Goal: Task Accomplishment & Management: Manage account settings

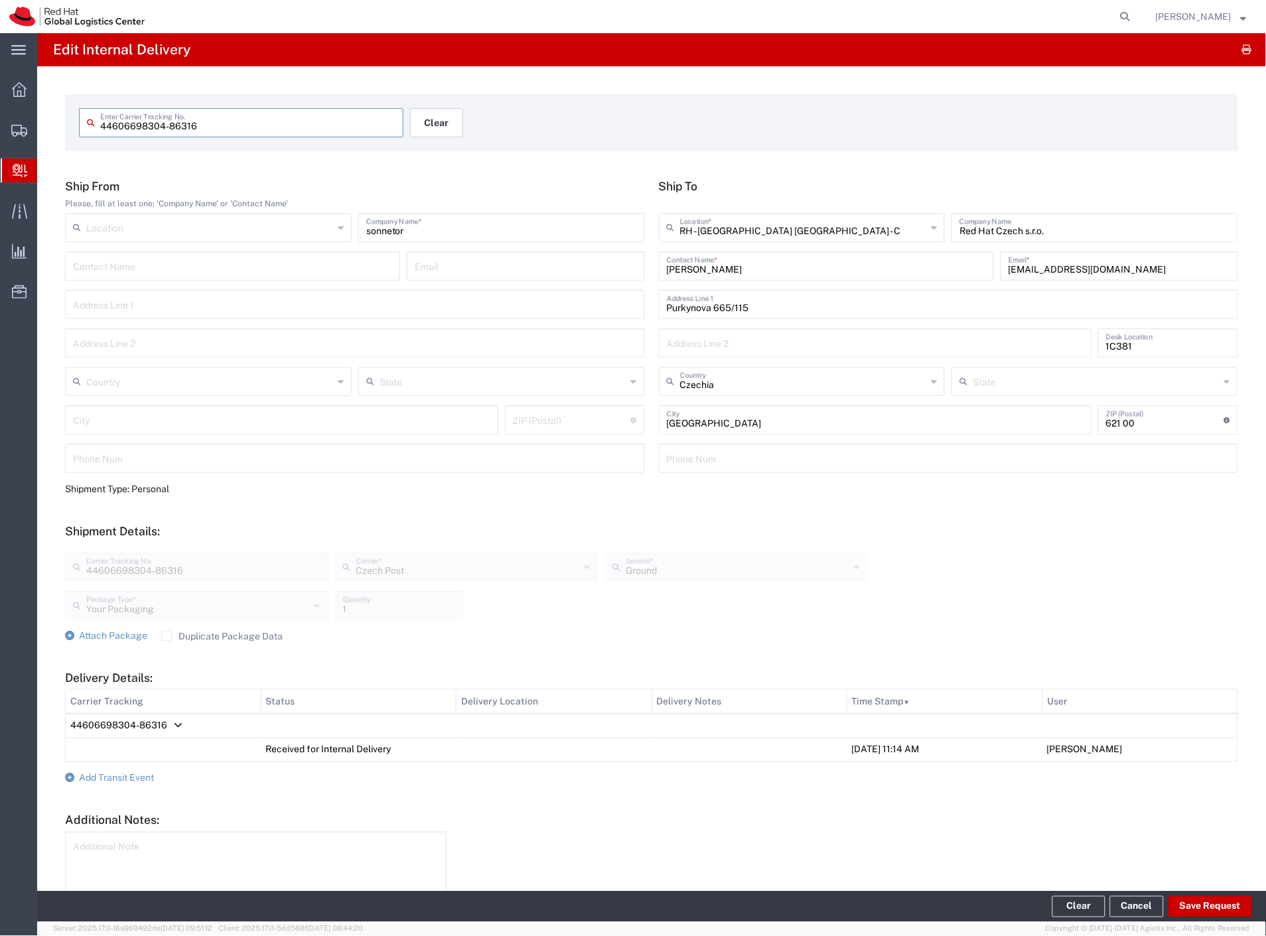
click at [432, 121] on button "Clear" at bounding box center [436, 122] width 53 height 29
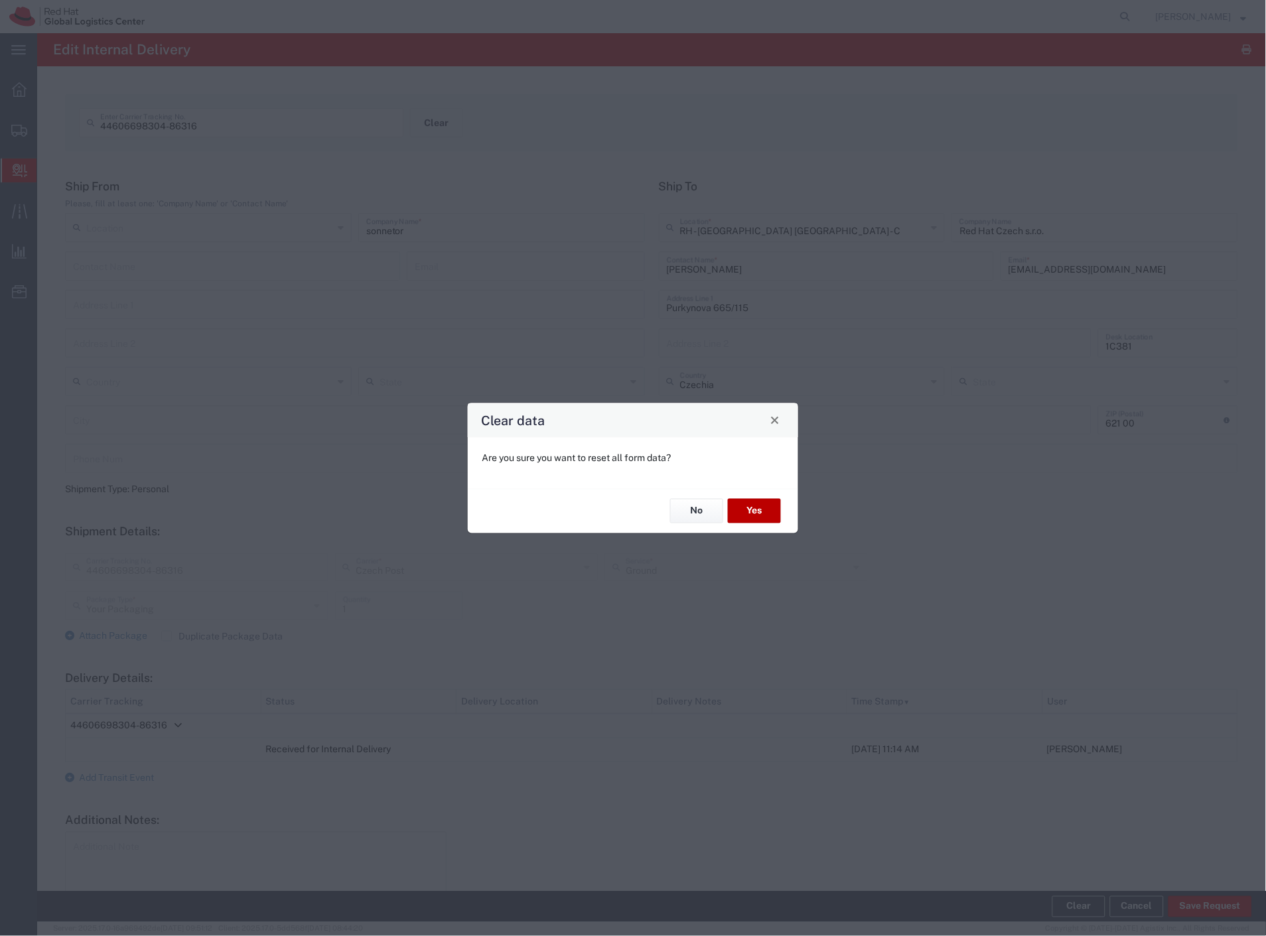
click at [748, 506] on button "Yes" at bounding box center [754, 511] width 53 height 25
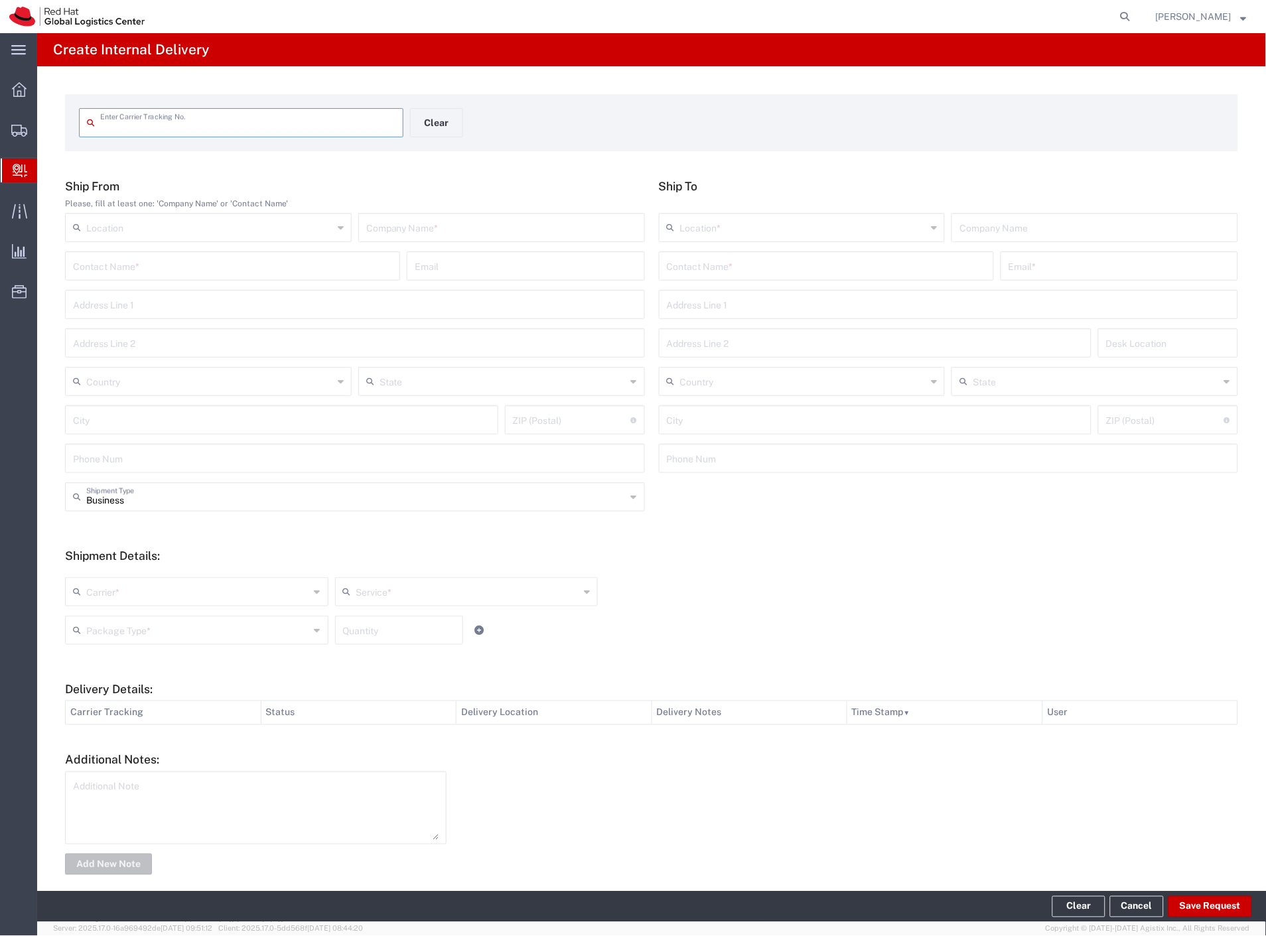
click at [378, 230] on input "text" at bounding box center [501, 226] width 271 height 23
type input "lyreco"
click at [856, 260] on input "text" at bounding box center [826, 264] width 319 height 23
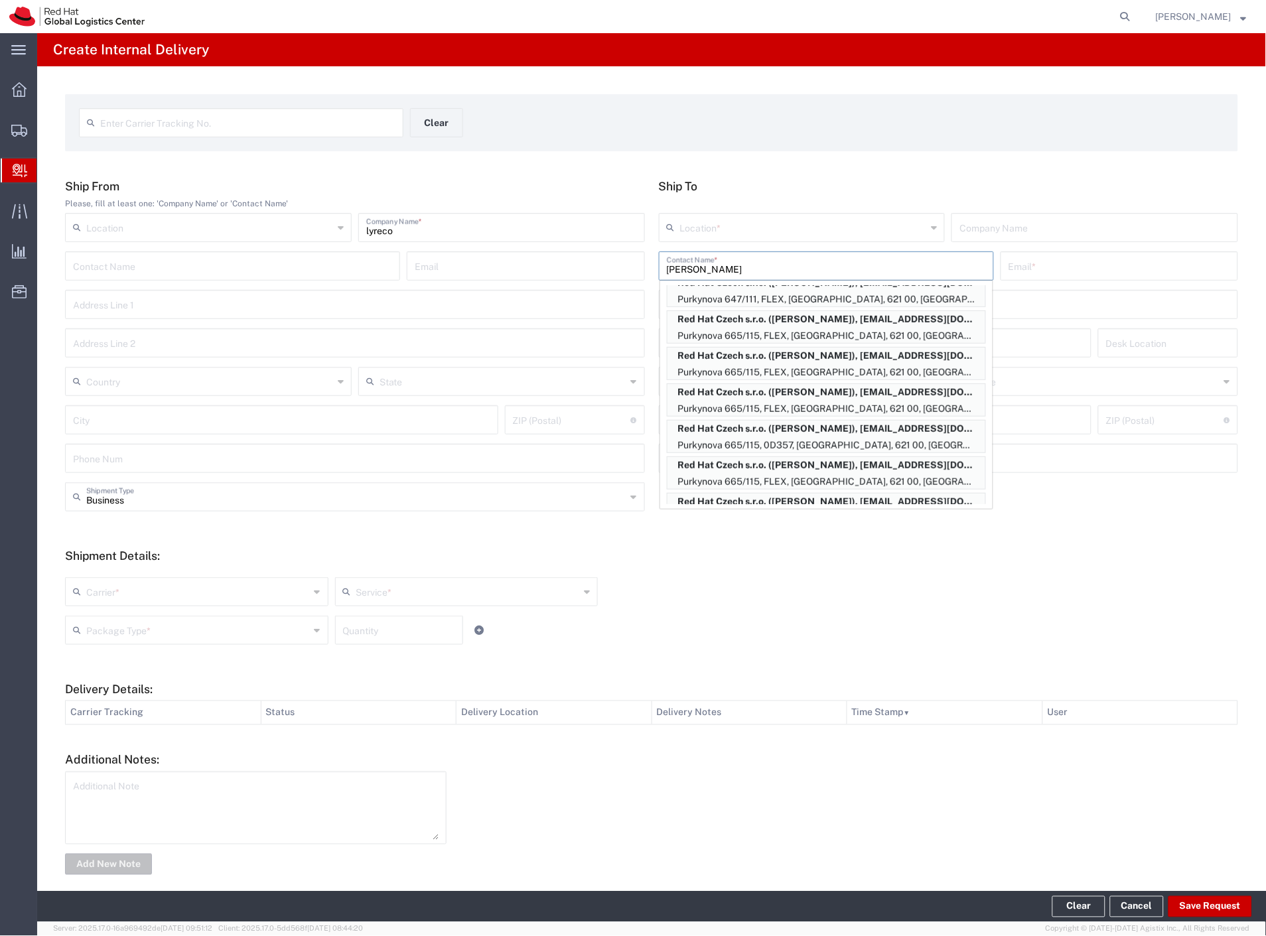
scroll to position [295, 0]
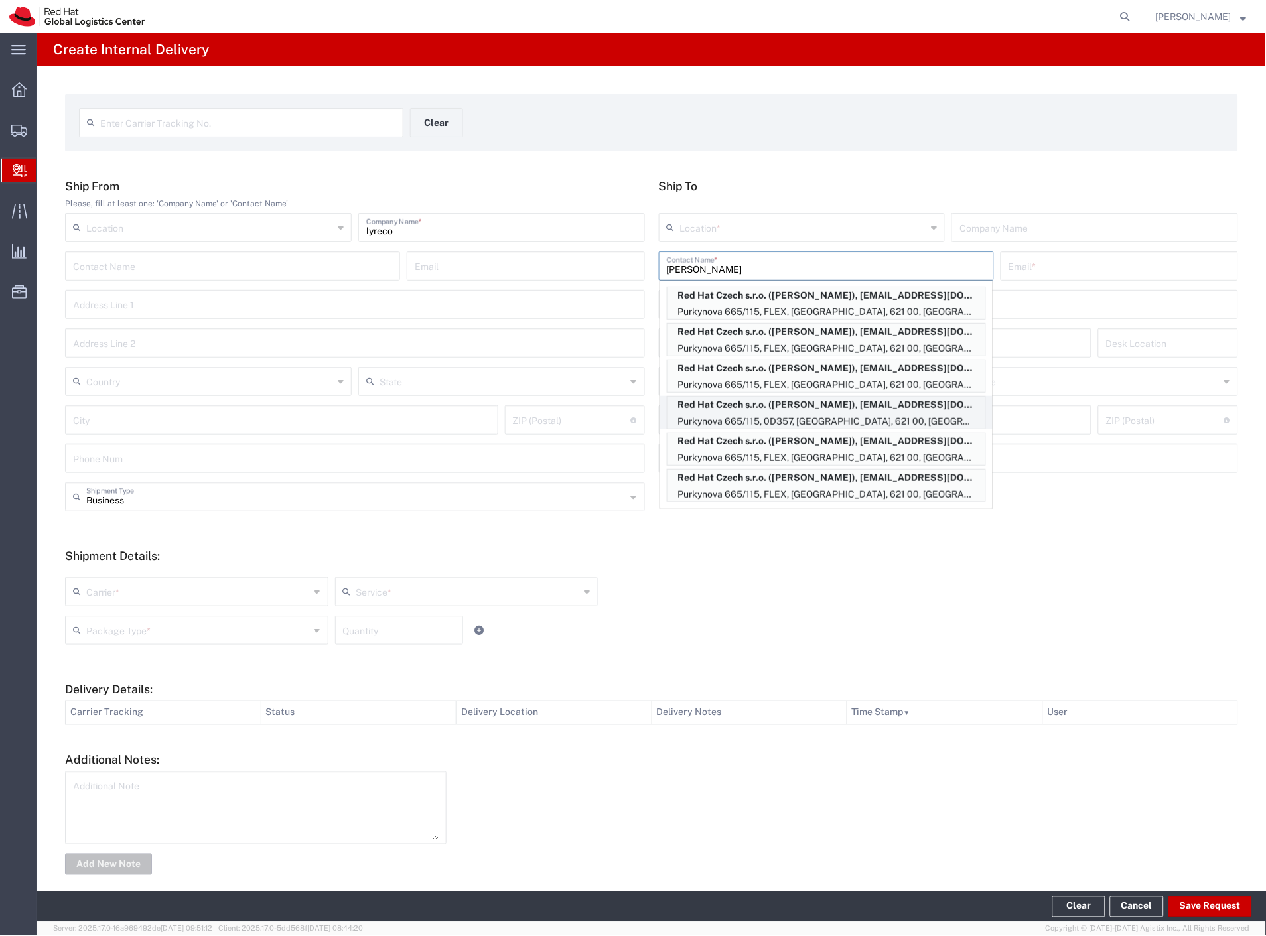
type input "[PERSON_NAME]"
click at [817, 405] on p "Red Hat Czech s.r.o. ([PERSON_NAME]), [EMAIL_ADDRESS][DOMAIN_NAME]" at bounding box center [826, 405] width 318 height 17
type input "RH - [GEOGRAPHIC_DATA] [GEOGRAPHIC_DATA] - C"
type input "Red Hat Czech s.r.o."
type input "[PERSON_NAME]"
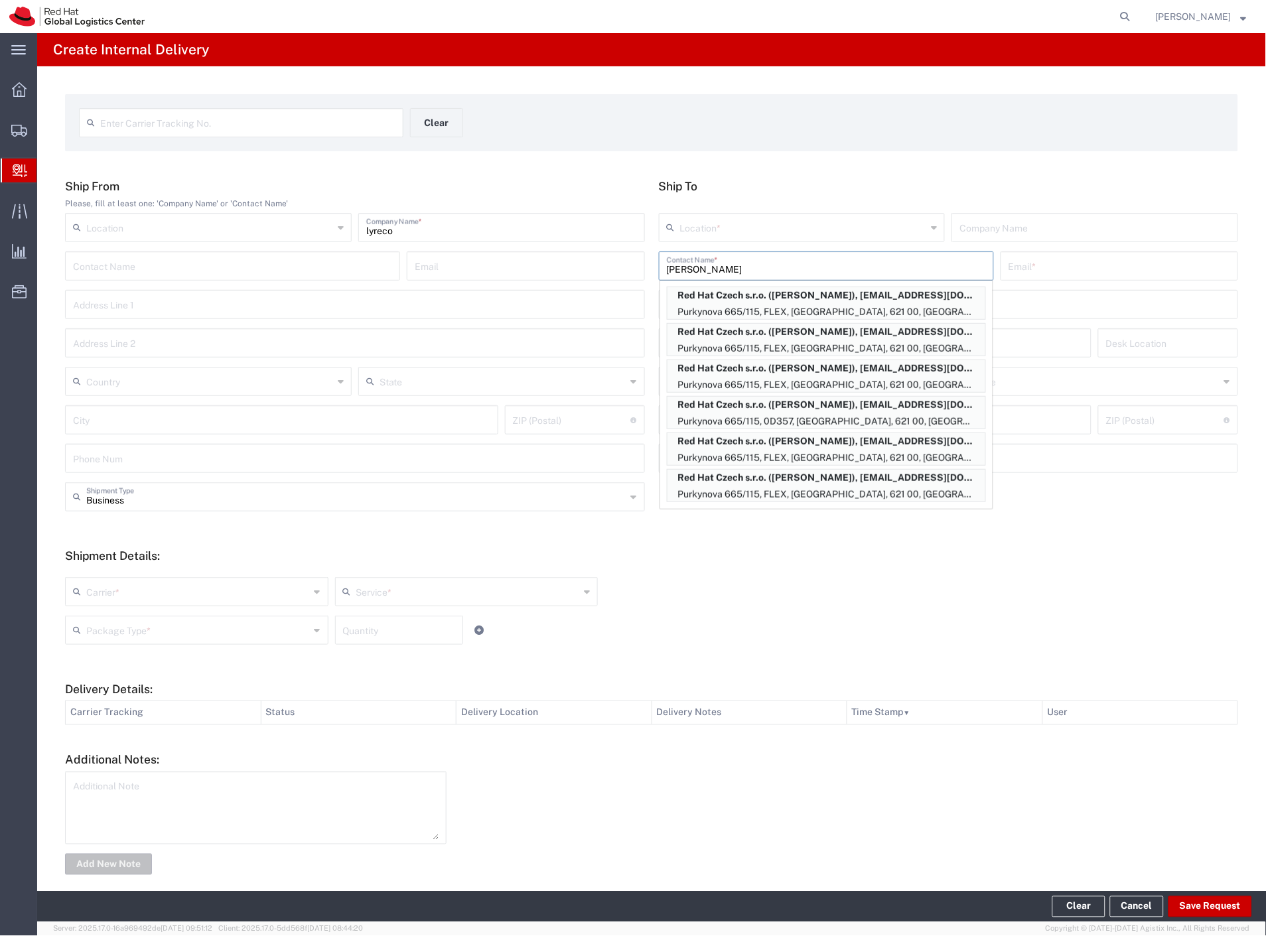
type input "[EMAIL_ADDRESS][DOMAIN_NAME]"
type input "Purkynova 665/115"
type input "0D357"
type input "Czechia"
type input "[GEOGRAPHIC_DATA]"
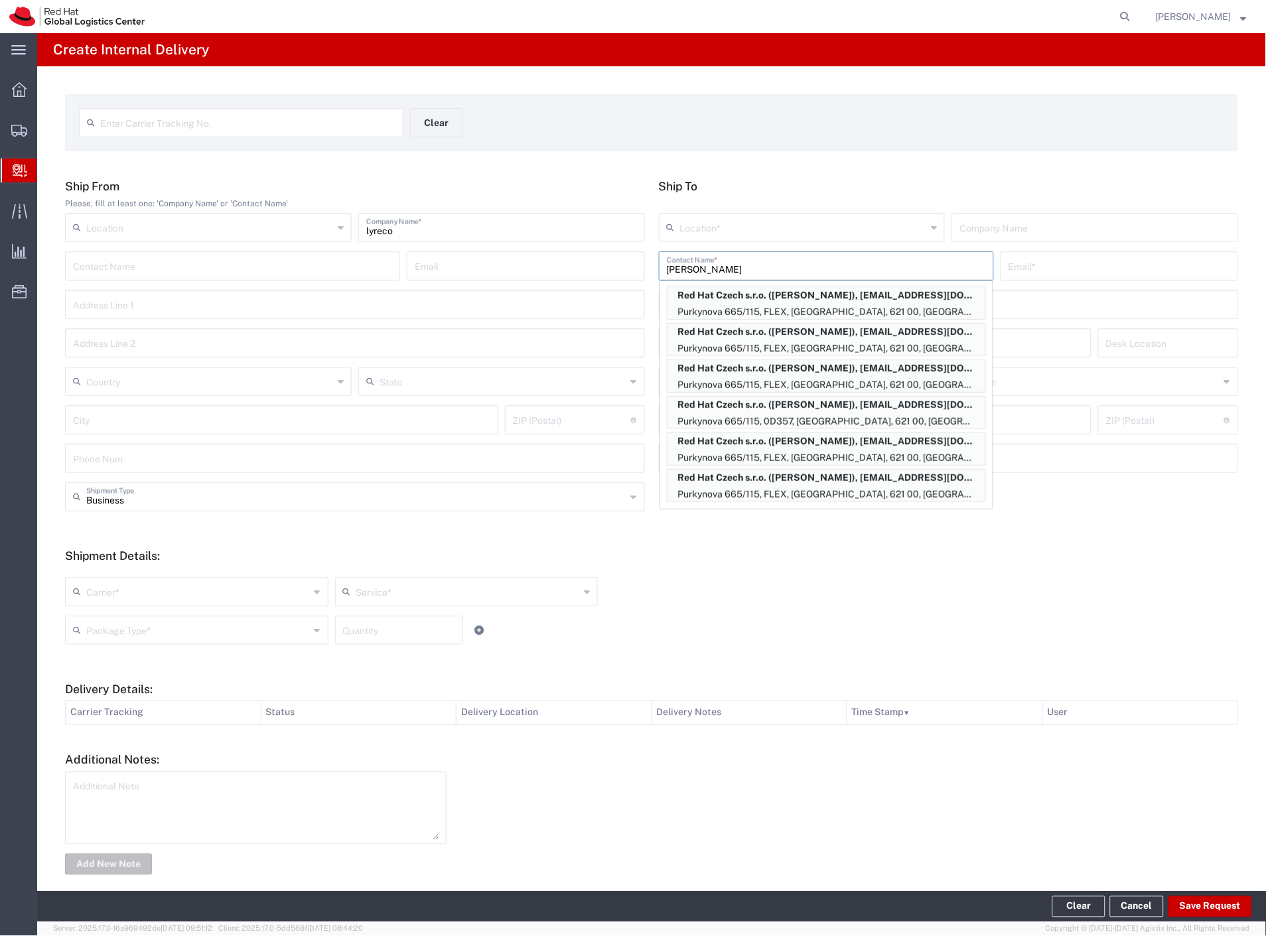
type input "621 00"
type input "420702253567"
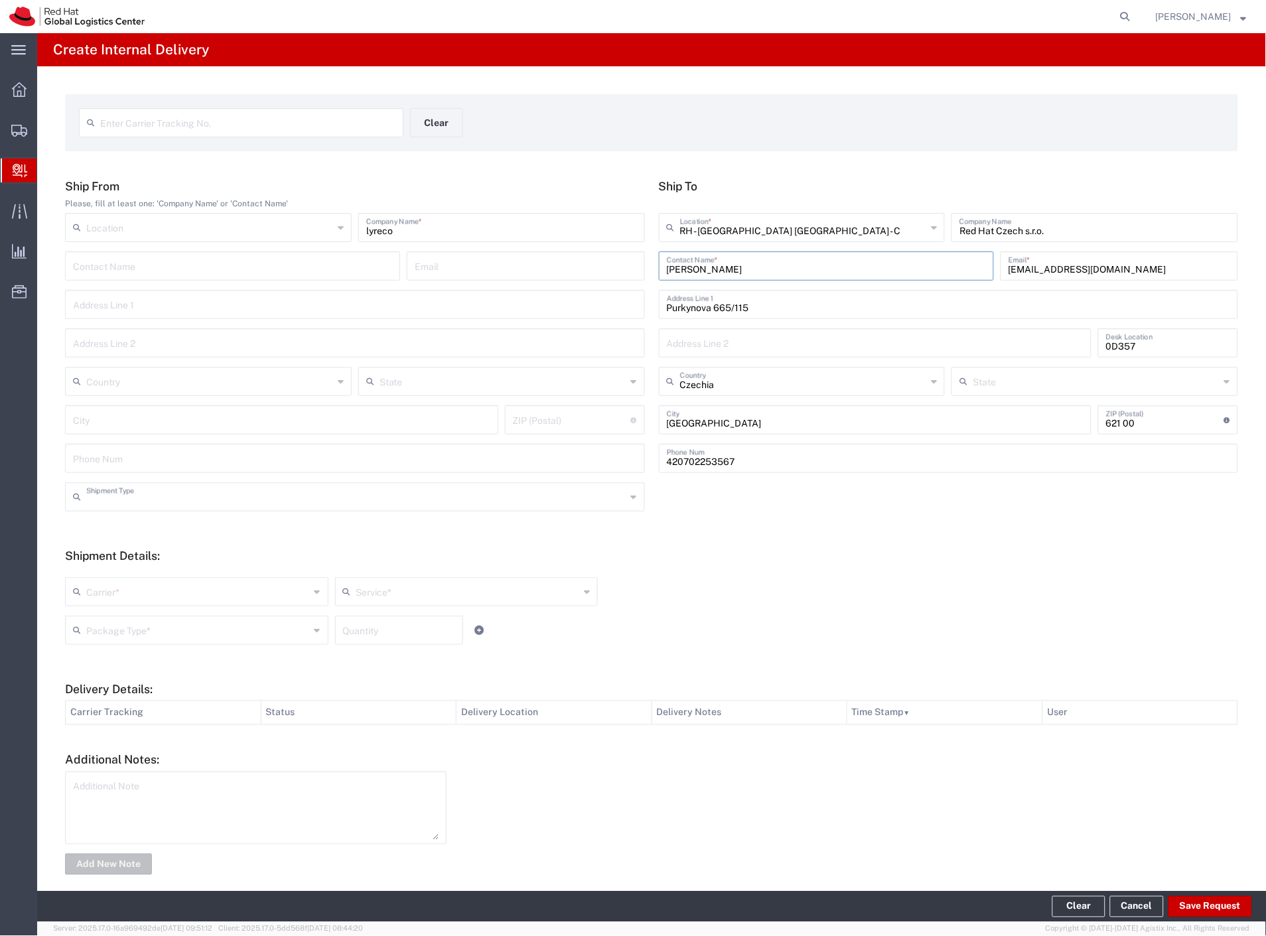
click at [163, 498] on input "text" at bounding box center [356, 495] width 540 height 23
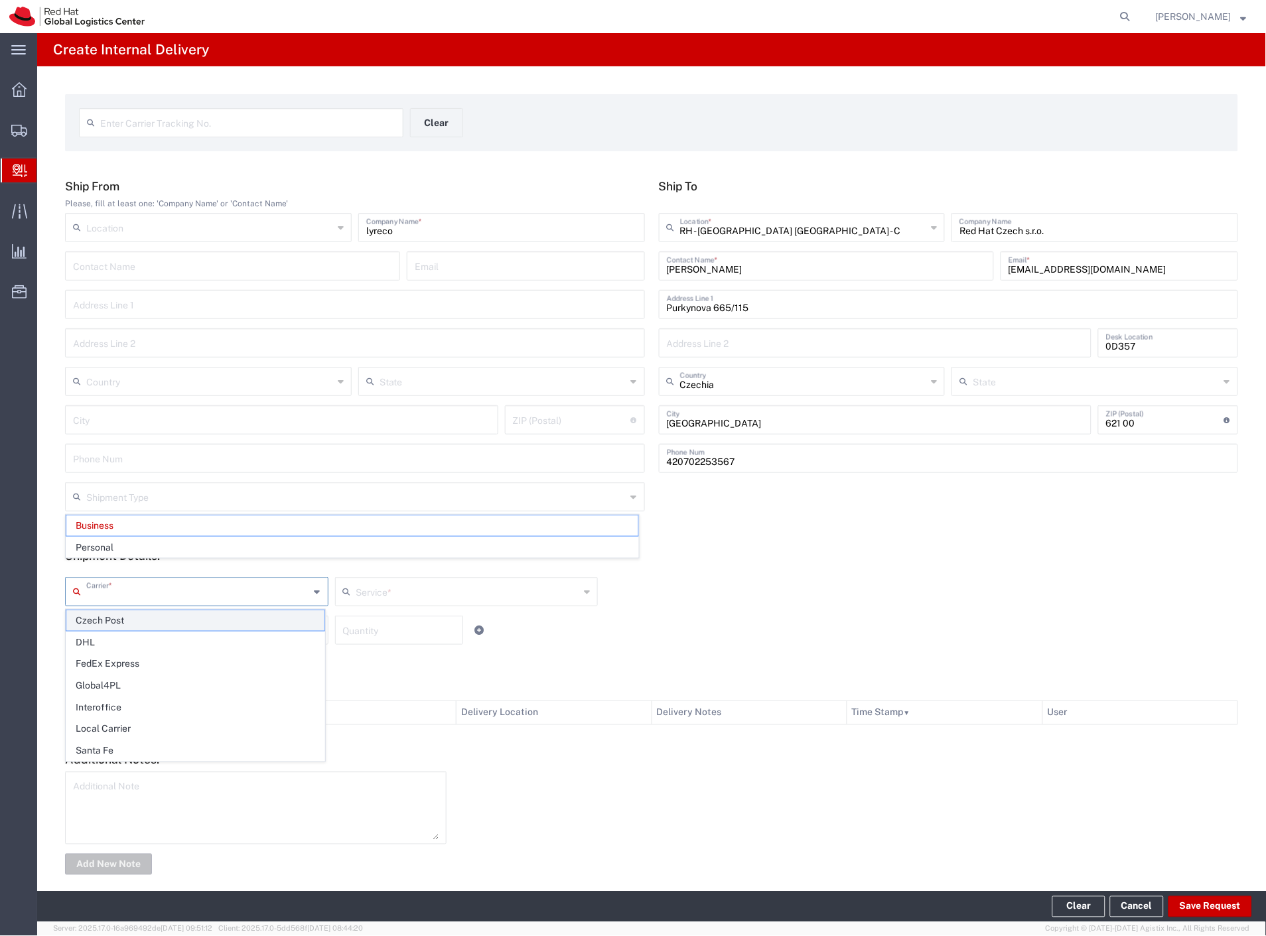
drag, startPoint x: 125, startPoint y: 591, endPoint x: 120, endPoint y: 615, distance: 24.3
click at [125, 593] on input "text" at bounding box center [198, 590] width 224 height 23
type input "Business"
click at [117, 624] on span "Czech Post" at bounding box center [195, 620] width 258 height 21
type input "Czech Post"
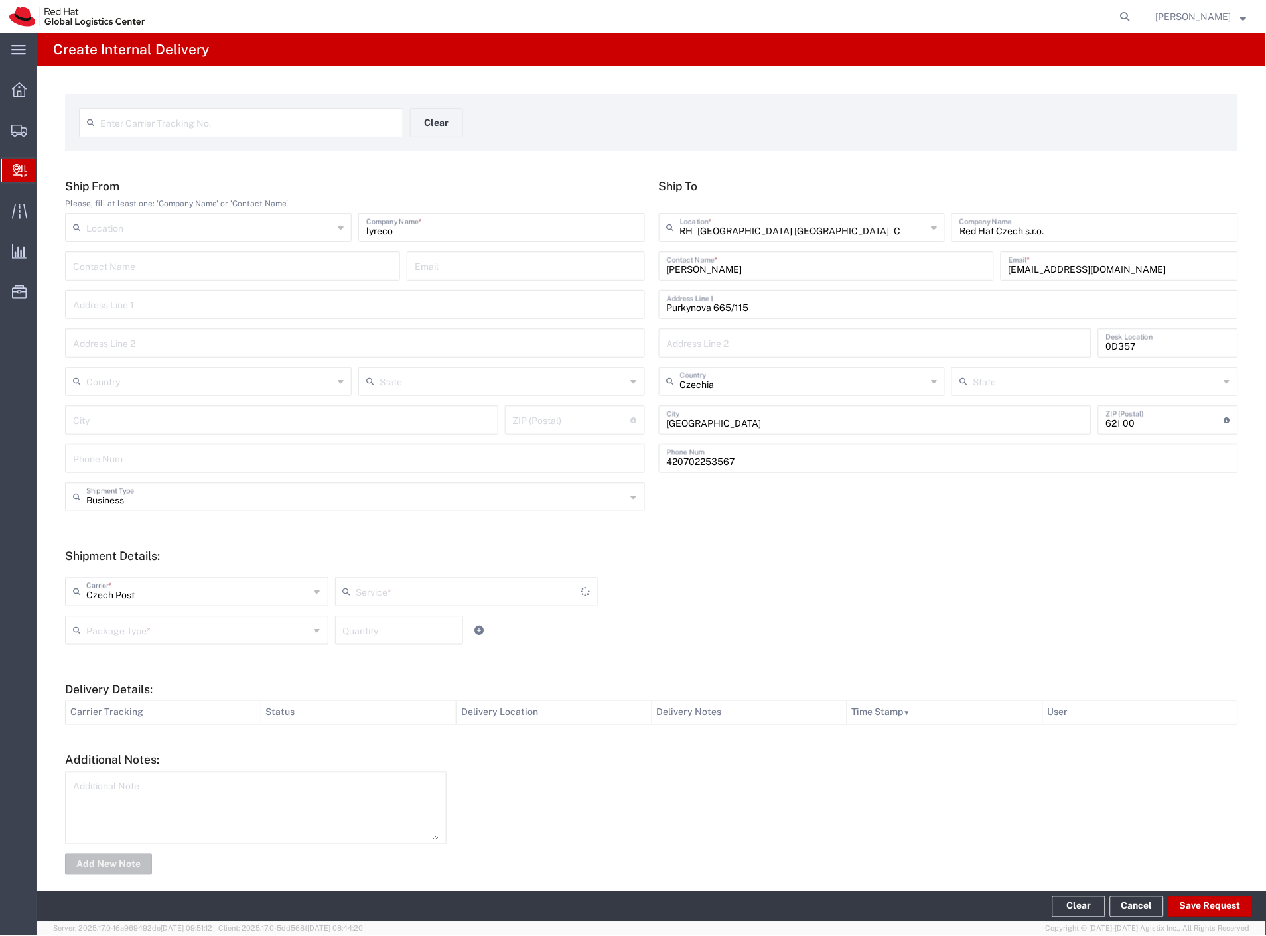
click at [115, 631] on input "text" at bounding box center [198, 629] width 224 height 23
type input "Ground"
click at [107, 744] on span "Your Packaging" at bounding box center [195, 746] width 258 height 21
type input "Your Packaging"
click at [1199, 907] on button "Save Request" at bounding box center [1210, 906] width 84 height 21
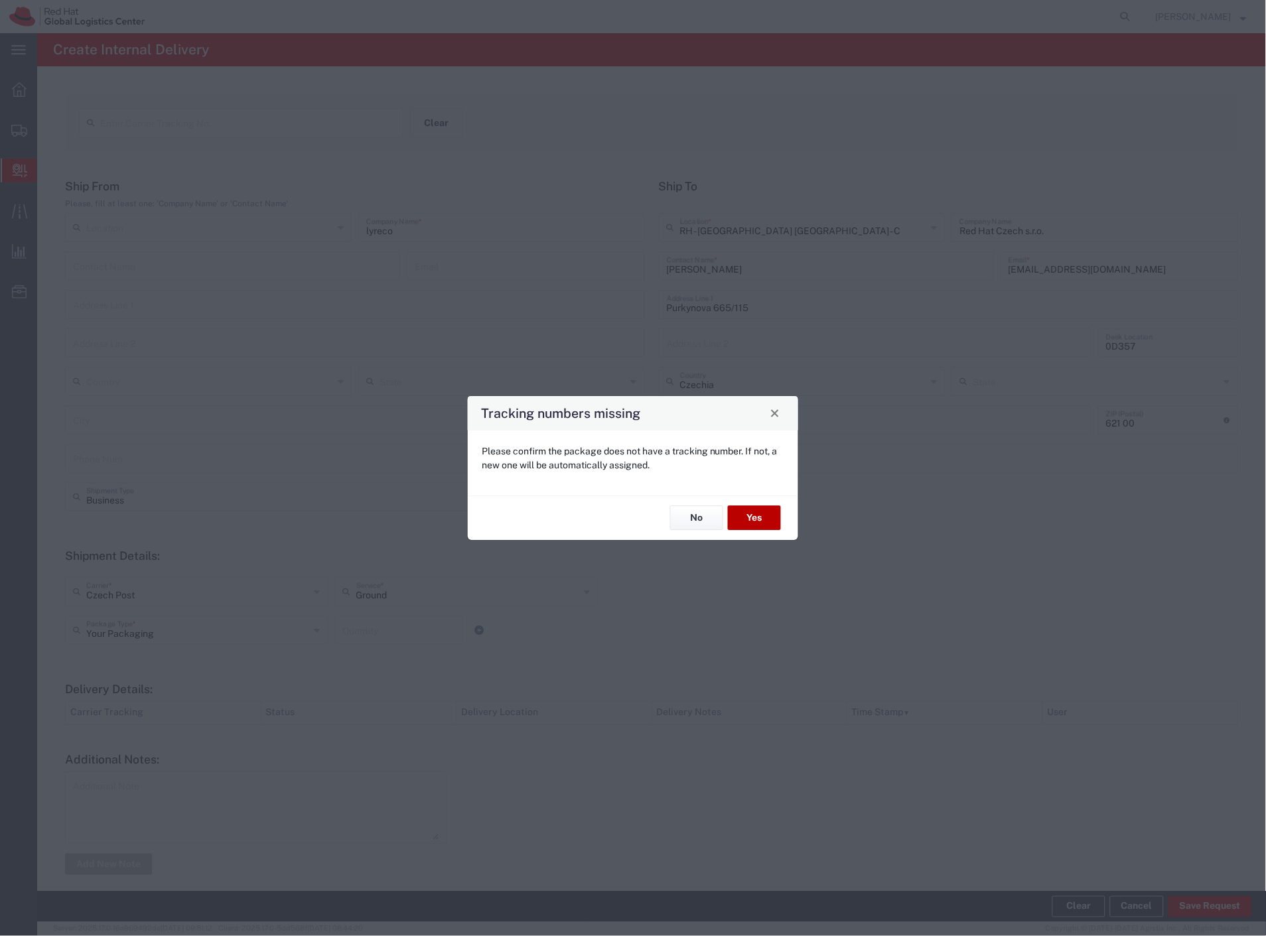
click at [750, 521] on button "Yes" at bounding box center [754, 518] width 53 height 25
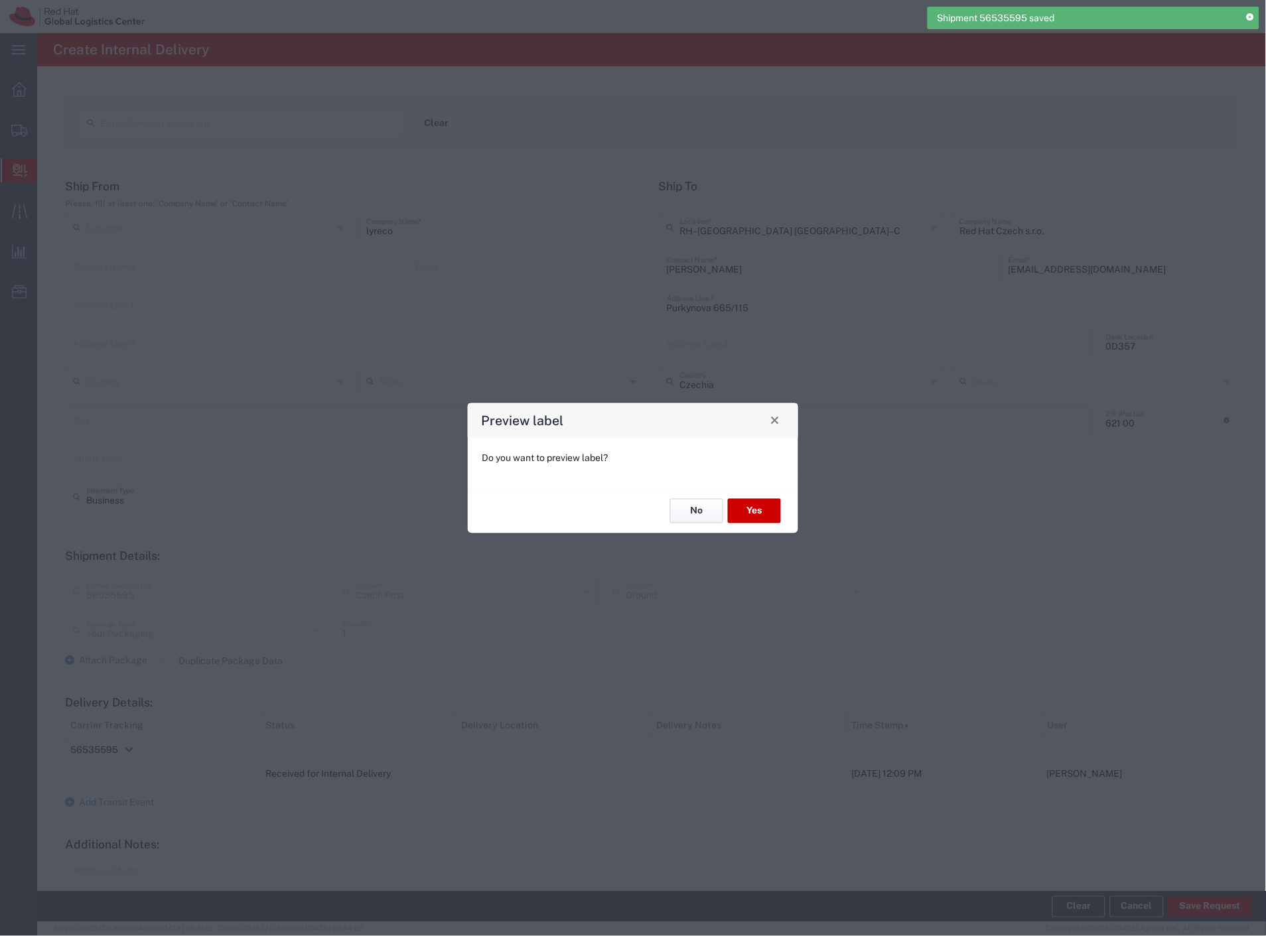
click at [685, 510] on button "No" at bounding box center [696, 511] width 53 height 25
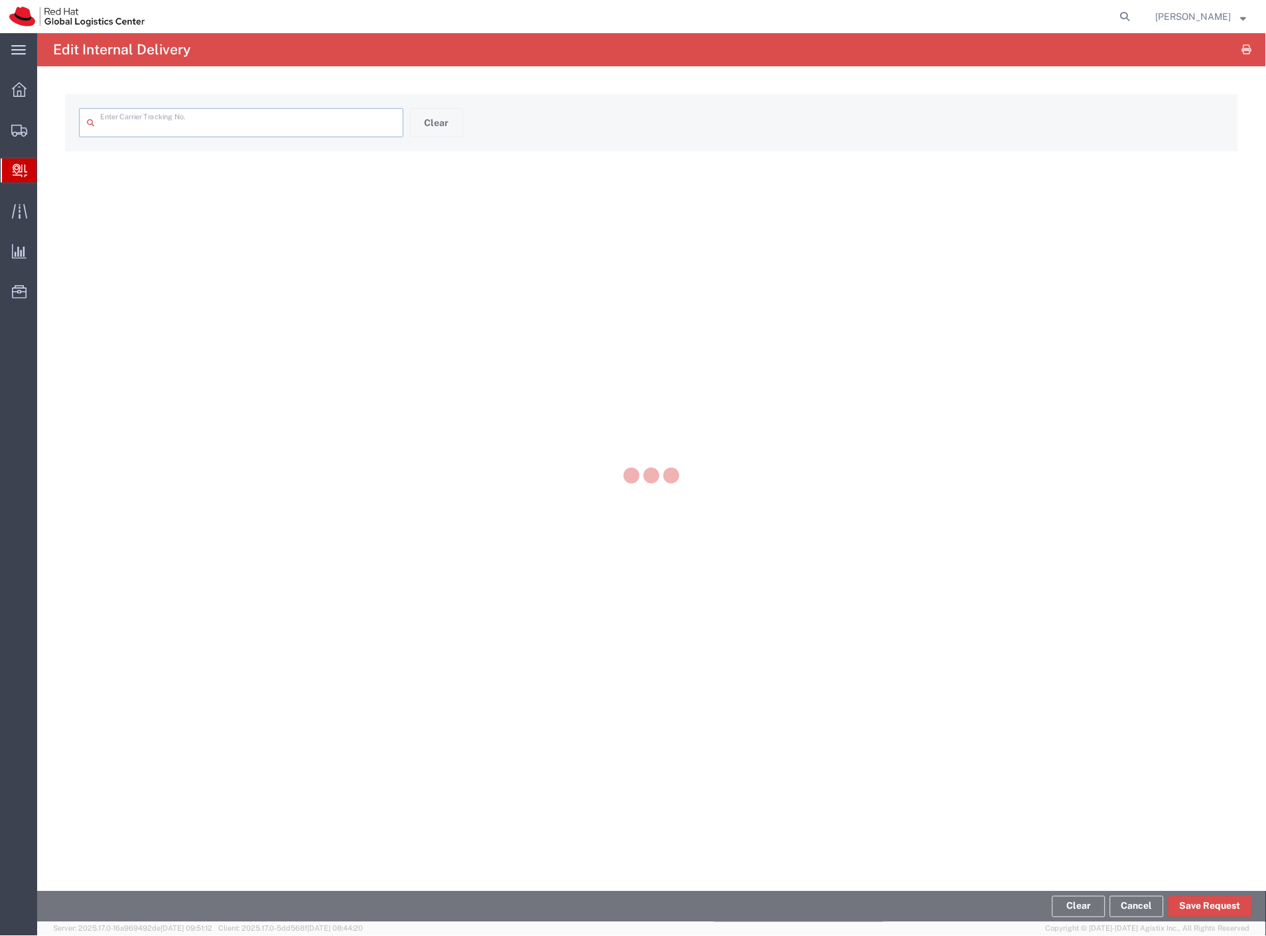
type input "56535595"
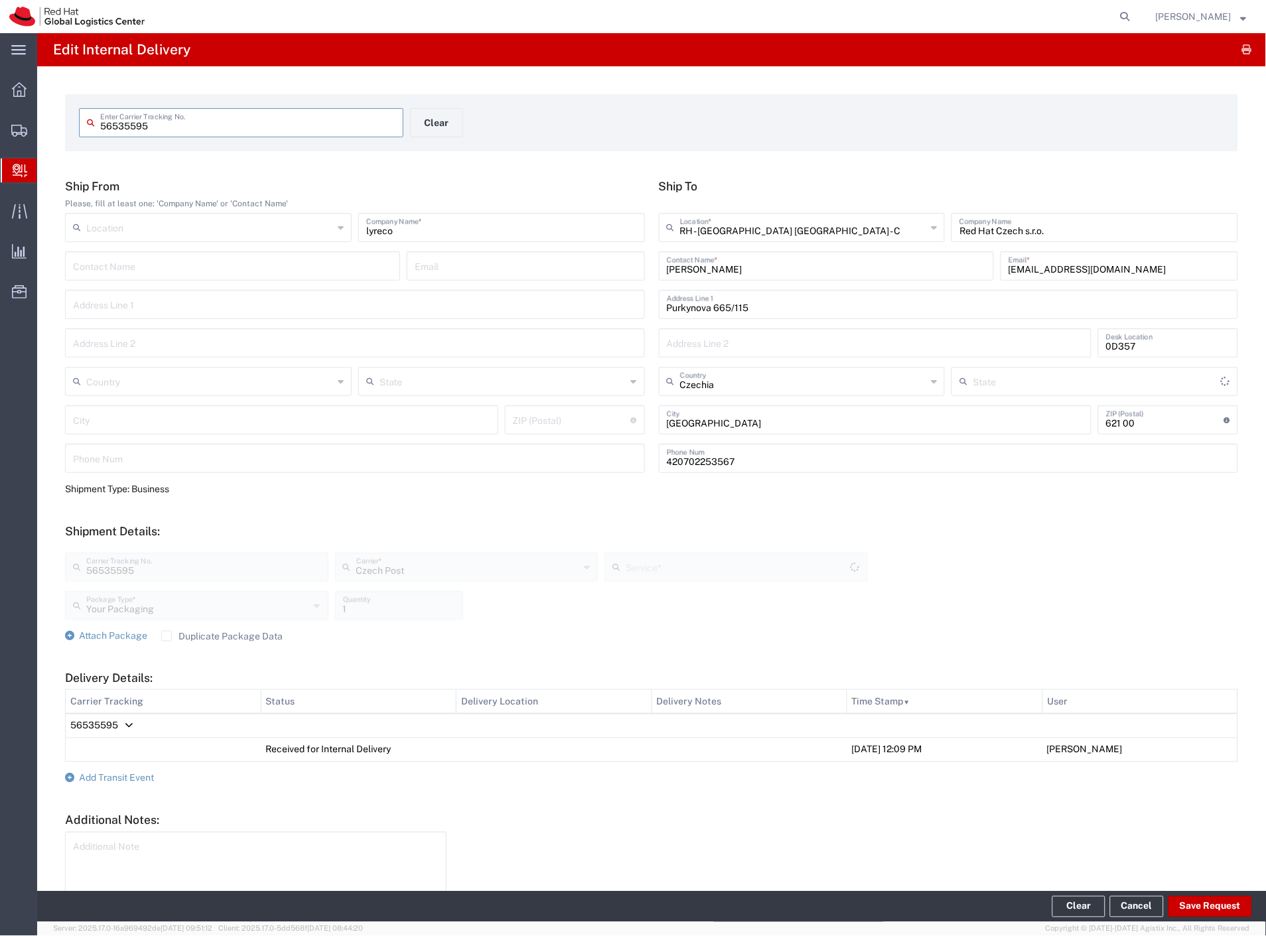
type input "Ground"
click at [113, 782] on span "Add Transit Event" at bounding box center [116, 778] width 75 height 11
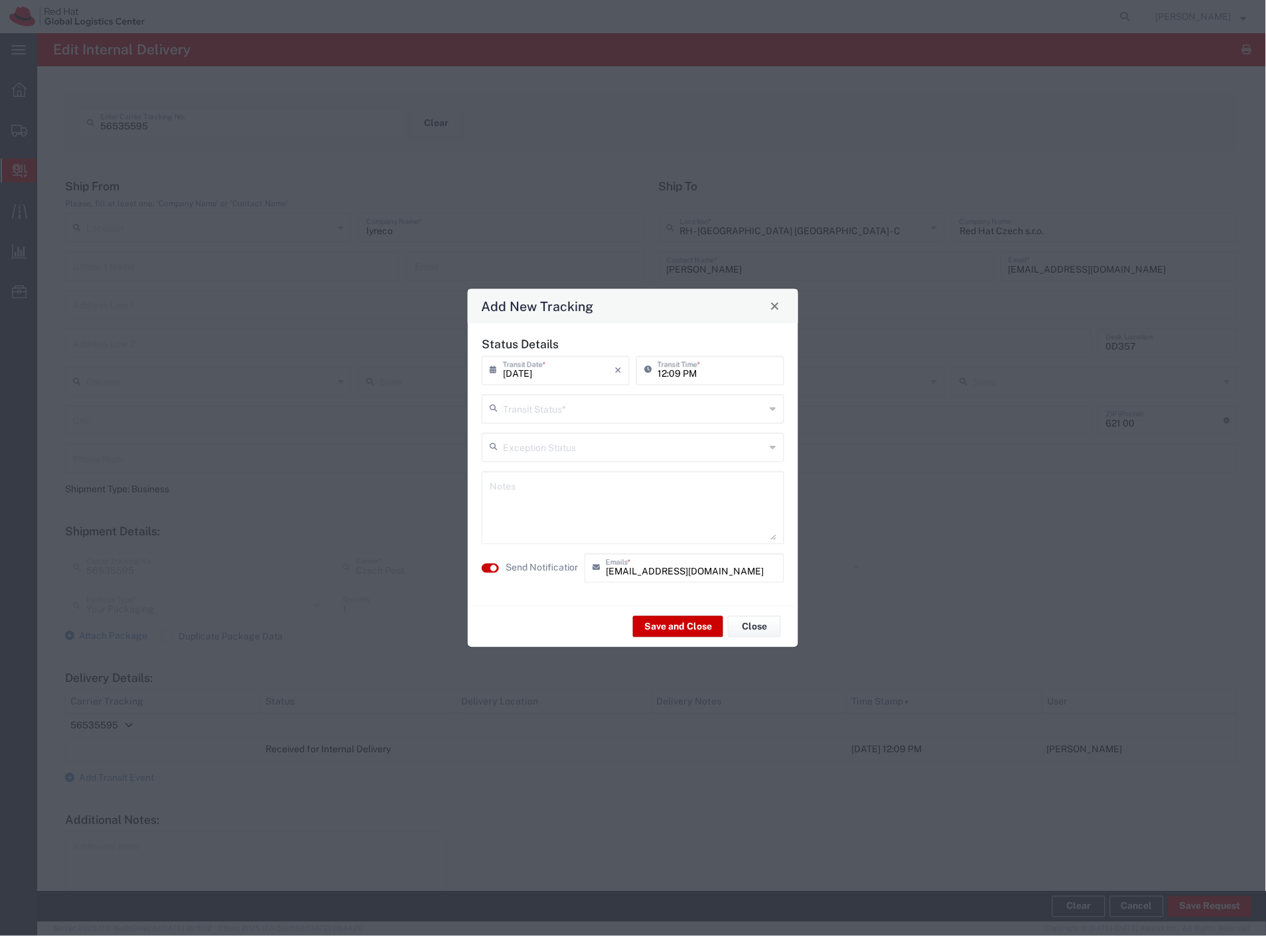
click at [591, 409] on input "text" at bounding box center [634, 407] width 263 height 23
drag, startPoint x: 559, startPoint y: 499, endPoint x: 536, endPoint y: 559, distance: 64.7
click at [559, 500] on span "Shipment On-Hold" at bounding box center [634, 503] width 300 height 21
type input "Shipment On-Hold"
click at [527, 574] on label "Send Notification" at bounding box center [543, 568] width 74 height 14
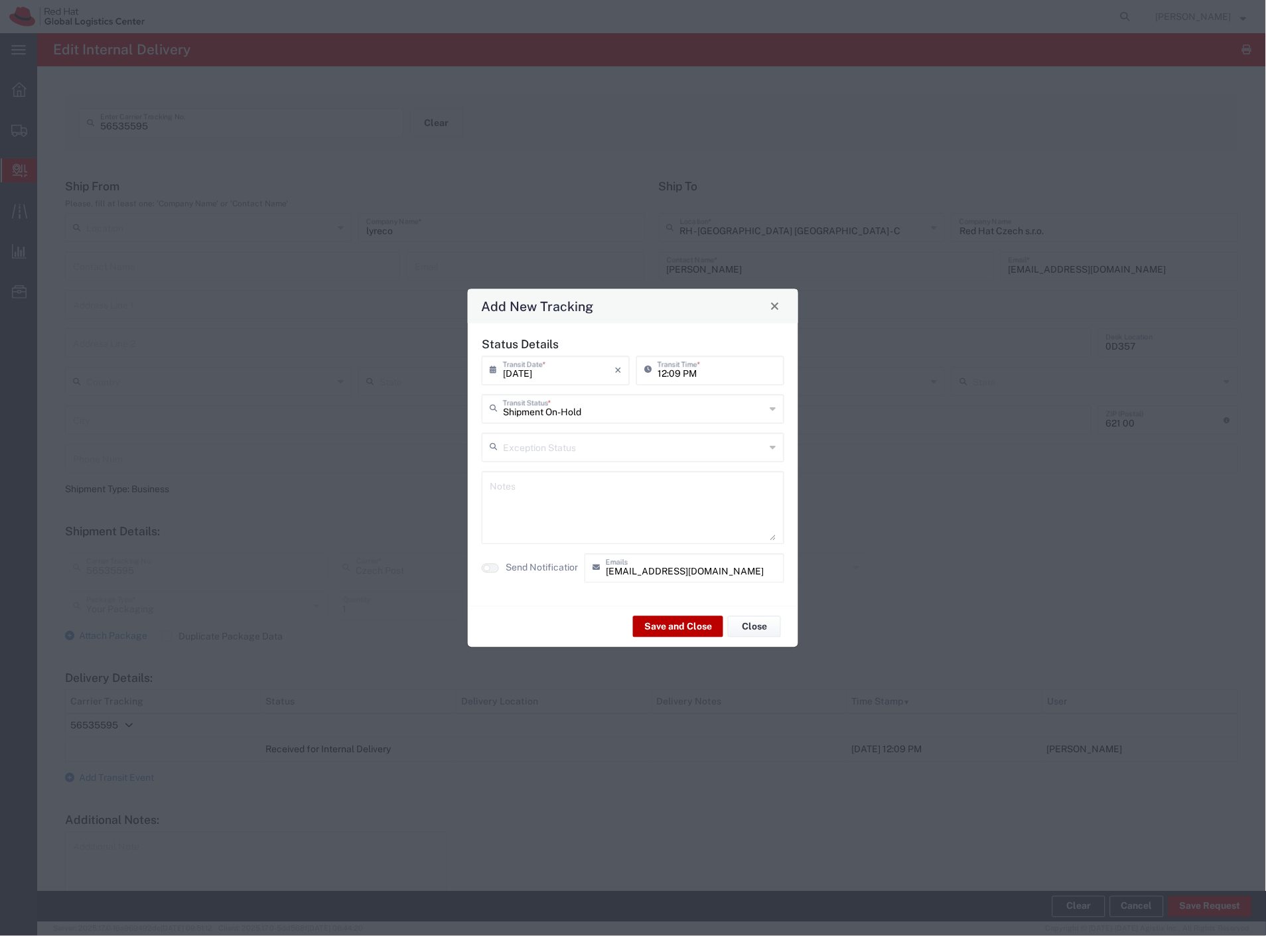
click at [670, 624] on button "Save and Close" at bounding box center [678, 626] width 90 height 21
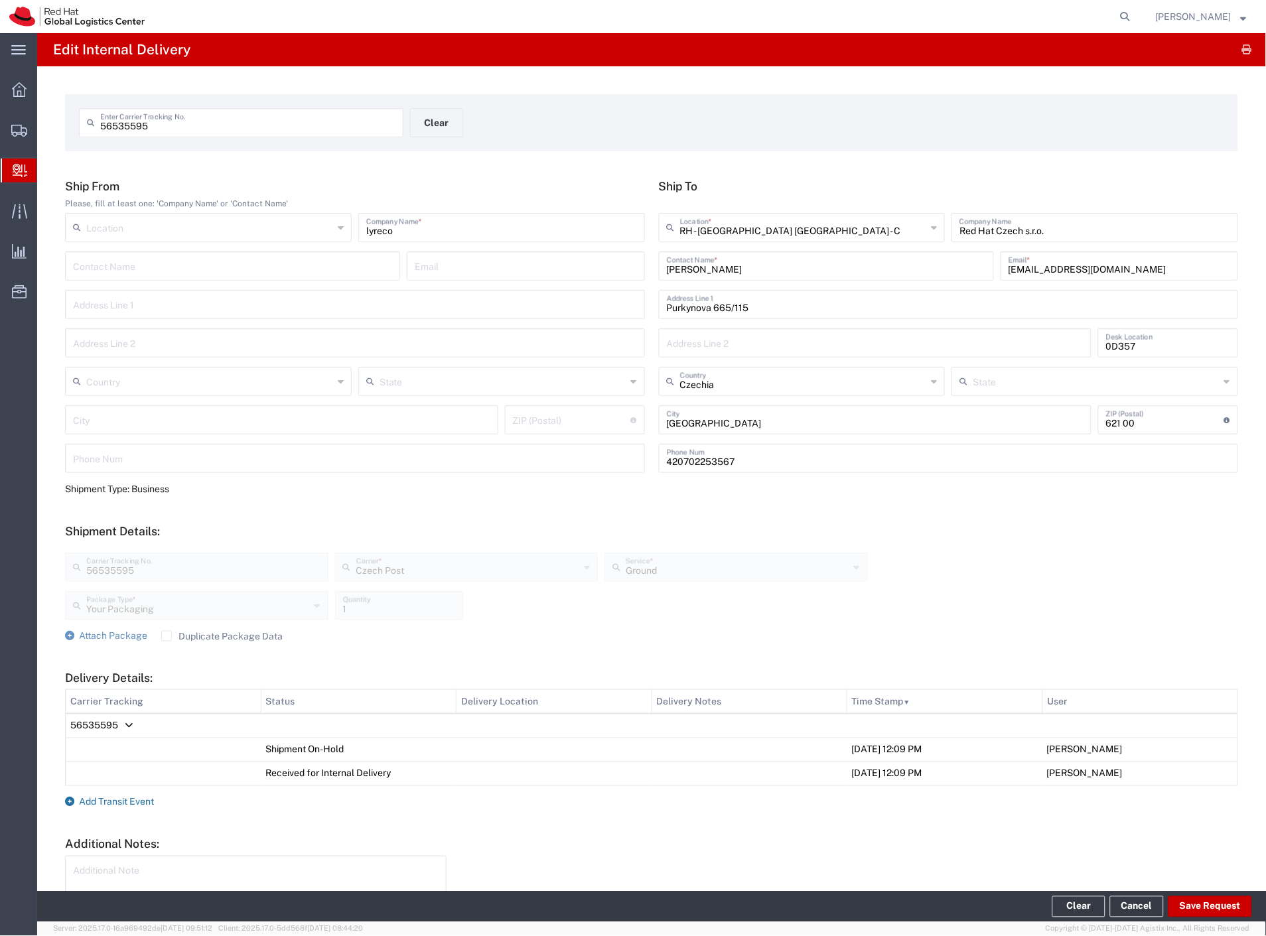
click at [136, 800] on span "Add Transit Event" at bounding box center [116, 802] width 75 height 11
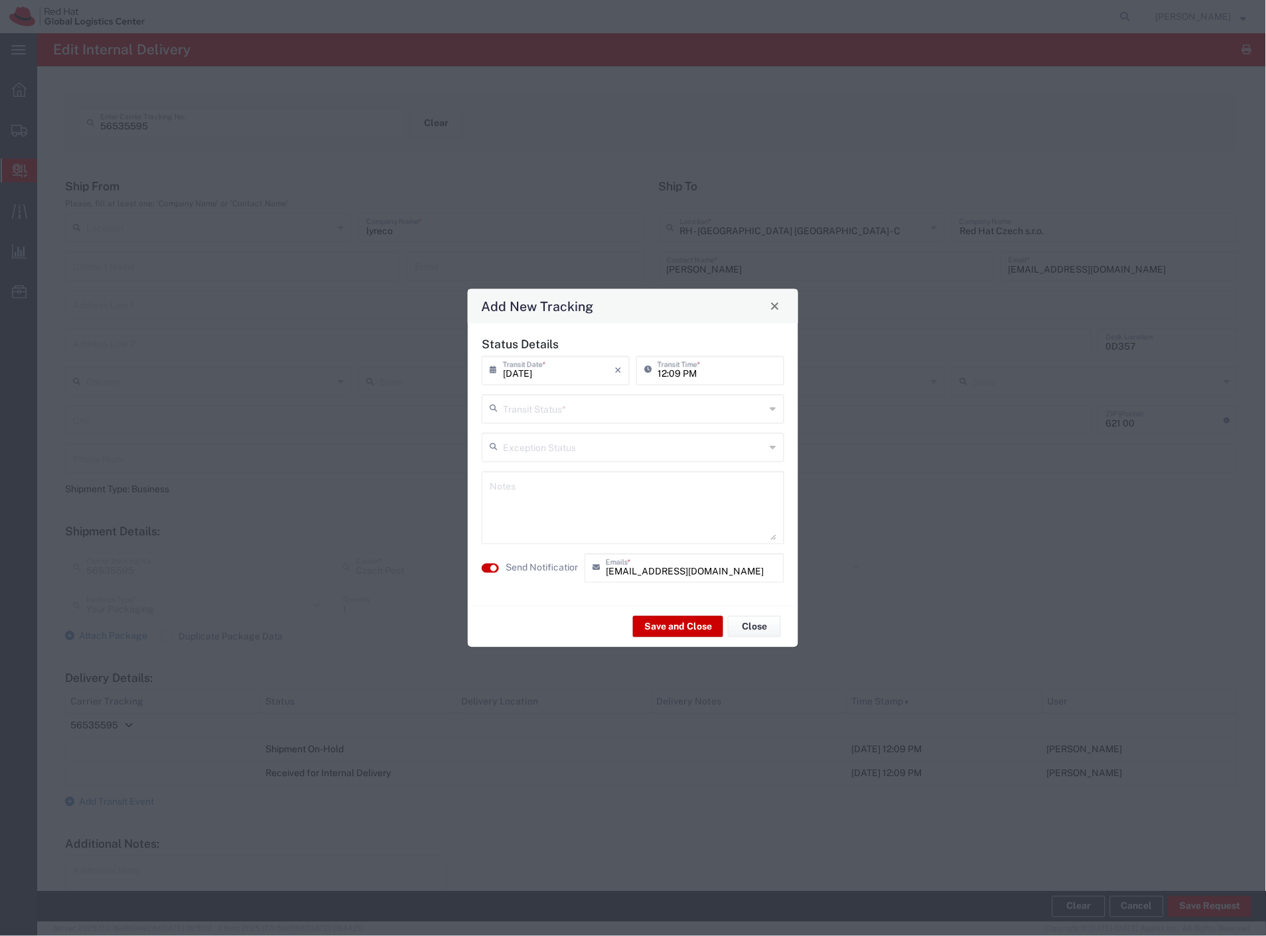
click at [579, 419] on input "text" at bounding box center [634, 407] width 263 height 23
click at [579, 439] on span "Delivery Confirmation" at bounding box center [634, 437] width 300 height 21
type input "Delivery Confirmation"
click at [558, 565] on label "Send Notification" at bounding box center [543, 568] width 74 height 14
click at [661, 625] on button "Save and Close" at bounding box center [678, 626] width 90 height 21
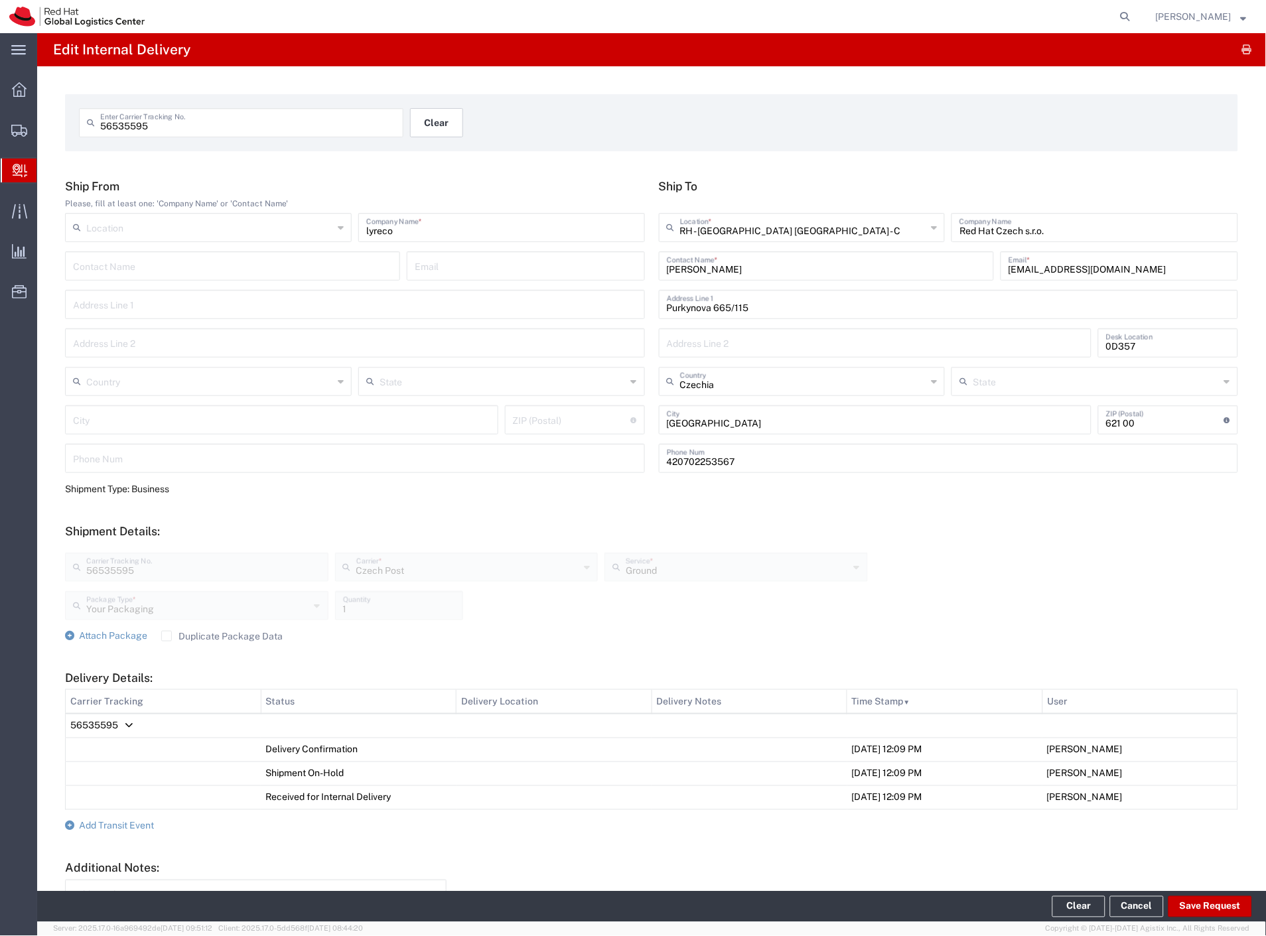
click at [425, 117] on button "Clear" at bounding box center [436, 122] width 53 height 29
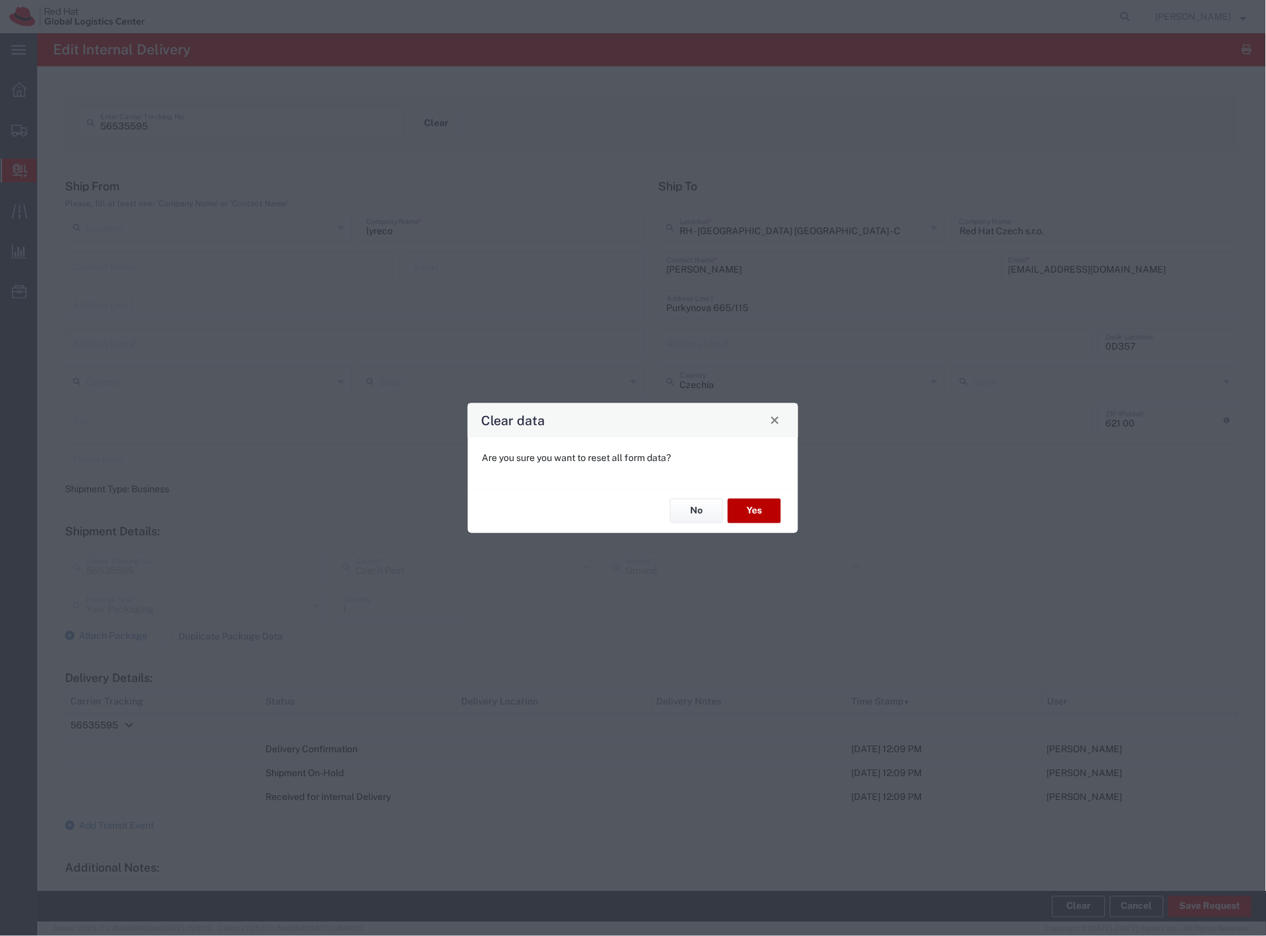
click at [767, 508] on button "Yes" at bounding box center [754, 511] width 53 height 25
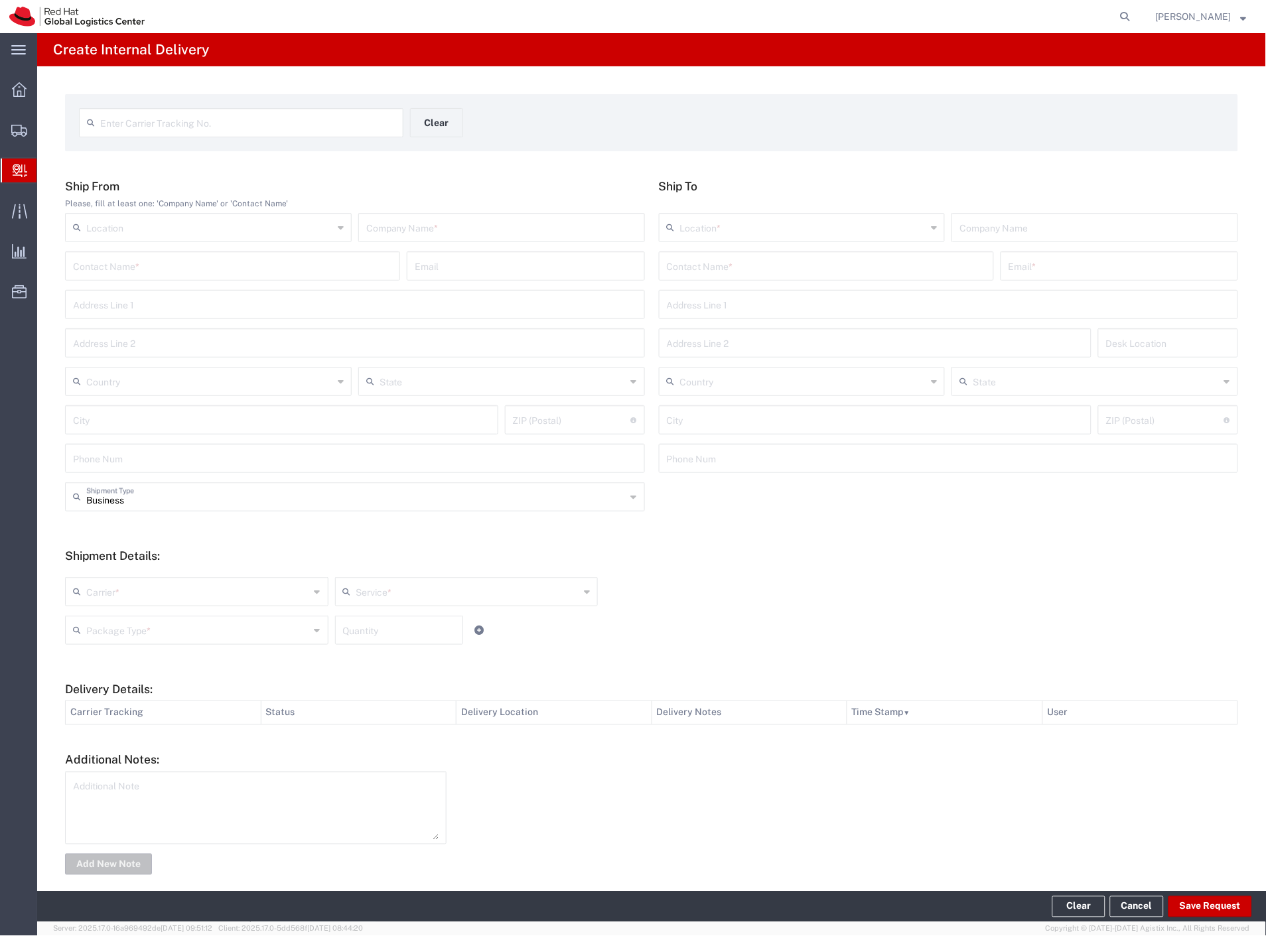
click at [400, 236] on input "text" at bounding box center [501, 226] width 271 height 23
click at [455, 228] on input "o2 security - upominbky" at bounding box center [501, 226] width 271 height 23
type input "o2 security - upominky"
click at [697, 273] on input "text" at bounding box center [826, 264] width 319 height 23
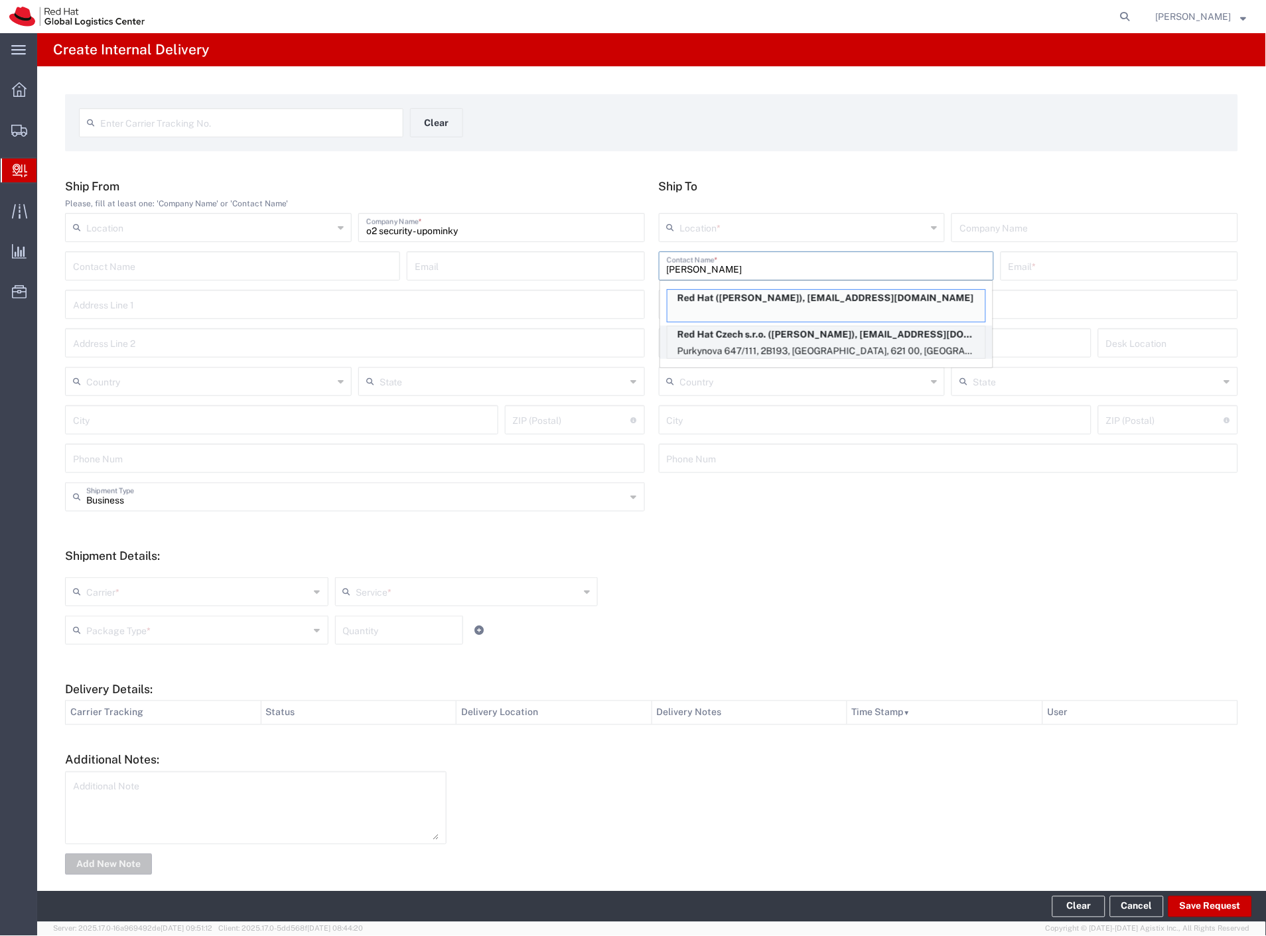
type input "[PERSON_NAME]"
click at [772, 338] on p "Red Hat Czech s.r.o. ([PERSON_NAME]), [EMAIL_ADDRESS][DOMAIN_NAME]" at bounding box center [826, 334] width 318 height 17
type input "RH - [GEOGRAPHIC_DATA] [GEOGRAPHIC_DATA] - B"
type input "Red Hat Czech s.r.o."
type input "[PERSON_NAME]"
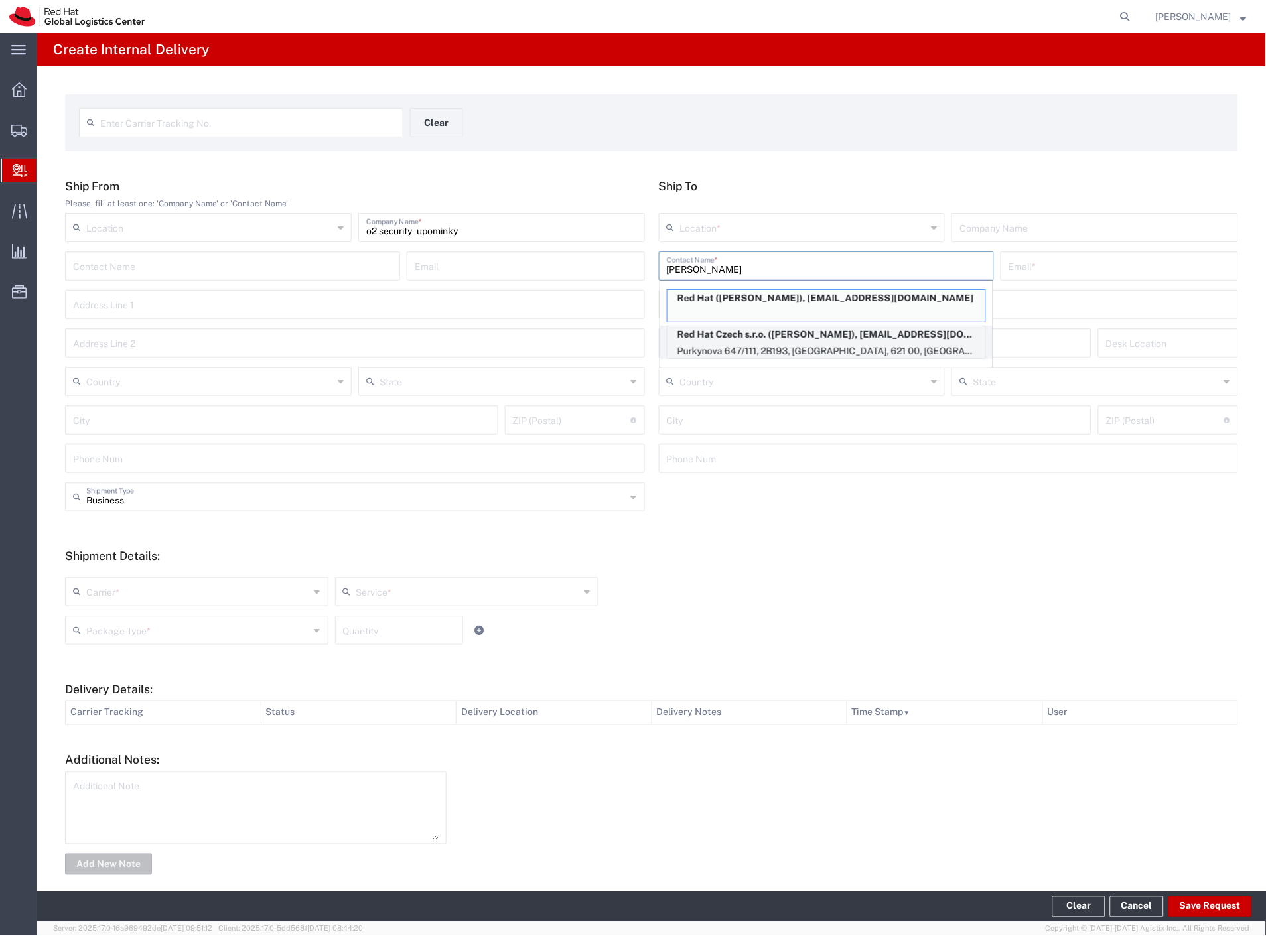
type input "[EMAIL_ADDRESS][DOMAIN_NAME]"
type input "Purkynova 647/111"
type input "2B193"
type input "Czechia"
type input "[GEOGRAPHIC_DATA]"
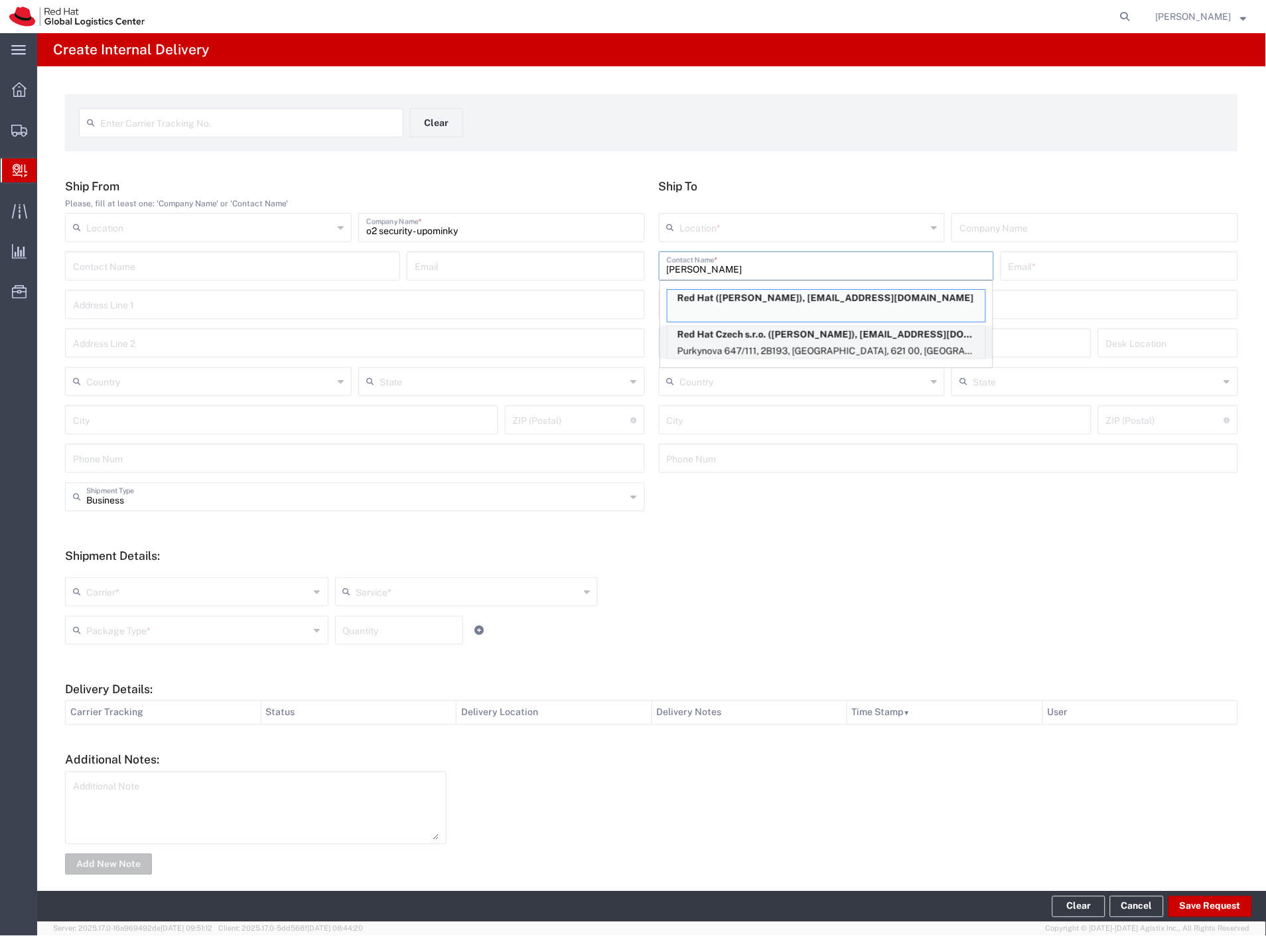
type input "621 00"
type input "420532294363"
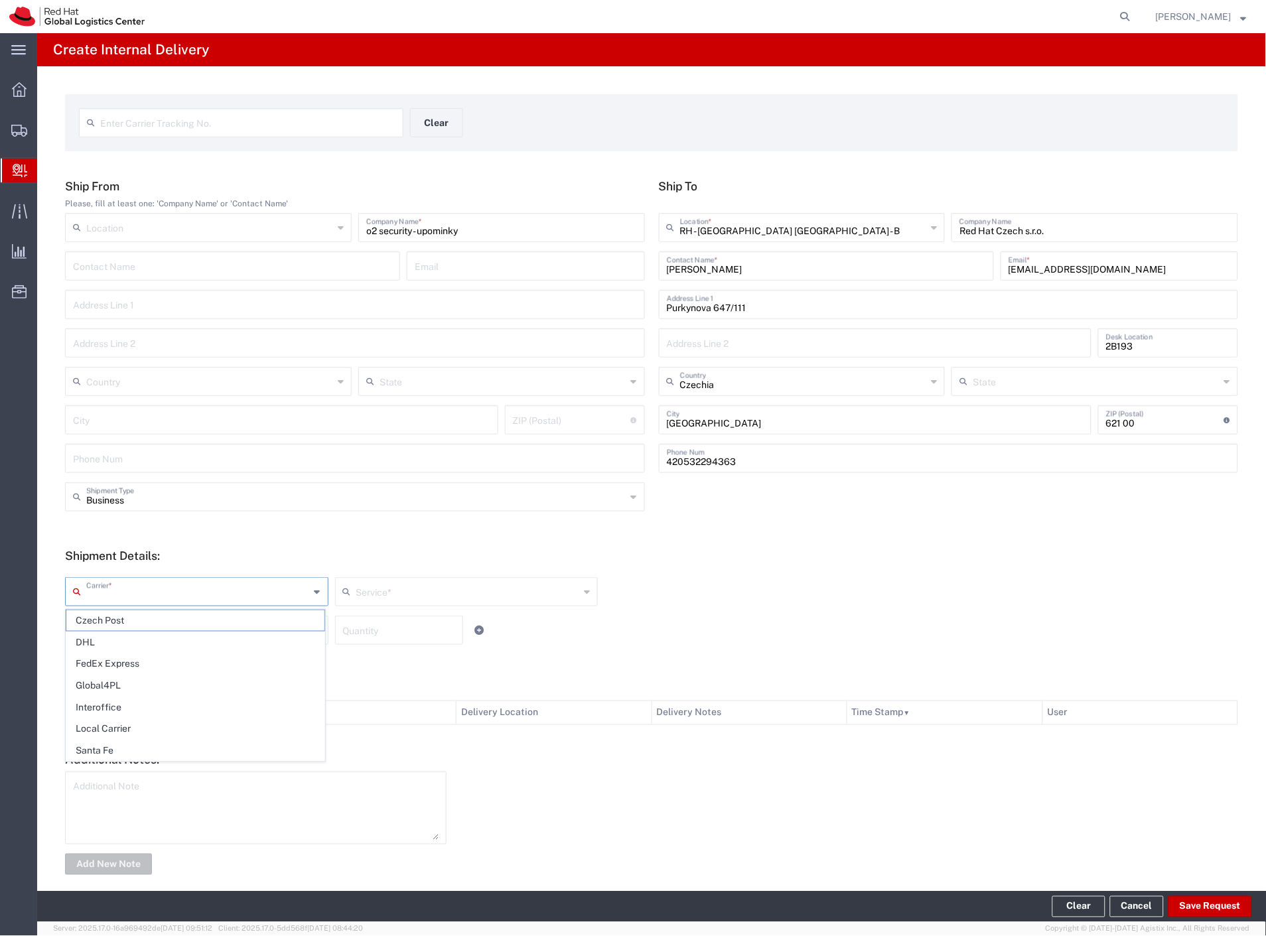
click at [130, 600] on input "text" at bounding box center [198, 590] width 224 height 23
click at [117, 620] on span "Czech Post" at bounding box center [195, 620] width 258 height 21
type input "Czech Post"
drag, startPoint x: 117, startPoint y: 620, endPoint x: 111, endPoint y: 646, distance: 26.7
click at [117, 622] on input "text" at bounding box center [198, 629] width 224 height 23
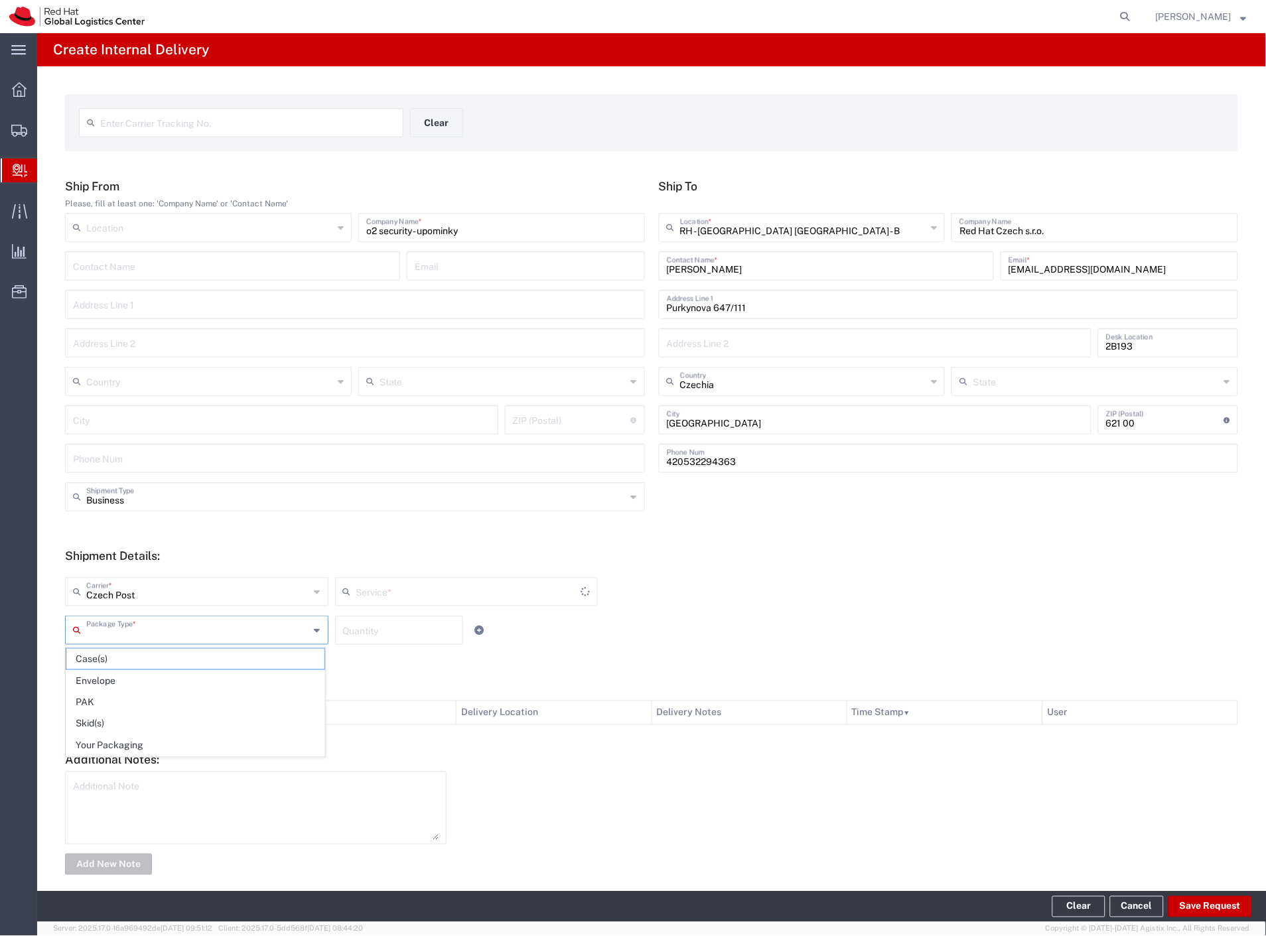
type input "Ground"
click at [100, 675] on span "Envelope" at bounding box center [195, 681] width 258 height 21
type input "Envelope"
click at [1235, 906] on button "Save Request" at bounding box center [1210, 906] width 84 height 21
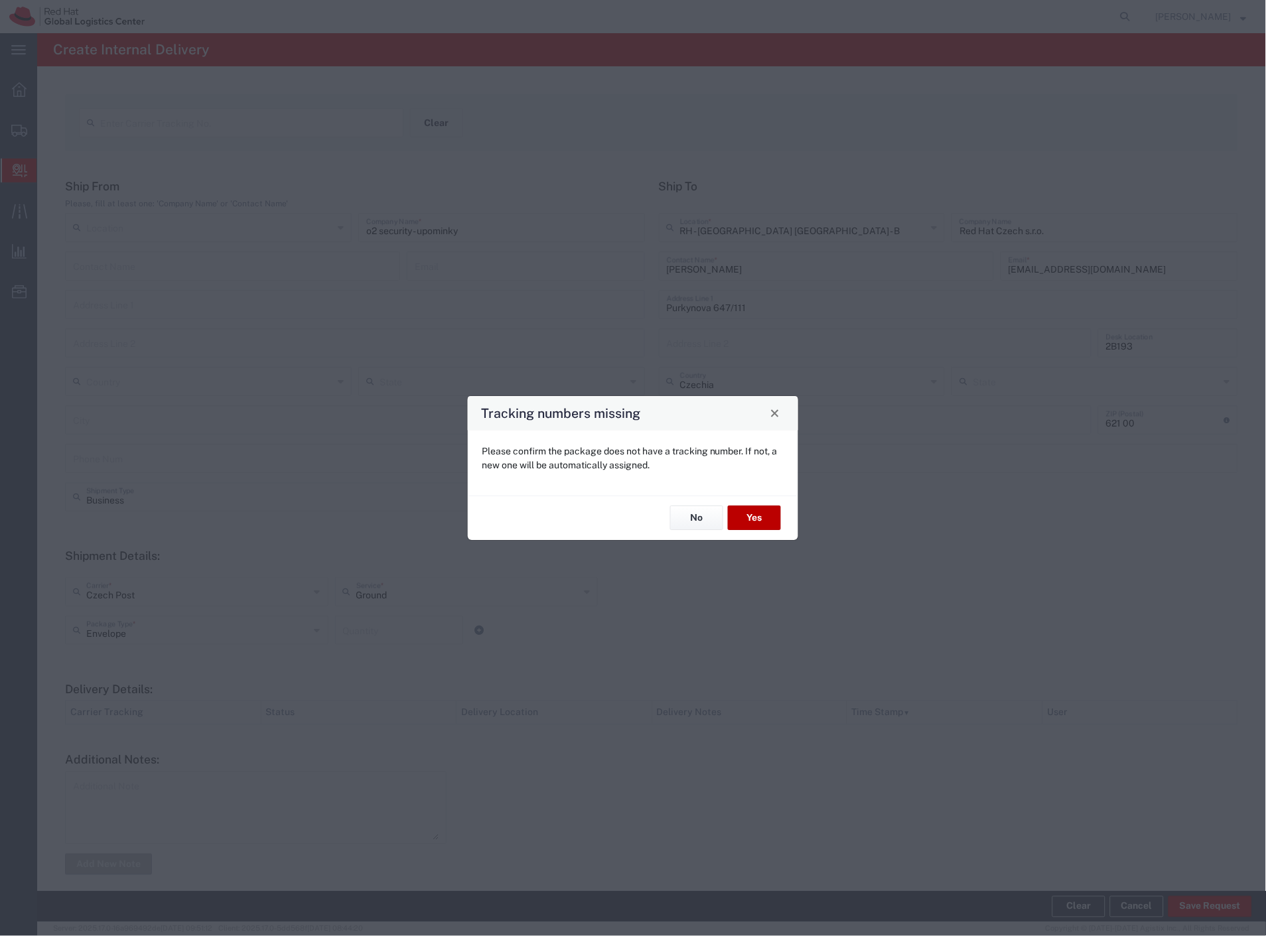
click at [773, 520] on button "Yes" at bounding box center [754, 518] width 53 height 25
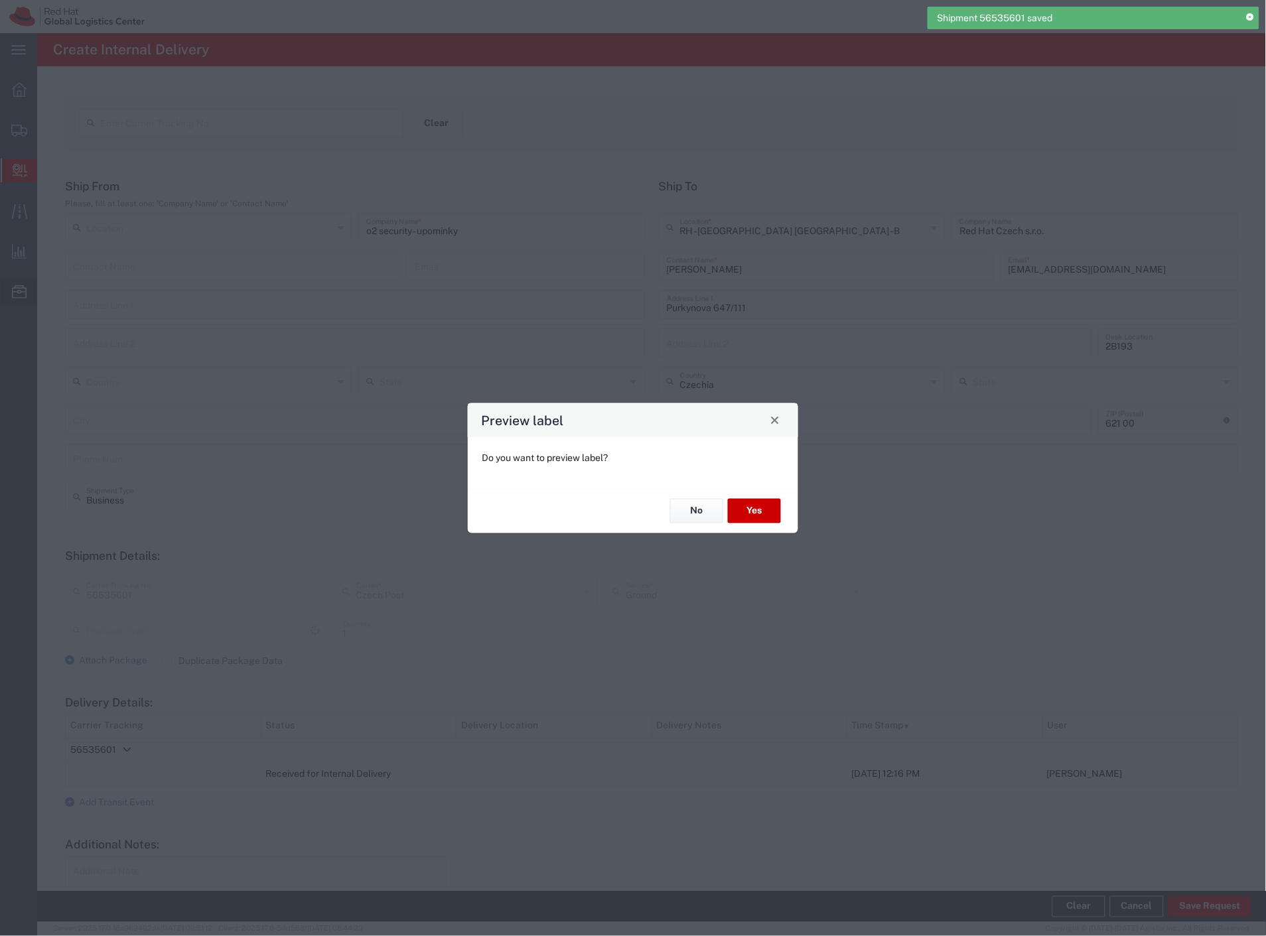
type input "Envelope"
click at [713, 512] on button "No" at bounding box center [696, 511] width 53 height 25
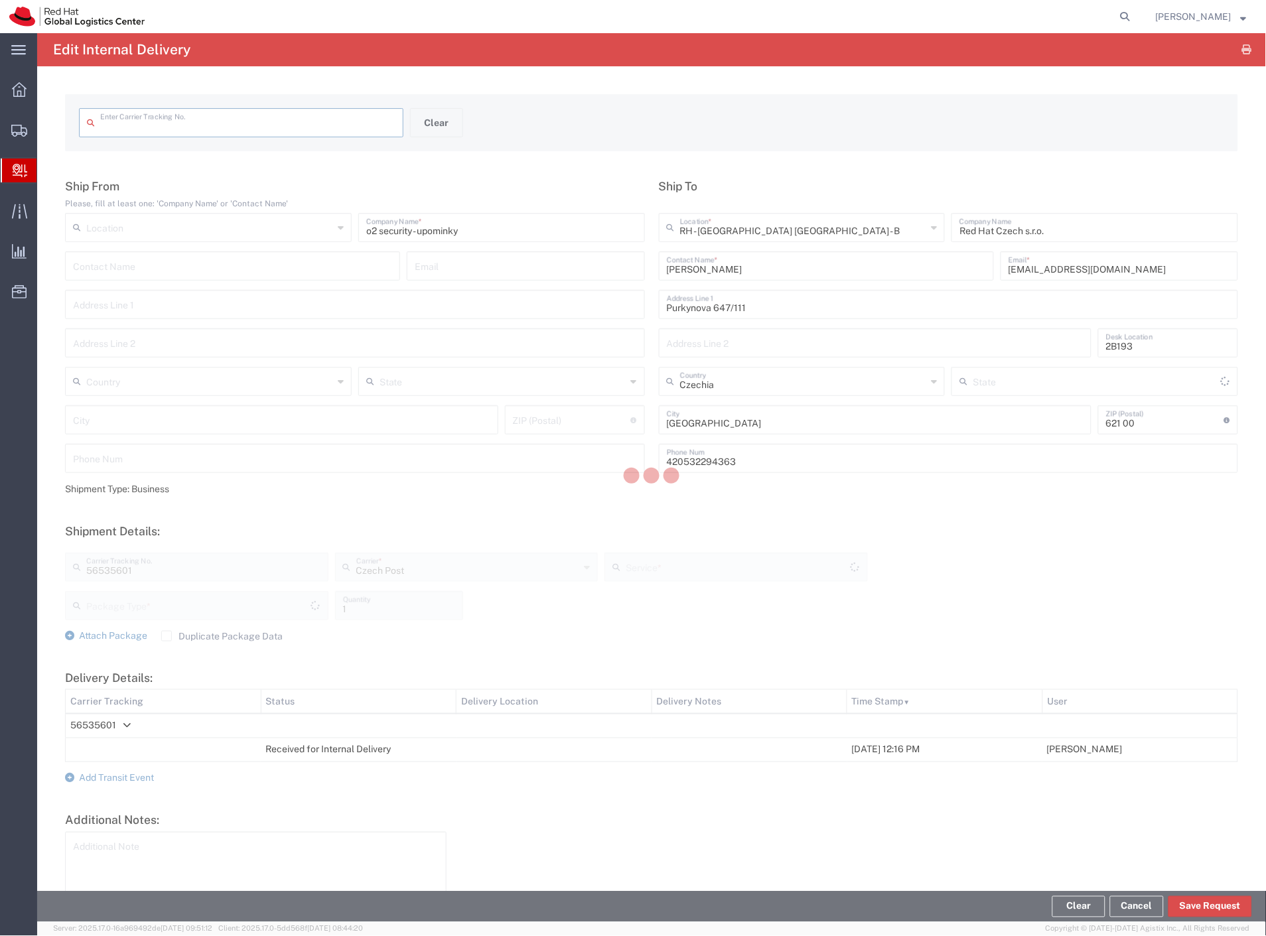
type input "56535601"
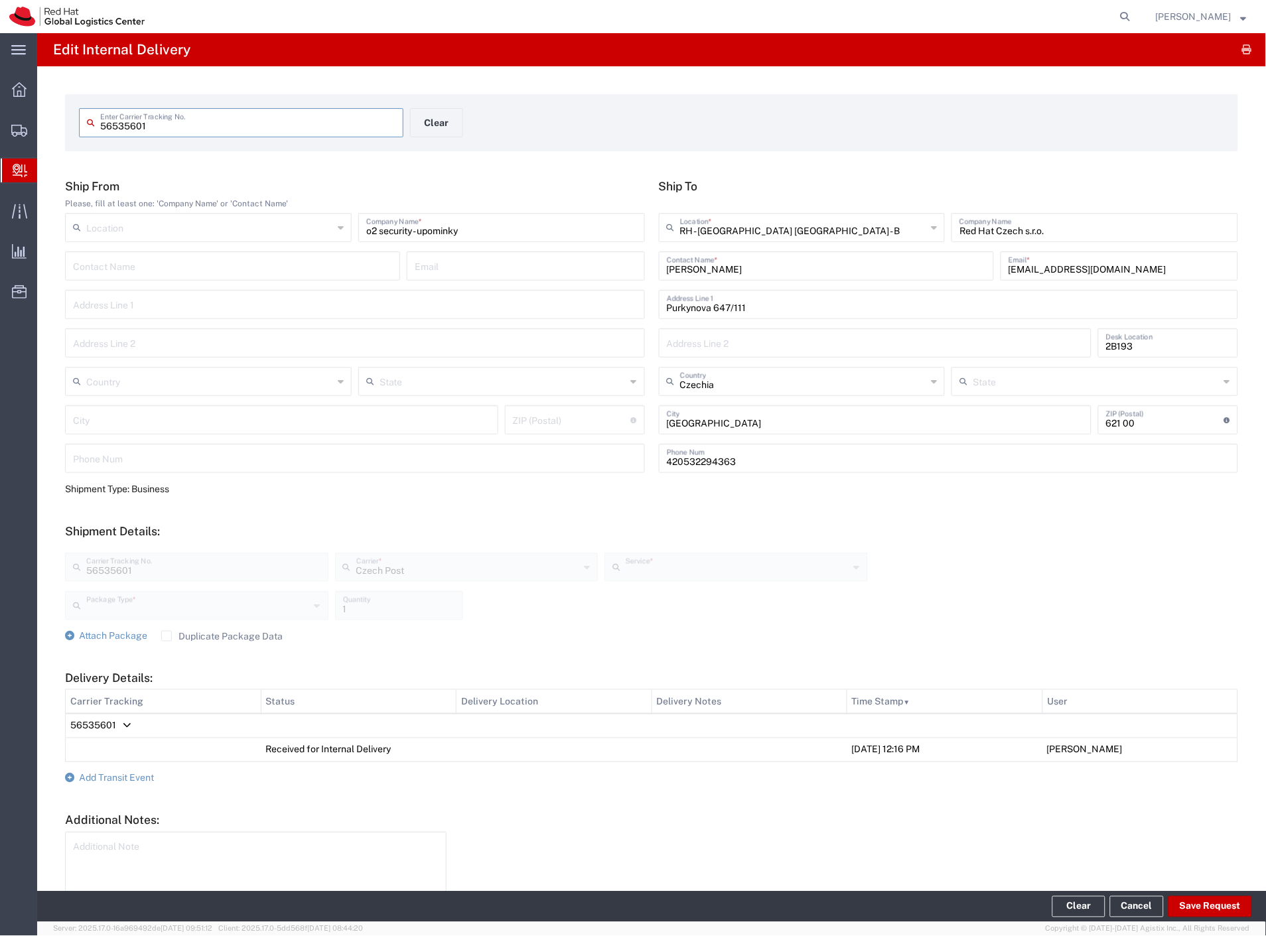
type input "Ground"
type input "Envelope"
click at [113, 781] on span "Add Transit Event" at bounding box center [116, 778] width 75 height 11
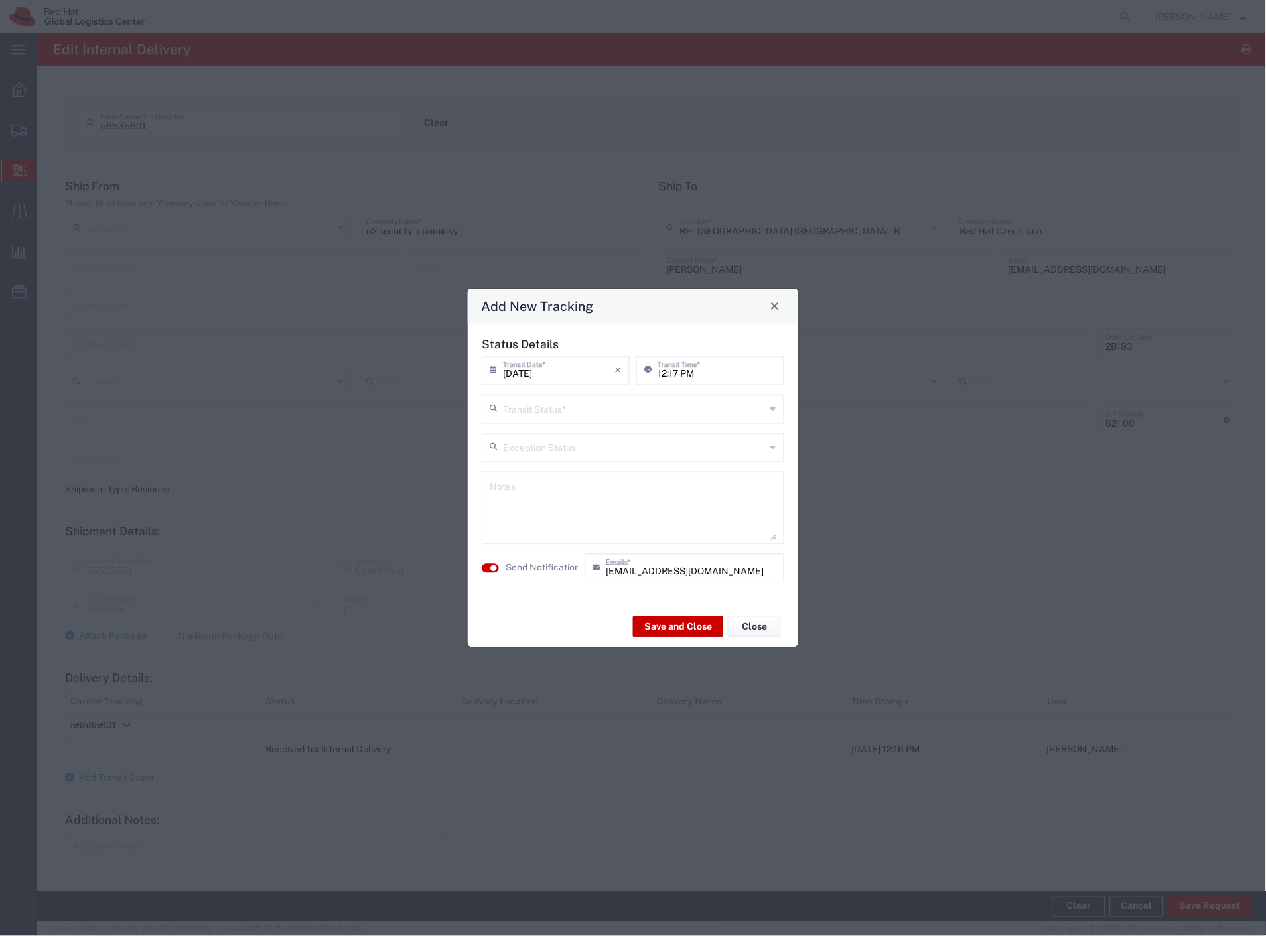
click at [543, 403] on input "text" at bounding box center [634, 407] width 263 height 23
click at [536, 433] on span "Delivery Confirmation" at bounding box center [634, 437] width 300 height 21
type input "Delivery Confirmation"
click at [540, 506] on textarea at bounding box center [633, 507] width 287 height 65
type textarea "scan sent via printer"
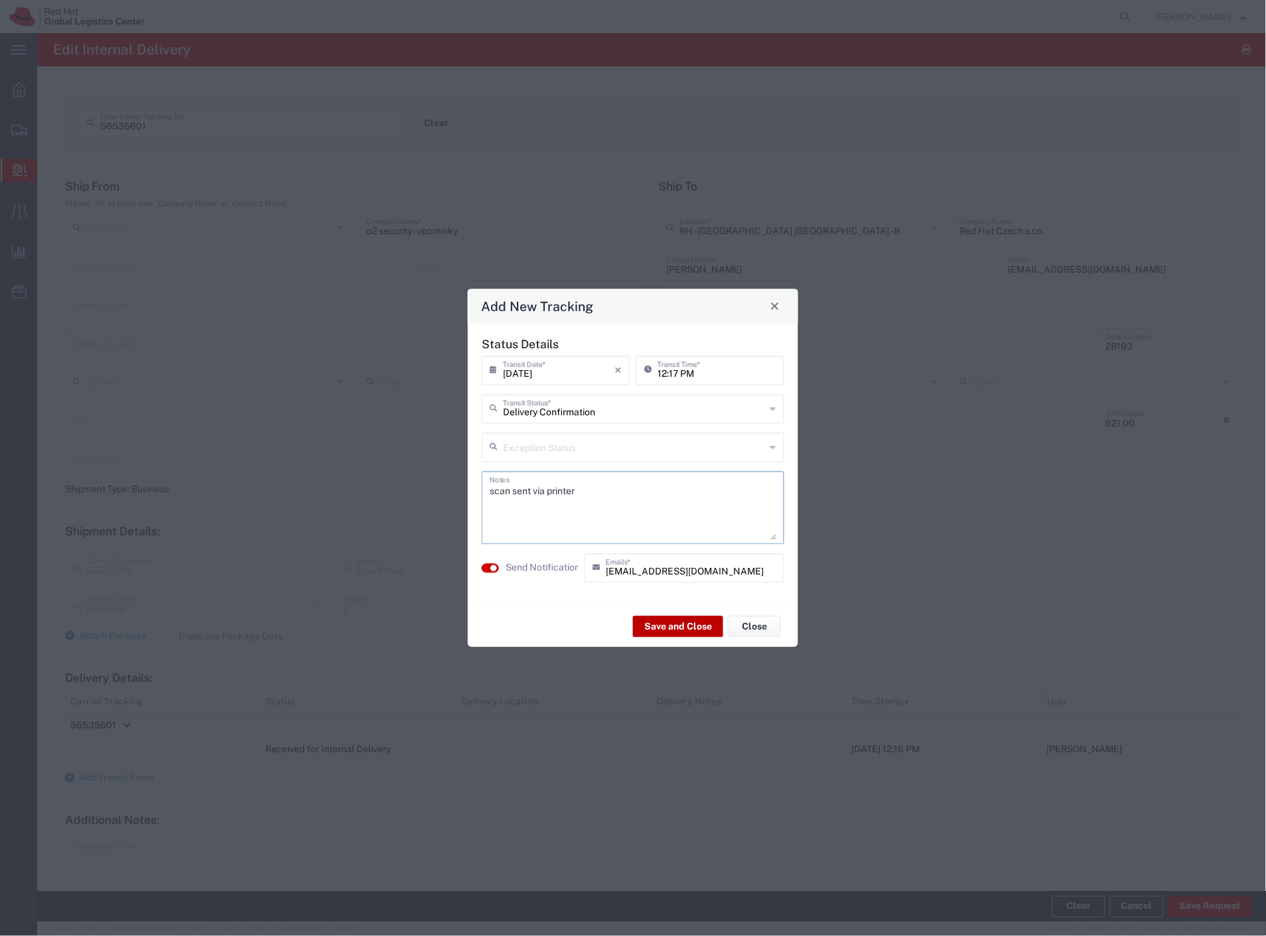
click at [660, 632] on button "Save and Close" at bounding box center [678, 626] width 90 height 21
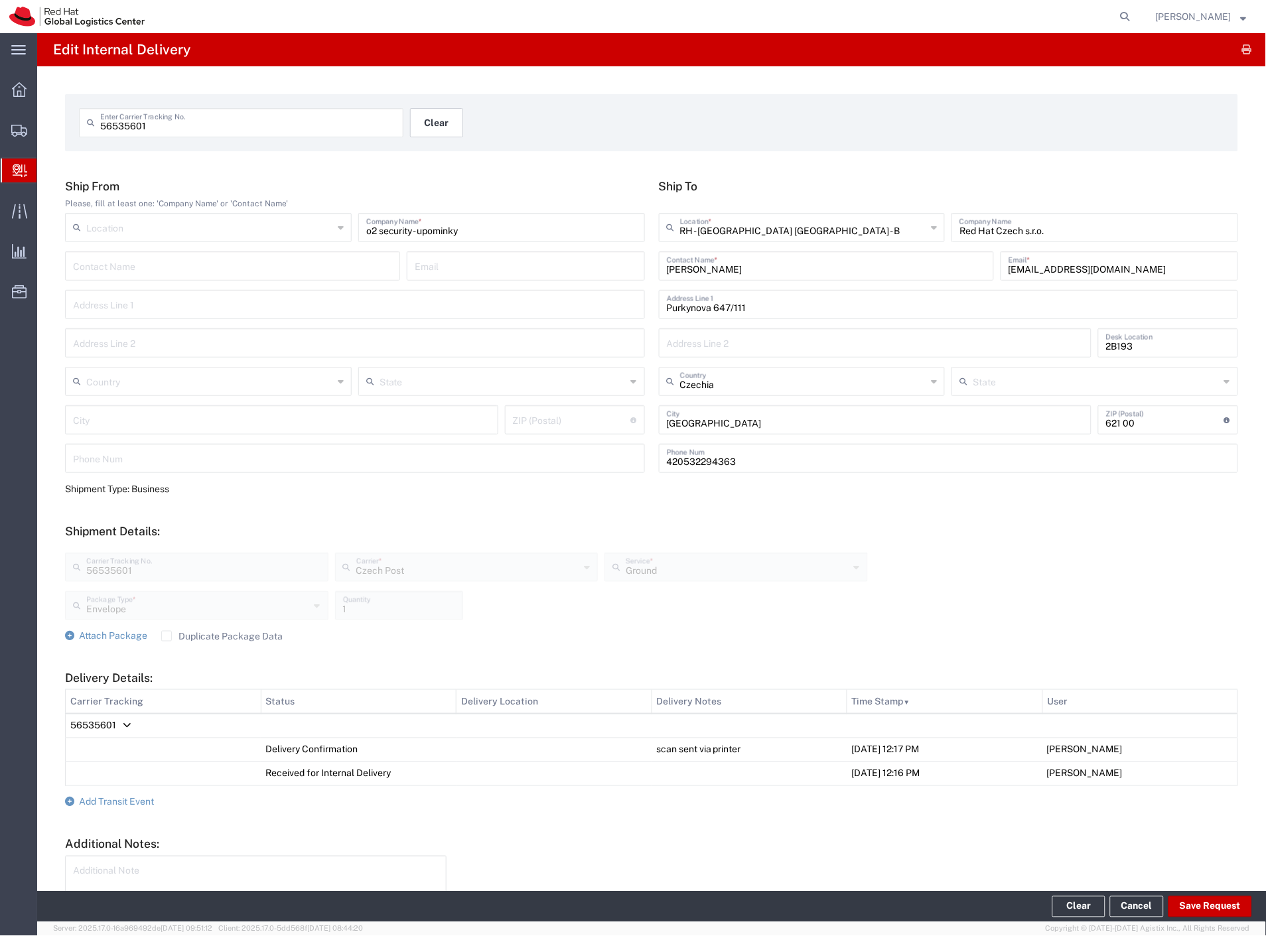
click at [441, 119] on button "Clear" at bounding box center [436, 122] width 53 height 29
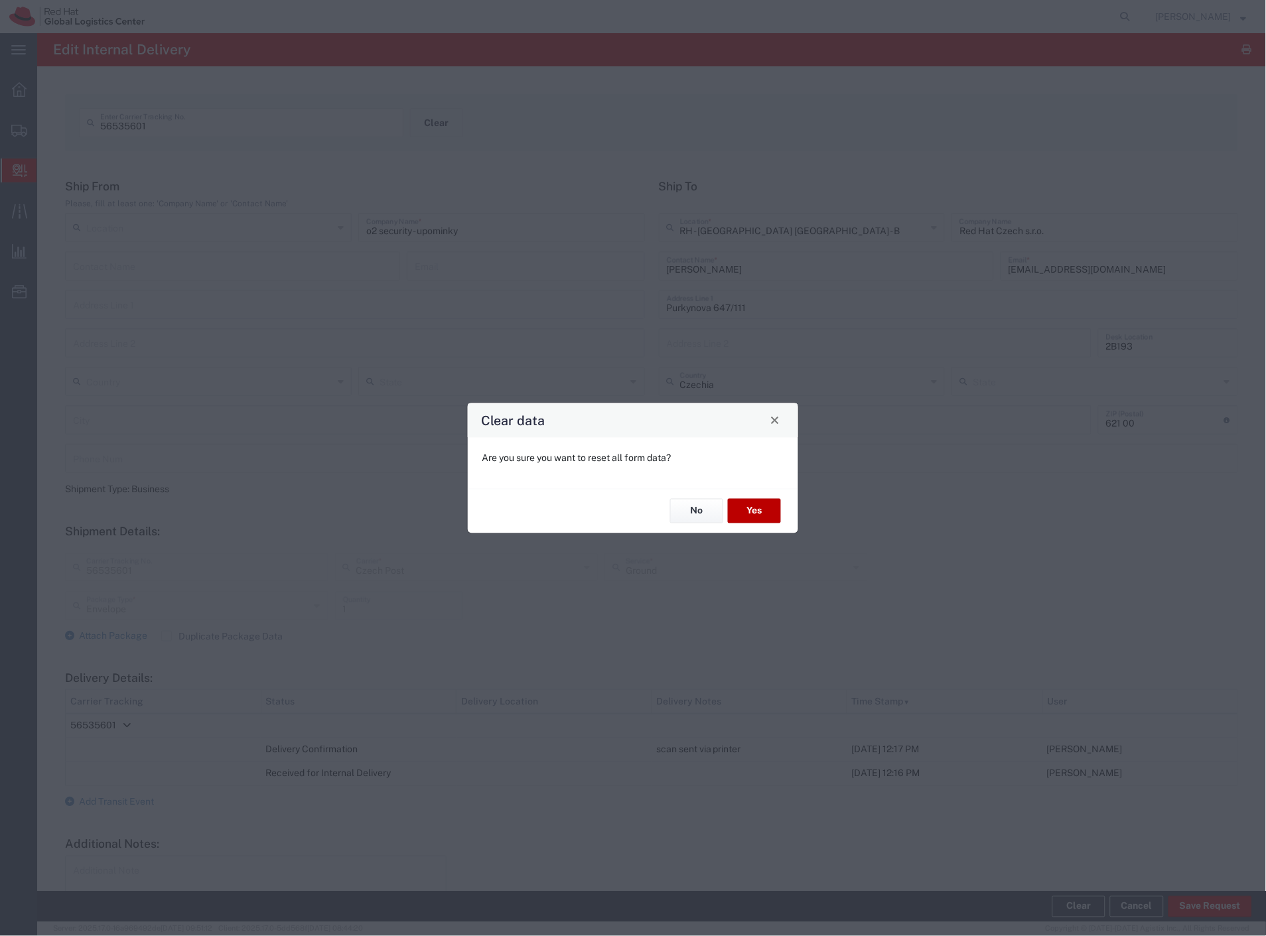
click at [750, 518] on button "Yes" at bounding box center [754, 511] width 53 height 25
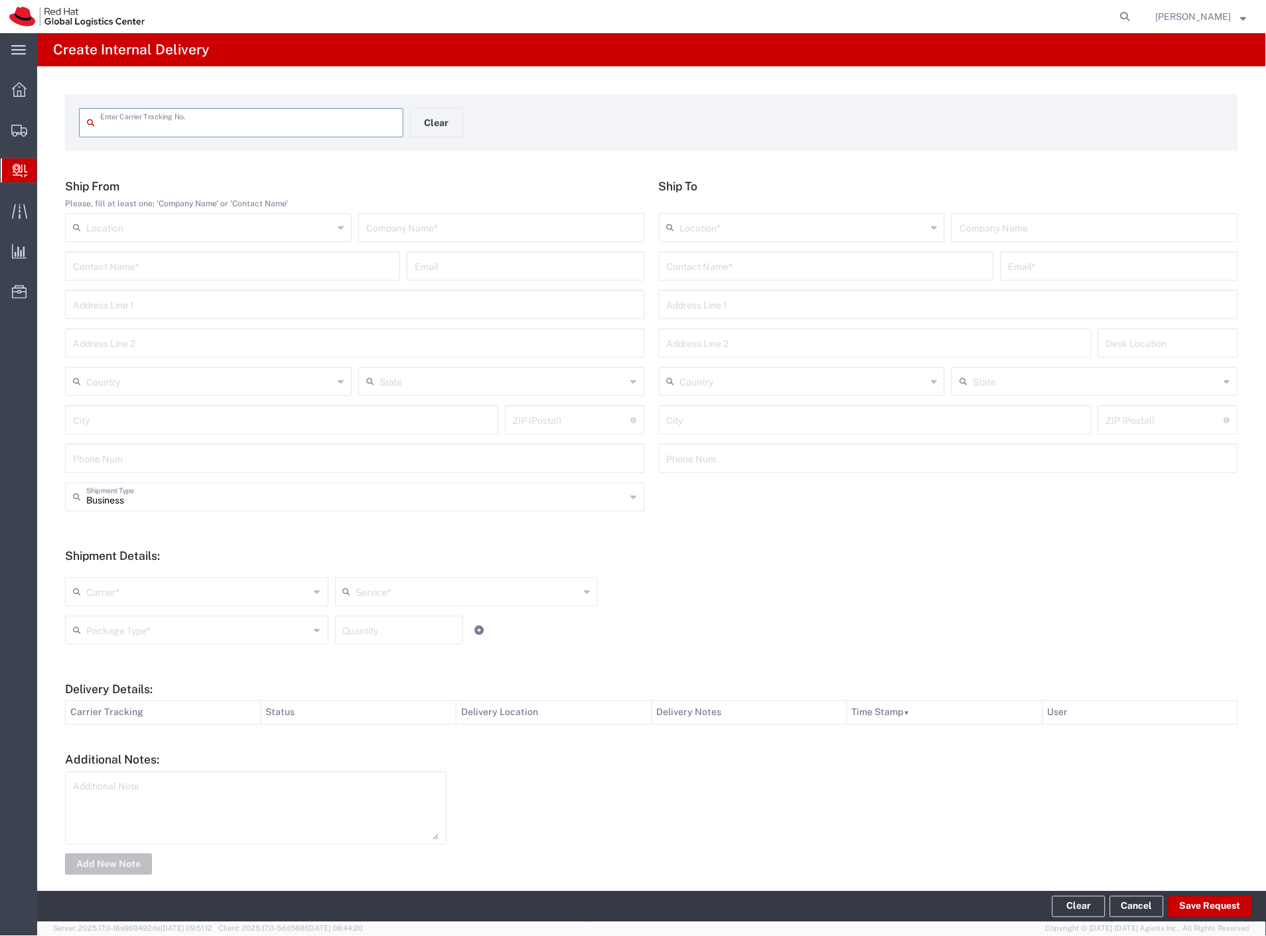
click at [452, 229] on input "text" at bounding box center [501, 226] width 271 height 23
type input "vzp"
click at [780, 263] on input "text" at bounding box center [826, 264] width 319 height 23
paste input "[PERSON_NAME]"
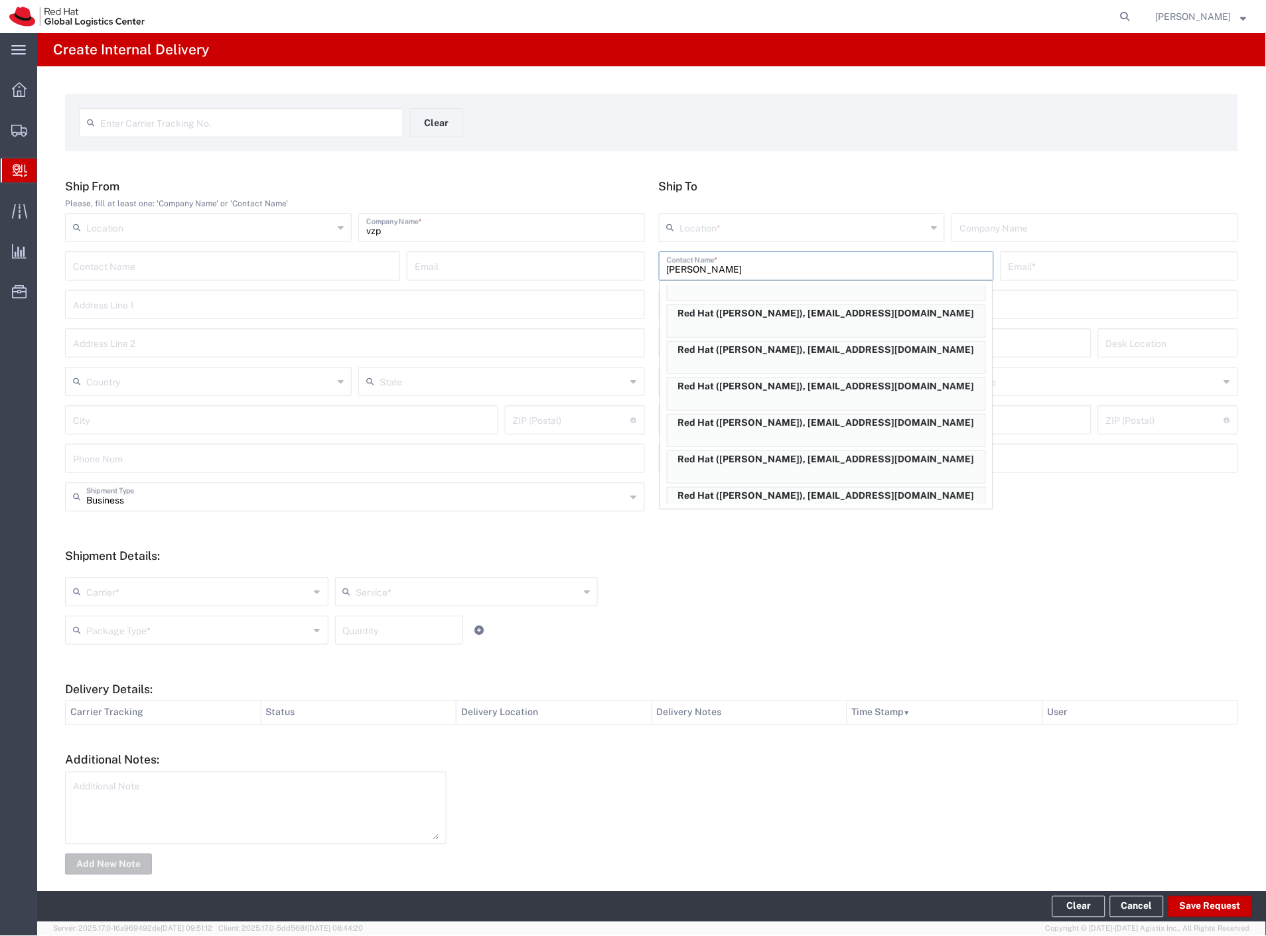
scroll to position [221, 0]
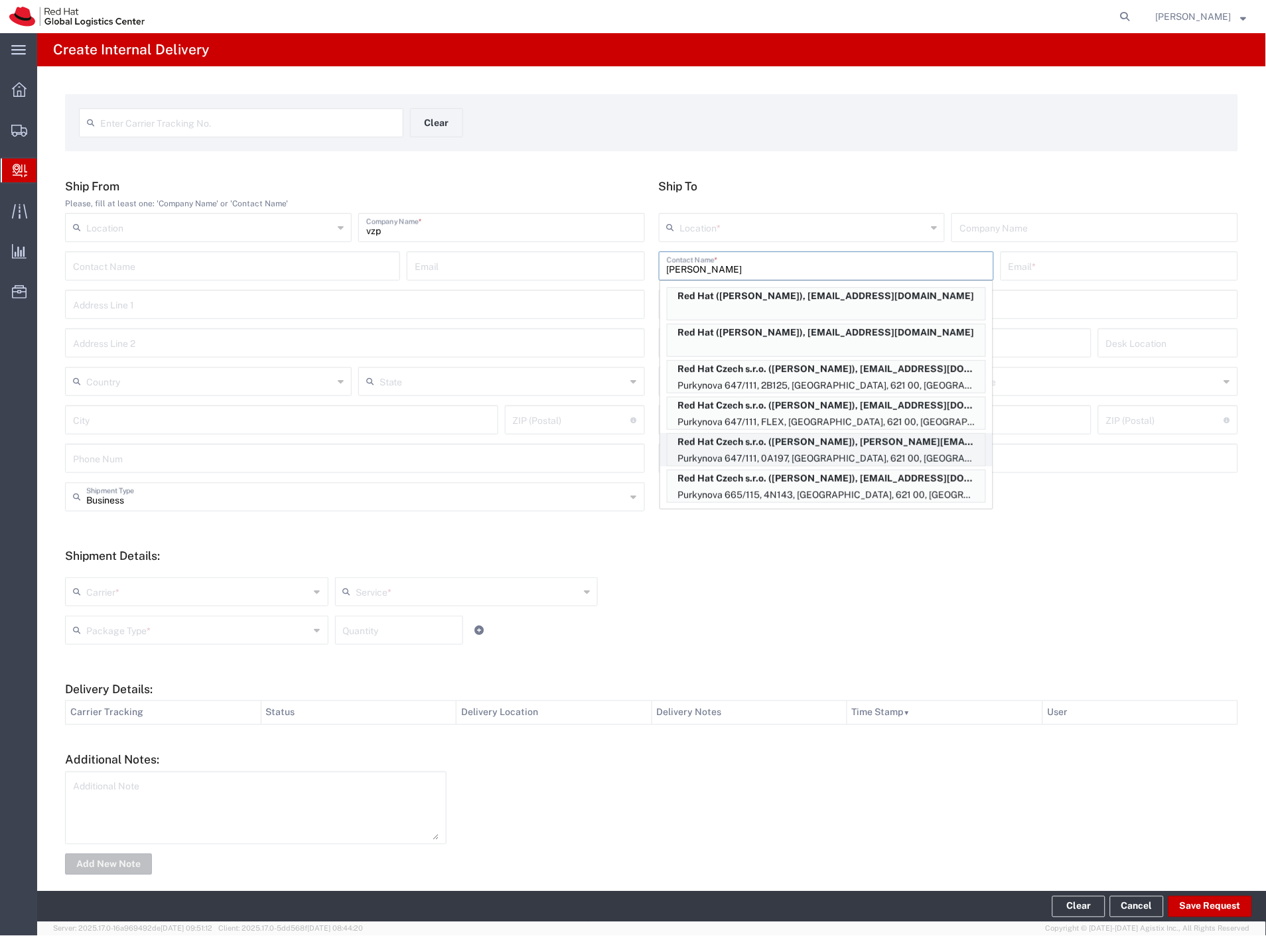
type input "[PERSON_NAME]"
click at [849, 448] on p "Red Hat Czech s.r.o. ([PERSON_NAME]), [PERSON_NAME][EMAIL_ADDRESS][DOMAIN_NAME]" at bounding box center [826, 442] width 318 height 17
type input "RH - [GEOGRAPHIC_DATA] [GEOGRAPHIC_DATA] - B"
type input "Red Hat Czech s.r.o."
type input "[PERSON_NAME]"
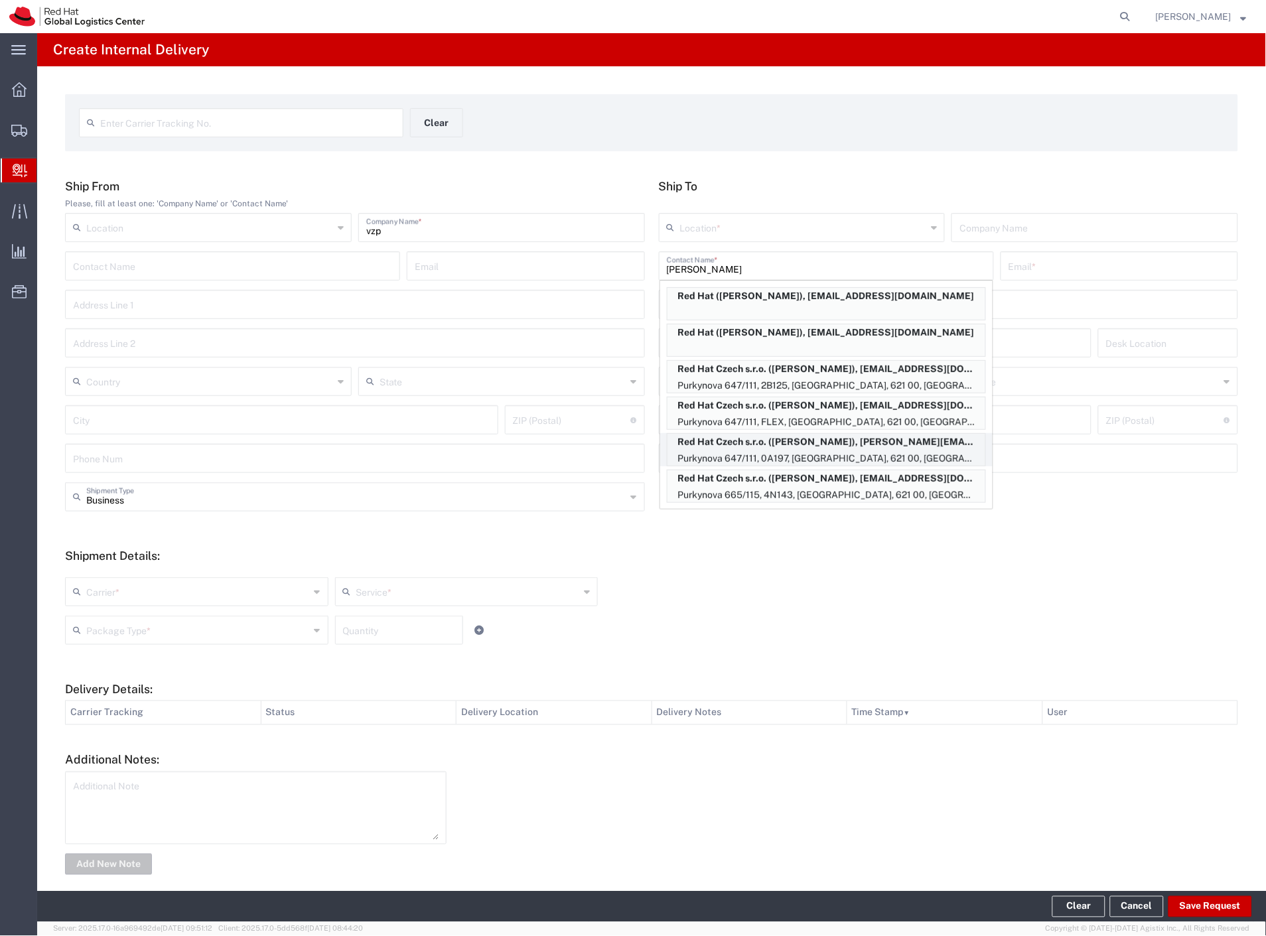
type input "[EMAIL_ADDRESS][DOMAIN_NAME]"
type input "Purkynova 647/111"
type input "0A197"
type input "Czechia"
type input "[GEOGRAPHIC_DATA]"
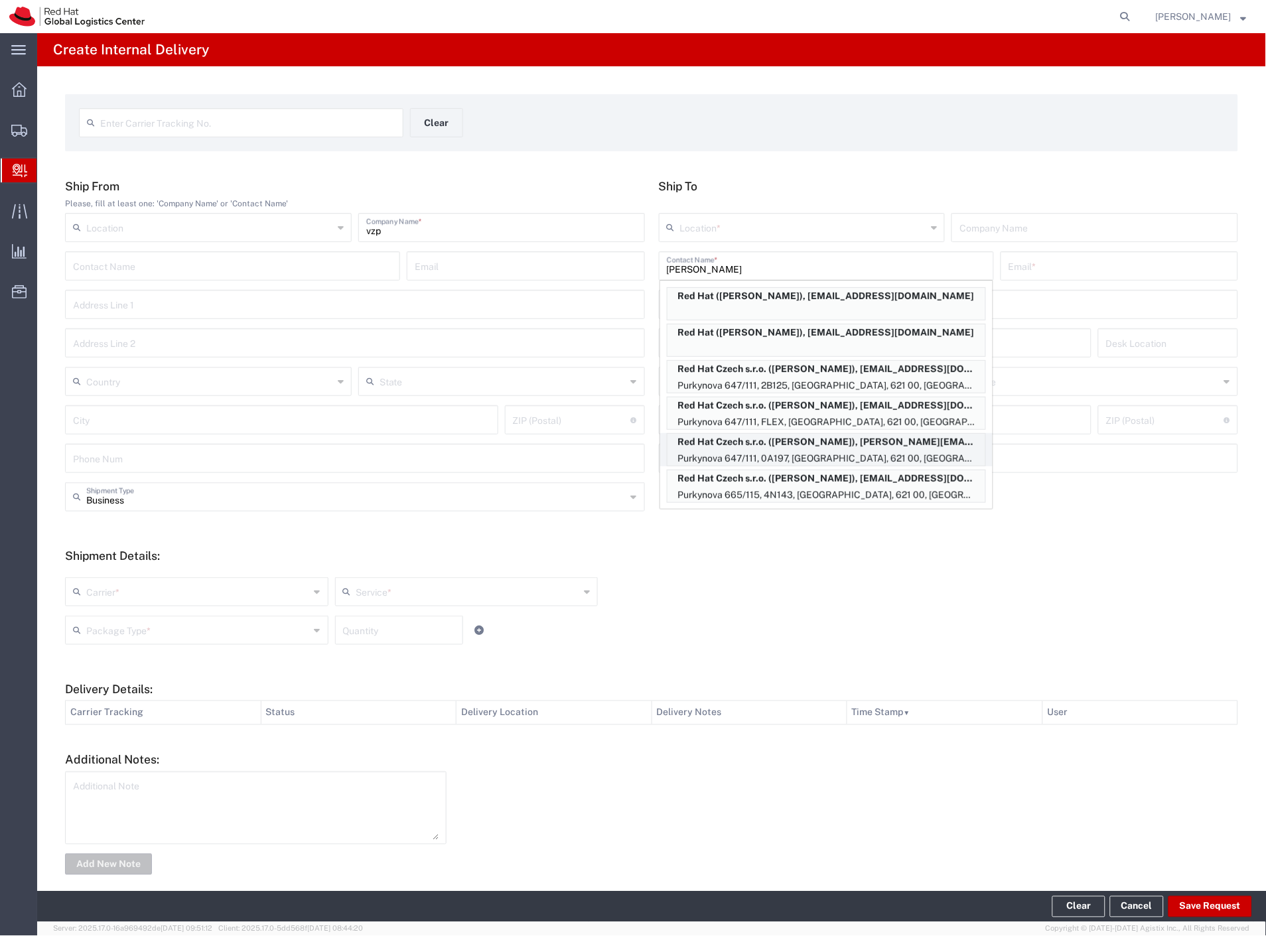
type input "621 00"
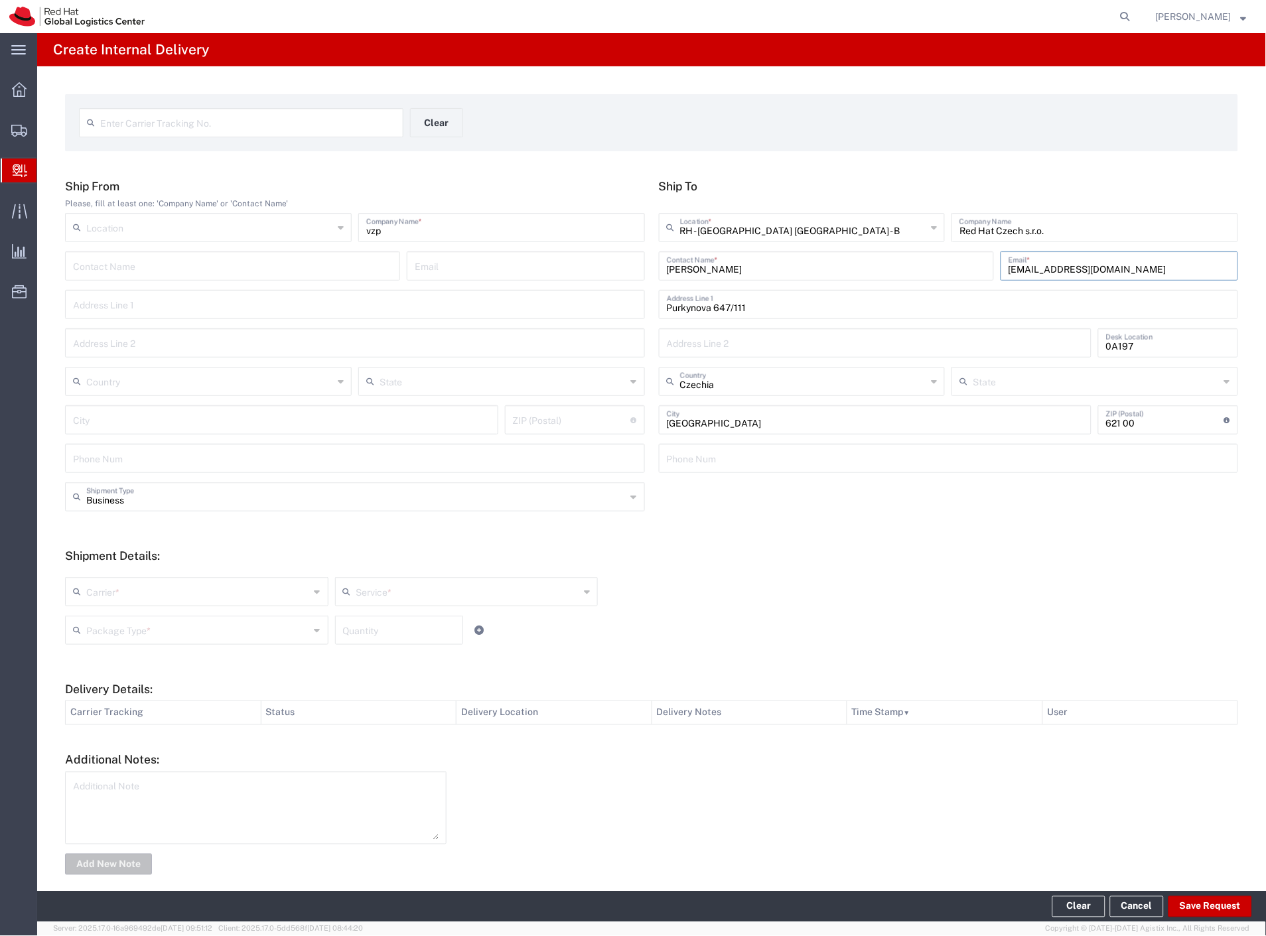
drag, startPoint x: 1060, startPoint y: 263, endPoint x: 777, endPoint y: 273, distance: 282.8
click at [891, 255] on div "[PERSON_NAME] Contact Name * [EMAIL_ADDRESS][DOMAIN_NAME] Email *" at bounding box center [949, 270] width 587 height 38
paste input "employment-ops+[GEOGRAPHIC_DATA]"
type input "[EMAIL_ADDRESS][DOMAIN_NAME]"
click at [123, 589] on input "text" at bounding box center [198, 590] width 224 height 23
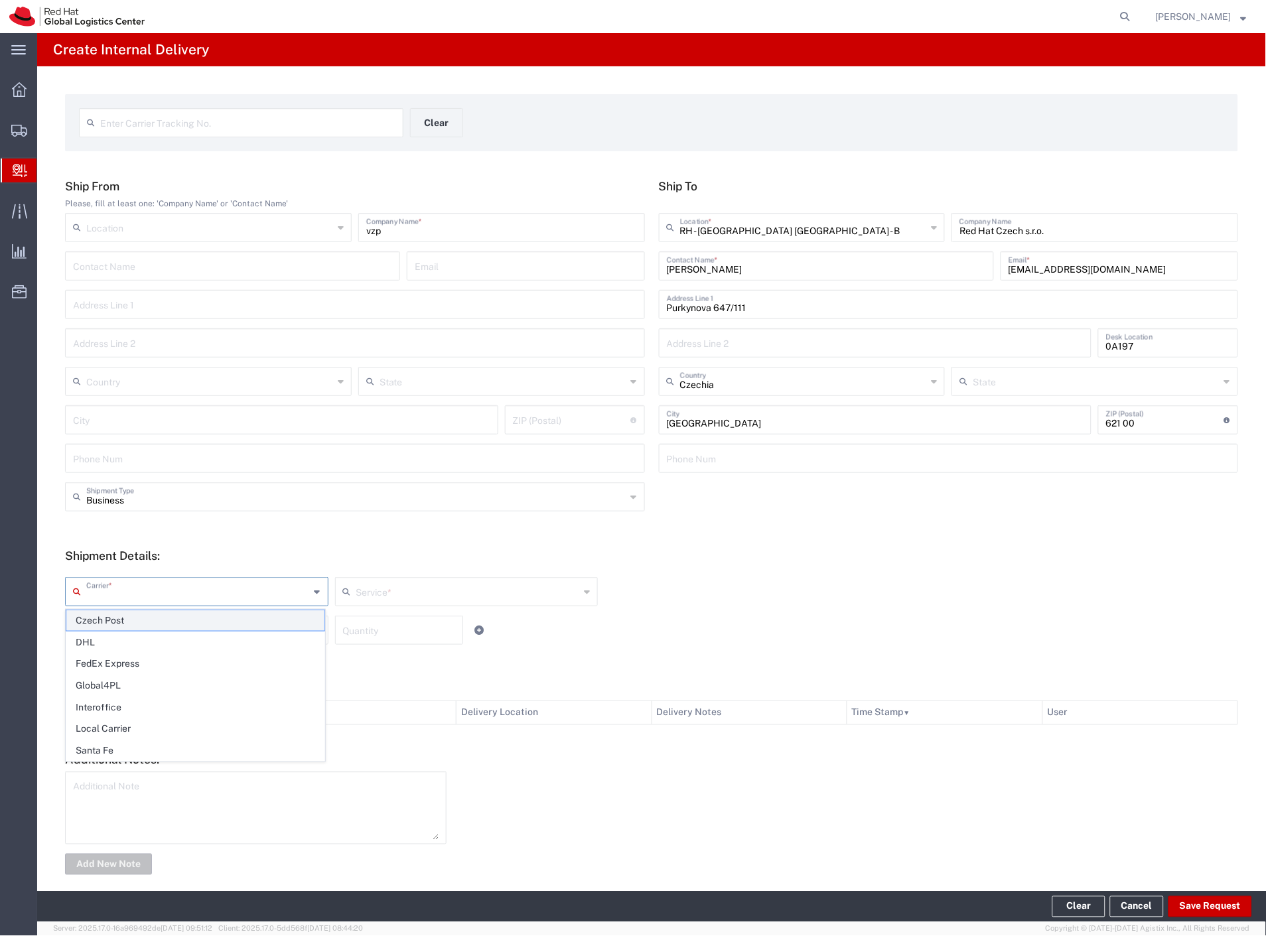
click at [117, 621] on span "Czech Post" at bounding box center [195, 620] width 258 height 21
type input "Czech Post"
type input "Ground"
drag, startPoint x: 117, startPoint y: 622, endPoint x: 137, endPoint y: 664, distance: 46.9
click at [119, 622] on input "text" at bounding box center [198, 629] width 224 height 23
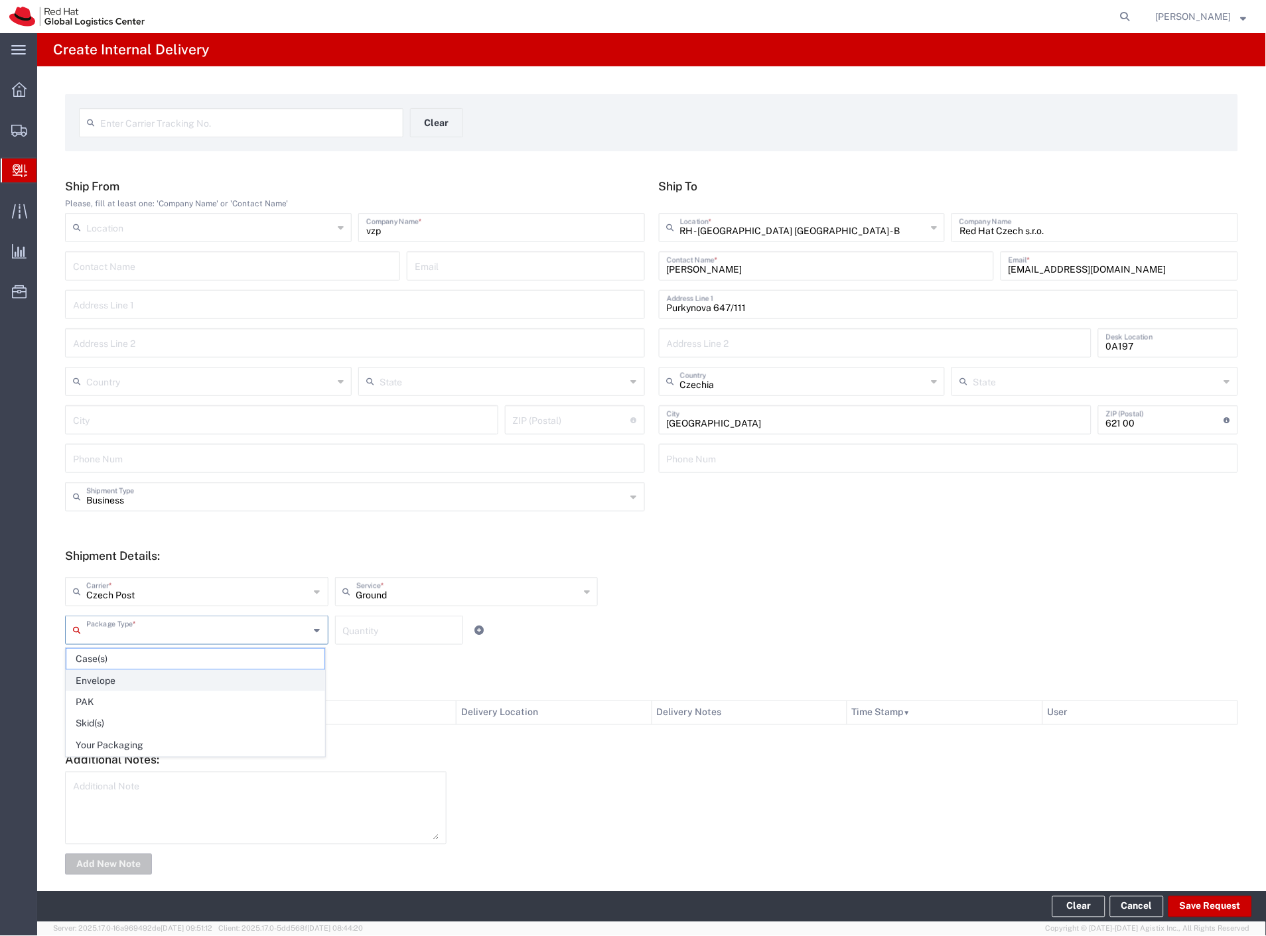
click at [141, 679] on span "Envelope" at bounding box center [195, 681] width 258 height 21
type input "Envelope"
click at [1194, 911] on button "Save Request" at bounding box center [1210, 906] width 84 height 21
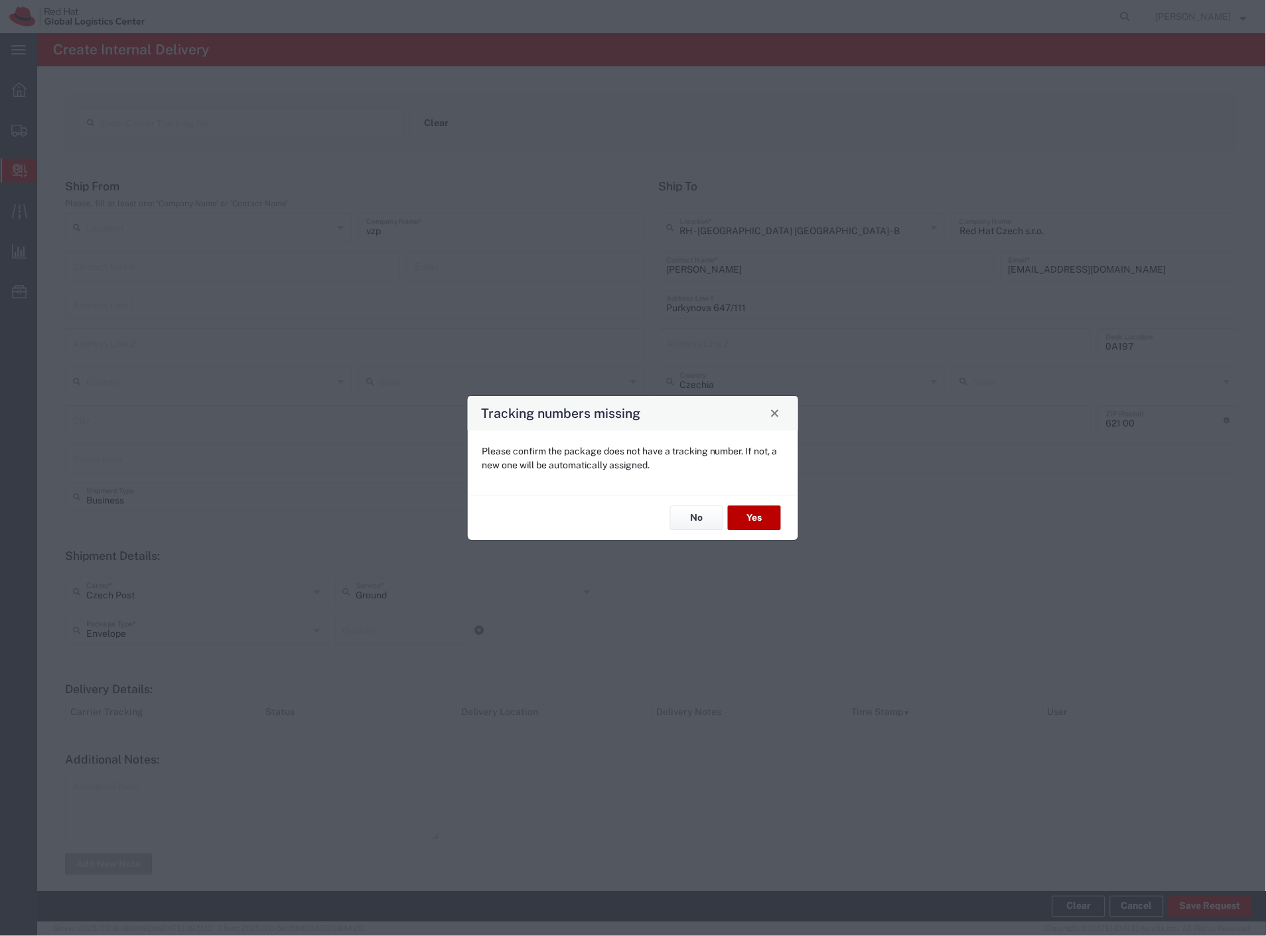
click at [776, 516] on button "Yes" at bounding box center [754, 518] width 53 height 25
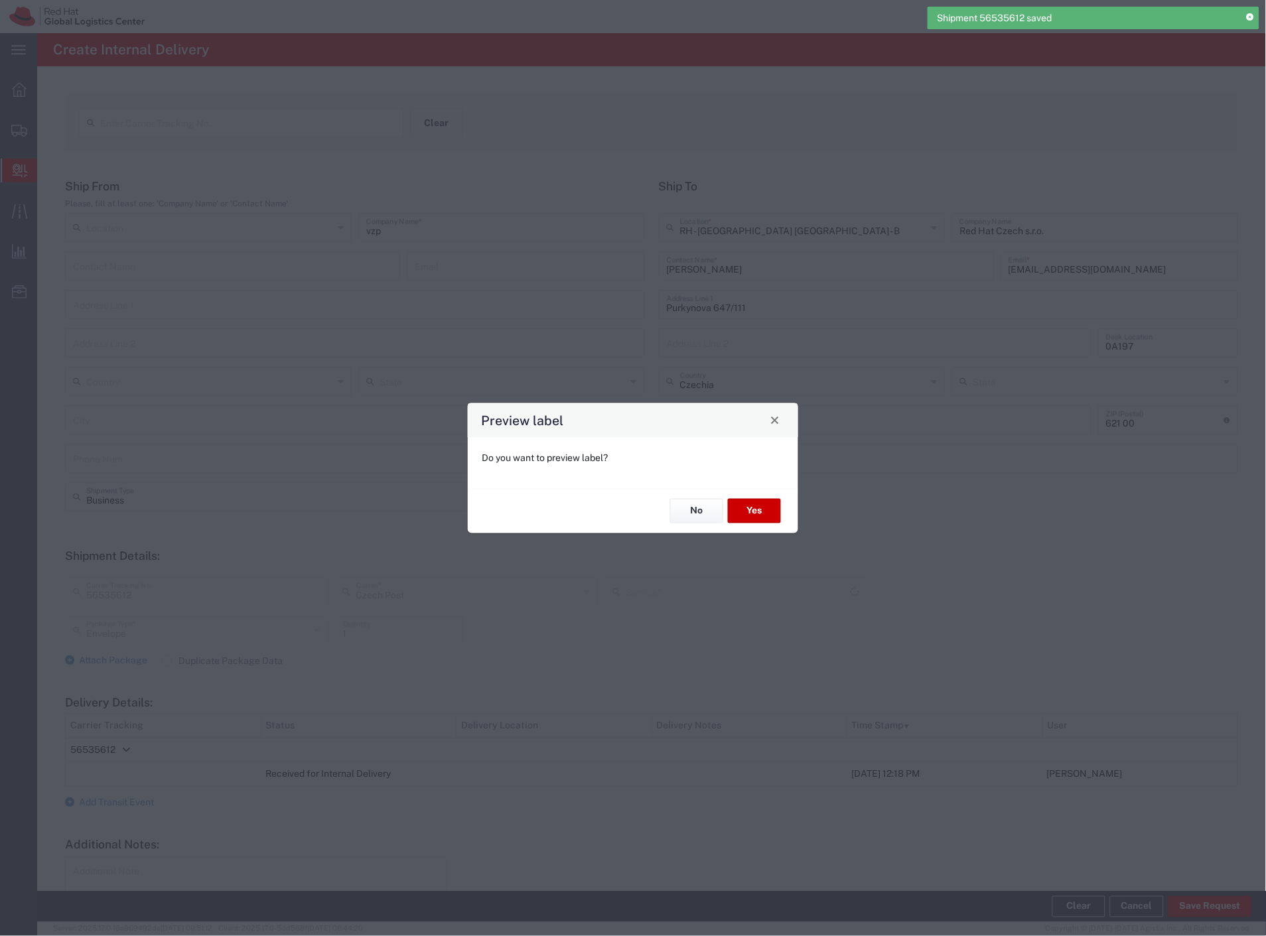
type input "Ground"
click at [692, 508] on button "No" at bounding box center [696, 511] width 53 height 25
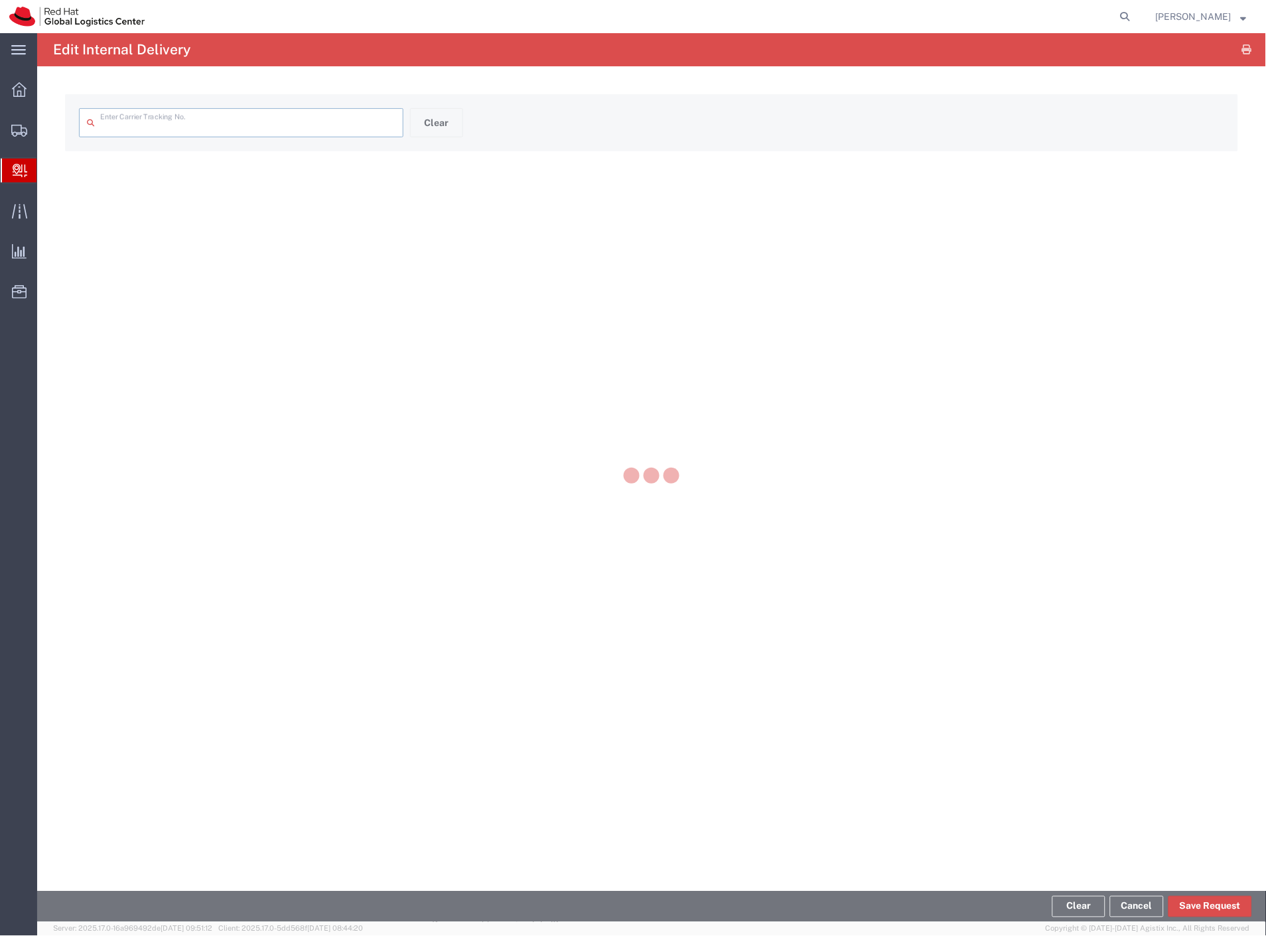
type input "56535612"
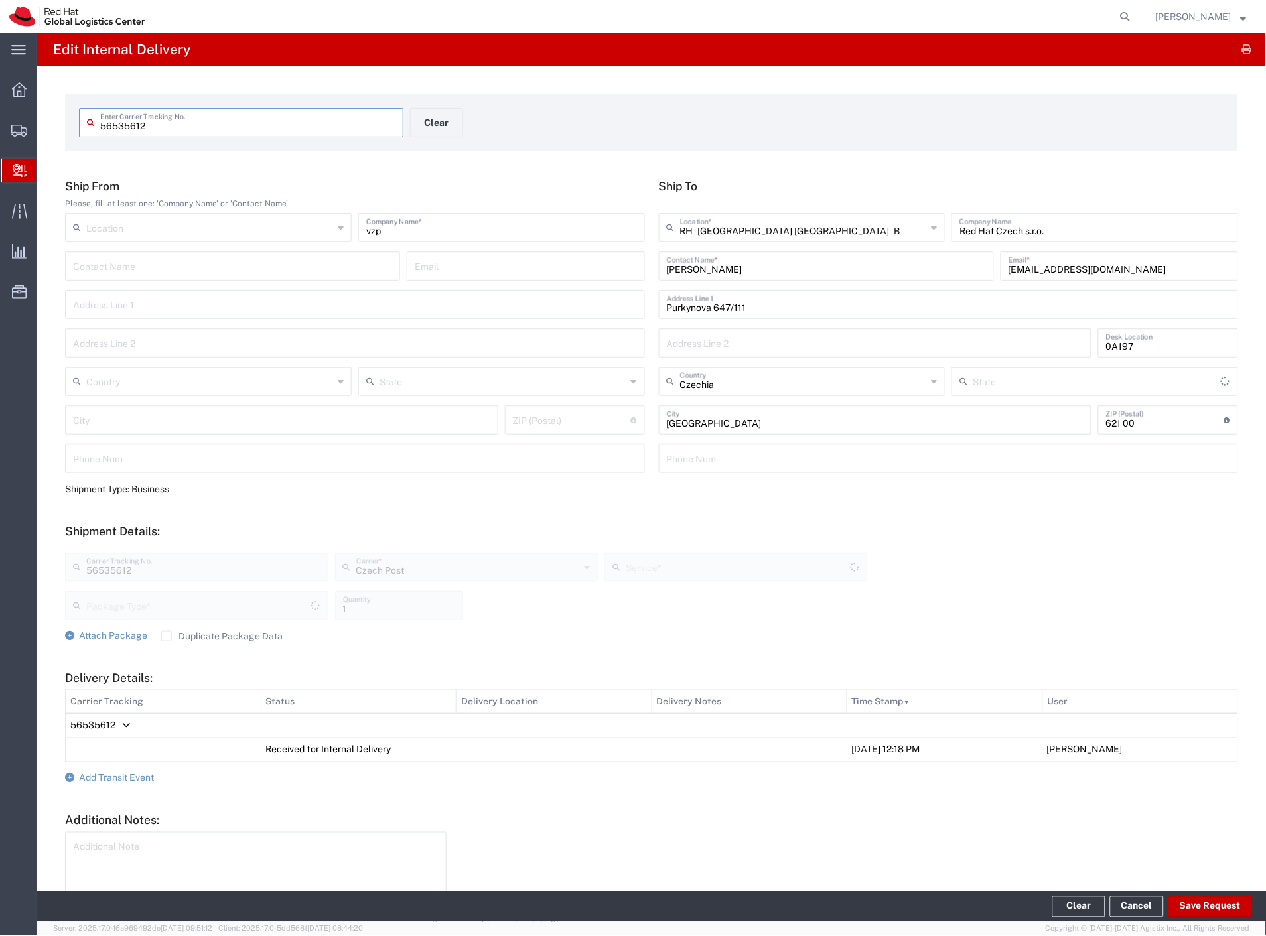
type input "Envelope"
type input "Ground"
click at [439, 109] on button "Clear" at bounding box center [436, 122] width 53 height 29
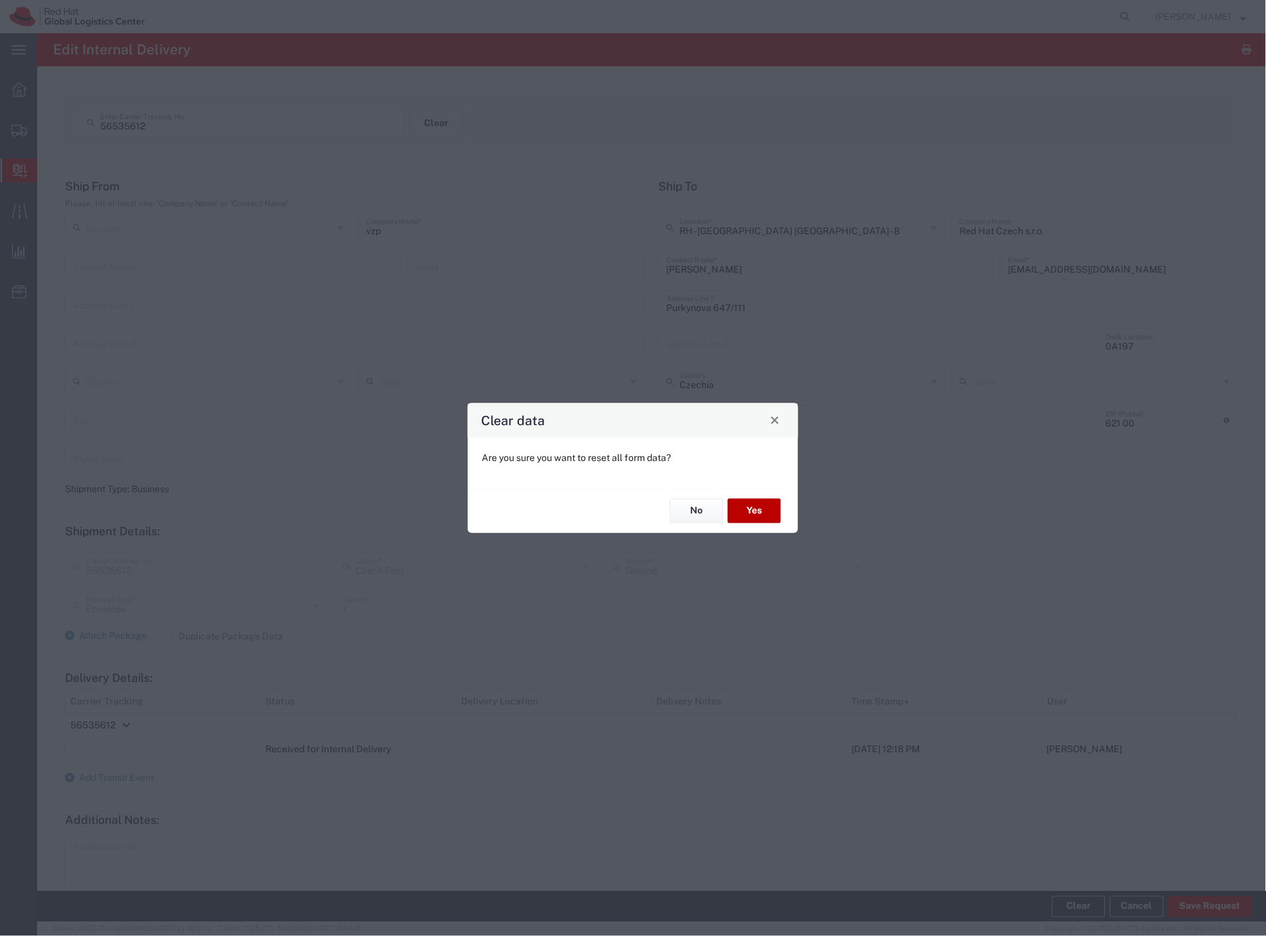
click at [762, 507] on button "Yes" at bounding box center [754, 511] width 53 height 25
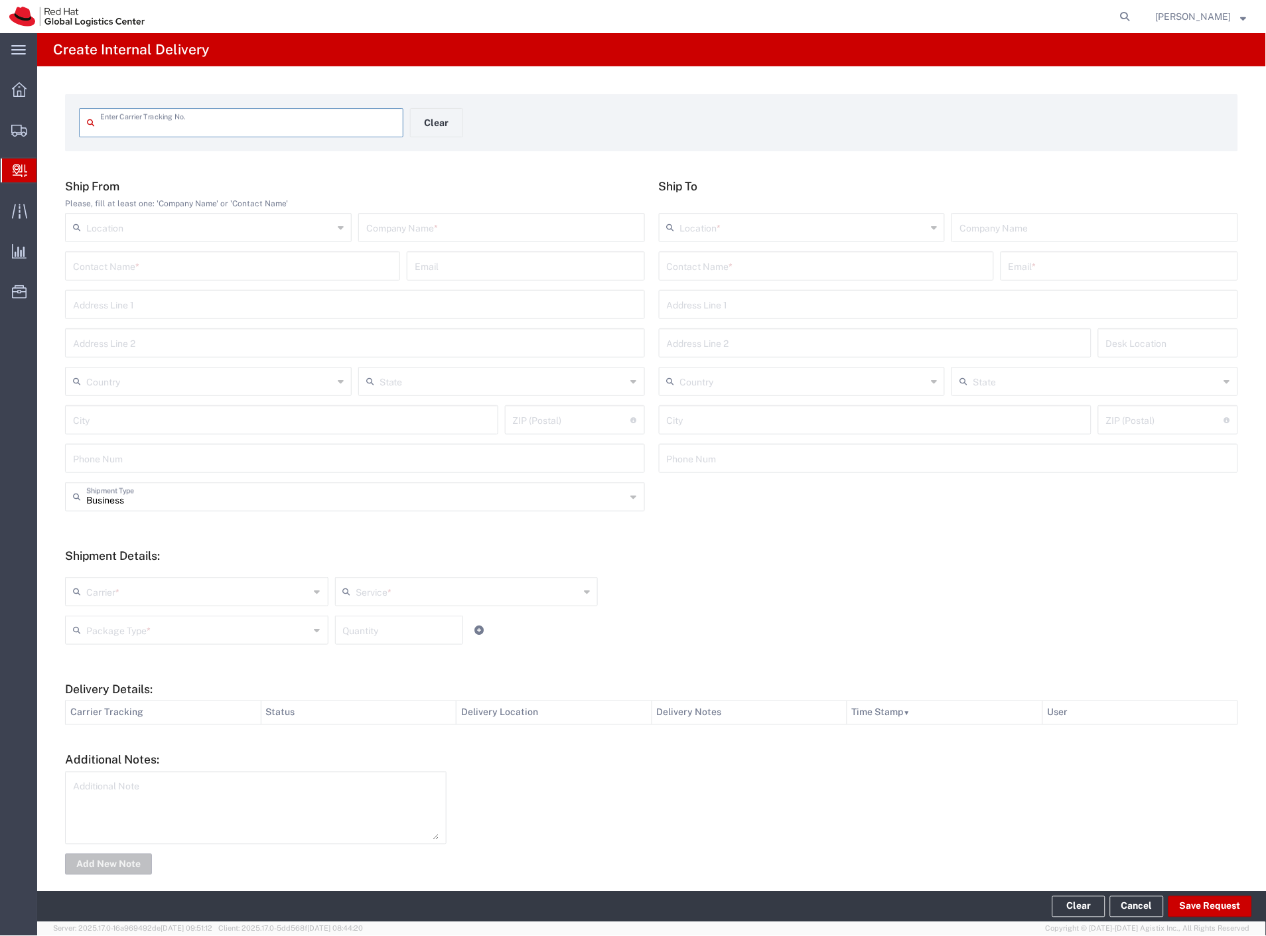
click at [478, 226] on input "text" at bounding box center [501, 226] width 271 height 23
type input "fedex envelope"
click at [693, 276] on input "text" at bounding box center [826, 264] width 319 height 23
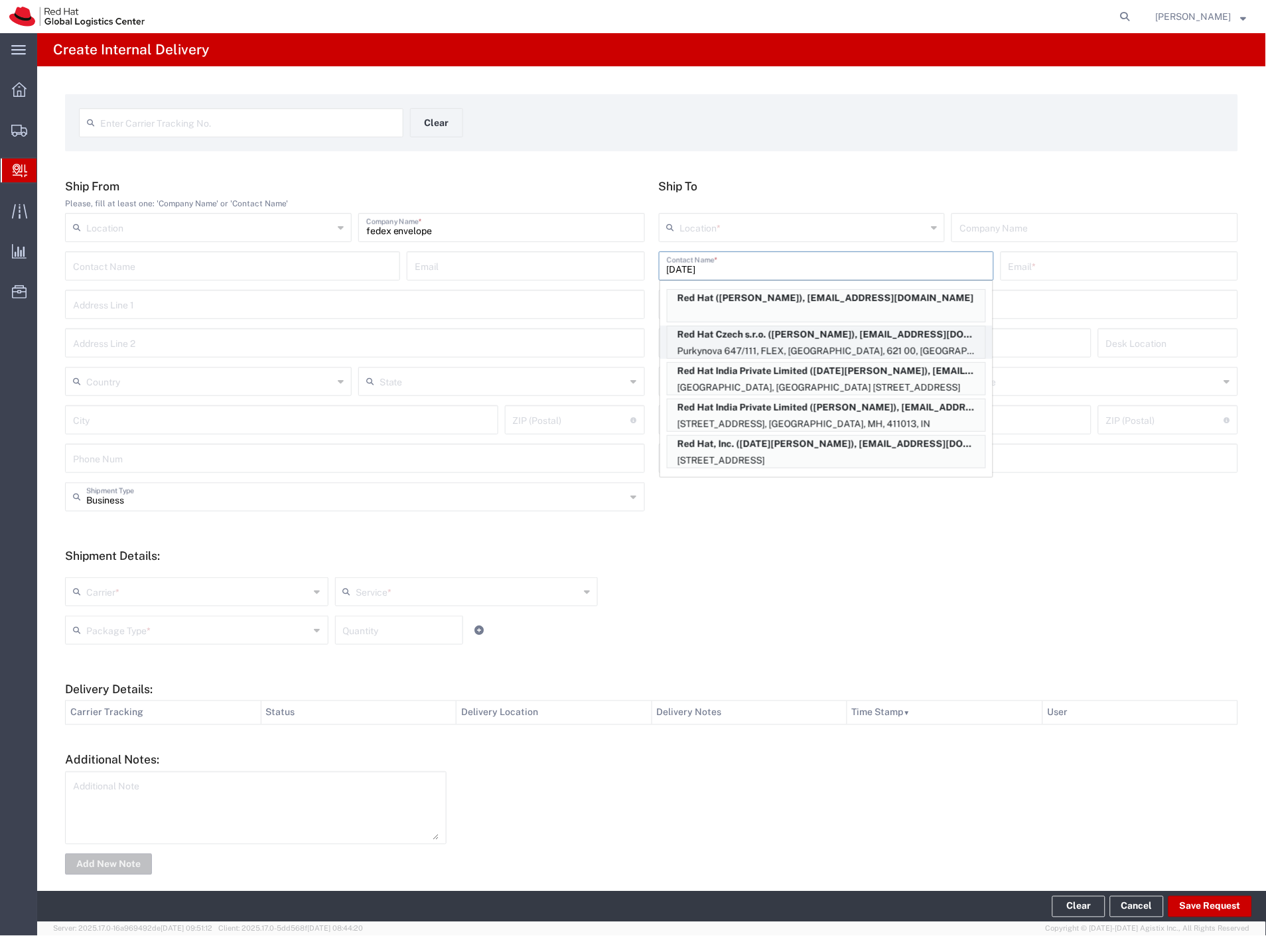
type input "[DATE]"
click at [807, 334] on p "Red Hat Czech s.r.o. ([PERSON_NAME]), [EMAIL_ADDRESS][DOMAIN_NAME]" at bounding box center [826, 334] width 318 height 17
type input "RH - [GEOGRAPHIC_DATA] [GEOGRAPHIC_DATA] - B"
type input "Red Hat Czech s.r.o."
type input "[PERSON_NAME]"
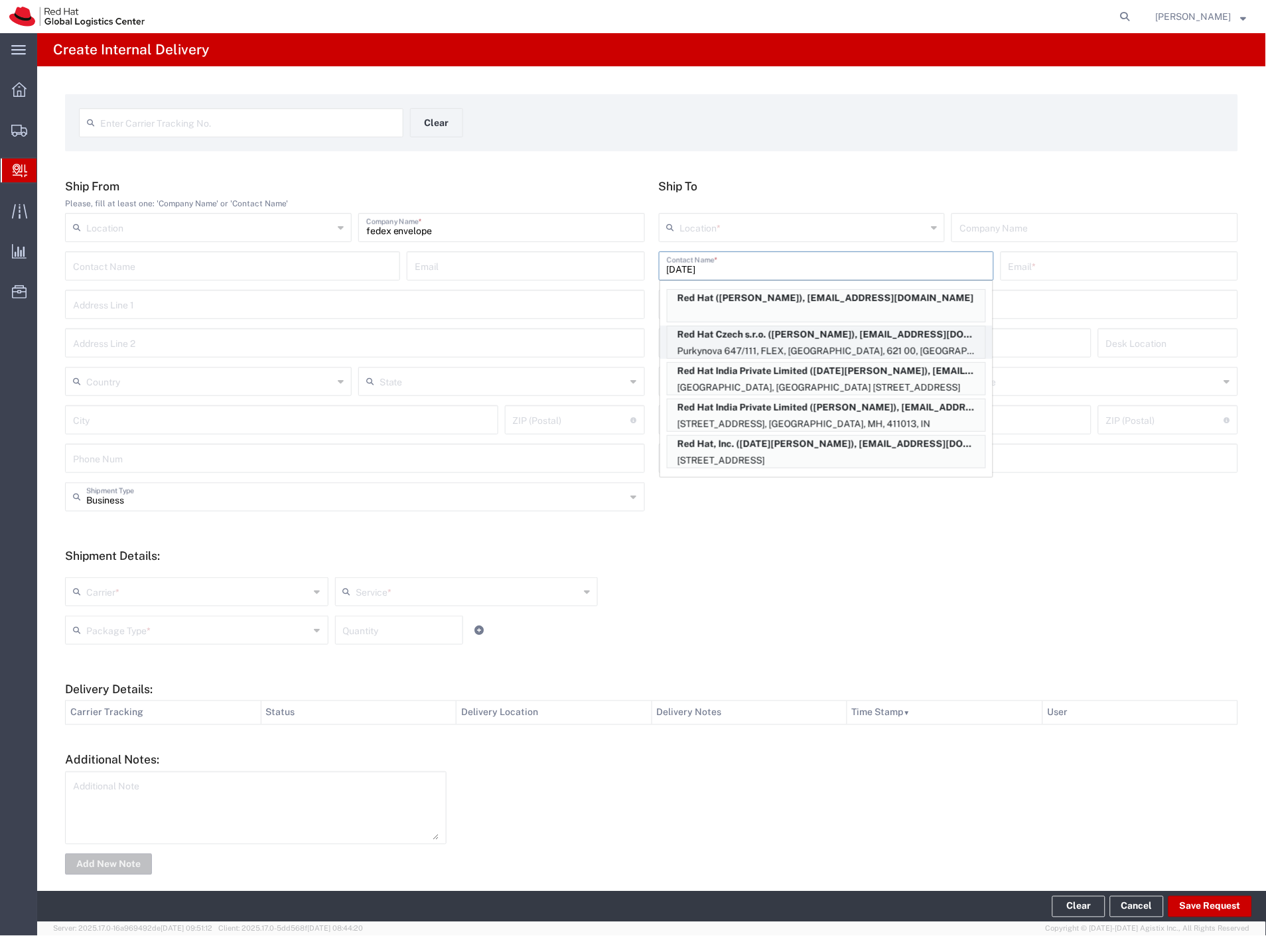
type input "[EMAIL_ADDRESS][DOMAIN_NAME]"
type input "Purkynova 647/111"
type input "FLEX"
type input "Czechia"
type input "[GEOGRAPHIC_DATA]"
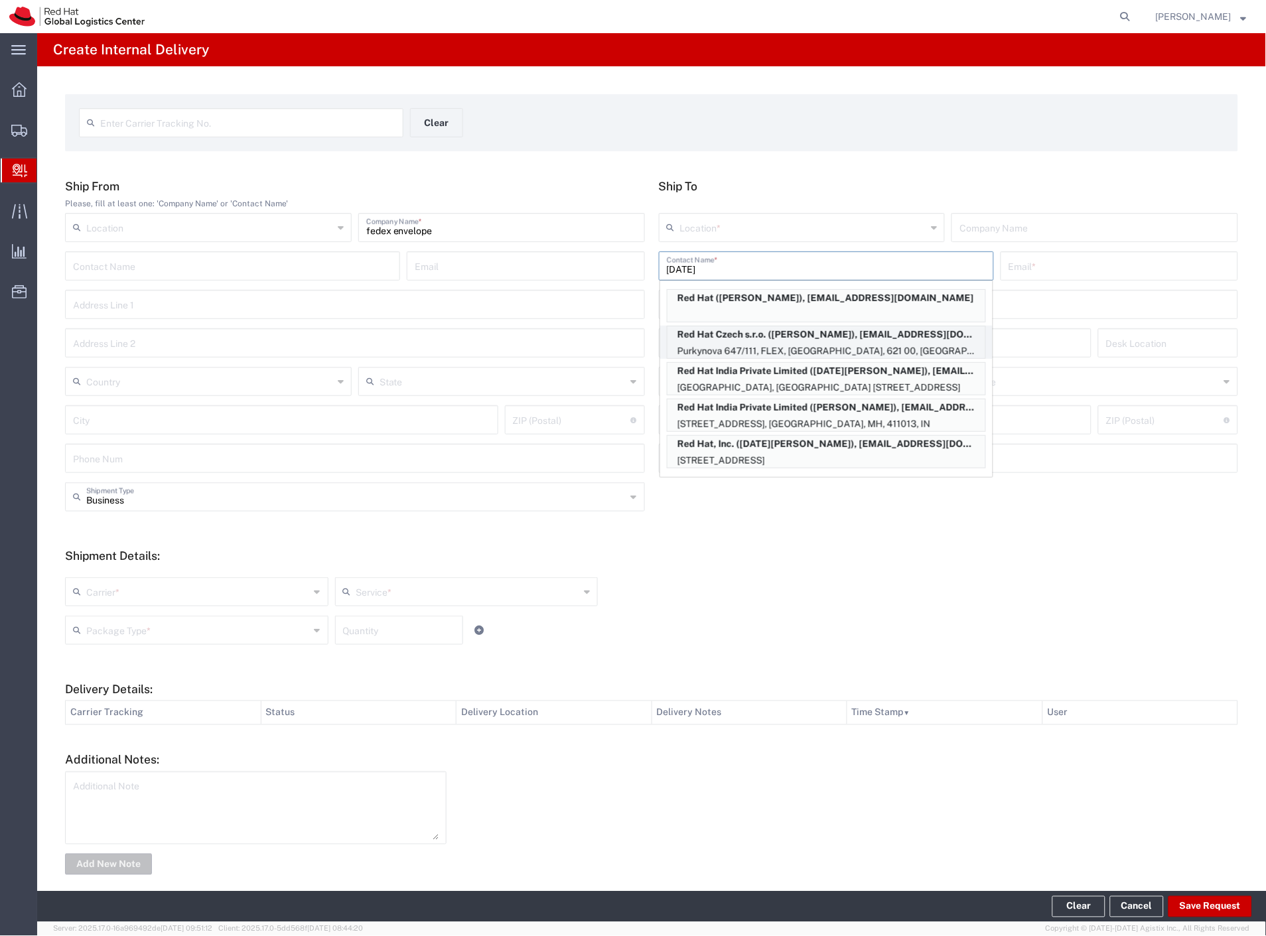
type input "621 00"
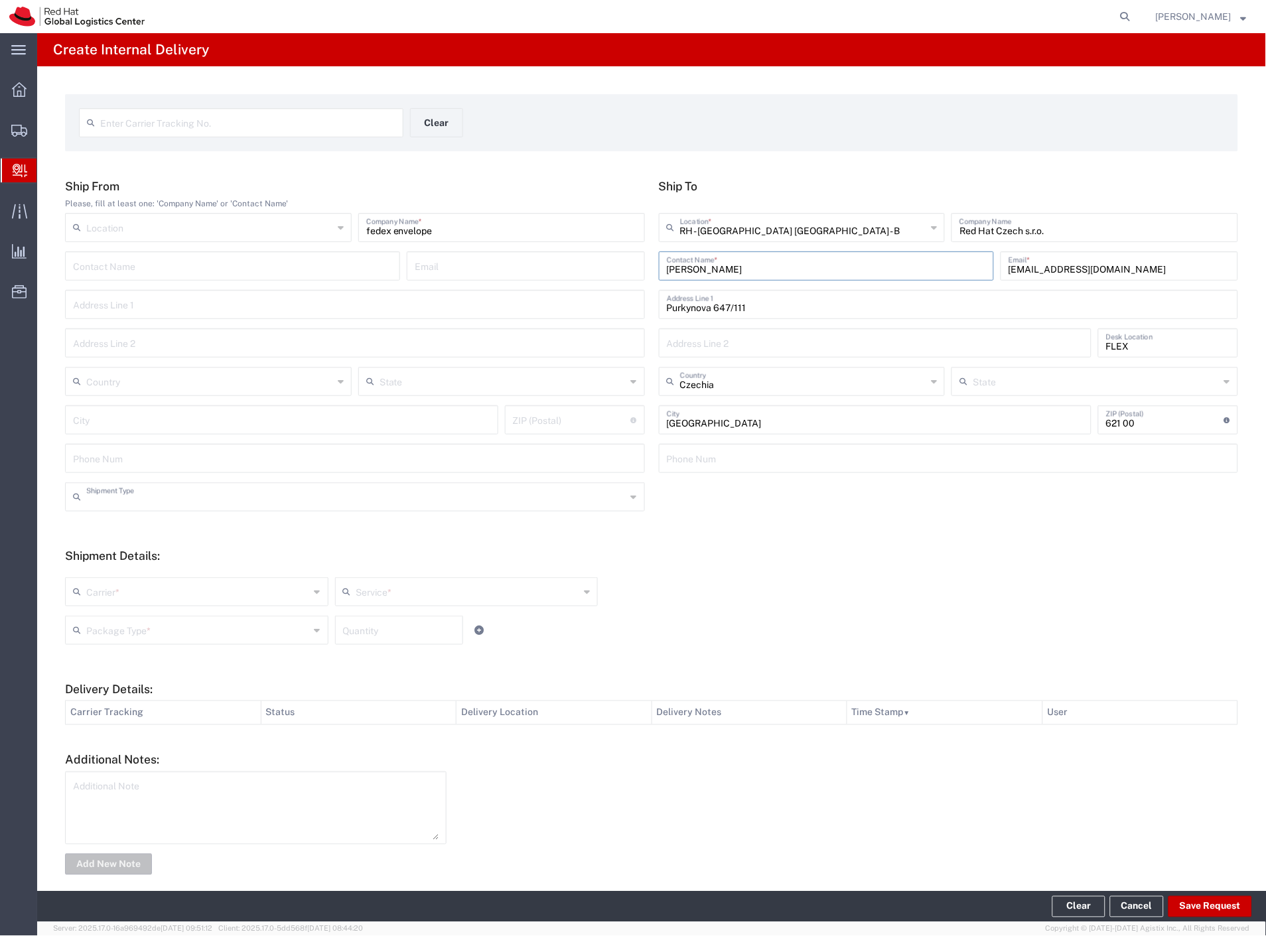
drag, startPoint x: 136, startPoint y: 506, endPoint x: 126, endPoint y: 535, distance: 30.2
click at [136, 507] on input "text" at bounding box center [356, 495] width 540 height 23
click at [123, 545] on span "Personal" at bounding box center [352, 547] width 572 height 21
type input "Personal"
drag, startPoint x: 109, startPoint y: 589, endPoint x: 104, endPoint y: 608, distance: 20.6
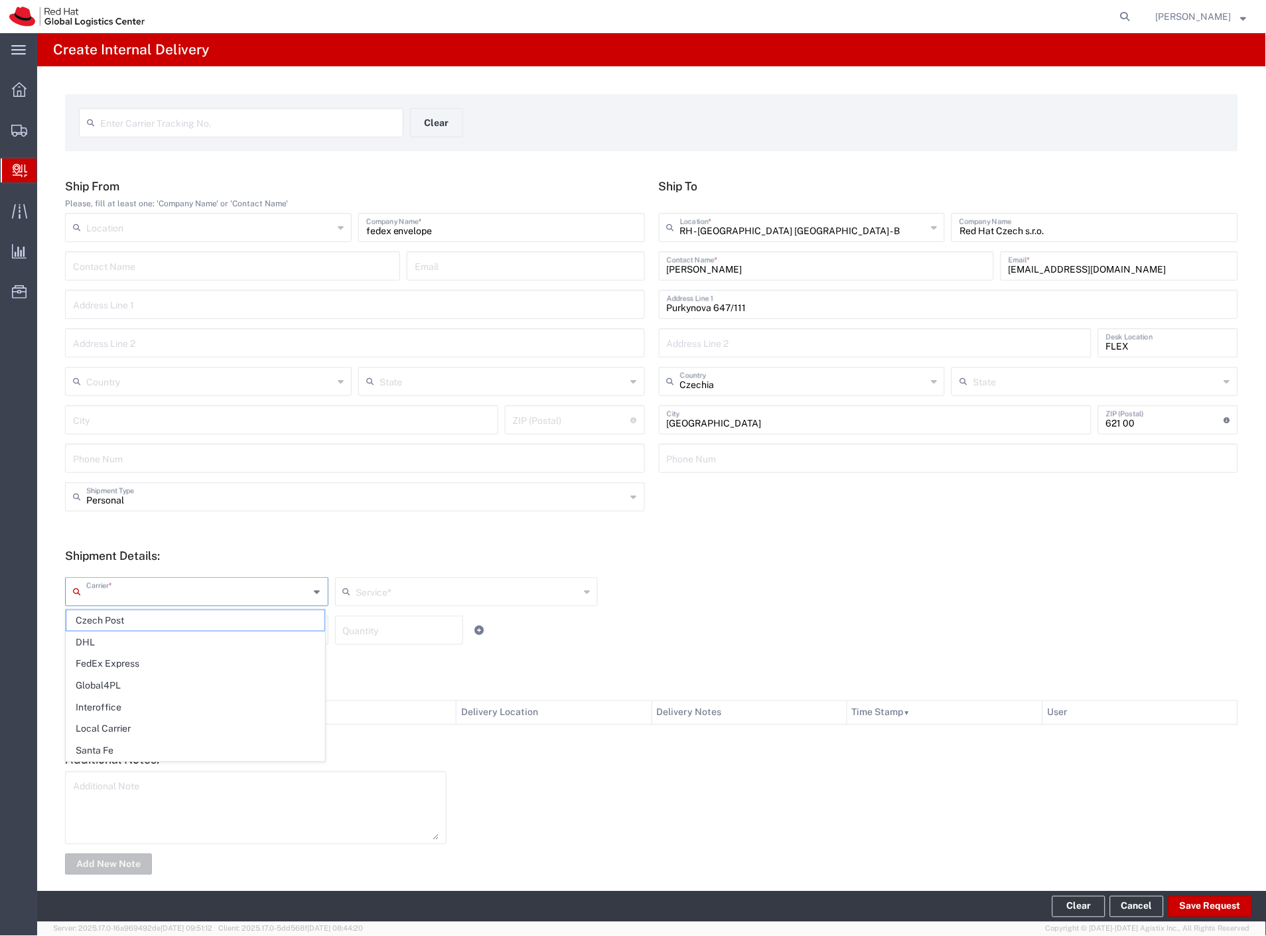
click at [108, 593] on input "text" at bounding box center [198, 590] width 224 height 23
click at [98, 616] on span "Czech Post" at bounding box center [195, 620] width 258 height 21
type input "Czech Post"
click at [98, 620] on div "Package Type *" at bounding box center [196, 630] width 263 height 29
type input "Ground"
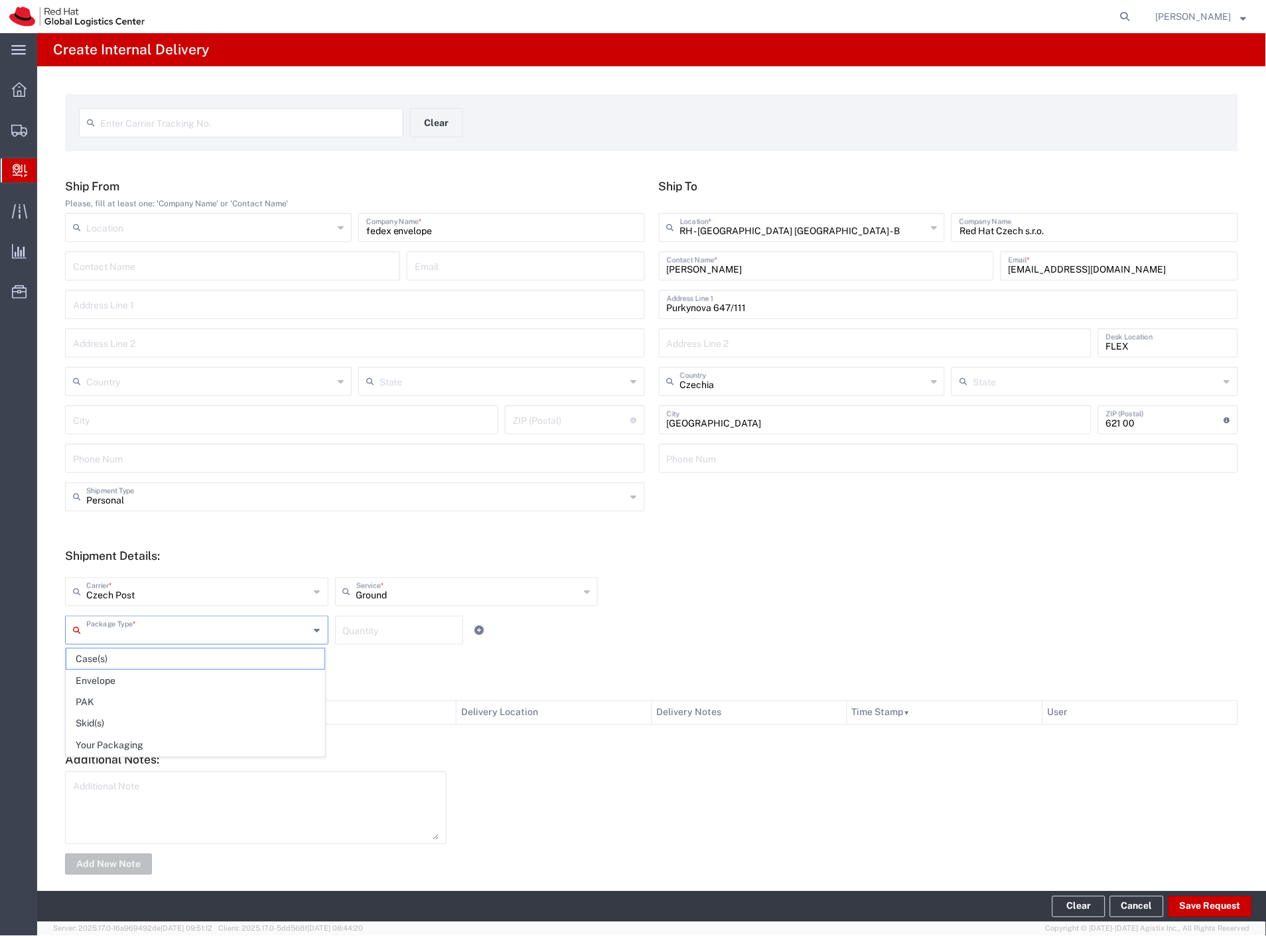
click at [117, 677] on span "Envelope" at bounding box center [195, 681] width 258 height 21
type input "Envelope"
click at [1229, 912] on button "Save Request" at bounding box center [1210, 906] width 84 height 21
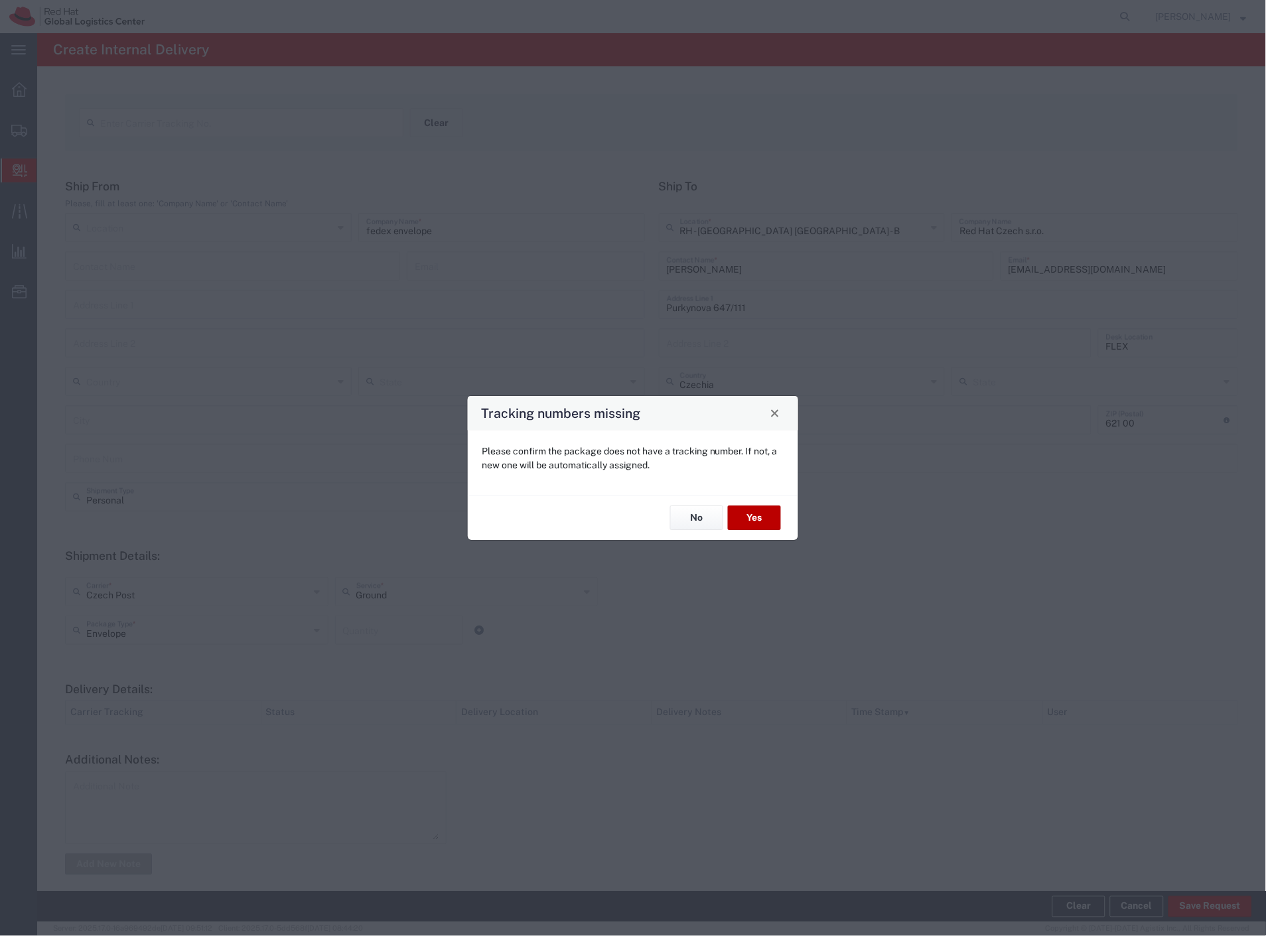
click at [760, 520] on button "Yes" at bounding box center [754, 518] width 53 height 25
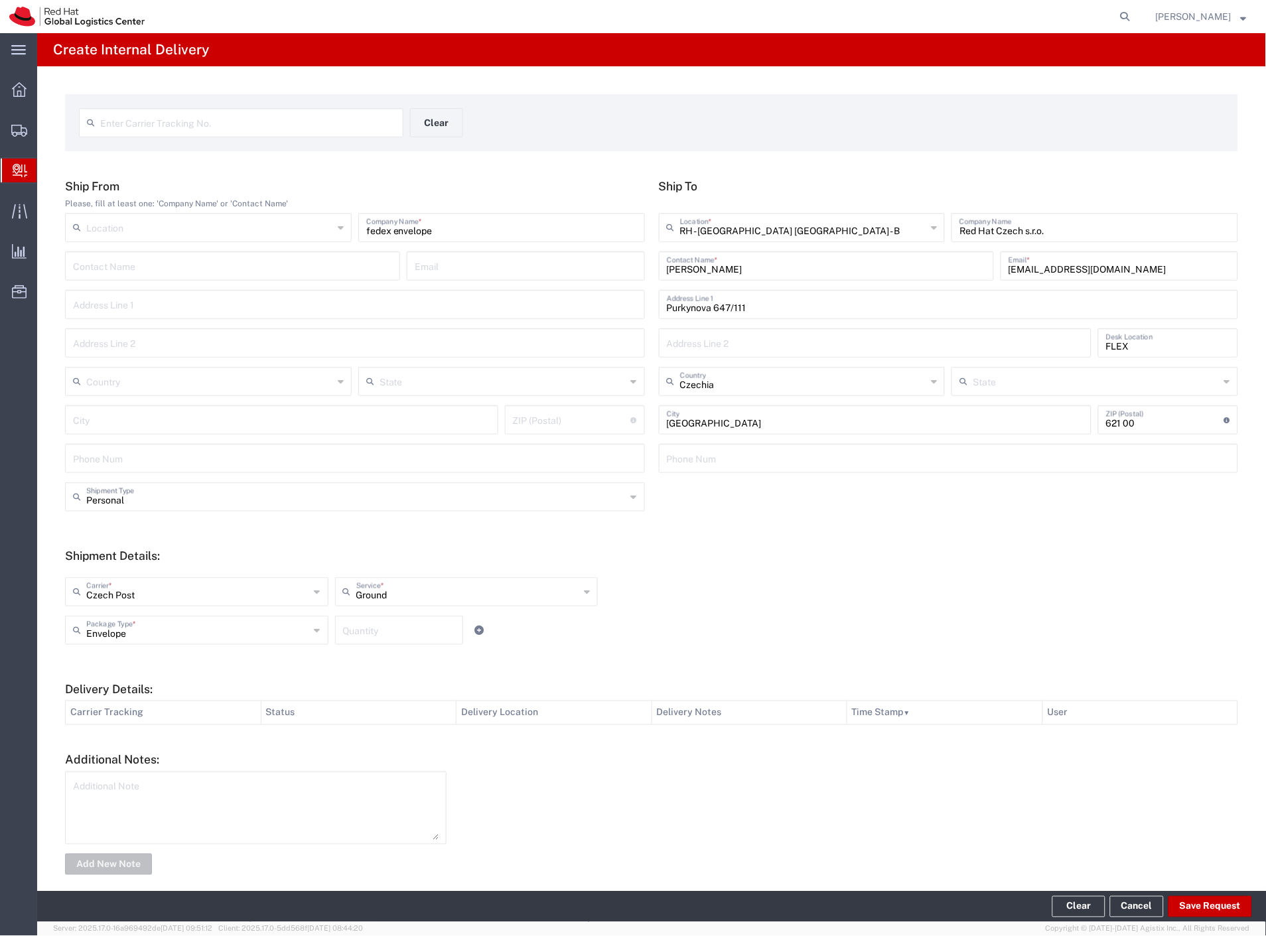
type input "Personal"
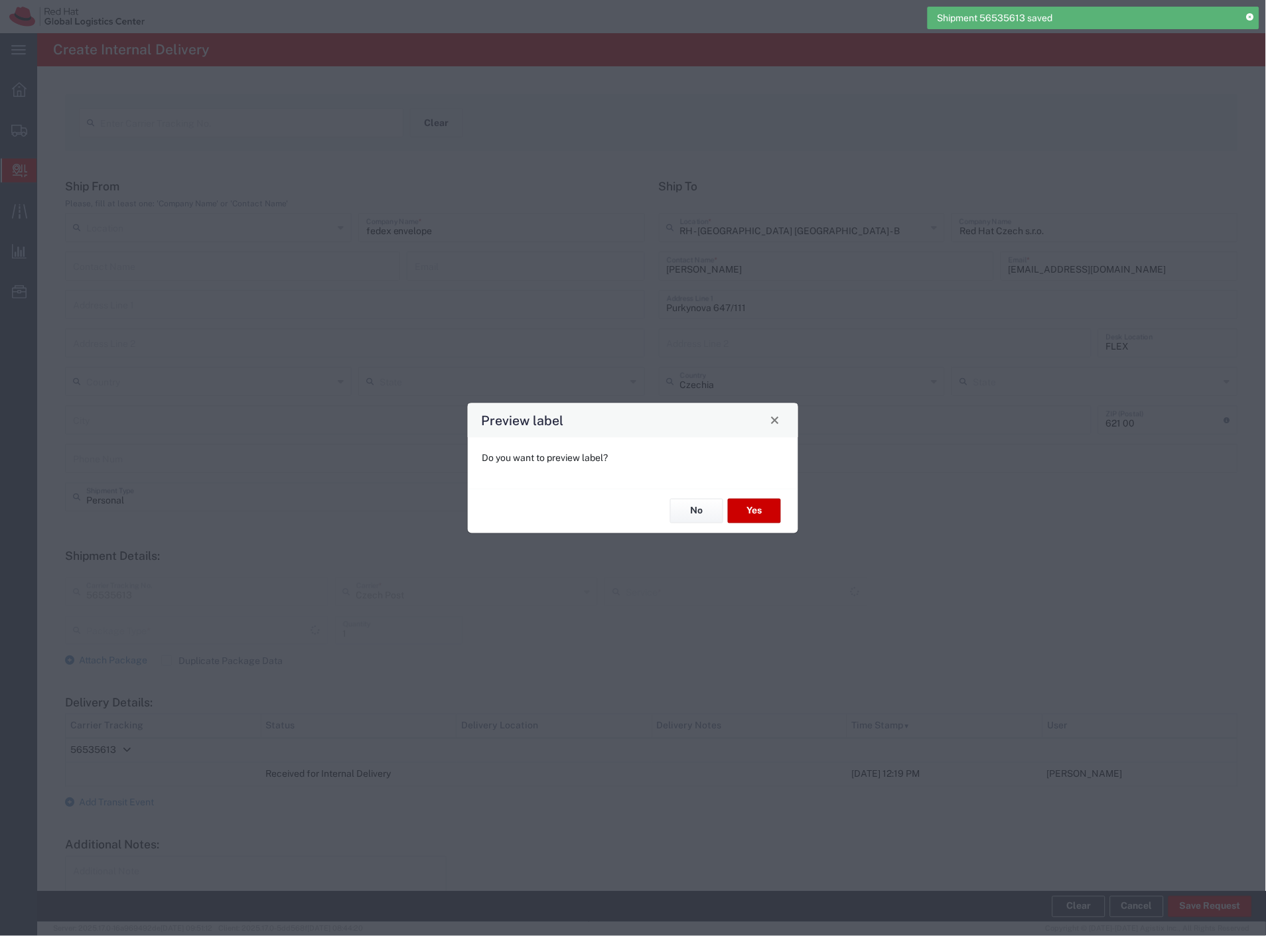
type input "Envelope"
type input "Ground"
click at [687, 514] on button "No" at bounding box center [696, 511] width 53 height 25
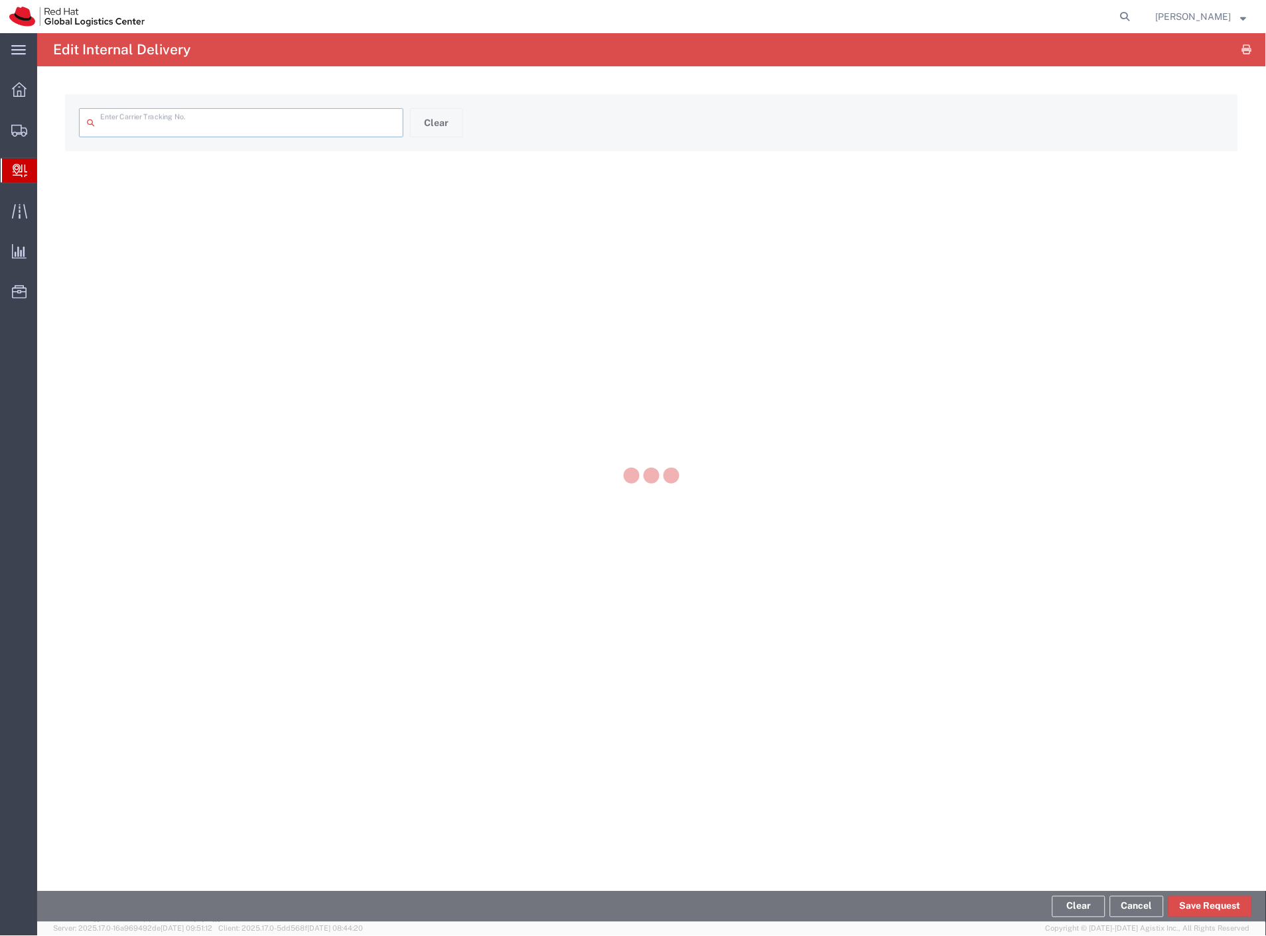
type input "56535613"
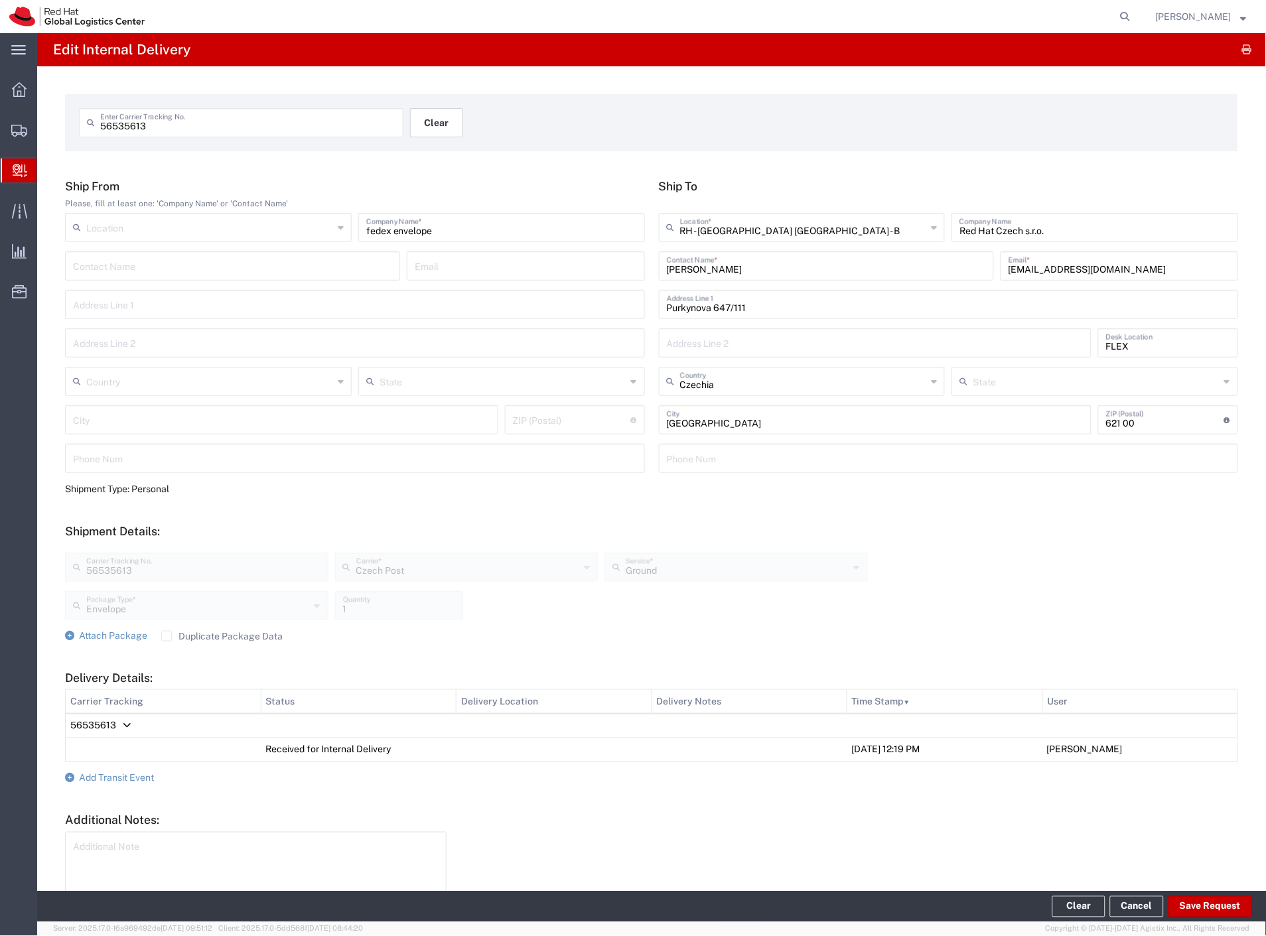
click at [437, 129] on button "Clear" at bounding box center [436, 122] width 53 height 29
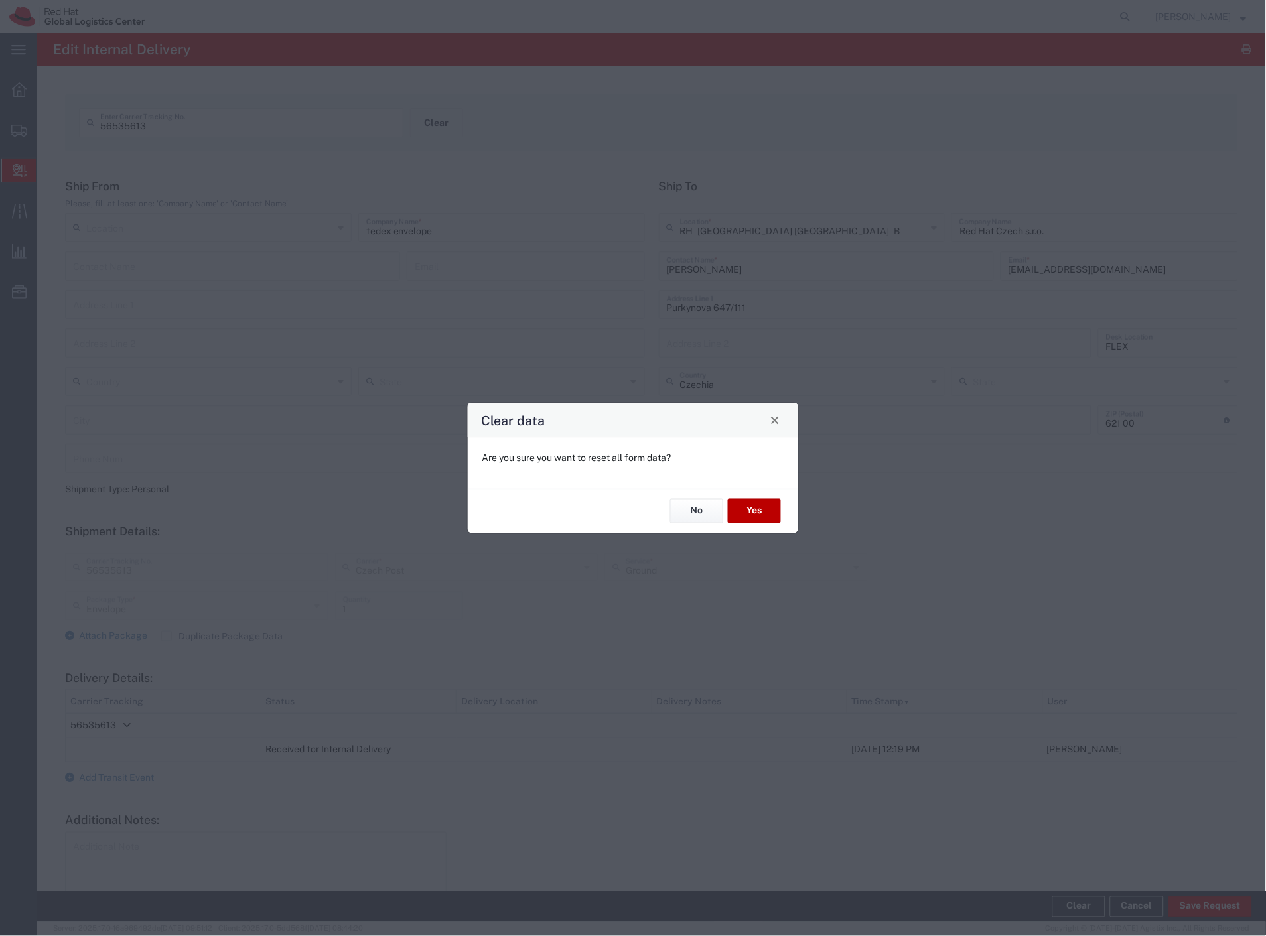
click at [766, 510] on button "Yes" at bounding box center [754, 511] width 53 height 25
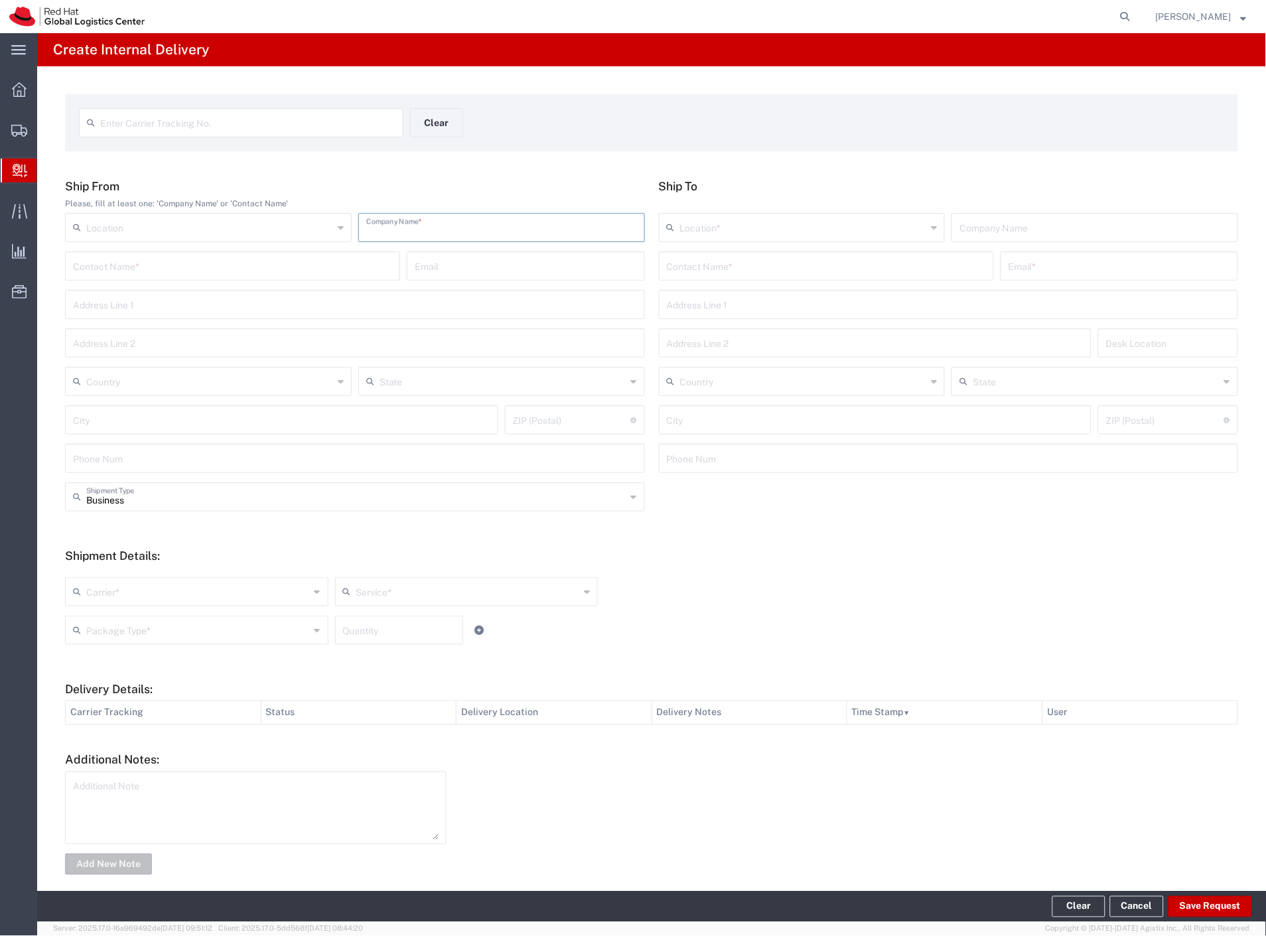
click at [462, 216] on input "text" at bounding box center [501, 226] width 271 height 23
type input "magazine"
click at [756, 273] on input "text" at bounding box center [826, 264] width 319 height 23
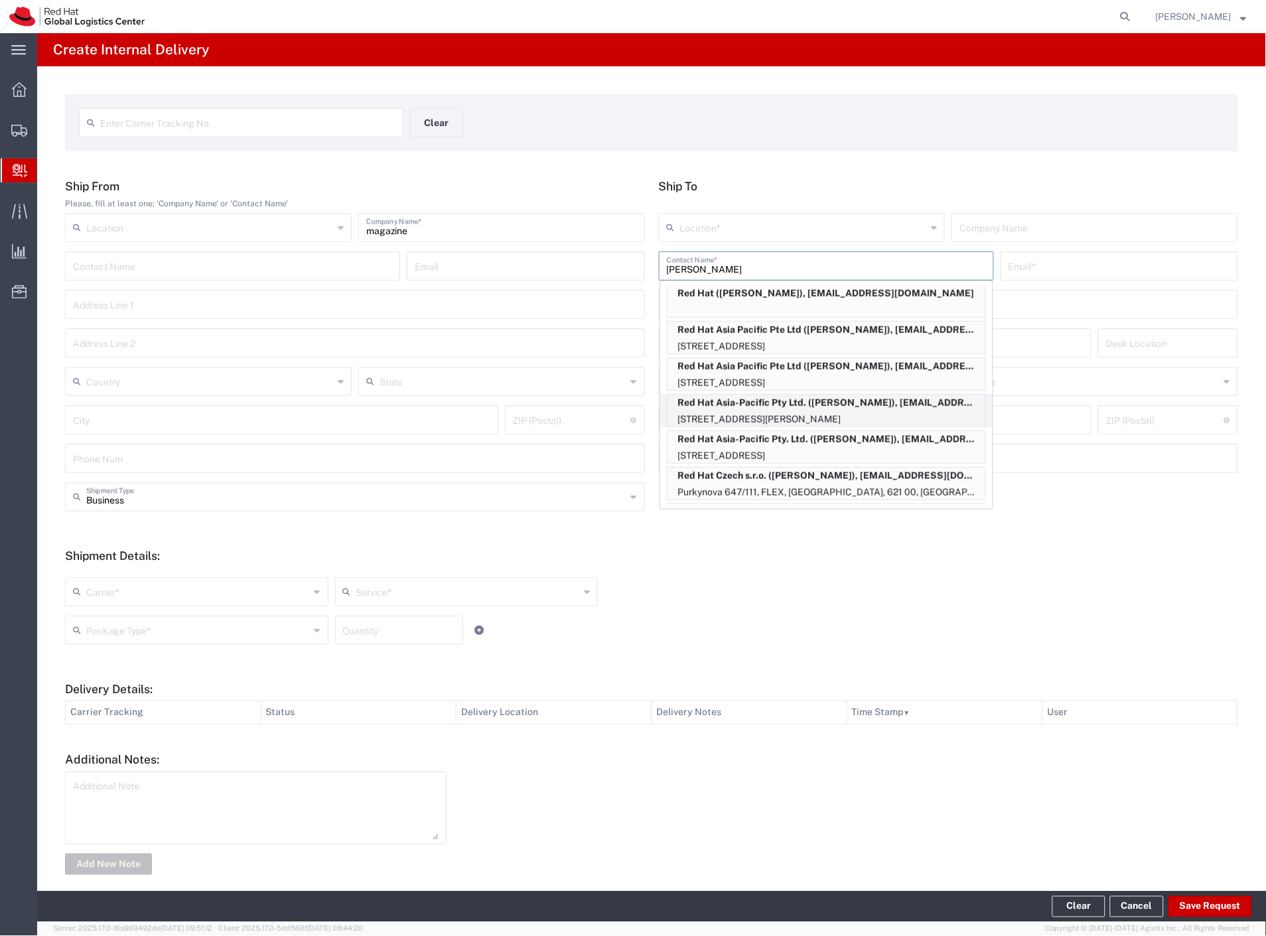
scroll to position [515, 0]
type input "[PERSON_NAME]"
click at [898, 482] on p "Red Hat Czech s.r.o. ([PERSON_NAME]), [EMAIL_ADDRESS][DOMAIN_NAME]" at bounding box center [826, 476] width 318 height 17
type input "RH - [GEOGRAPHIC_DATA] [GEOGRAPHIC_DATA] - C"
type input "Red Hat Czech s.r.o."
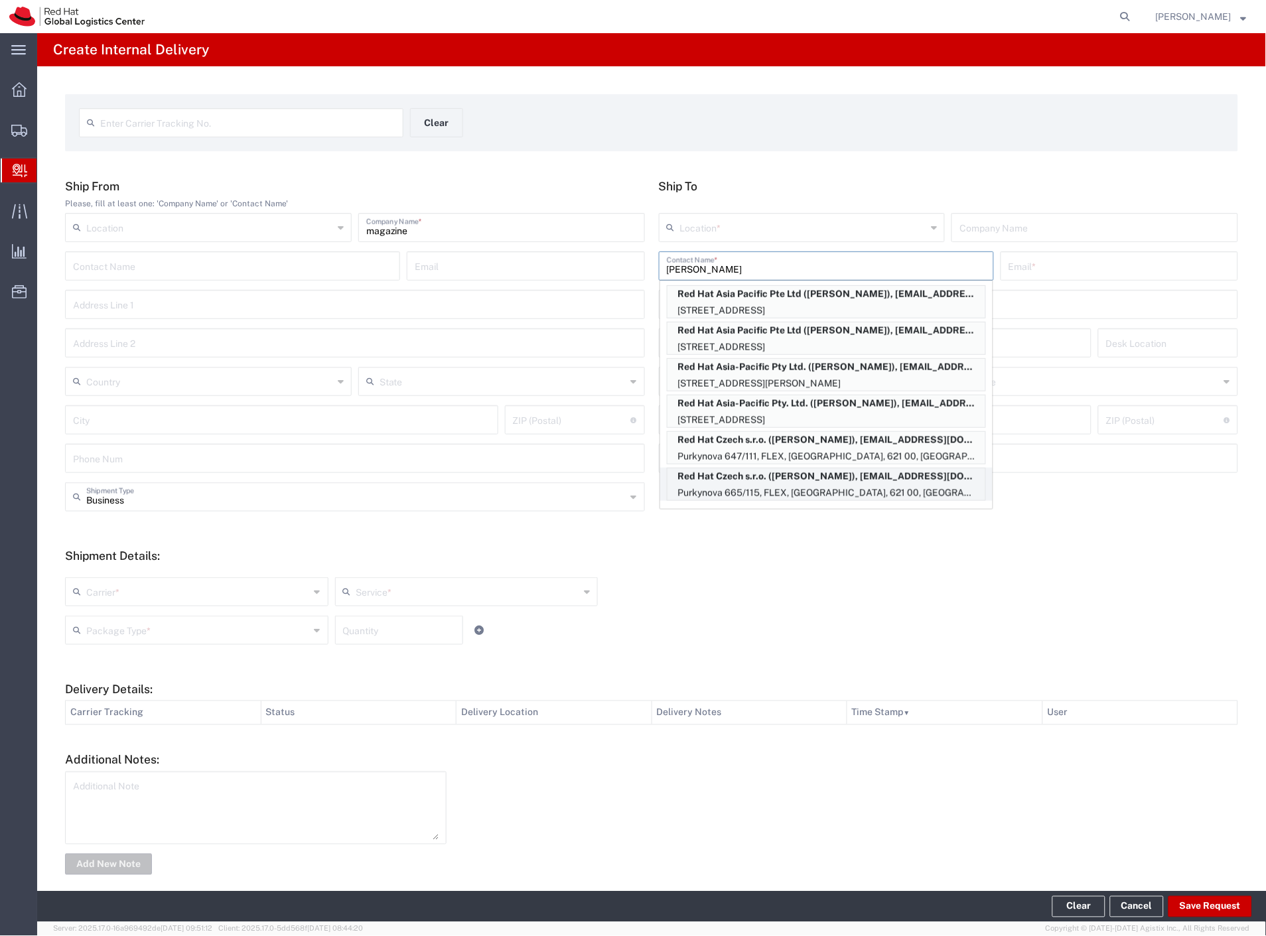
type input "[PERSON_NAME]"
type input "[EMAIL_ADDRESS][DOMAIN_NAME]"
type input "Purkynova 665/115"
type input "FLEX"
type input "Czechia"
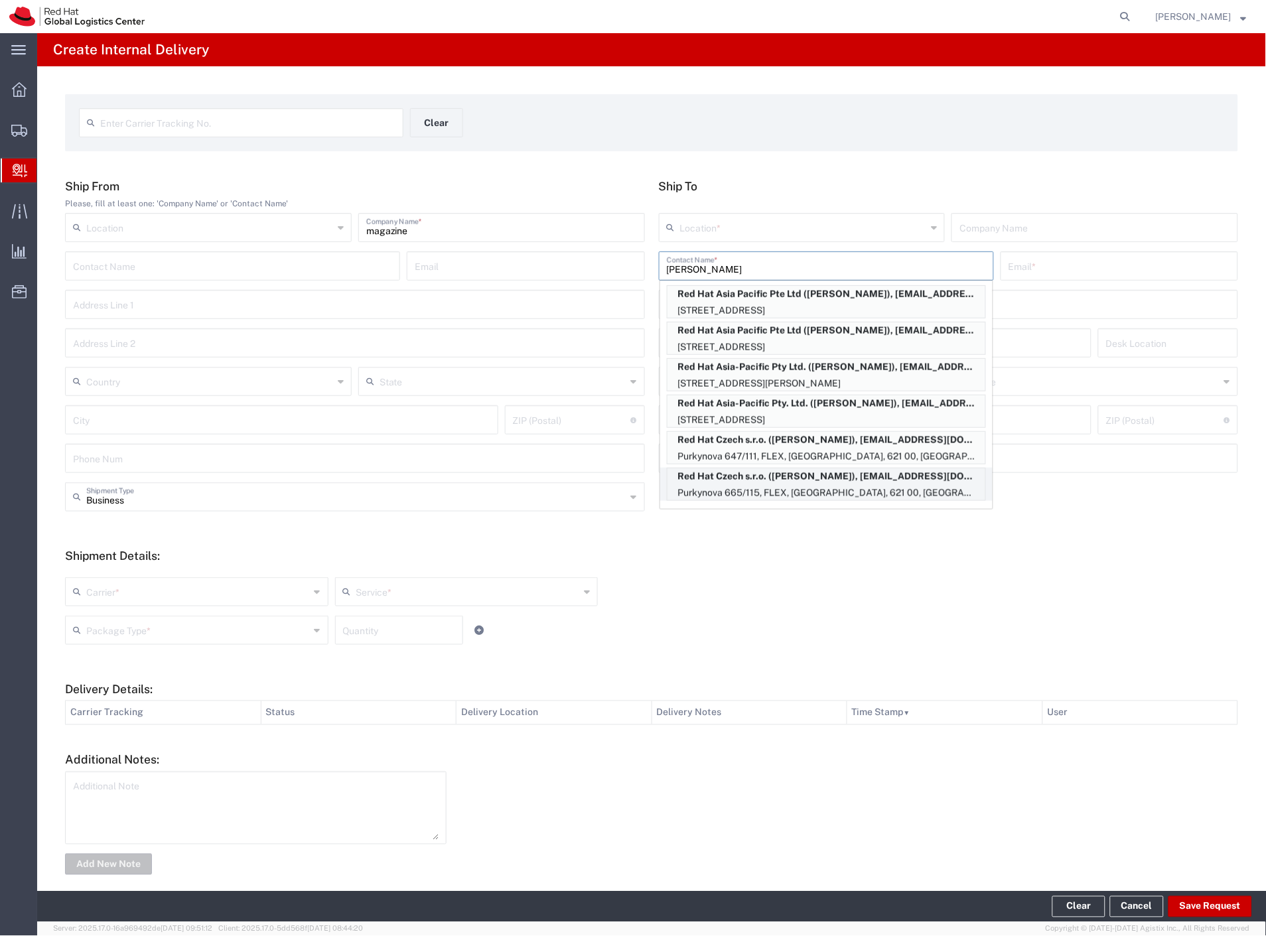
type input "[GEOGRAPHIC_DATA]"
type input "621 00"
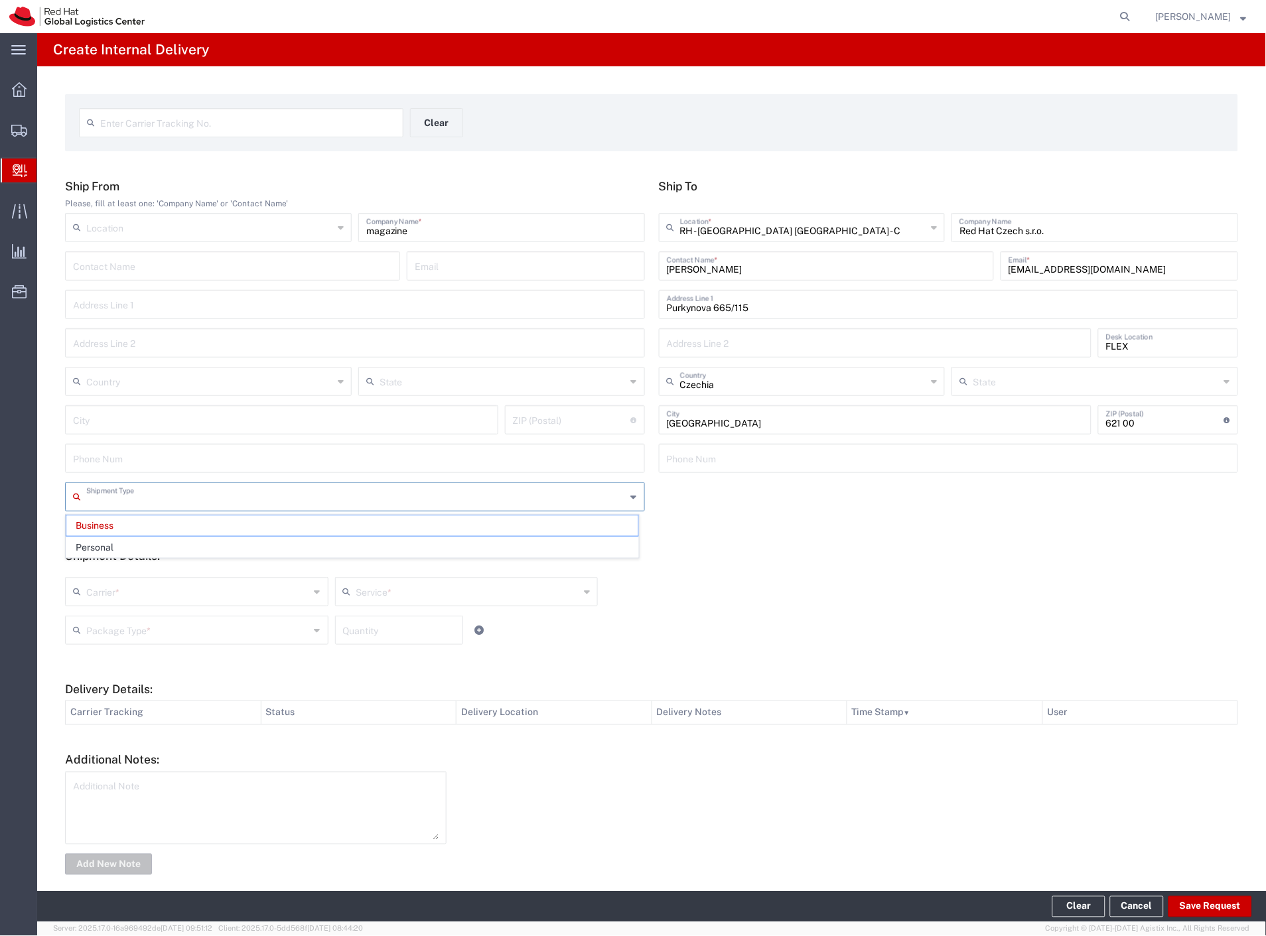
click at [153, 496] on input "text" at bounding box center [356, 495] width 540 height 23
click at [120, 546] on span "Personal" at bounding box center [352, 547] width 572 height 21
type input "Personal"
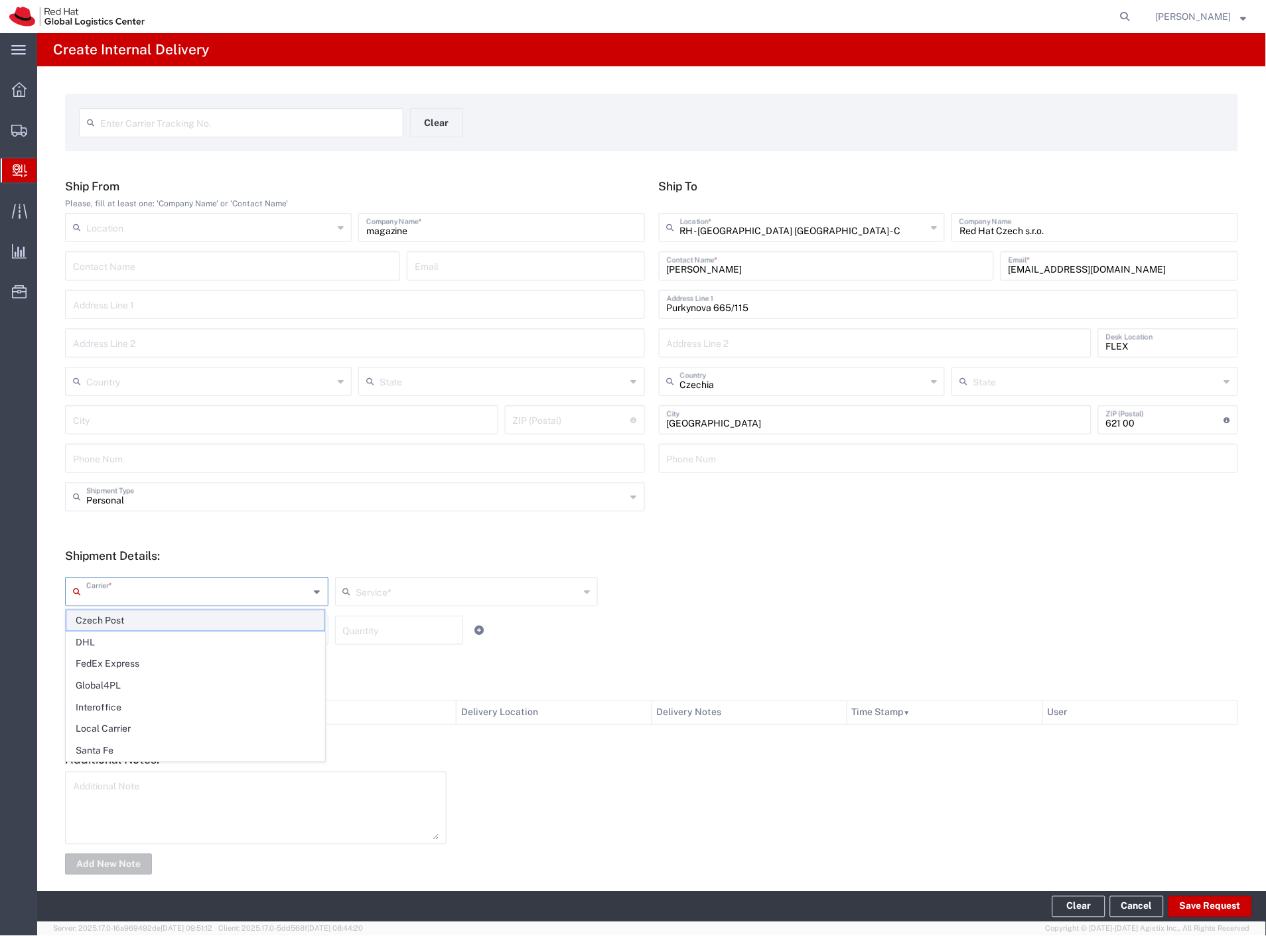
drag, startPoint x: 109, startPoint y: 591, endPoint x: 100, endPoint y: 622, distance: 32.5
click at [108, 593] on input "text" at bounding box center [198, 590] width 224 height 23
click at [100, 622] on span "Czech Post" at bounding box center [195, 620] width 258 height 21
type input "Czech Post"
drag, startPoint x: 100, startPoint y: 626, endPoint x: 118, endPoint y: 673, distance: 51.3
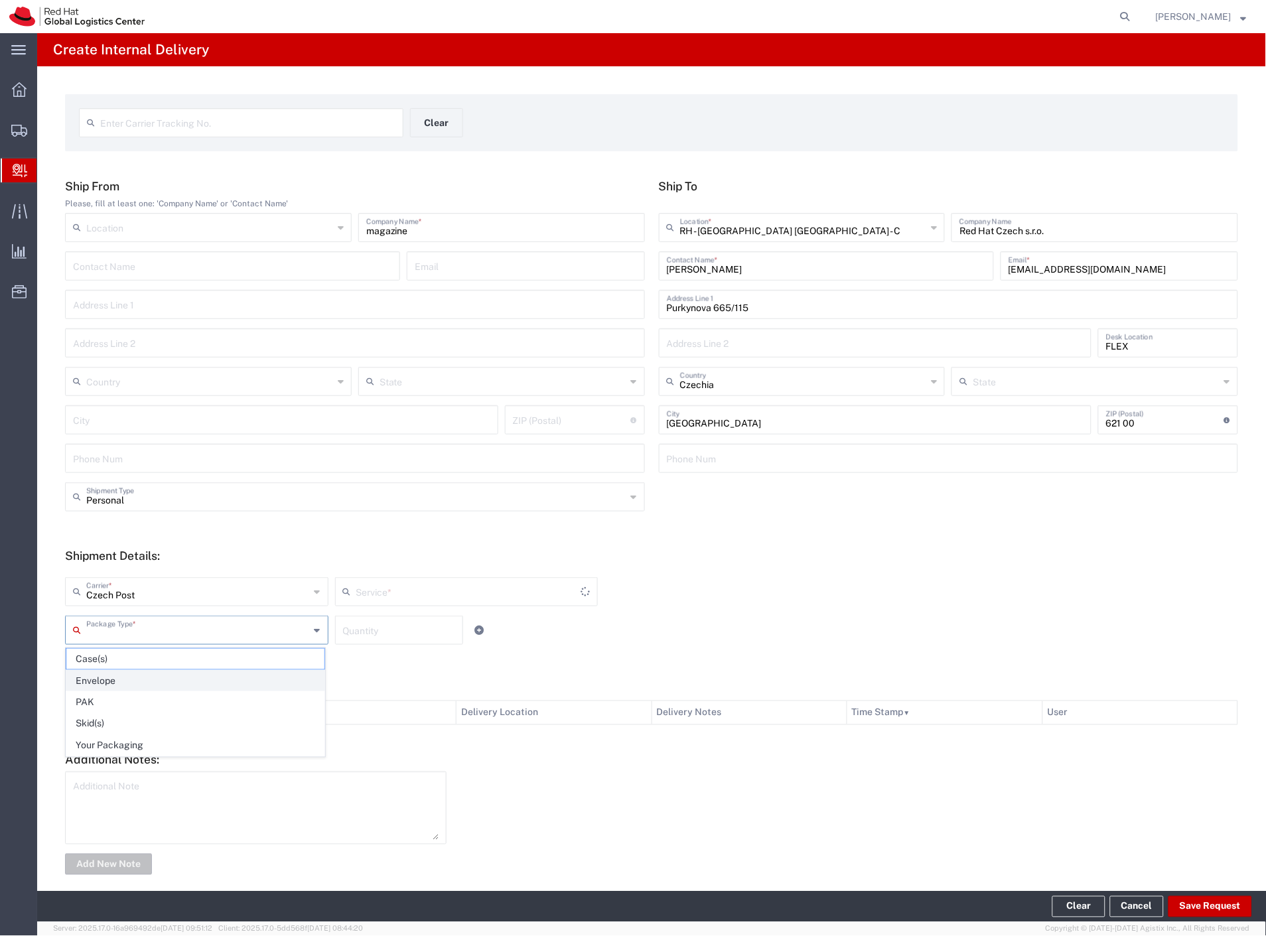
click at [100, 627] on input "text" at bounding box center [198, 629] width 224 height 23
type input "Ground"
drag, startPoint x: 127, startPoint y: 679, endPoint x: 489, endPoint y: 775, distance: 374.0
click at [128, 679] on span "Envelope" at bounding box center [195, 681] width 258 height 21
type input "Envelope"
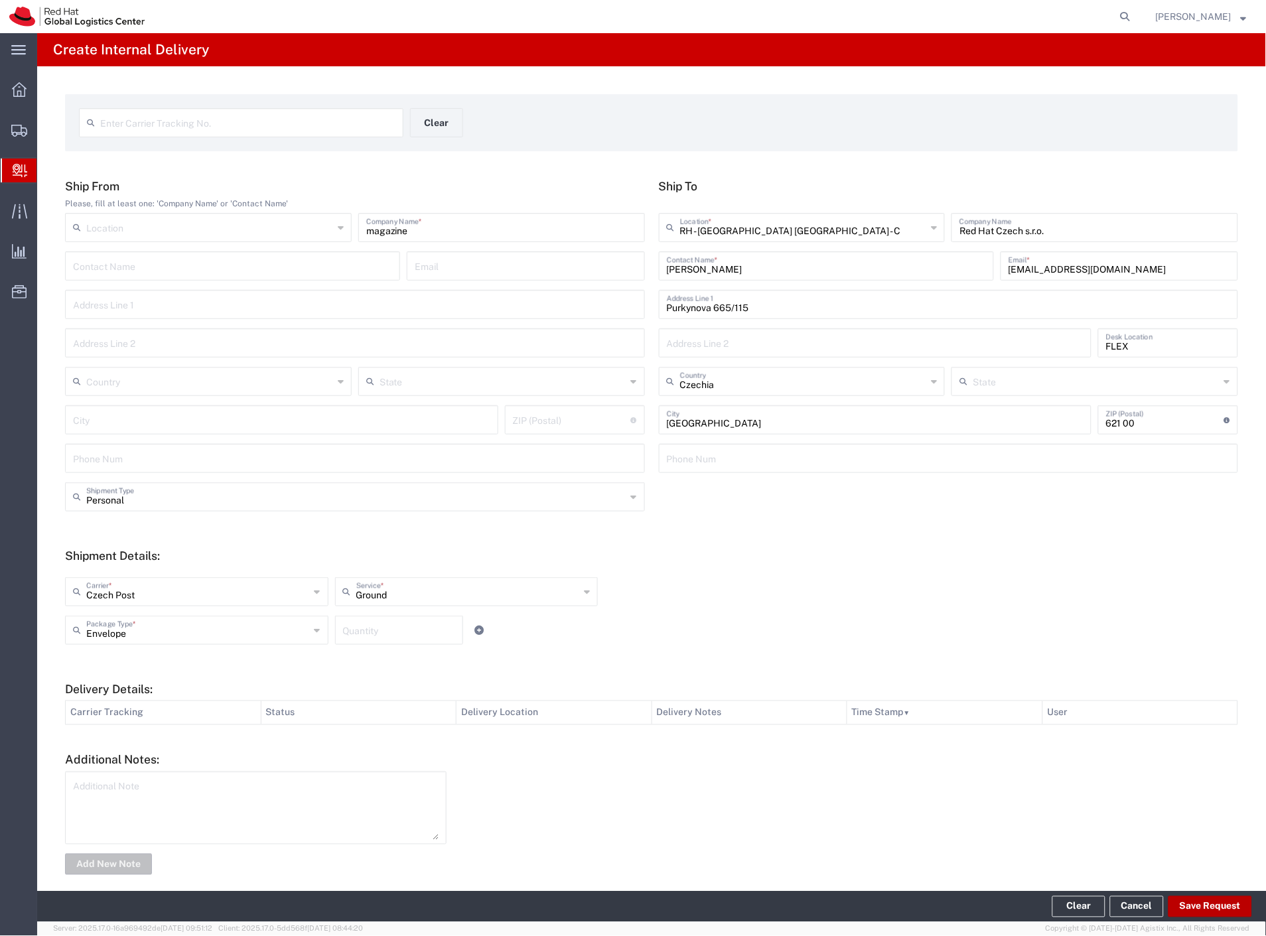
click at [1210, 910] on button "Save Request" at bounding box center [1210, 906] width 84 height 21
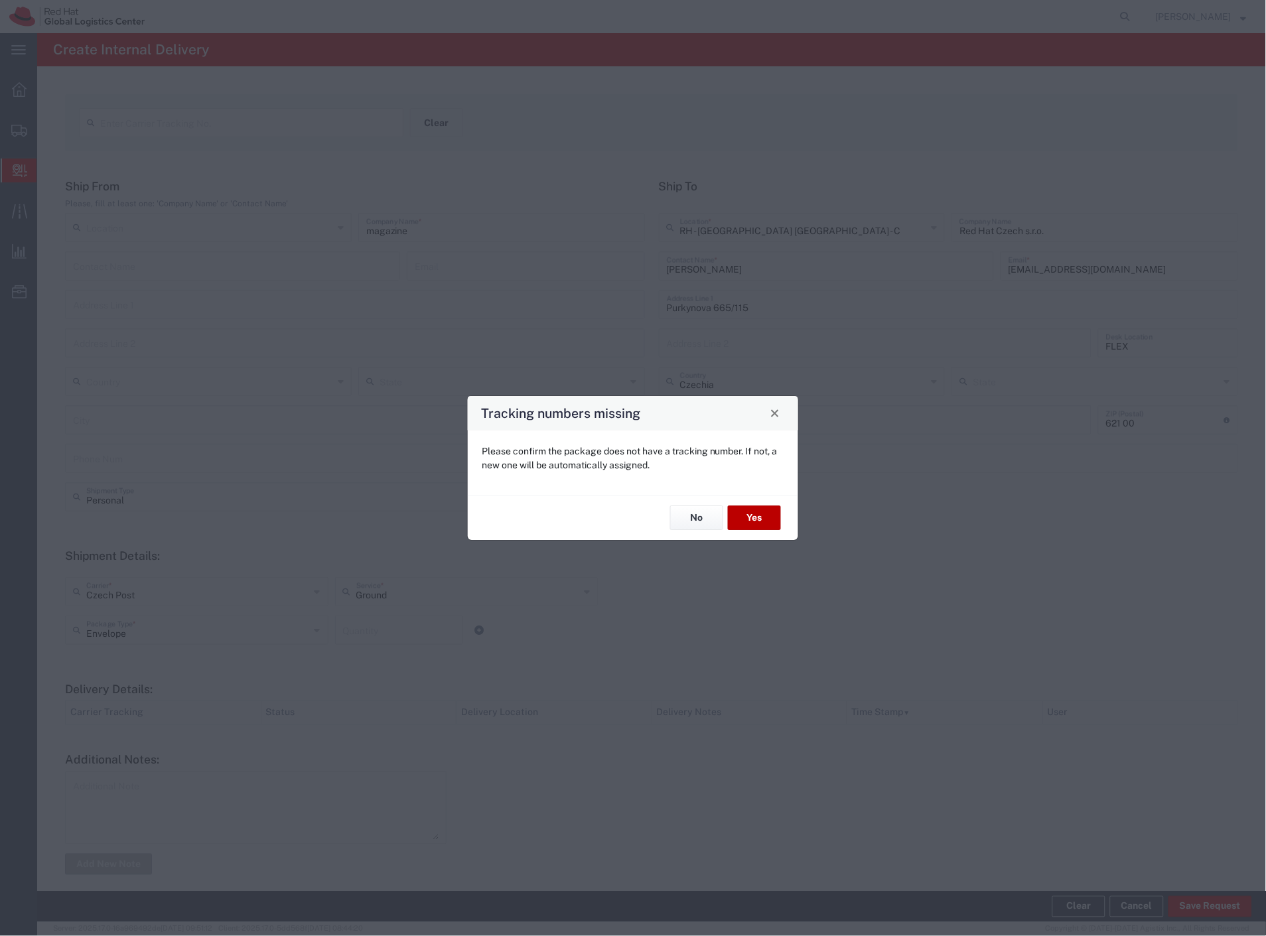
click at [754, 507] on button "Yes" at bounding box center [754, 518] width 53 height 25
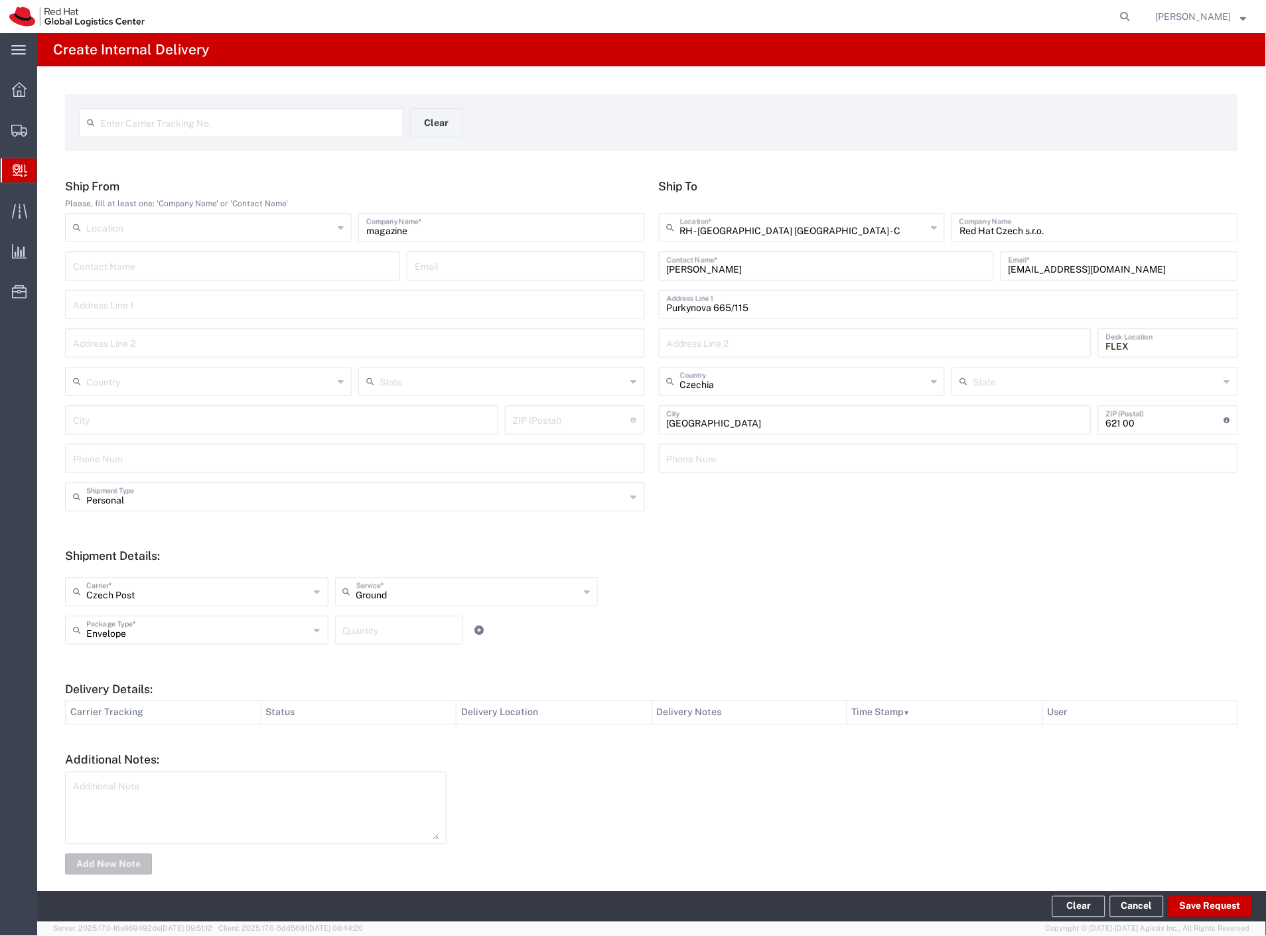
type input "Personal"
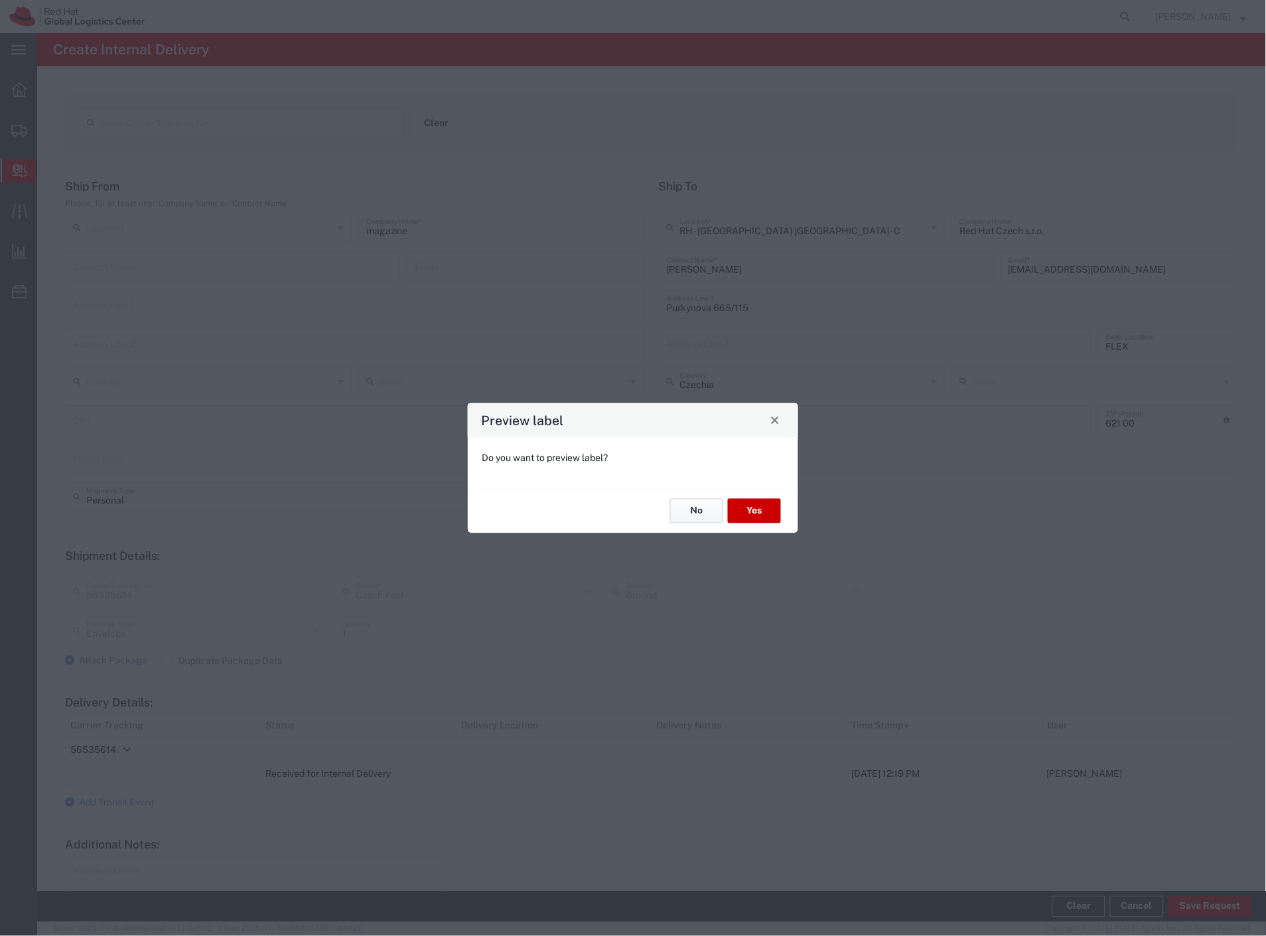
click at [707, 508] on button "No" at bounding box center [696, 511] width 53 height 25
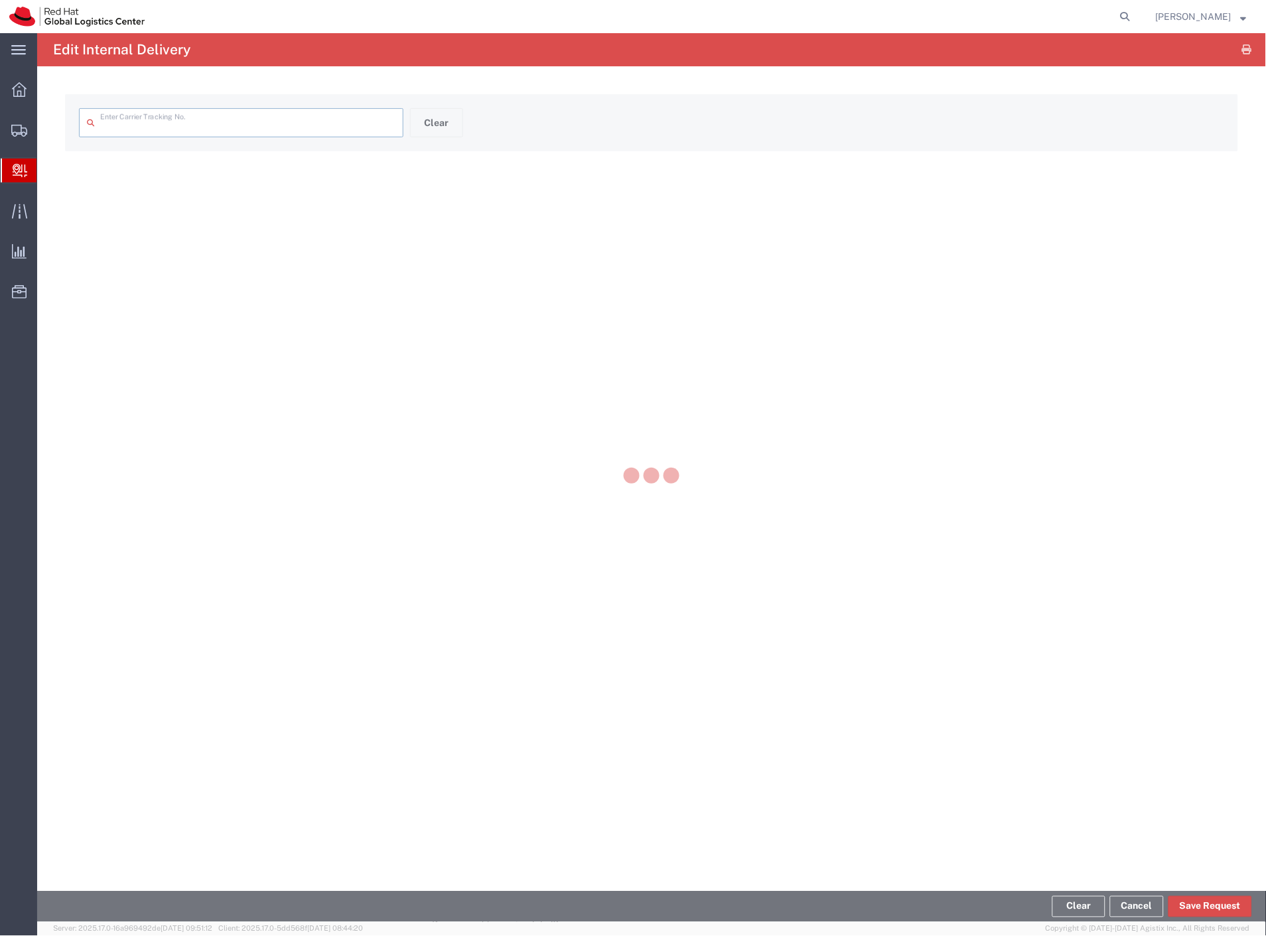
type input "56535614"
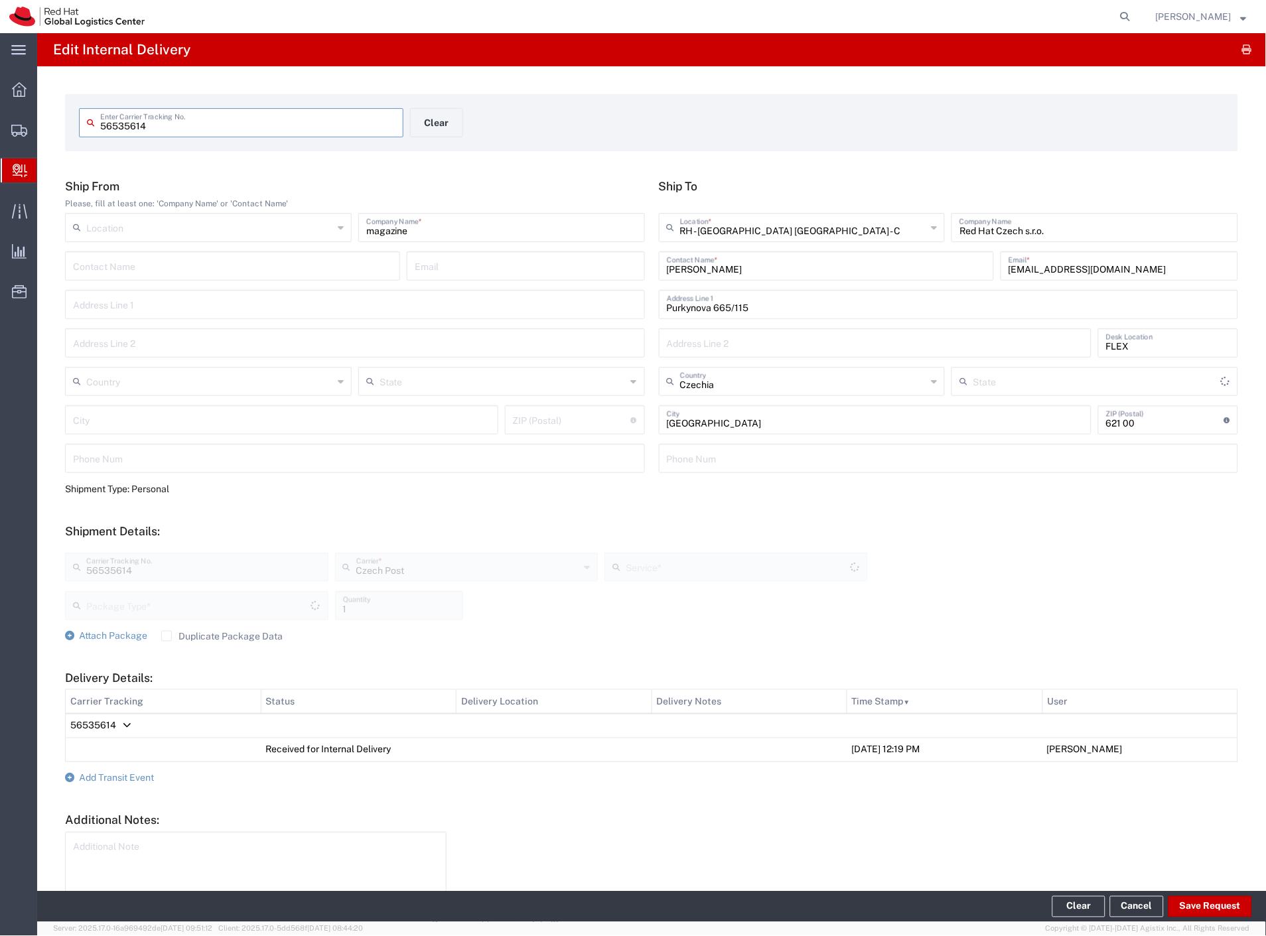
type input "Envelope"
type input "Ground"
click at [421, 131] on button "Clear" at bounding box center [436, 122] width 53 height 29
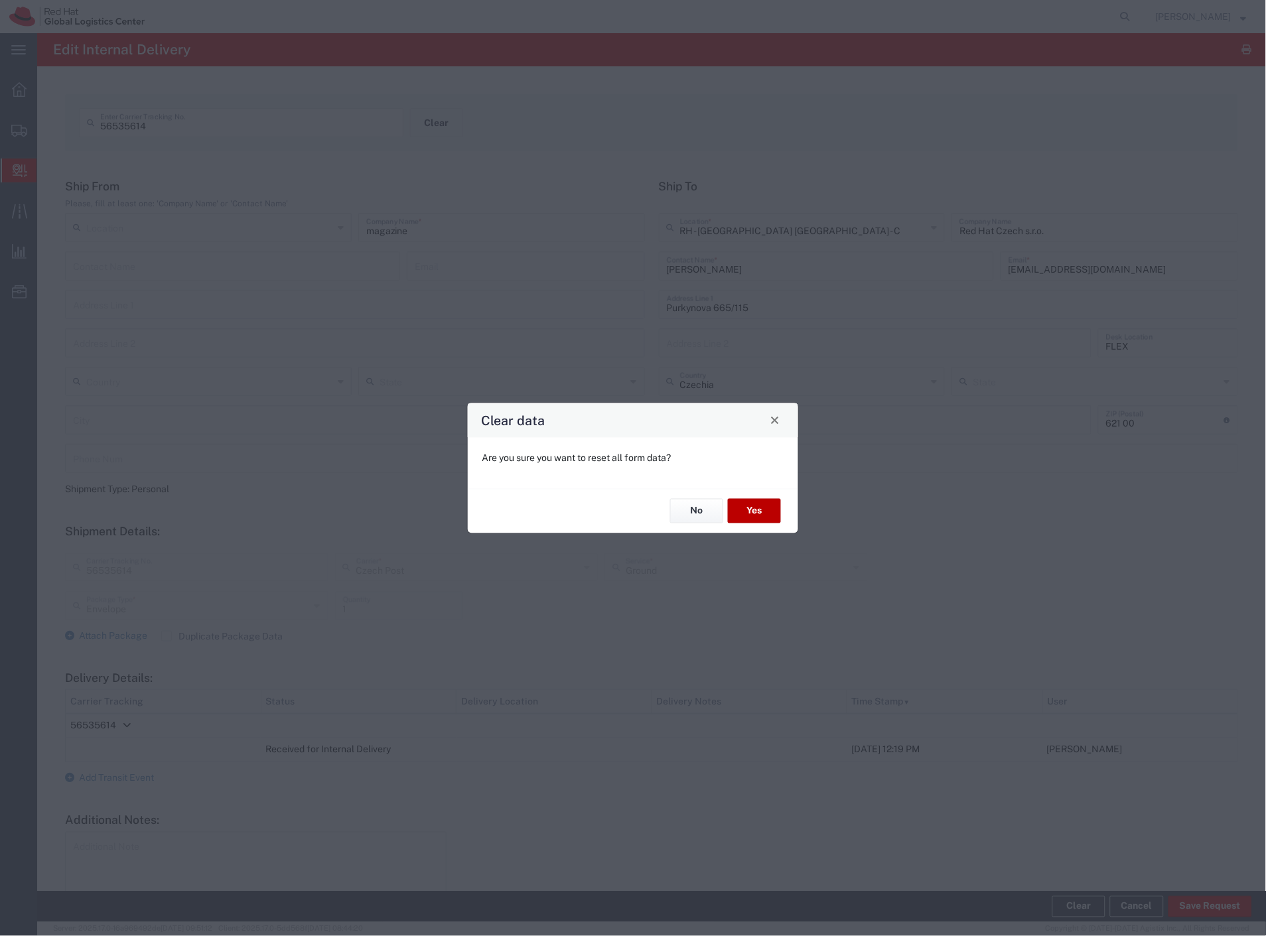
click at [747, 514] on button "Yes" at bounding box center [754, 511] width 53 height 25
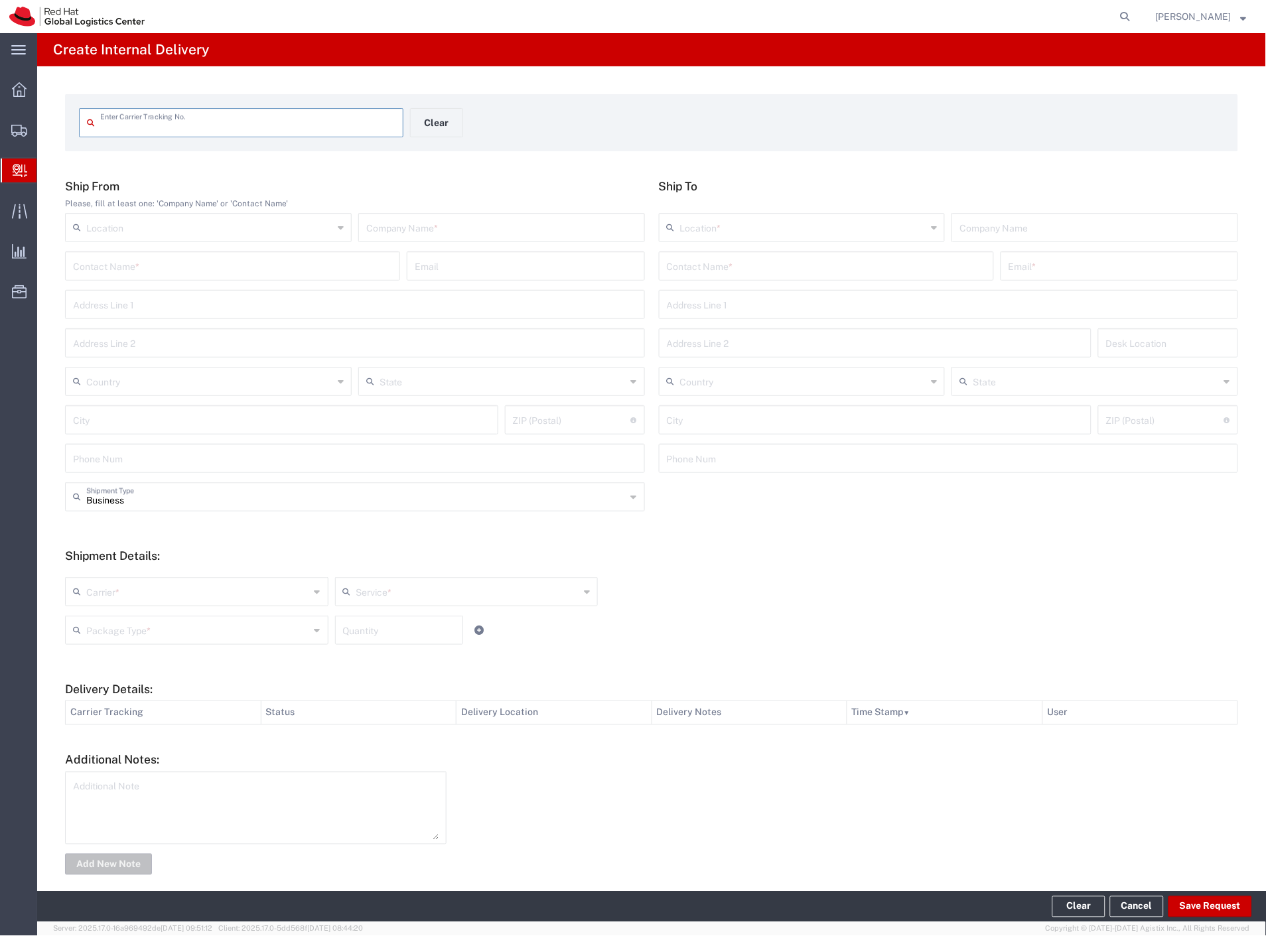
click at [476, 215] on input "text" at bounding box center [501, 226] width 271 height 23
type input "post card"
click at [746, 267] on input "text" at bounding box center [826, 264] width 319 height 23
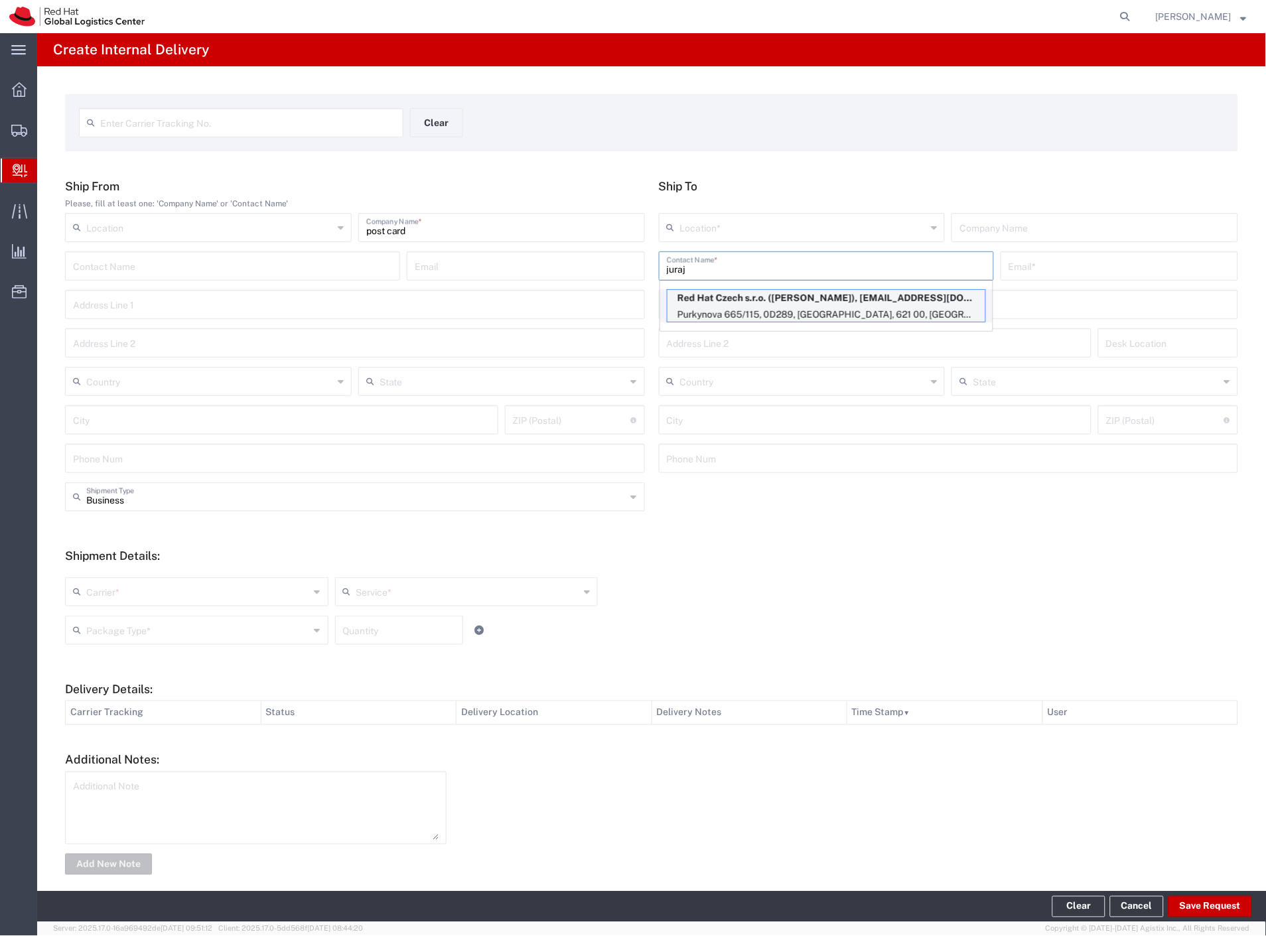
type input "juraj"
click at [772, 315] on p "Purkynova 665/115, 0D289, [GEOGRAPHIC_DATA], 621 00, [GEOGRAPHIC_DATA]" at bounding box center [826, 315] width 318 height 17
type input "RH - [GEOGRAPHIC_DATA] [GEOGRAPHIC_DATA] - C"
type input "Red Hat Czech s.r.o."
type input "[PERSON_NAME]"
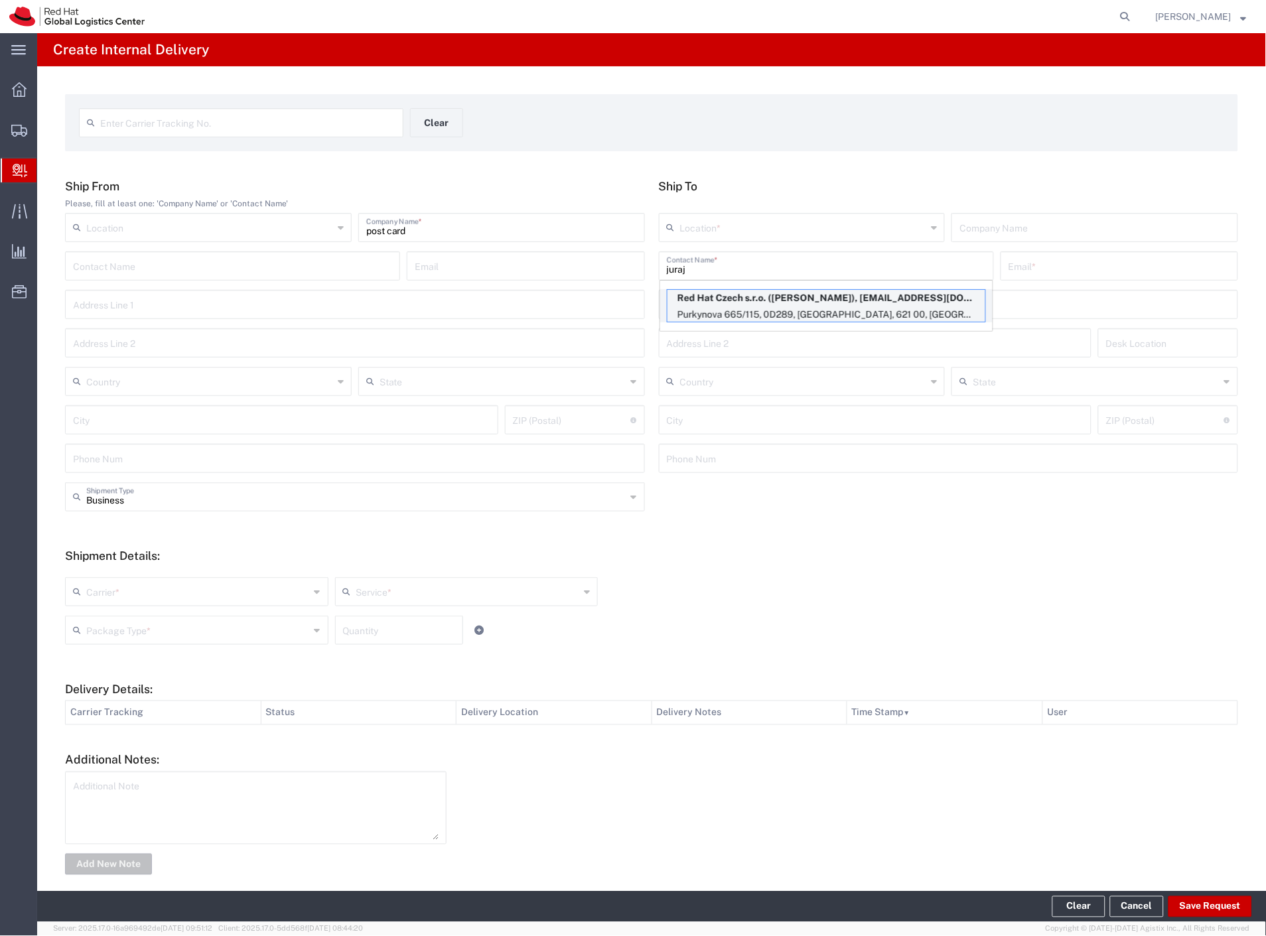
type input "[EMAIL_ADDRESS][DOMAIN_NAME]"
type input "Purkynova 665/115"
type input "0D289"
type input "Czechia"
type input "[GEOGRAPHIC_DATA]"
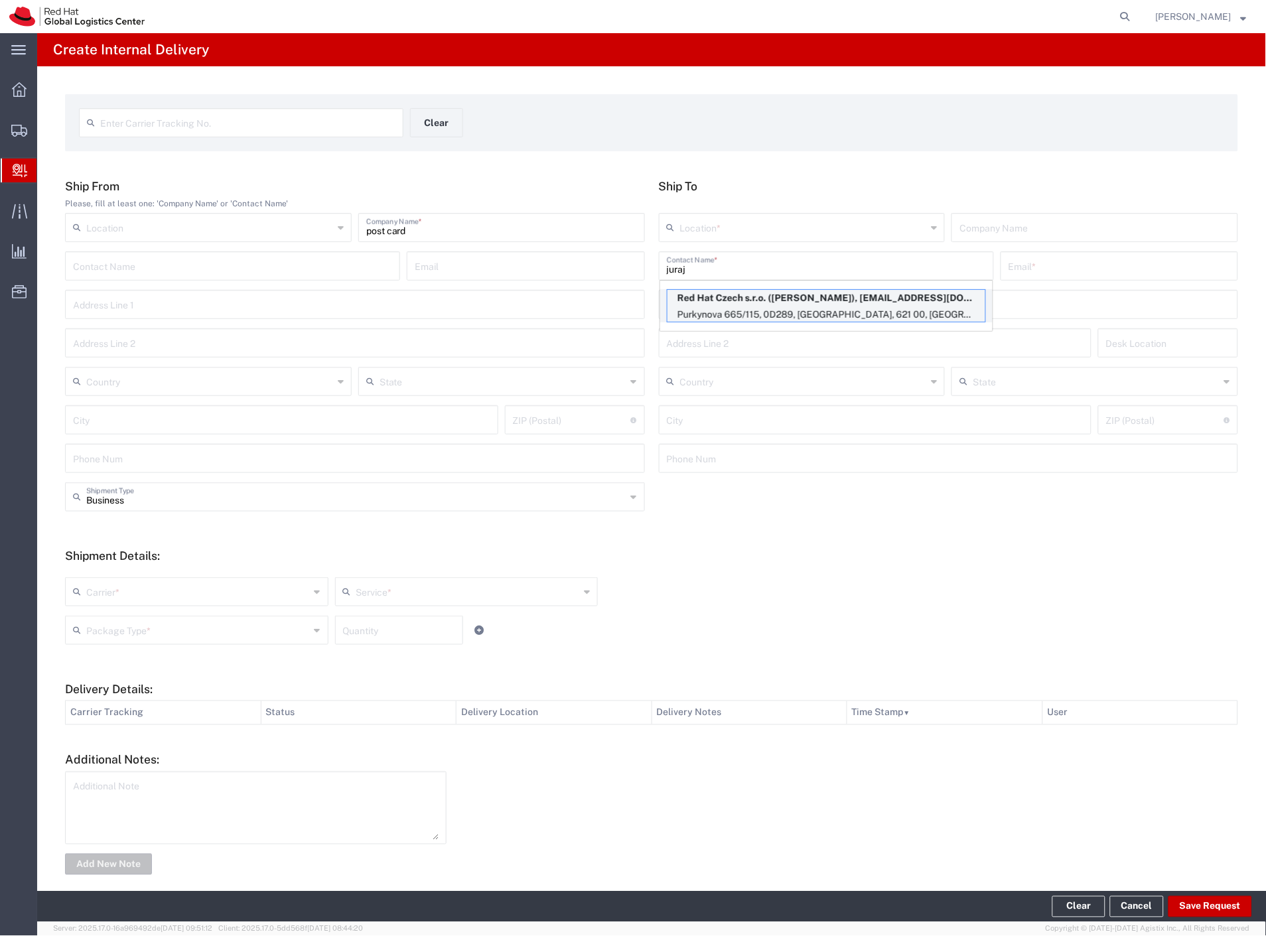
type input "621 00"
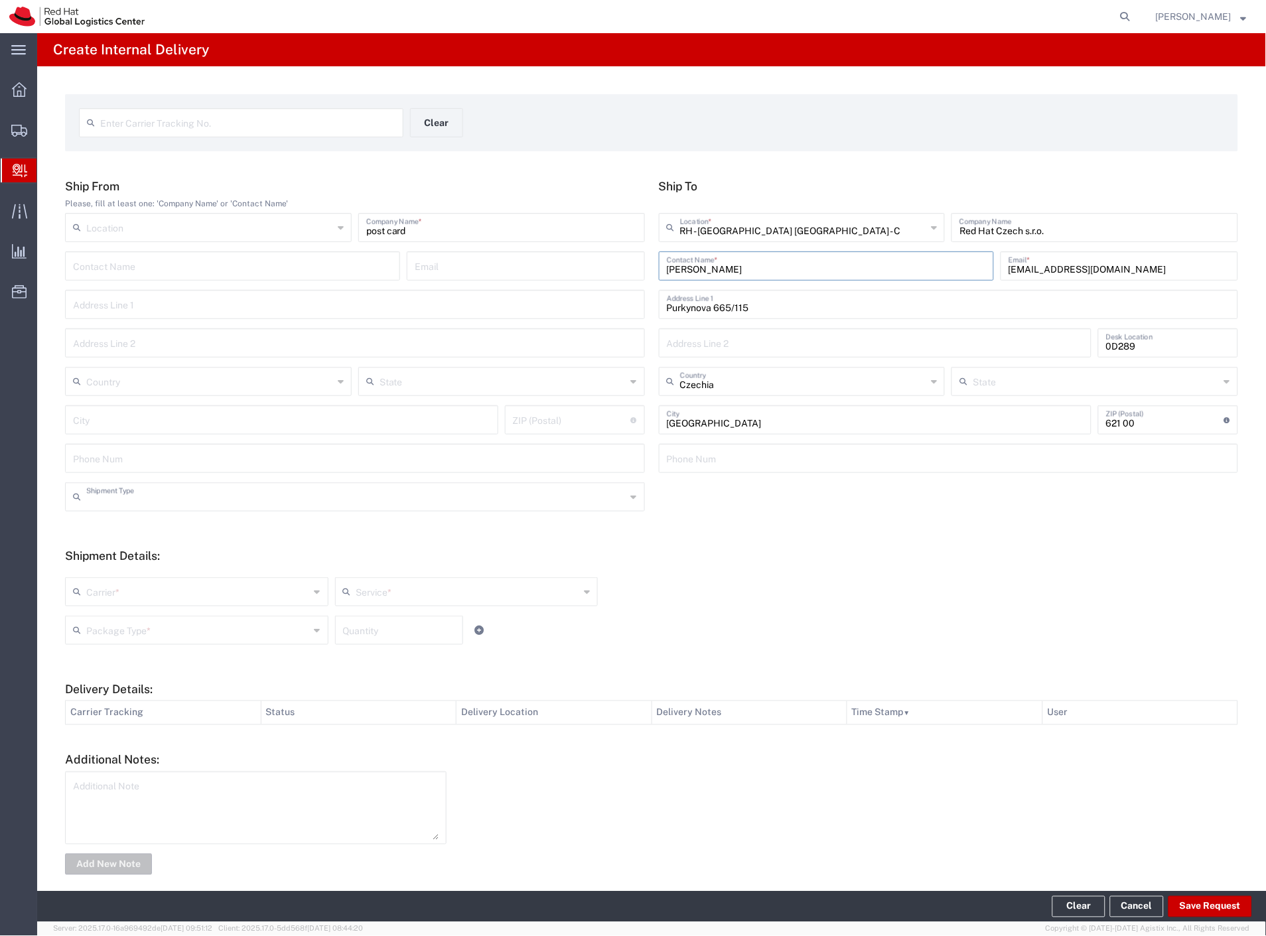
drag, startPoint x: 186, startPoint y: 501, endPoint x: 175, endPoint y: 522, distance: 24.0
click at [182, 508] on div "Shipment Type" at bounding box center [355, 496] width 580 height 29
click at [145, 547] on span "Personal" at bounding box center [352, 547] width 572 height 21
type input "Personal"
drag, startPoint x: 120, startPoint y: 587, endPoint x: 109, endPoint y: 606, distance: 22.6
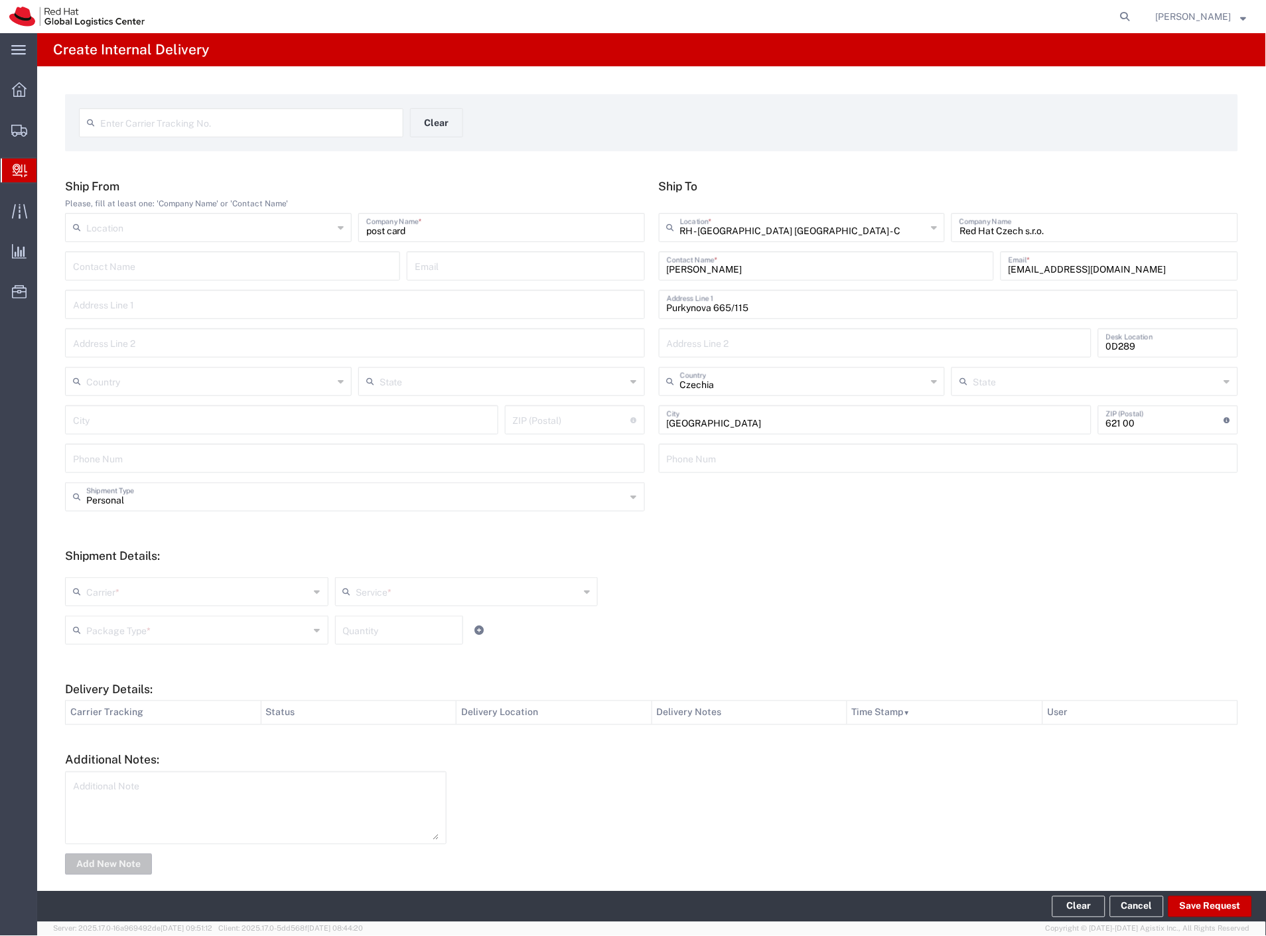
click at [119, 589] on input "text" at bounding box center [198, 590] width 224 height 23
click at [109, 607] on div "Carrier * Czech Post DHL FedEx Express Global4PL Interoffice Local Carrier Sant…" at bounding box center [466, 596] width 809 height 38
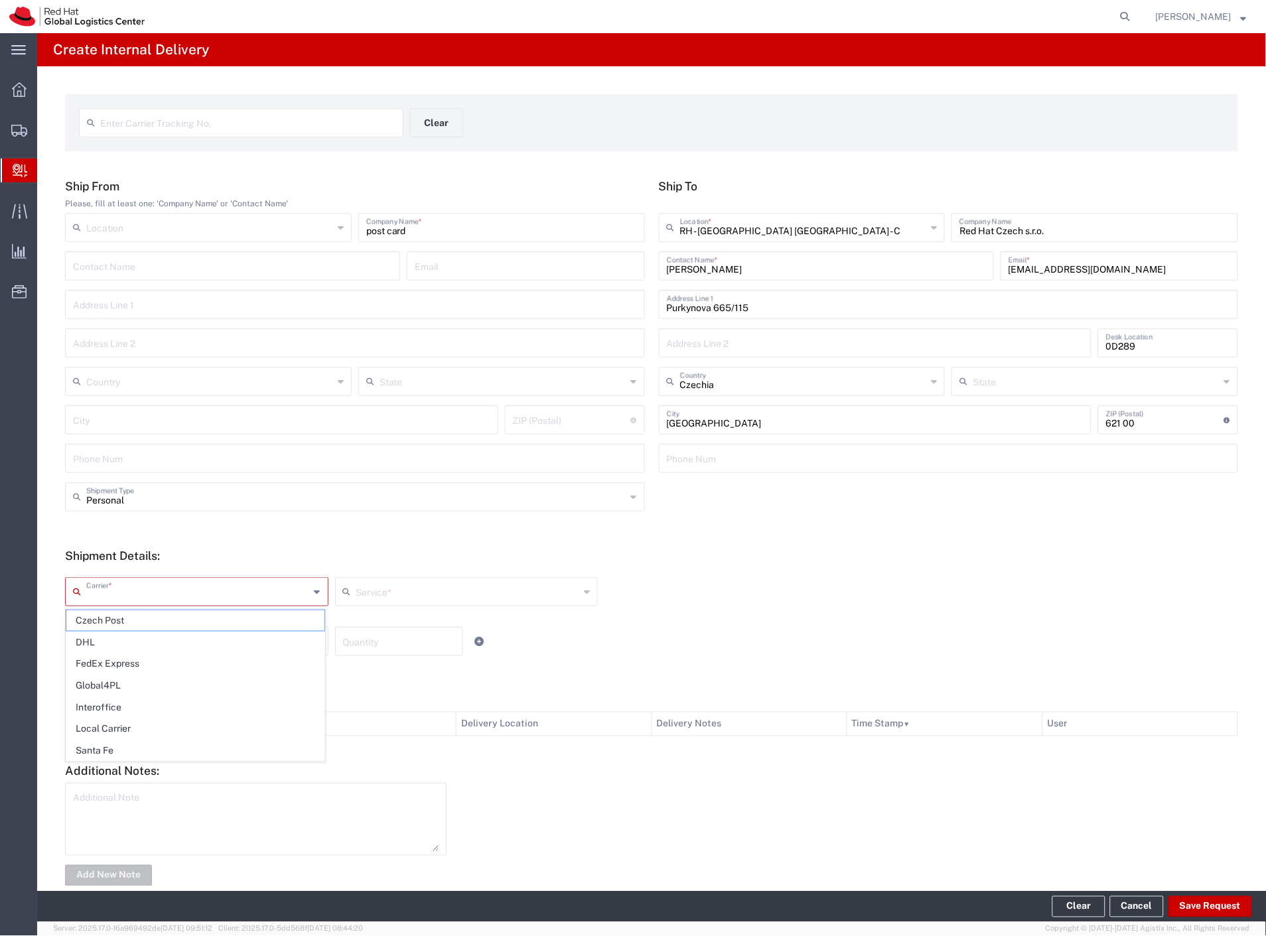
click at [113, 594] on input "text" at bounding box center [198, 590] width 224 height 23
click at [109, 618] on span "Czech Post" at bounding box center [195, 620] width 258 height 21
type input "Czech Post"
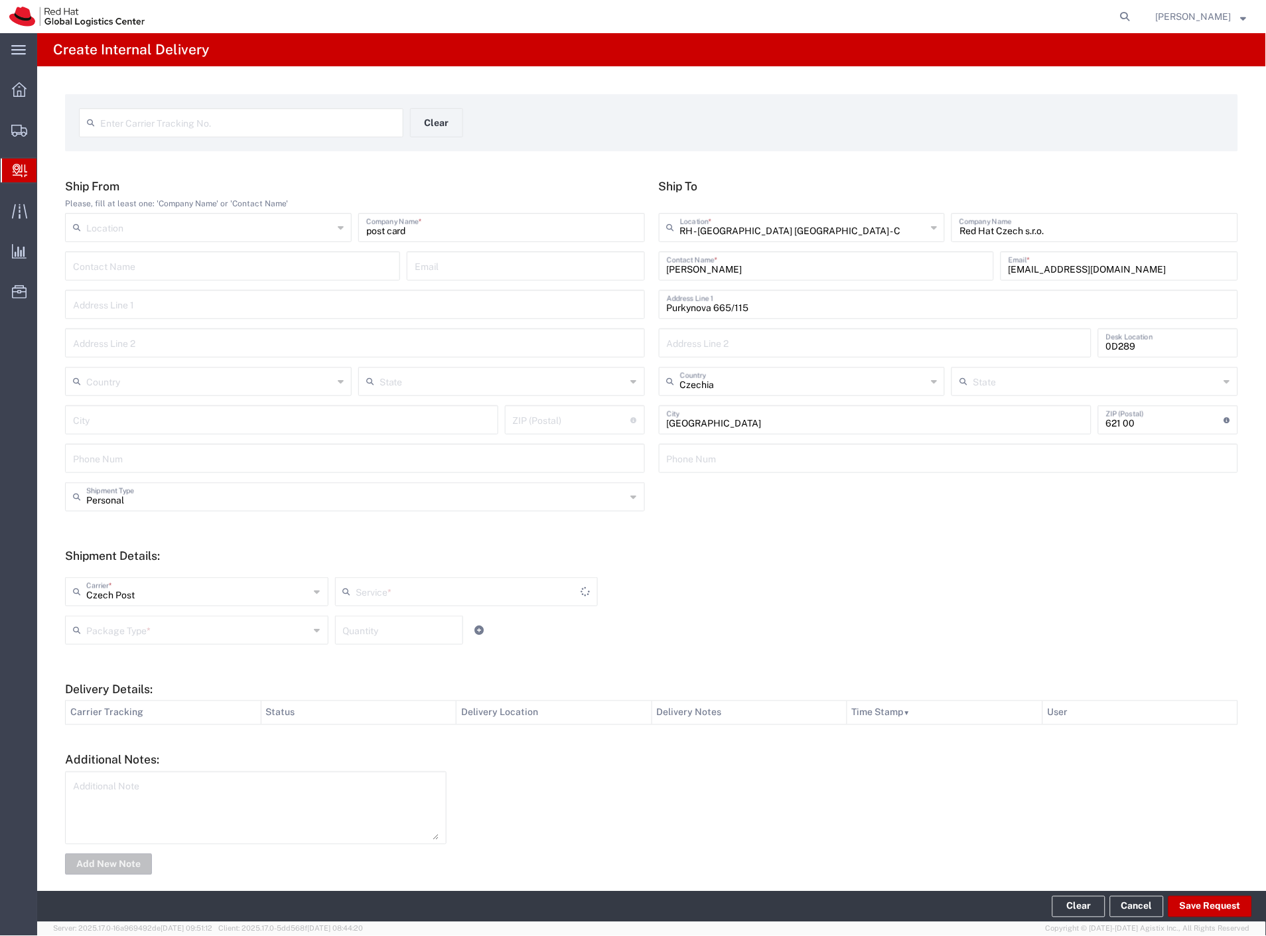
type input "Ground"
click at [107, 626] on input "text" at bounding box center [198, 629] width 224 height 23
click at [128, 682] on span "Envelope" at bounding box center [195, 681] width 258 height 21
type input "Envelope"
click at [1197, 904] on button "Save Request" at bounding box center [1210, 906] width 84 height 21
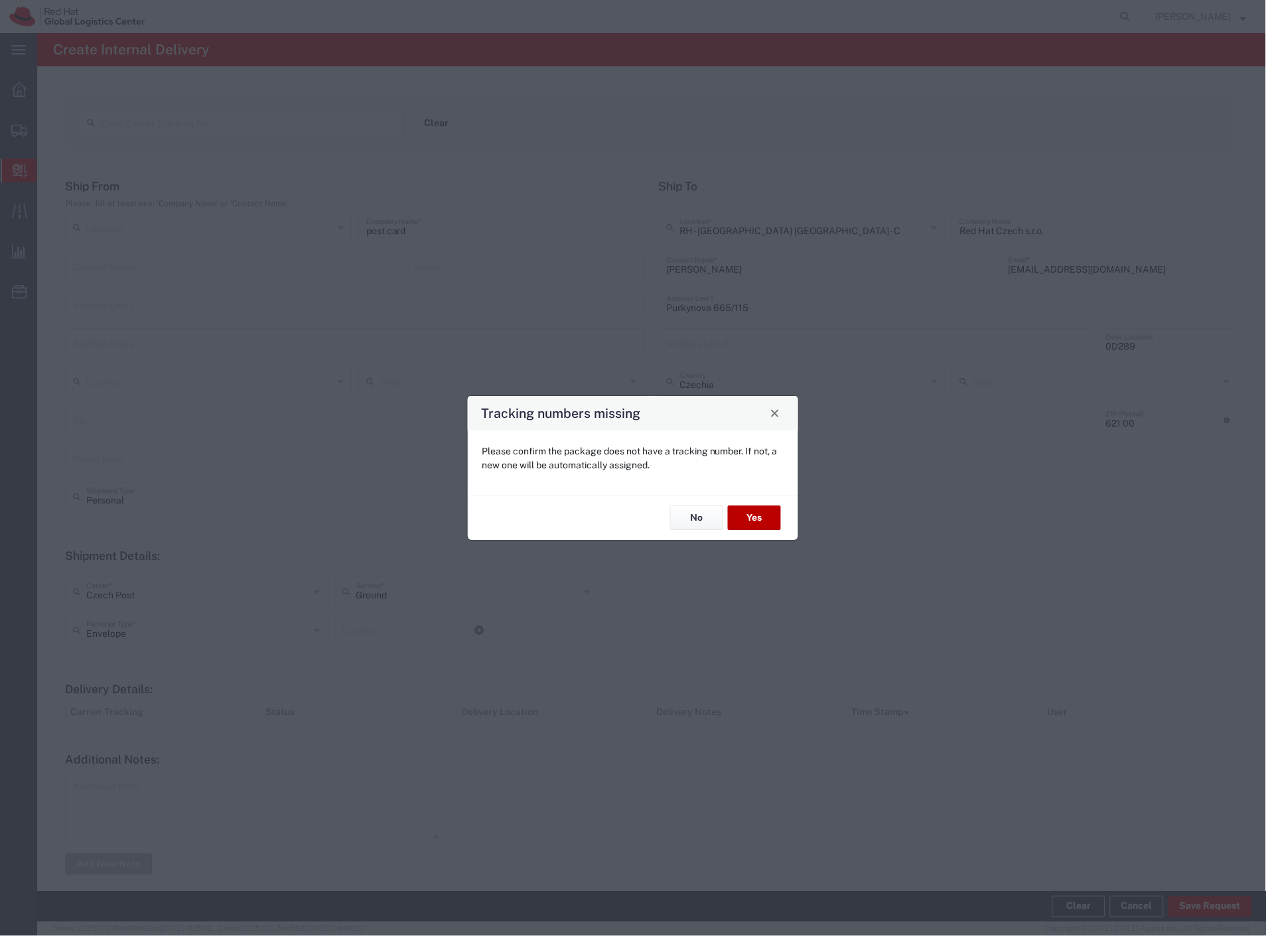
click at [765, 520] on button "Yes" at bounding box center [754, 518] width 53 height 25
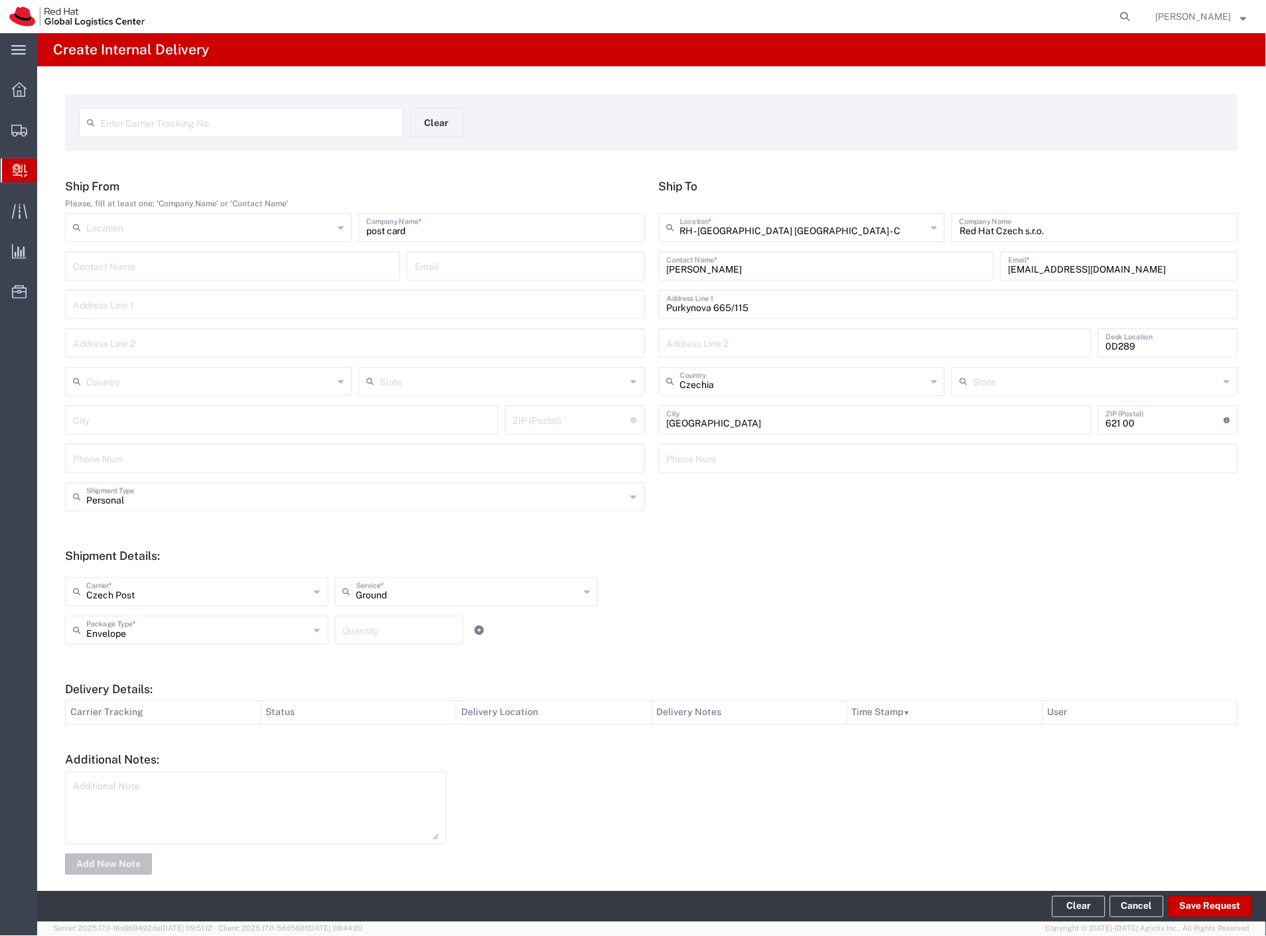
type input "post card"
type input "Personal"
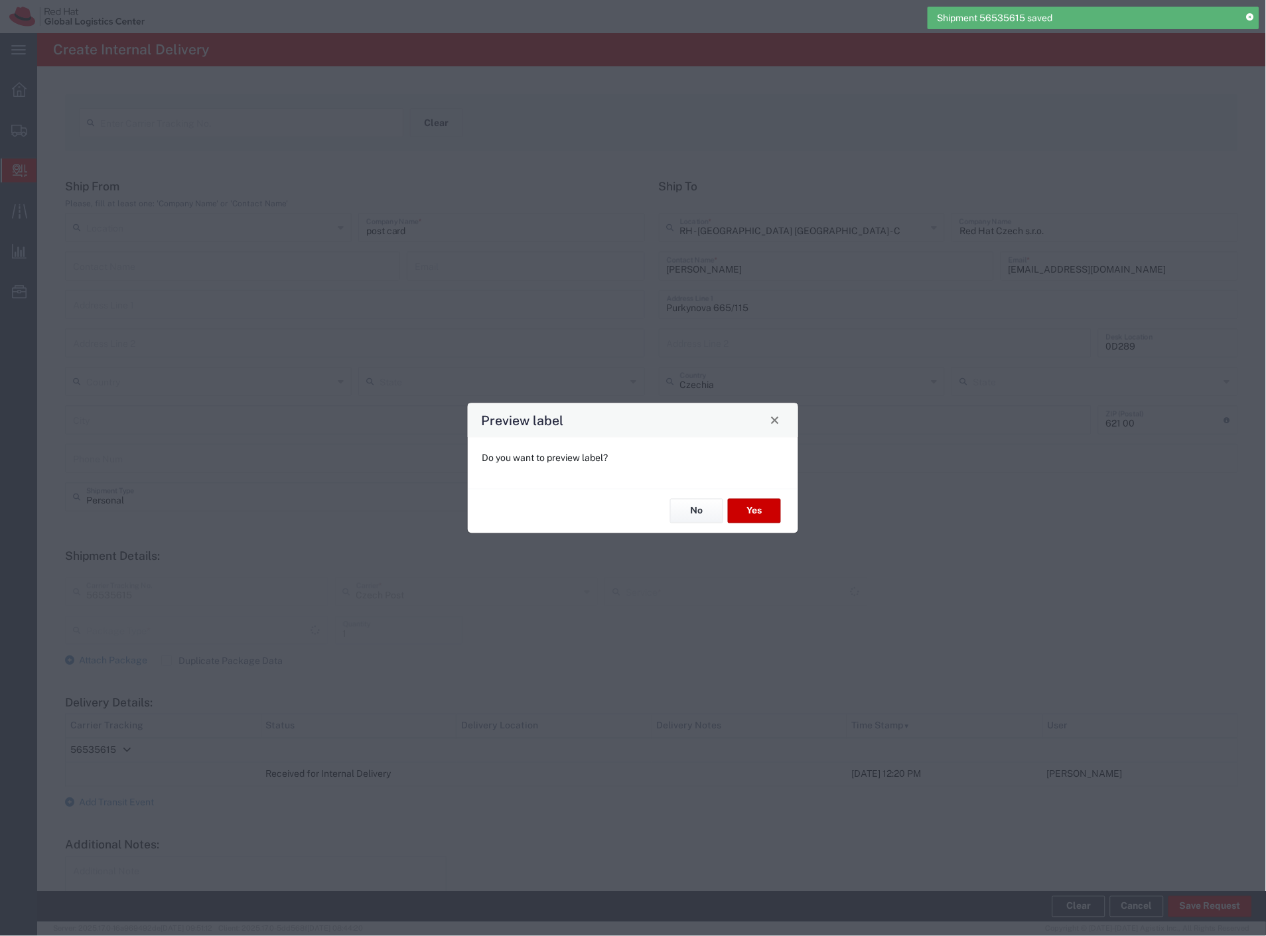
type input "Envelope"
type input "Ground"
click at [694, 511] on button "No" at bounding box center [696, 511] width 53 height 25
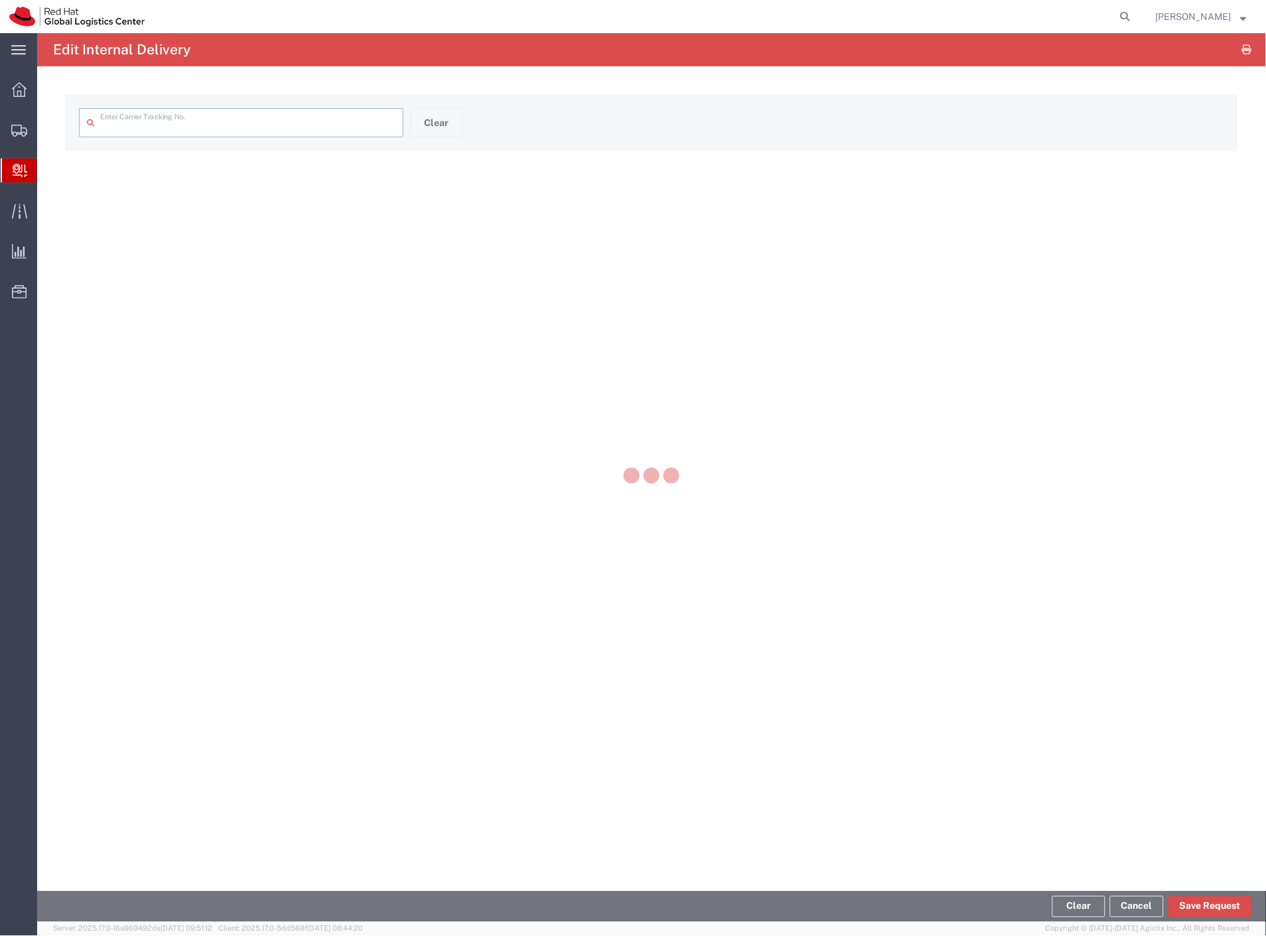
type input "56535615"
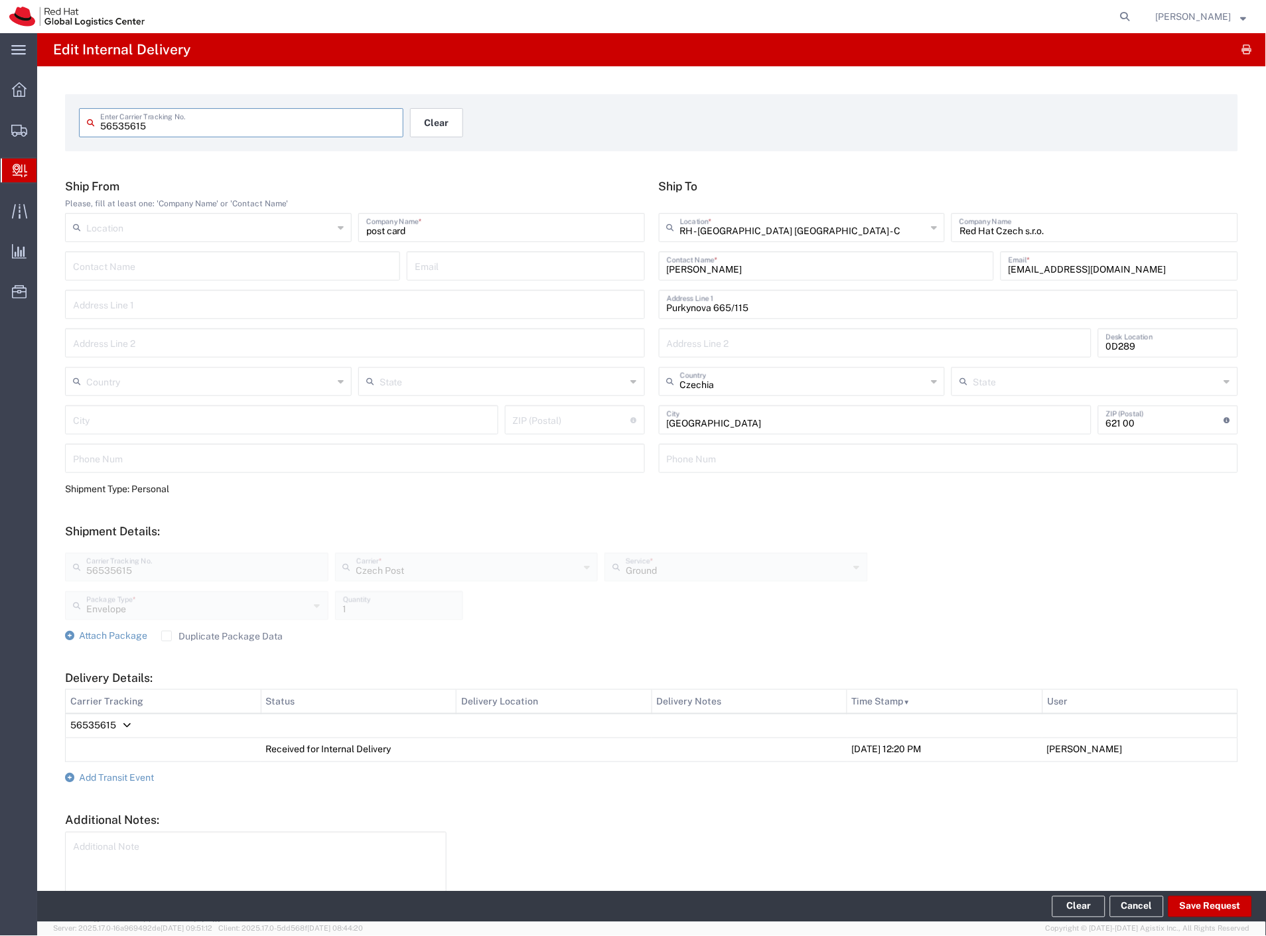
click at [449, 128] on button "Clear" at bounding box center [436, 122] width 53 height 29
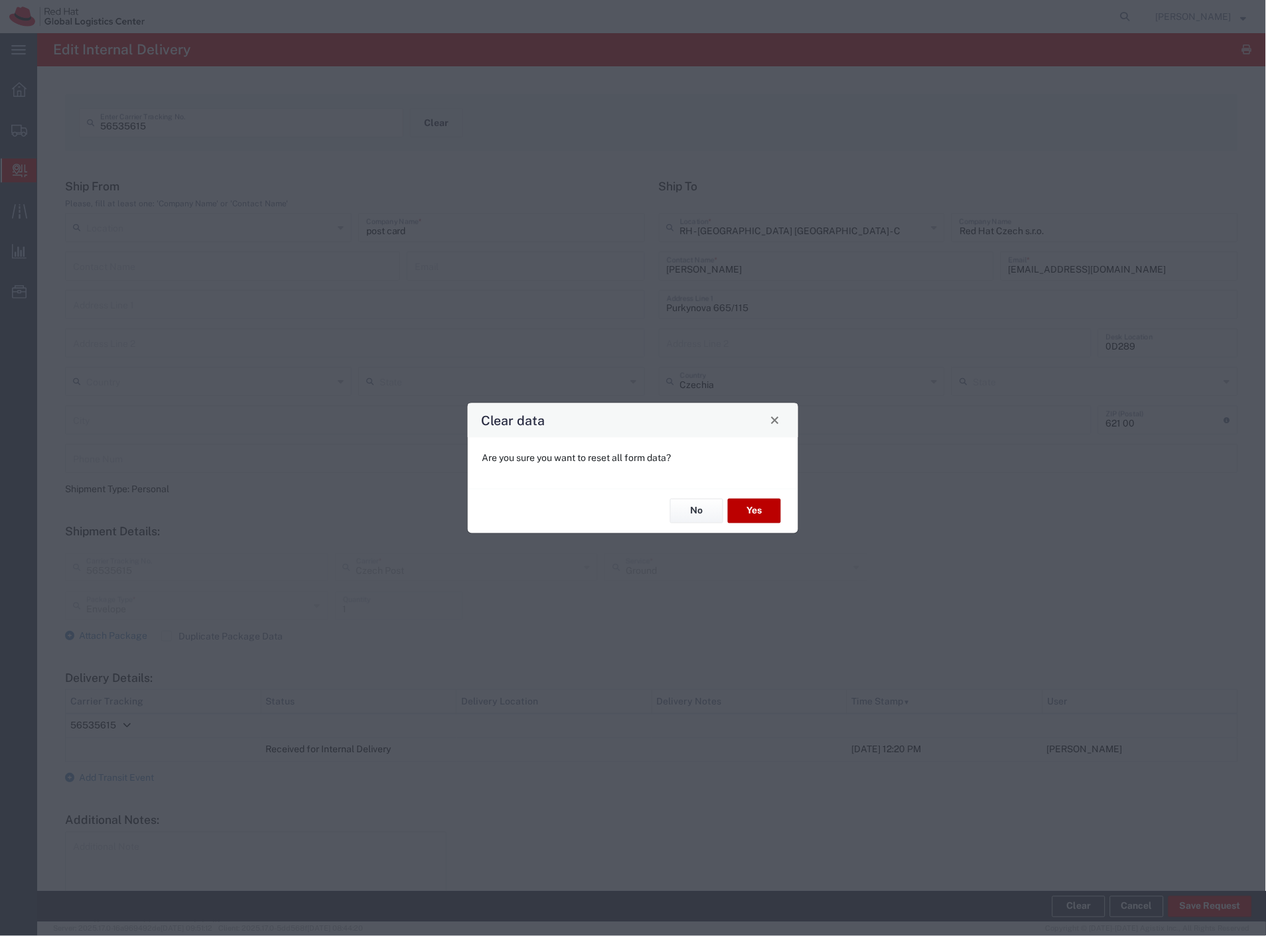
click at [763, 512] on button "Yes" at bounding box center [754, 511] width 53 height 25
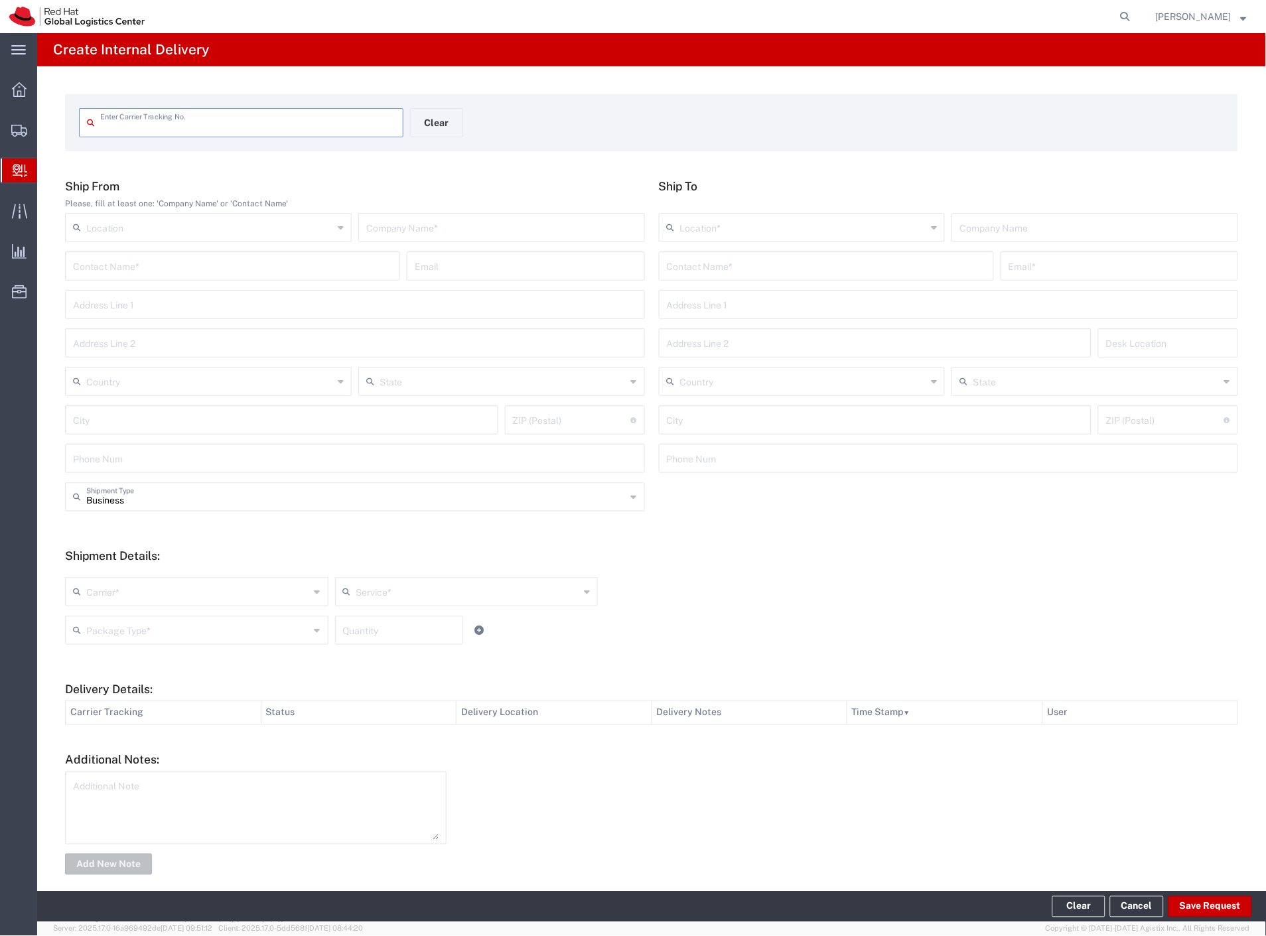
click at [447, 218] on input "text" at bounding box center [501, 226] width 271 height 23
type input "bank card"
click at [718, 255] on input "text" at bounding box center [826, 264] width 319 height 23
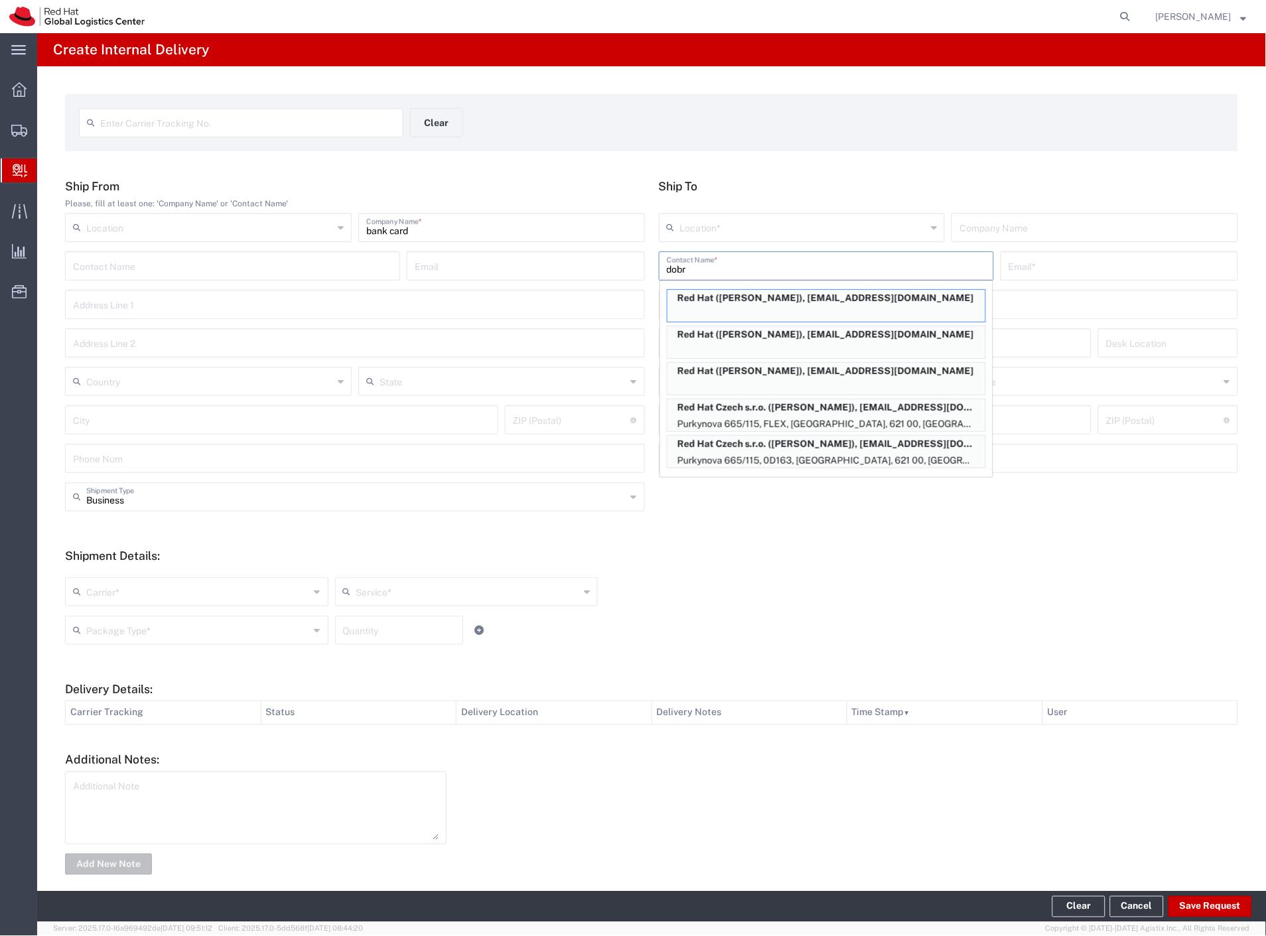
type input "dobr"
click at [823, 439] on p "Red Hat Czech s.r.o. ([PERSON_NAME]), [EMAIL_ADDRESS][DOMAIN_NAME]" at bounding box center [826, 444] width 318 height 17
type input "RH - [GEOGRAPHIC_DATA] [GEOGRAPHIC_DATA] - C"
type input "Red Hat Czech s.r.o."
type input "[PERSON_NAME]"
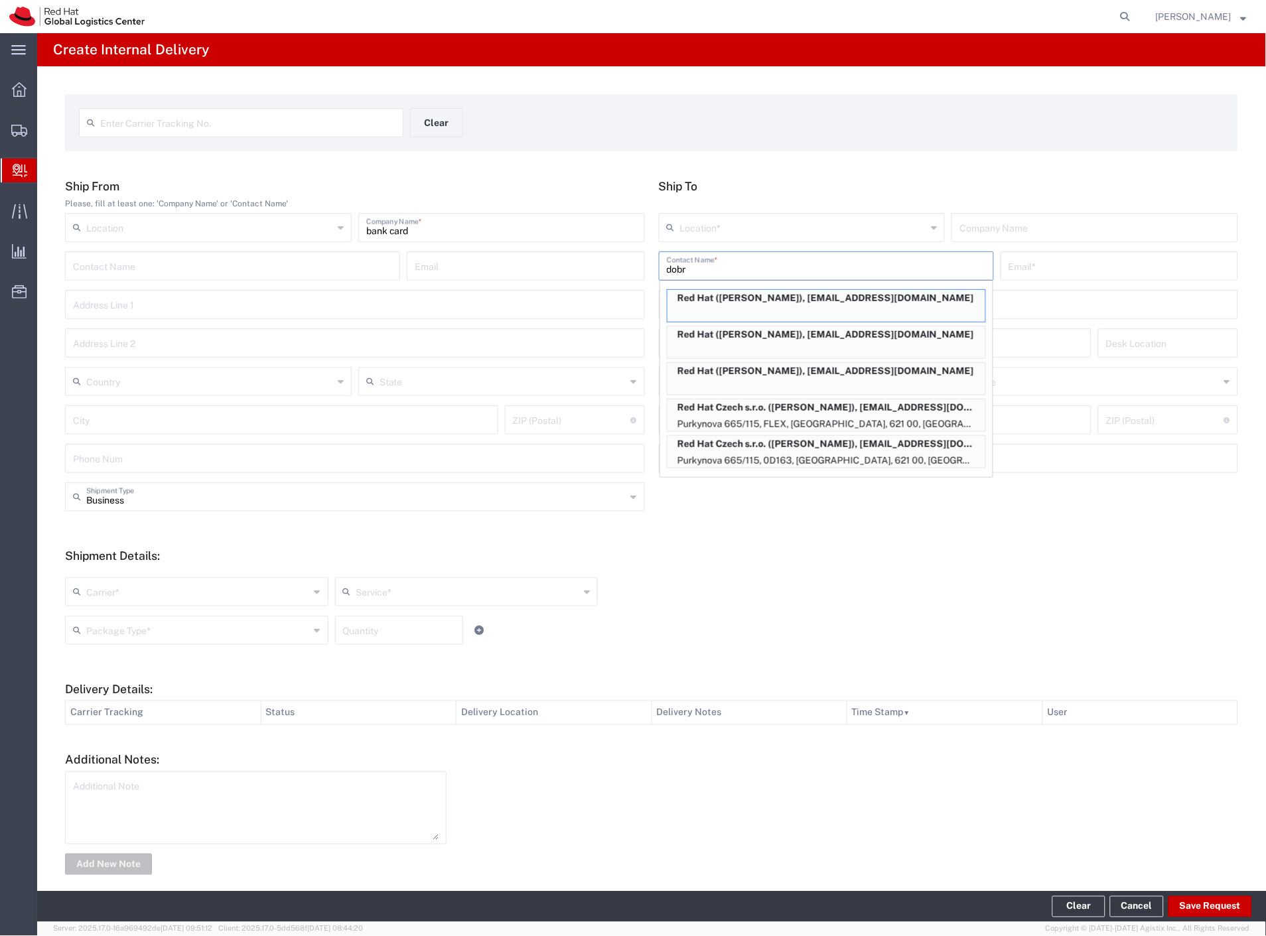
type input "[EMAIL_ADDRESS][DOMAIN_NAME]"
type input "Purkynova 665/115"
type input "0D163"
type input "Czechia"
type input "[GEOGRAPHIC_DATA]"
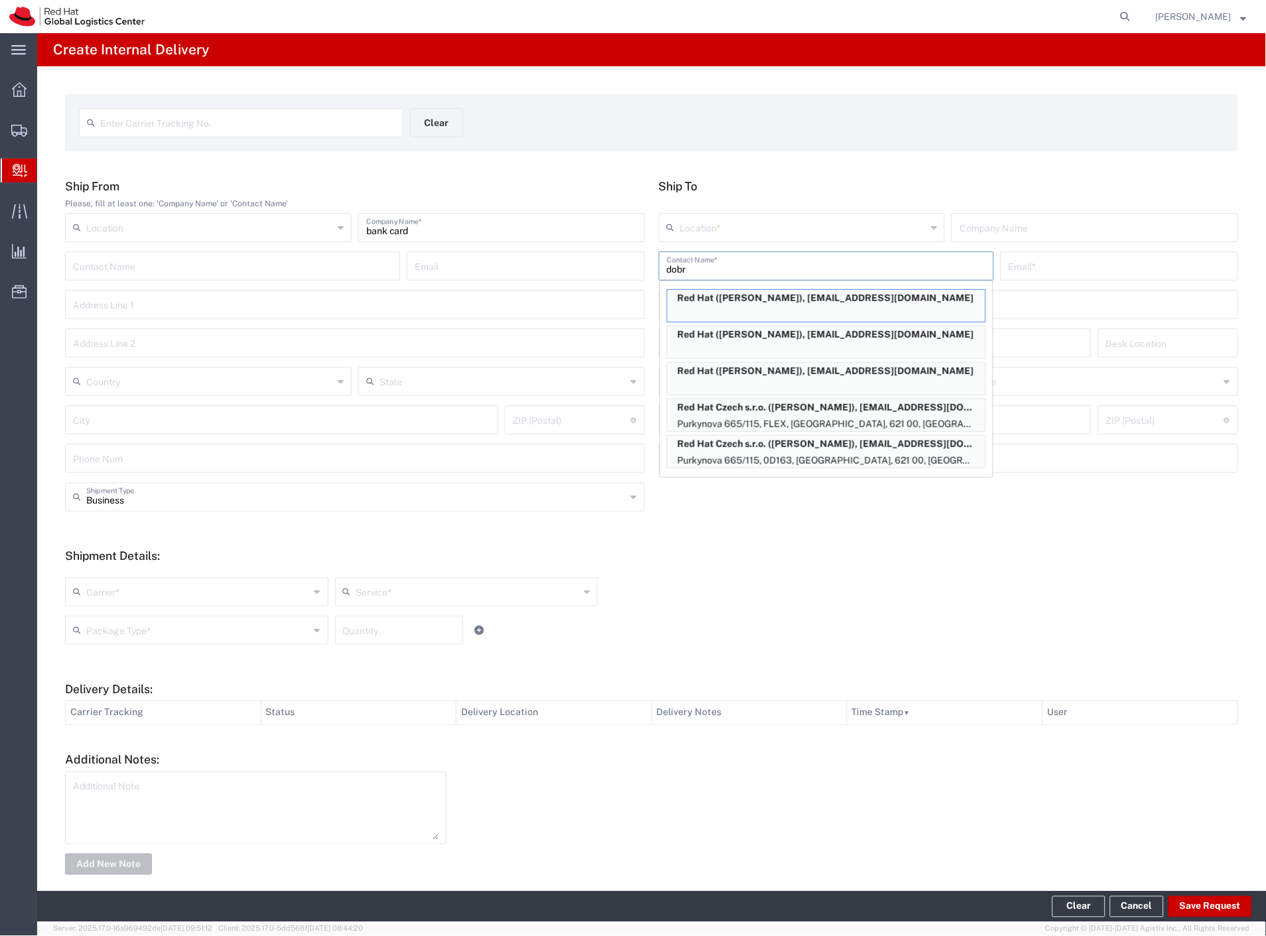
type input "621 00"
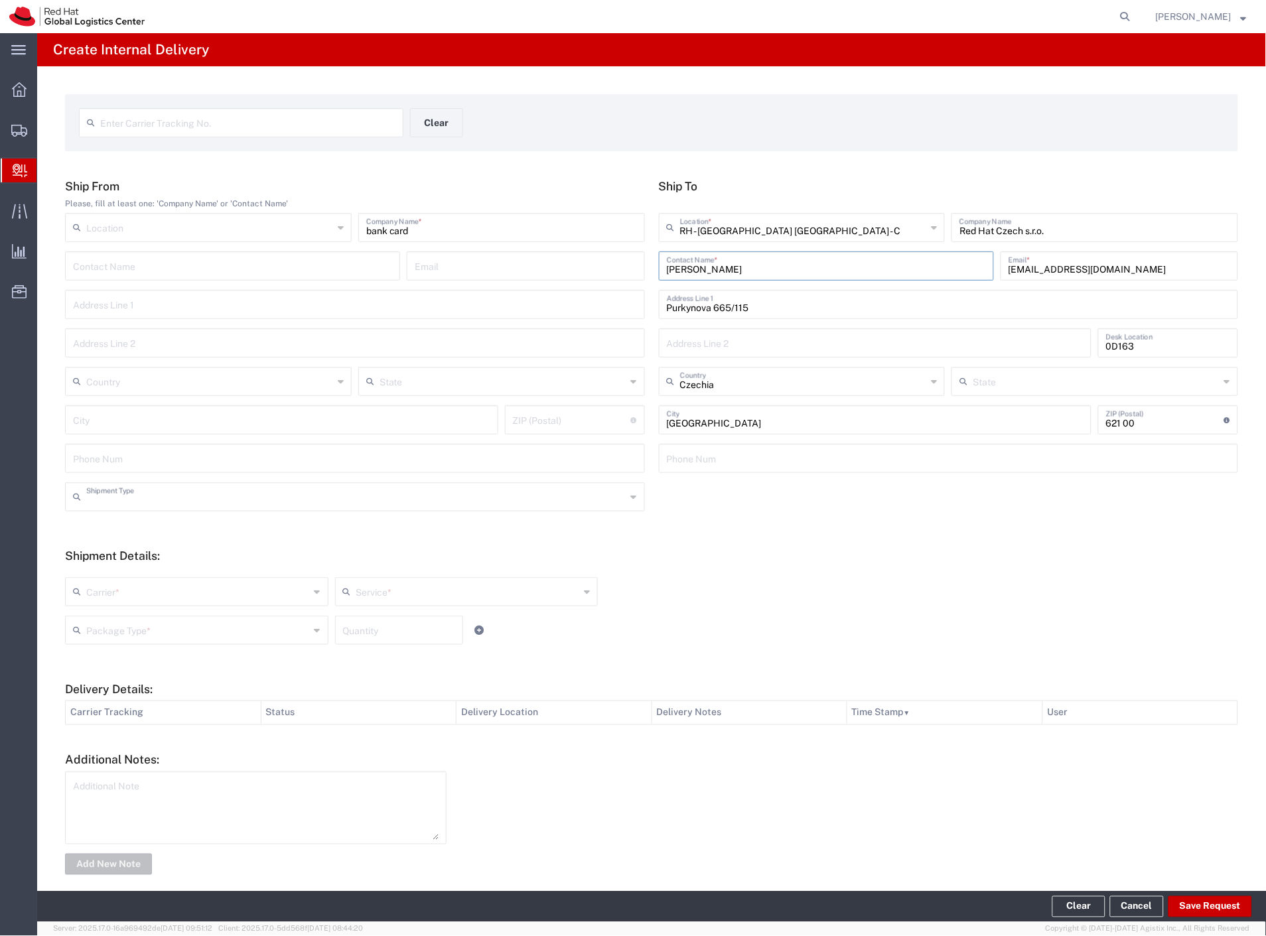
click at [117, 493] on input "text" at bounding box center [356, 495] width 540 height 23
click at [101, 551] on span "Personal" at bounding box center [352, 547] width 572 height 21
type input "Personal"
drag, startPoint x: 98, startPoint y: 583, endPoint x: 97, endPoint y: 597, distance: 14.6
click at [98, 585] on input "text" at bounding box center [198, 590] width 224 height 23
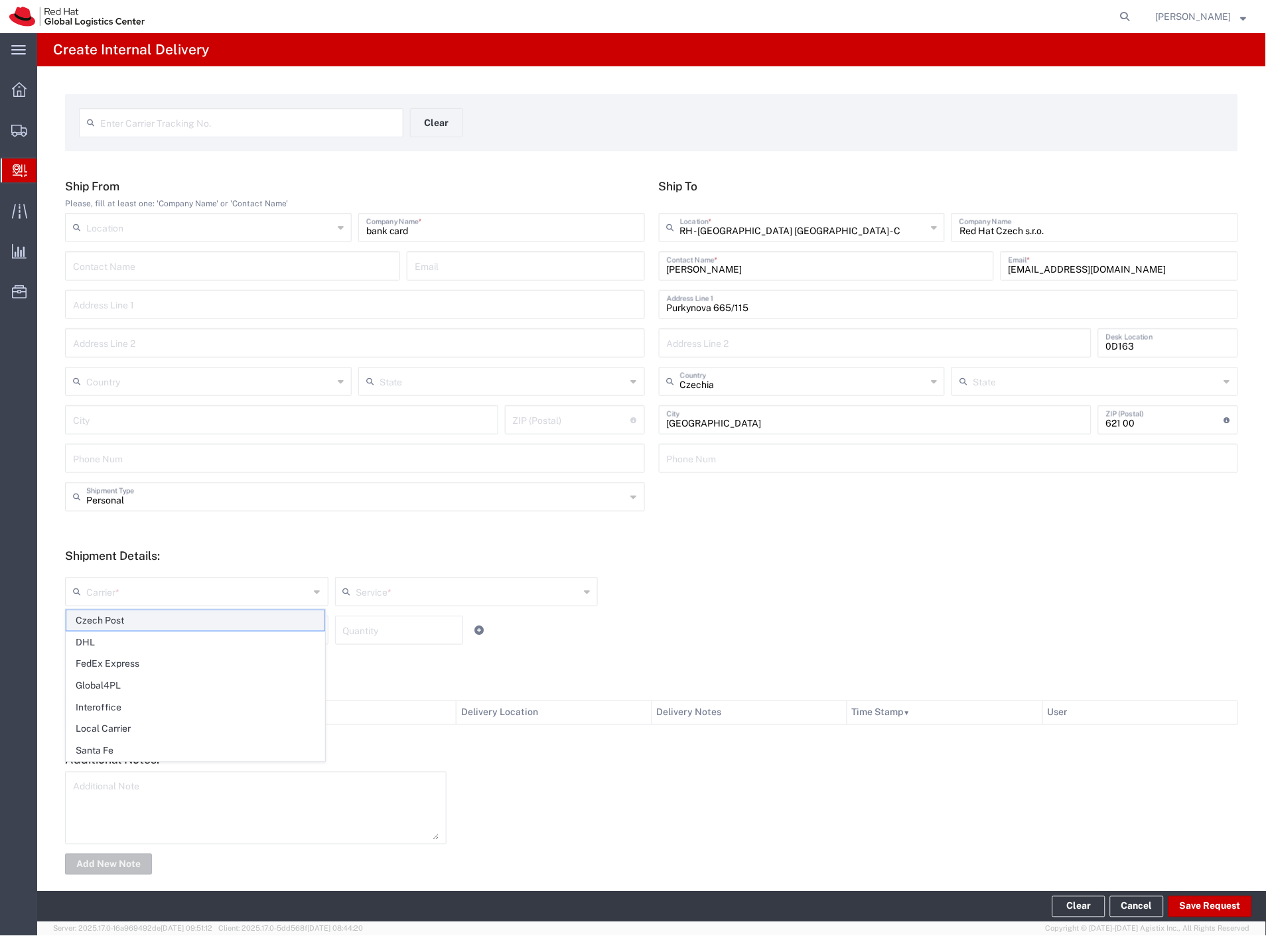
click at [113, 612] on agx-dropdown-content "Czech Post DHL FedEx Express Global4PL Interoffice Local Carrier [GEOGRAPHIC_DA…" at bounding box center [195, 686] width 261 height 154
click at [110, 624] on span "Czech Post" at bounding box center [195, 620] width 258 height 21
type input "Czech Post"
type input "Ground"
drag, startPoint x: 110, startPoint y: 631, endPoint x: 107, endPoint y: 658, distance: 27.3
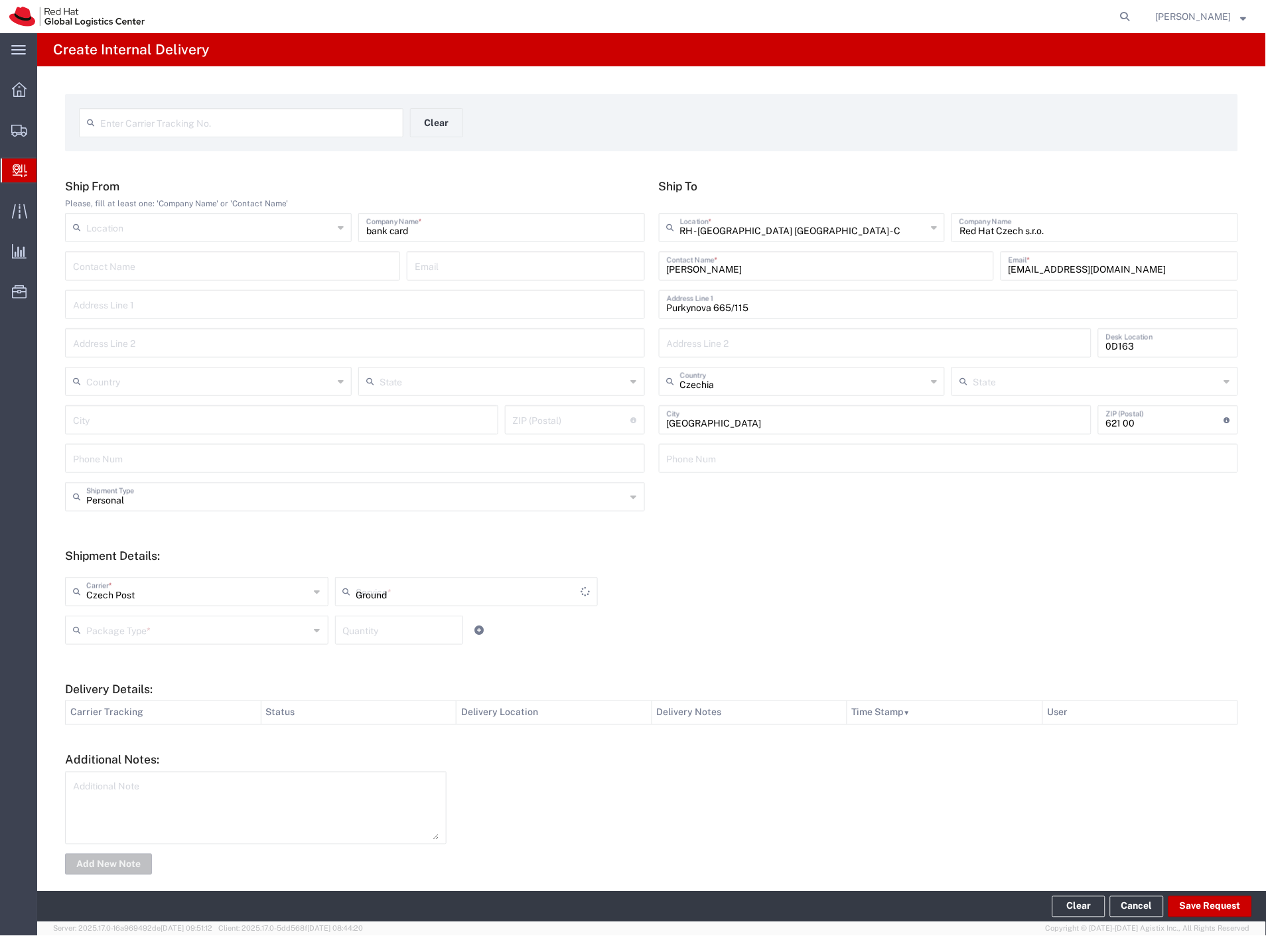
click at [111, 638] on input "text" at bounding box center [198, 629] width 224 height 23
click at [107, 677] on span "Envelope" at bounding box center [195, 681] width 258 height 21
type input "Envelope"
click at [1235, 908] on button "Save Request" at bounding box center [1210, 906] width 84 height 21
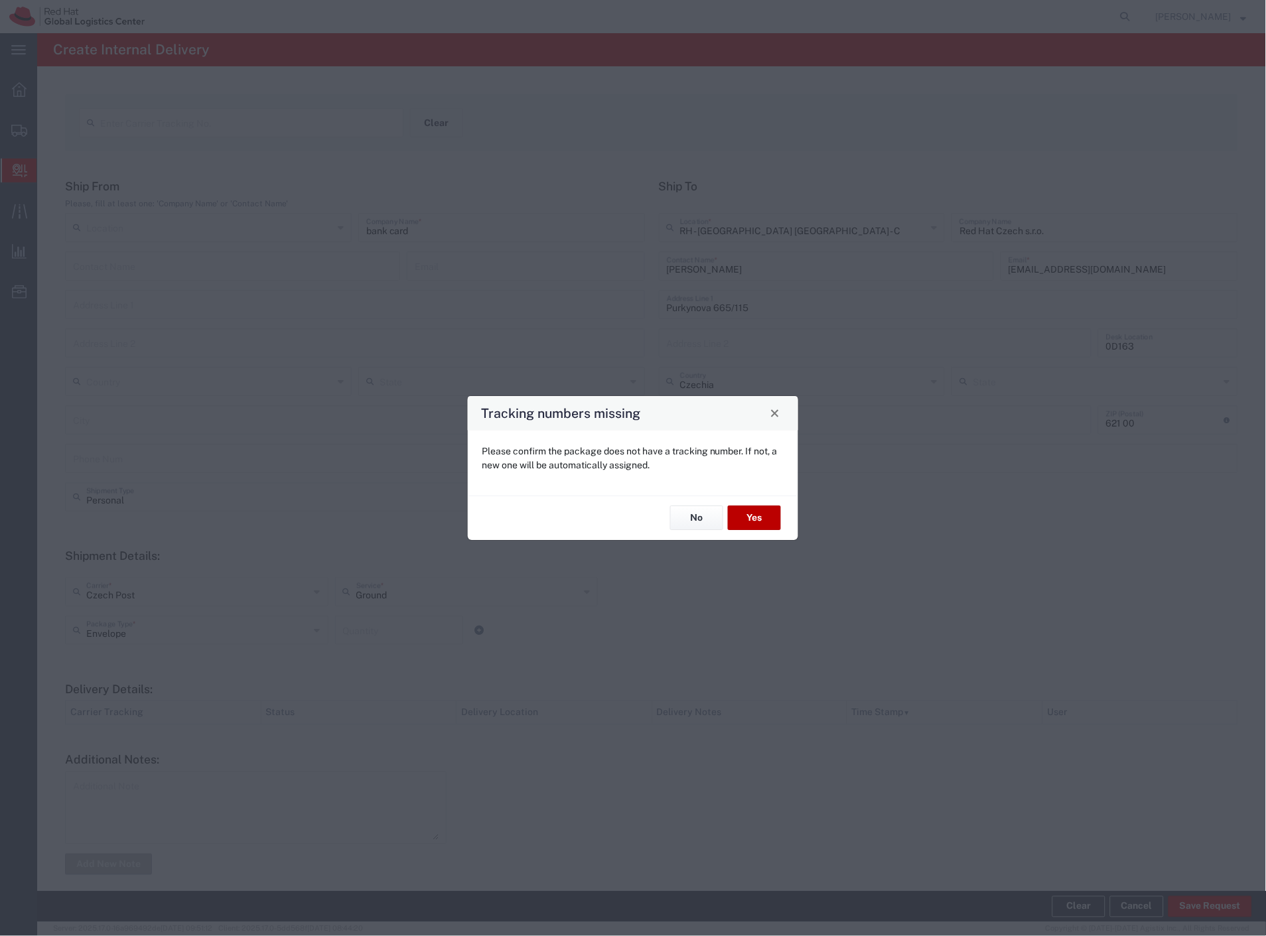
click at [748, 520] on button "Yes" at bounding box center [754, 518] width 53 height 25
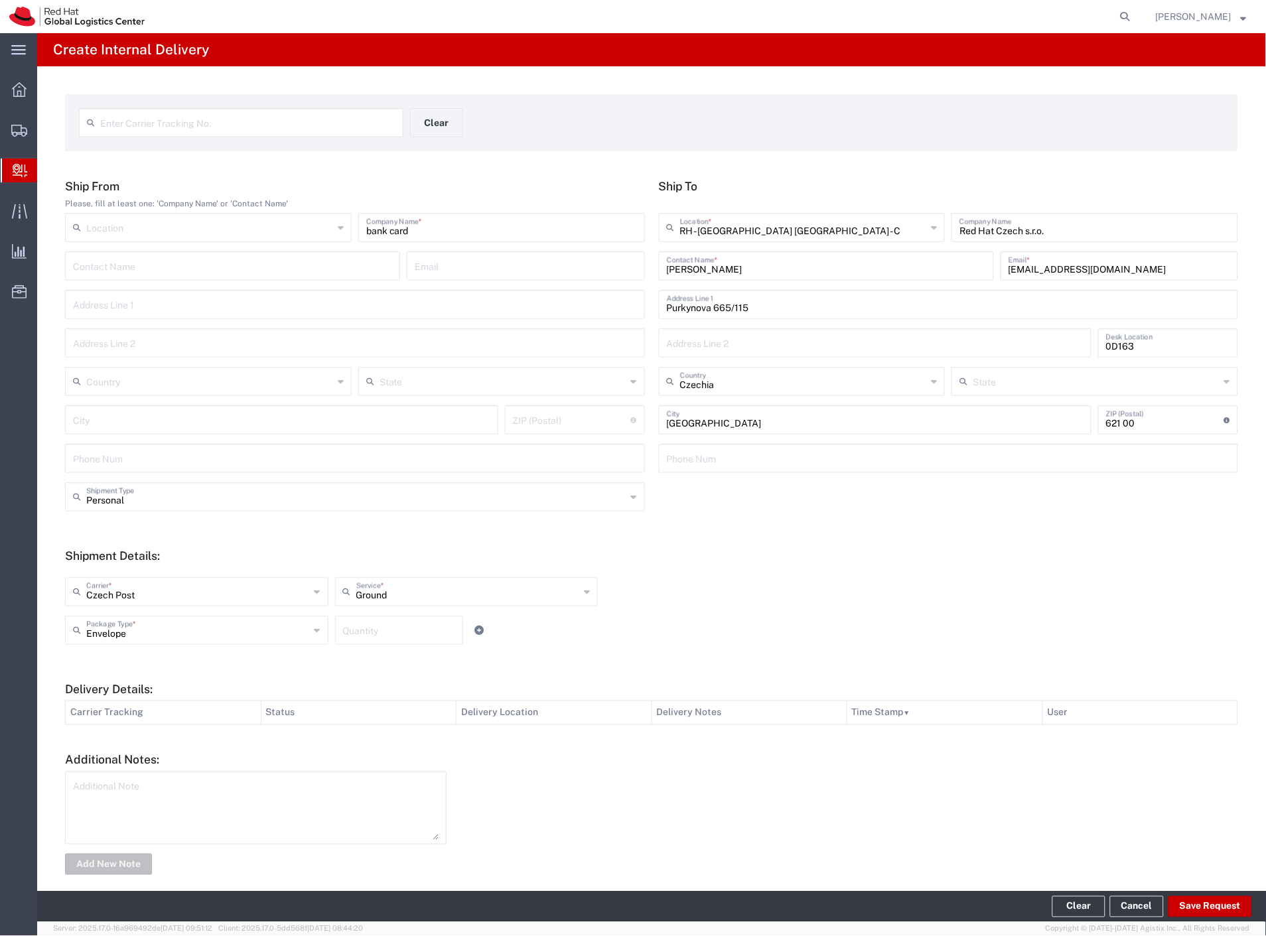
type input "Personal"
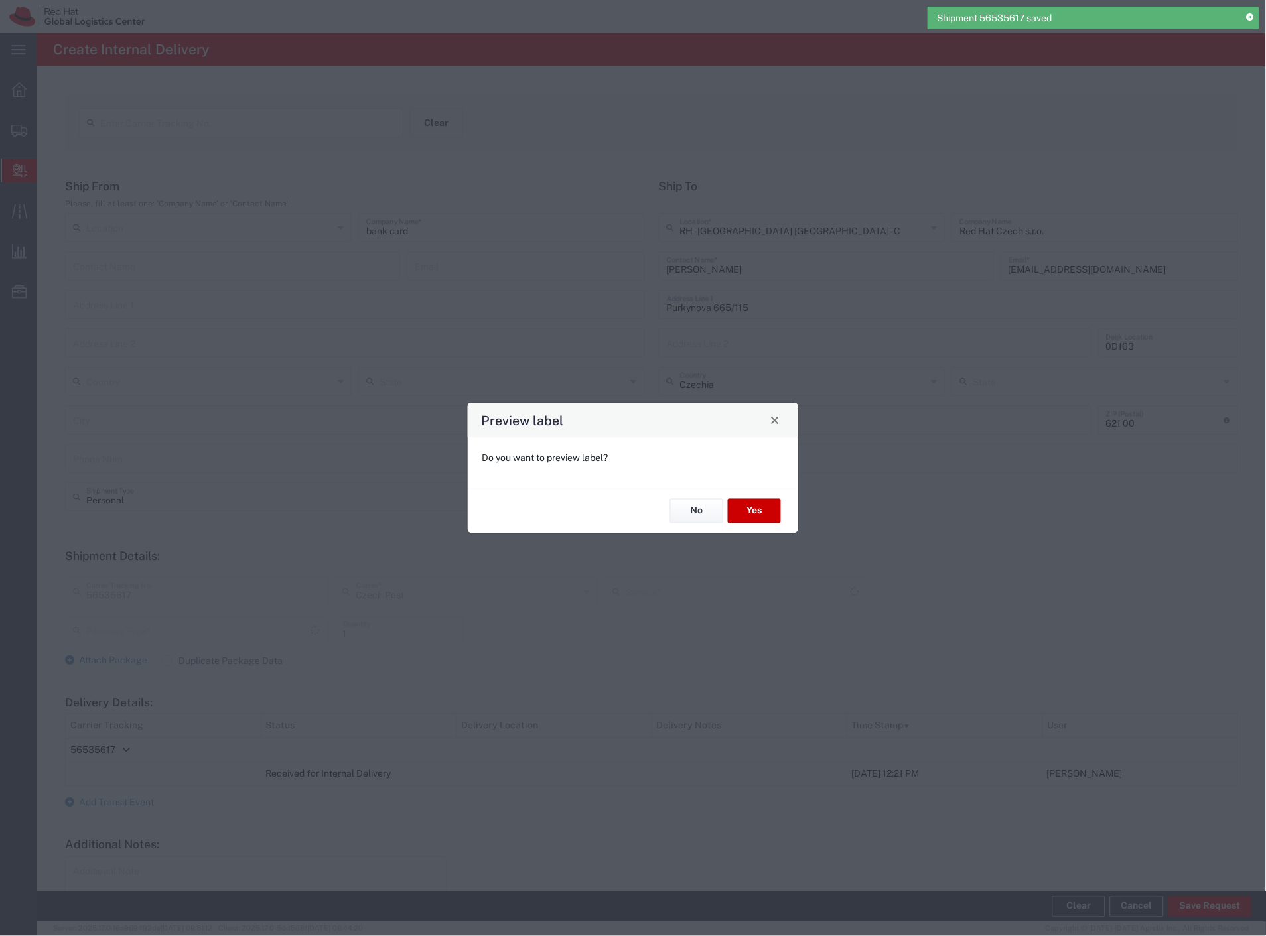
type input "Envelope"
type input "Ground"
click at [774, 512] on button "Yes" at bounding box center [754, 511] width 53 height 25
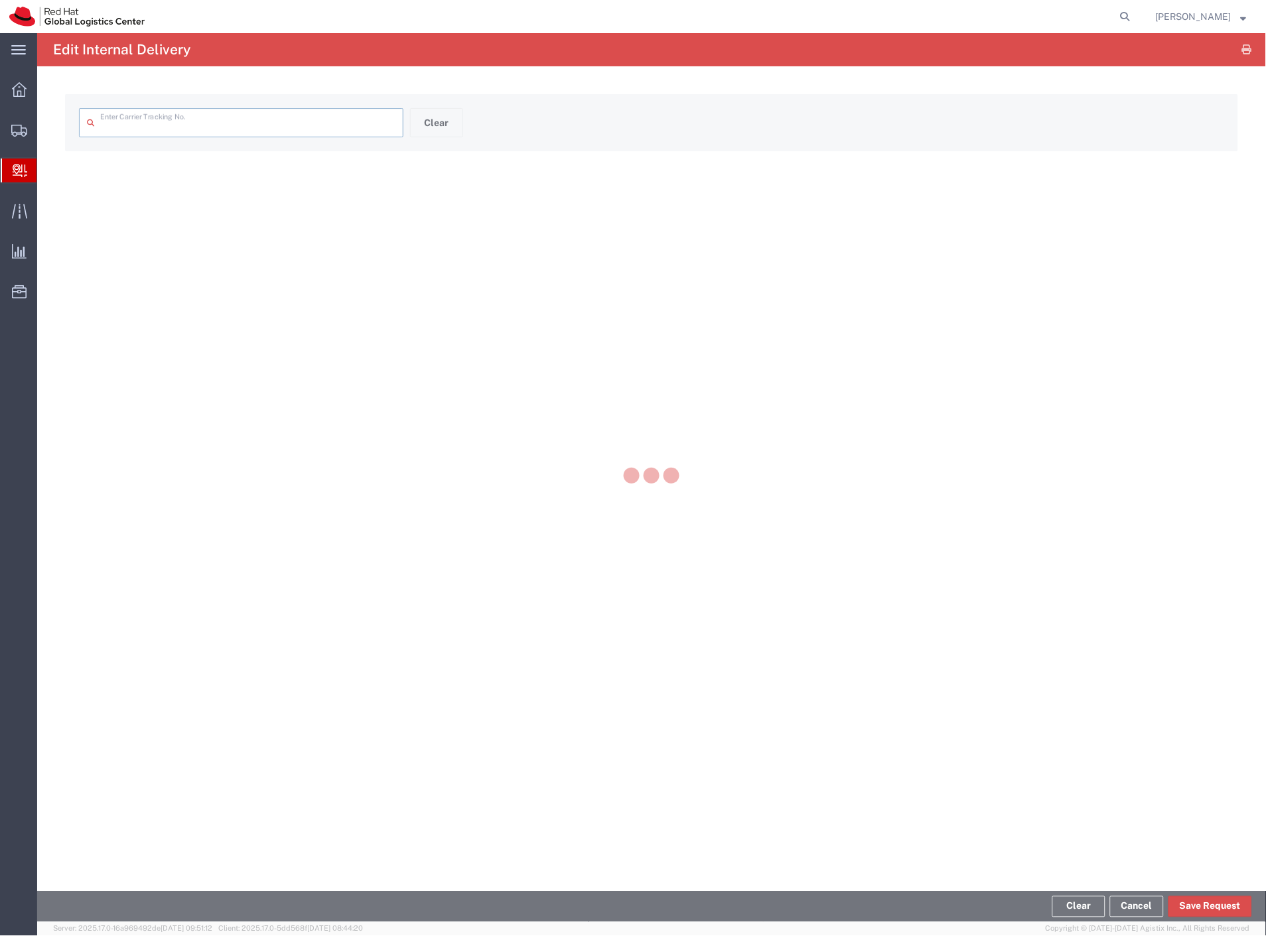
type input "56535617"
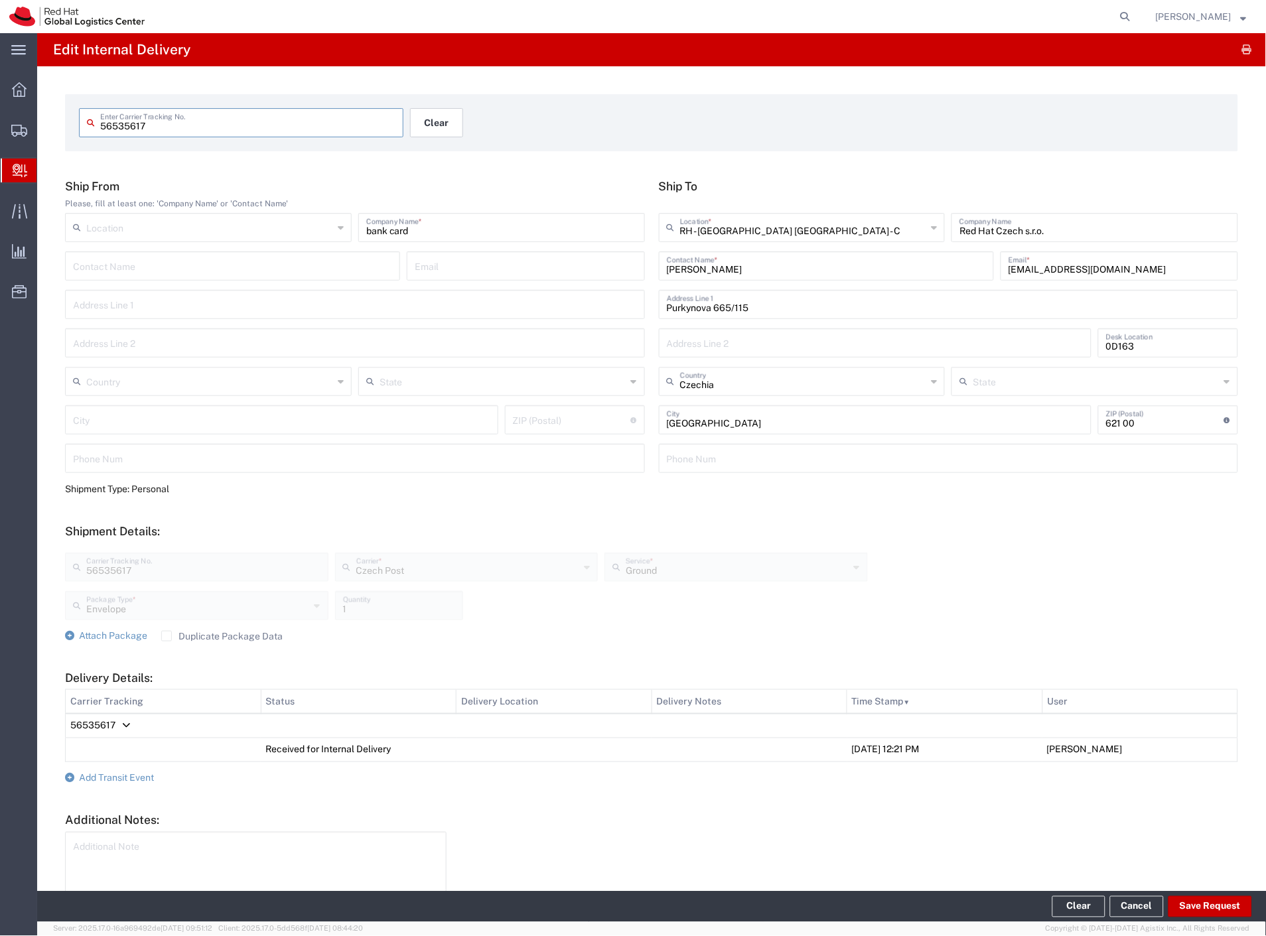
click at [445, 130] on button "Clear" at bounding box center [436, 122] width 53 height 29
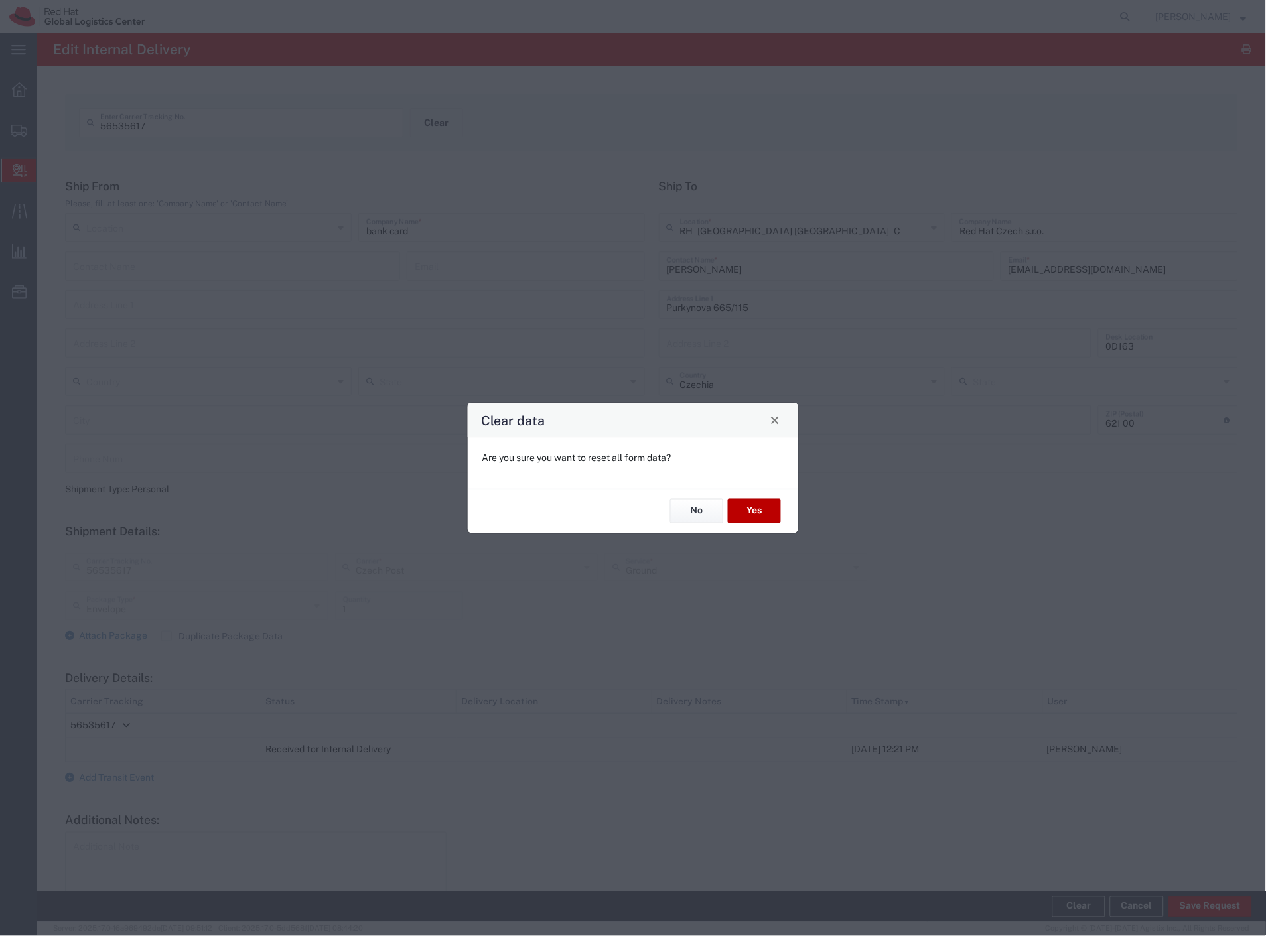
click at [748, 520] on button "Yes" at bounding box center [754, 511] width 53 height 25
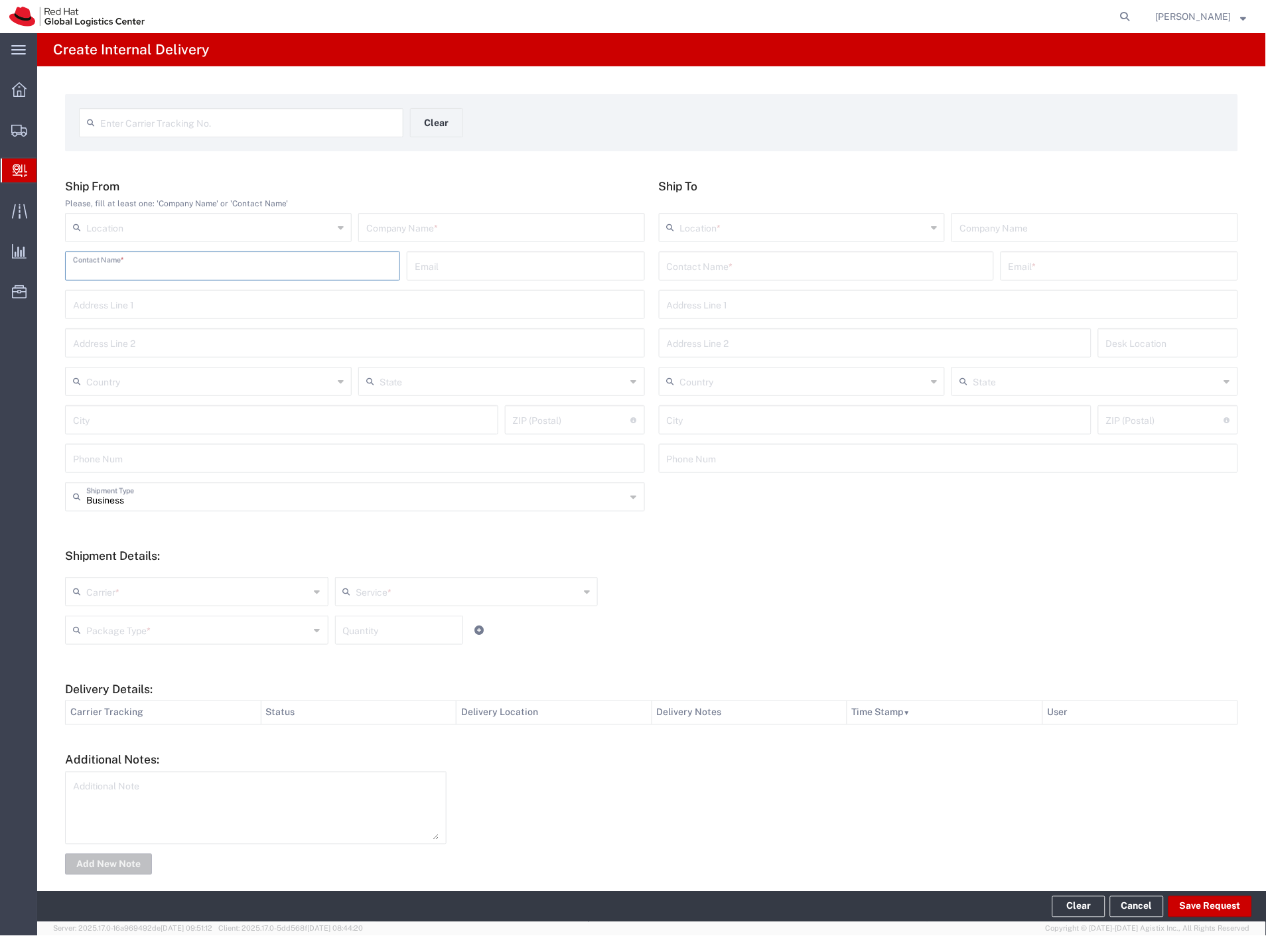
click at [109, 273] on input "text" at bounding box center [232, 264] width 319 height 23
type input "[PERSON_NAME]"
click at [778, 273] on input "text" at bounding box center [826, 264] width 319 height 23
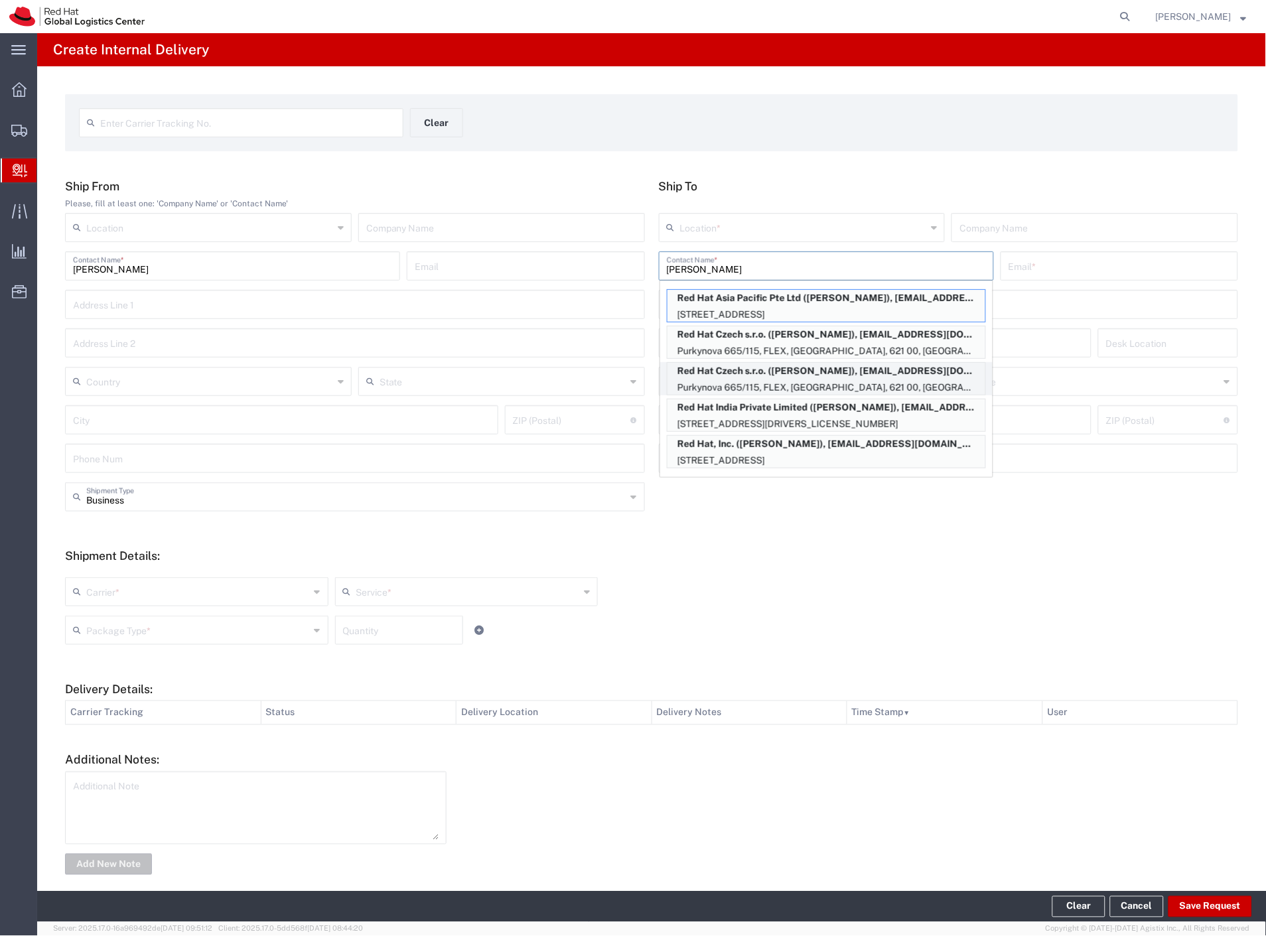
type input "[PERSON_NAME]"
click at [871, 375] on p "Red Hat Czech s.r.o. ([PERSON_NAME]), [EMAIL_ADDRESS][DOMAIN_NAME]" at bounding box center [826, 371] width 318 height 17
type input "RH - [GEOGRAPHIC_DATA] [GEOGRAPHIC_DATA] - C"
type input "Red Hat Czech s.r.o."
type input "[PERSON_NAME]"
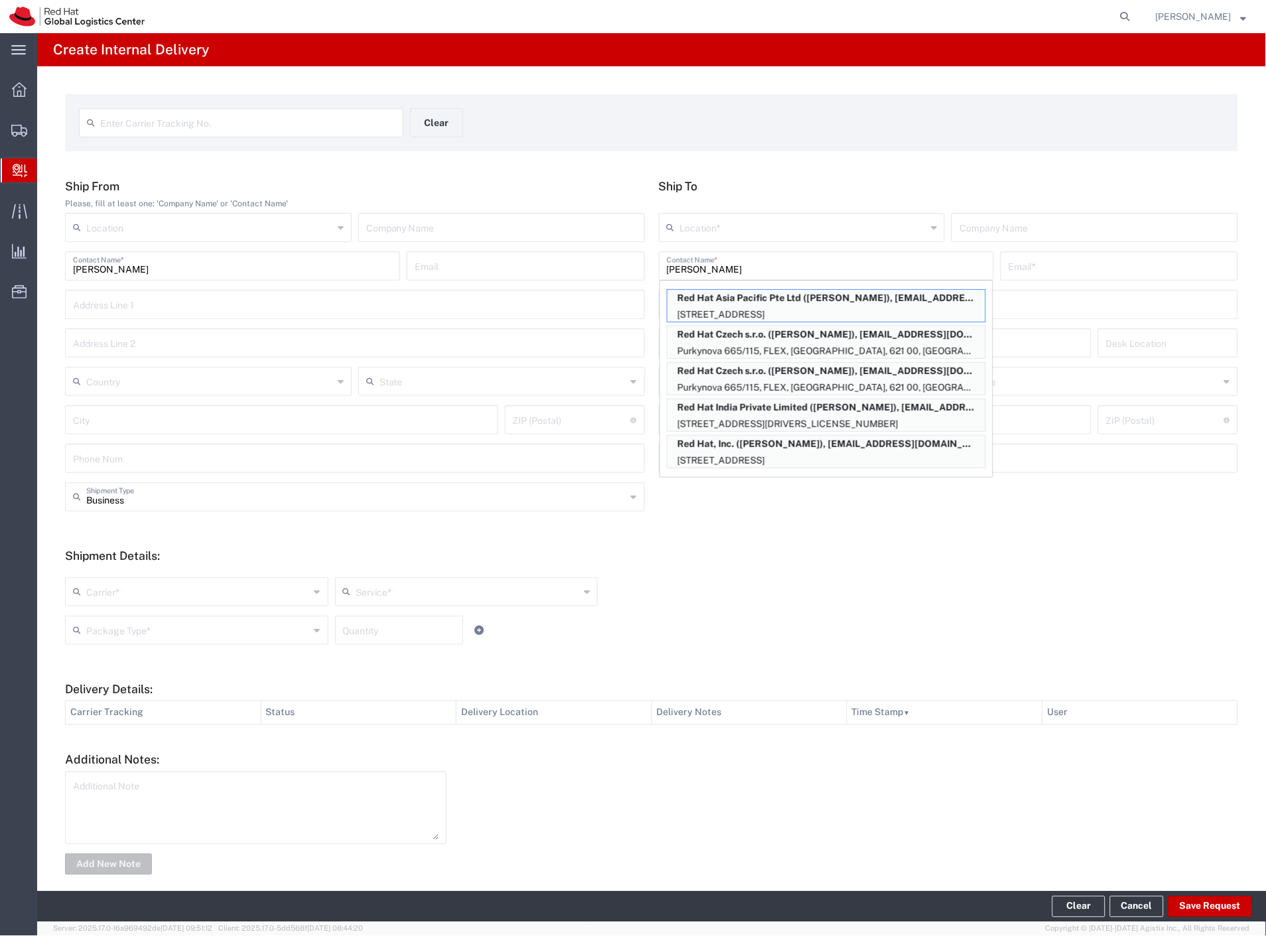
type input "[EMAIL_ADDRESS][DOMAIN_NAME]"
type input "Purkynova 665/115"
type input "FLEX"
type input "Czechia"
type input "[GEOGRAPHIC_DATA]"
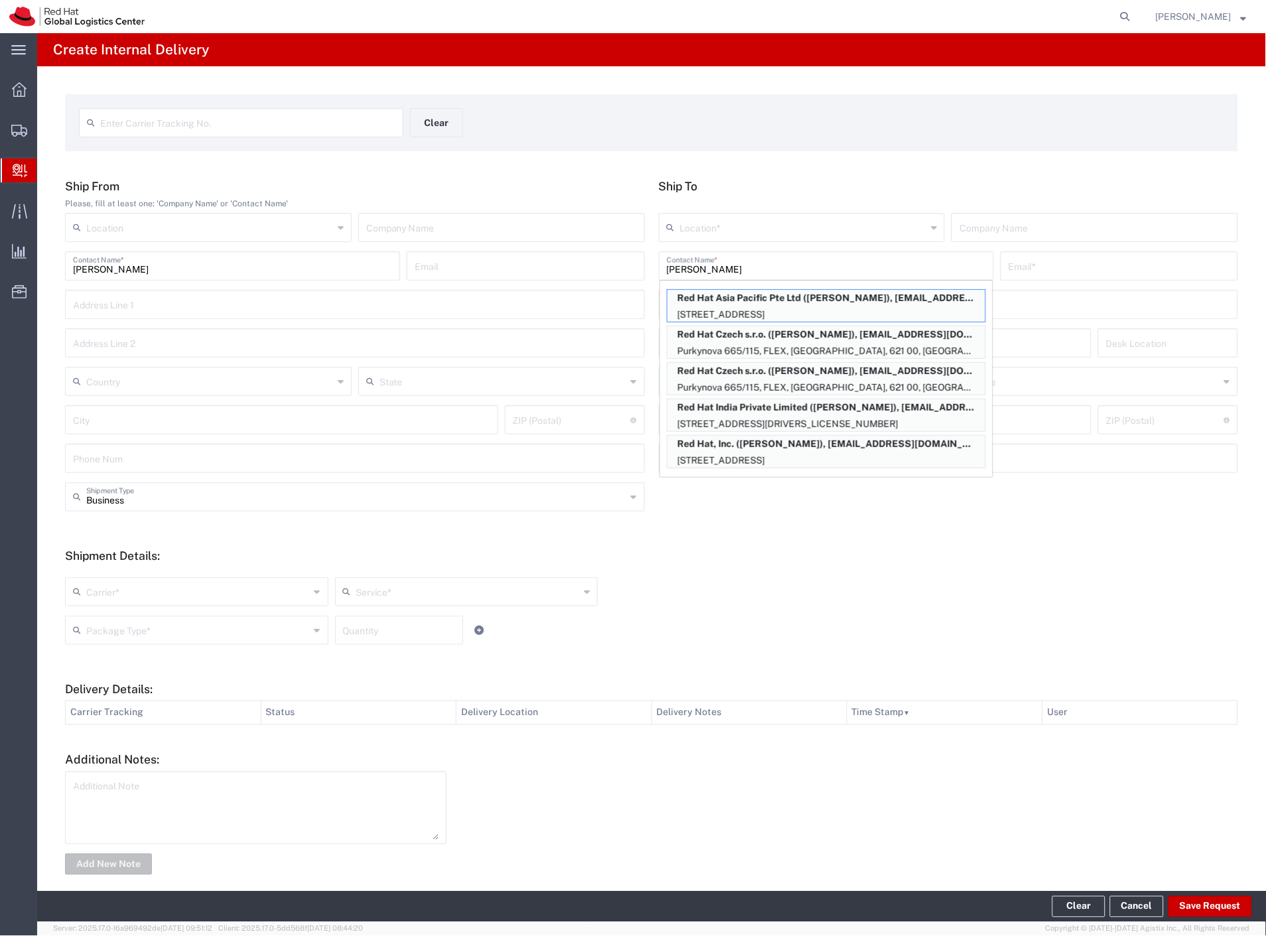
type input "621 00"
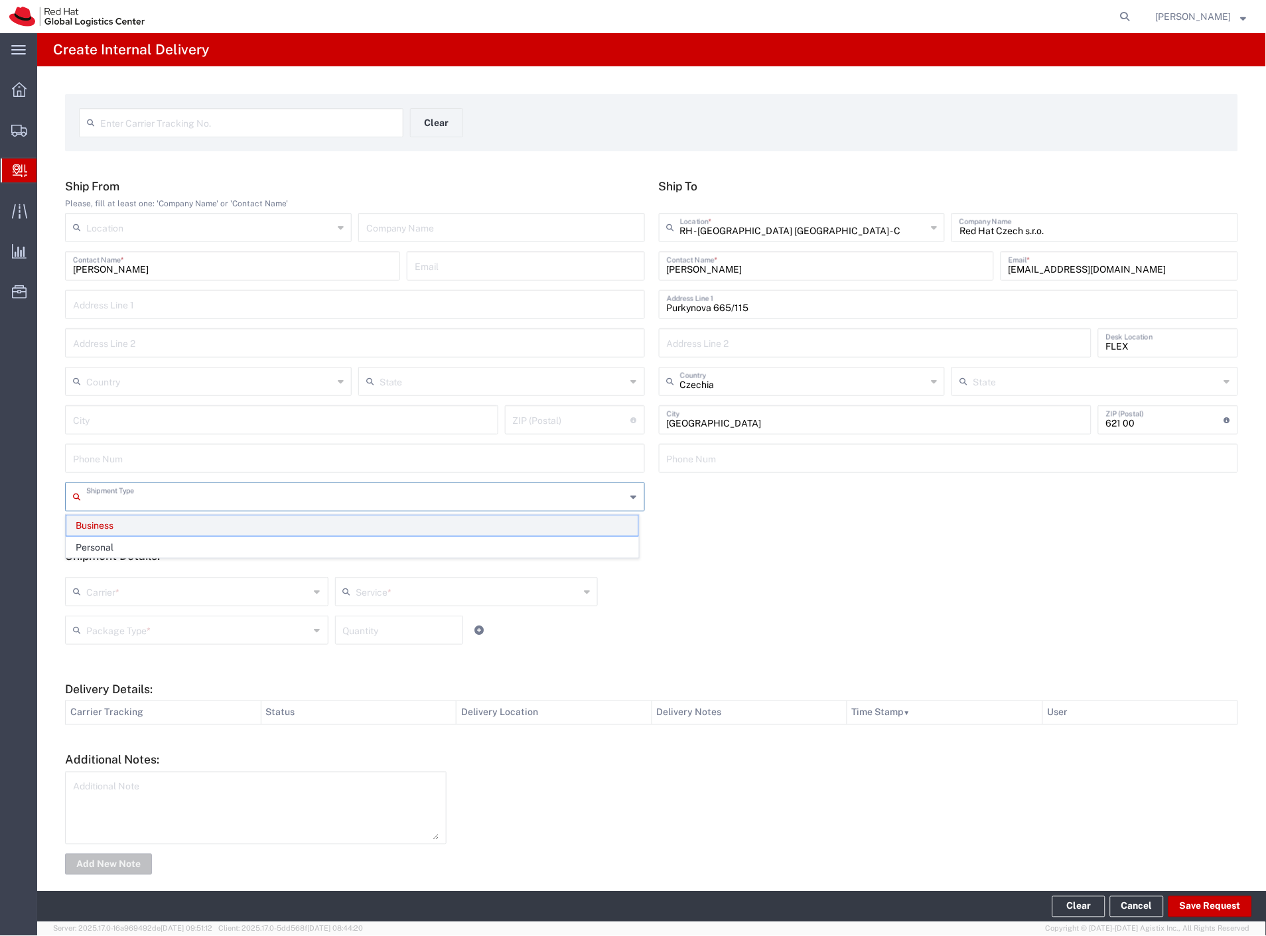
drag, startPoint x: 183, startPoint y: 495, endPoint x: 163, endPoint y: 520, distance: 32.1
click at [182, 496] on input "text" at bounding box center [356, 495] width 540 height 23
click at [143, 547] on span "Personal" at bounding box center [352, 547] width 572 height 21
type input "Personal"
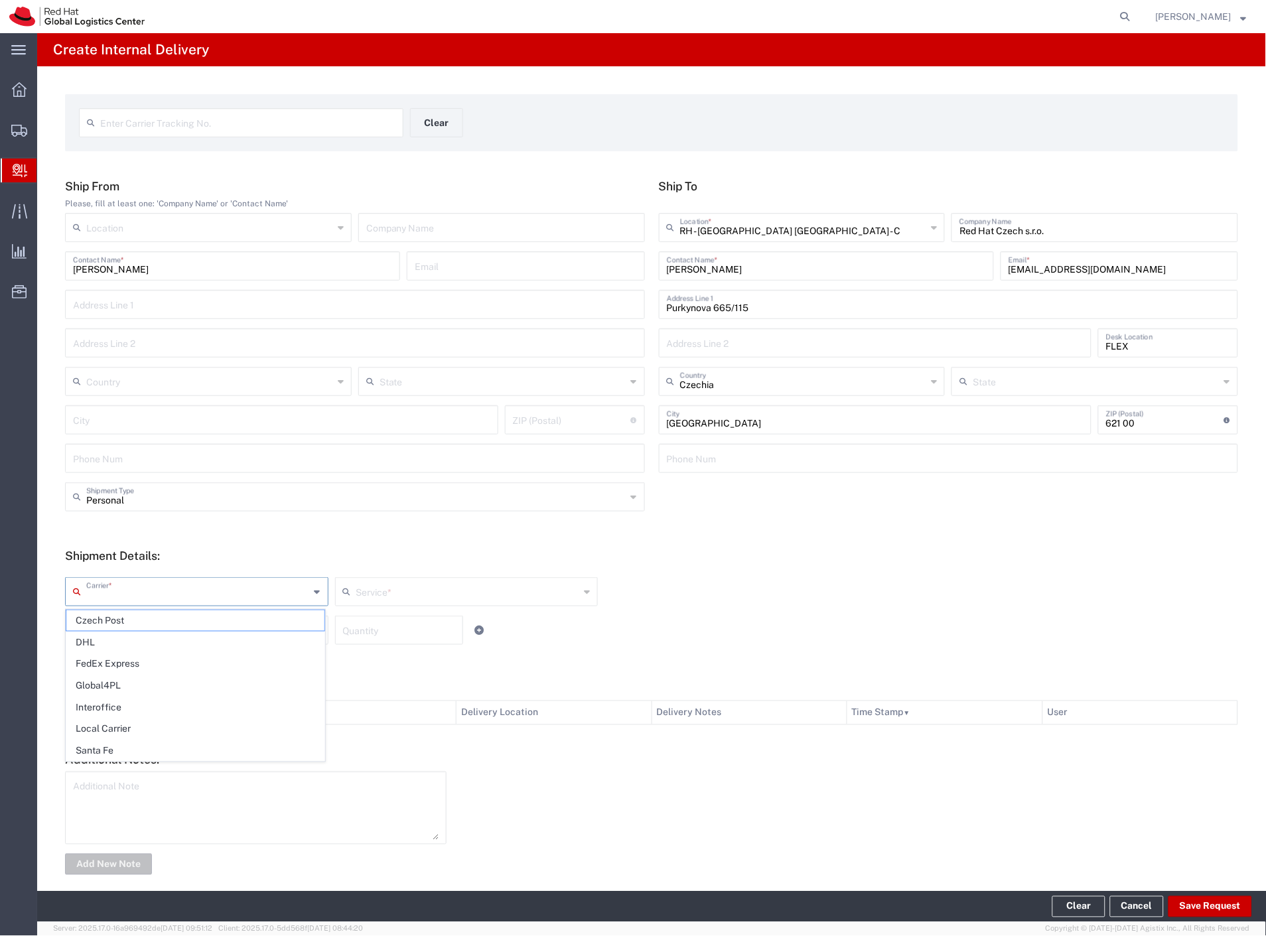
click at [122, 599] on input "text" at bounding box center [198, 590] width 224 height 23
click at [111, 618] on span "Czech Post" at bounding box center [195, 620] width 258 height 21
type input "Czech Post"
type input "Ground"
drag, startPoint x: 108, startPoint y: 628, endPoint x: 103, endPoint y: 644, distance: 16.8
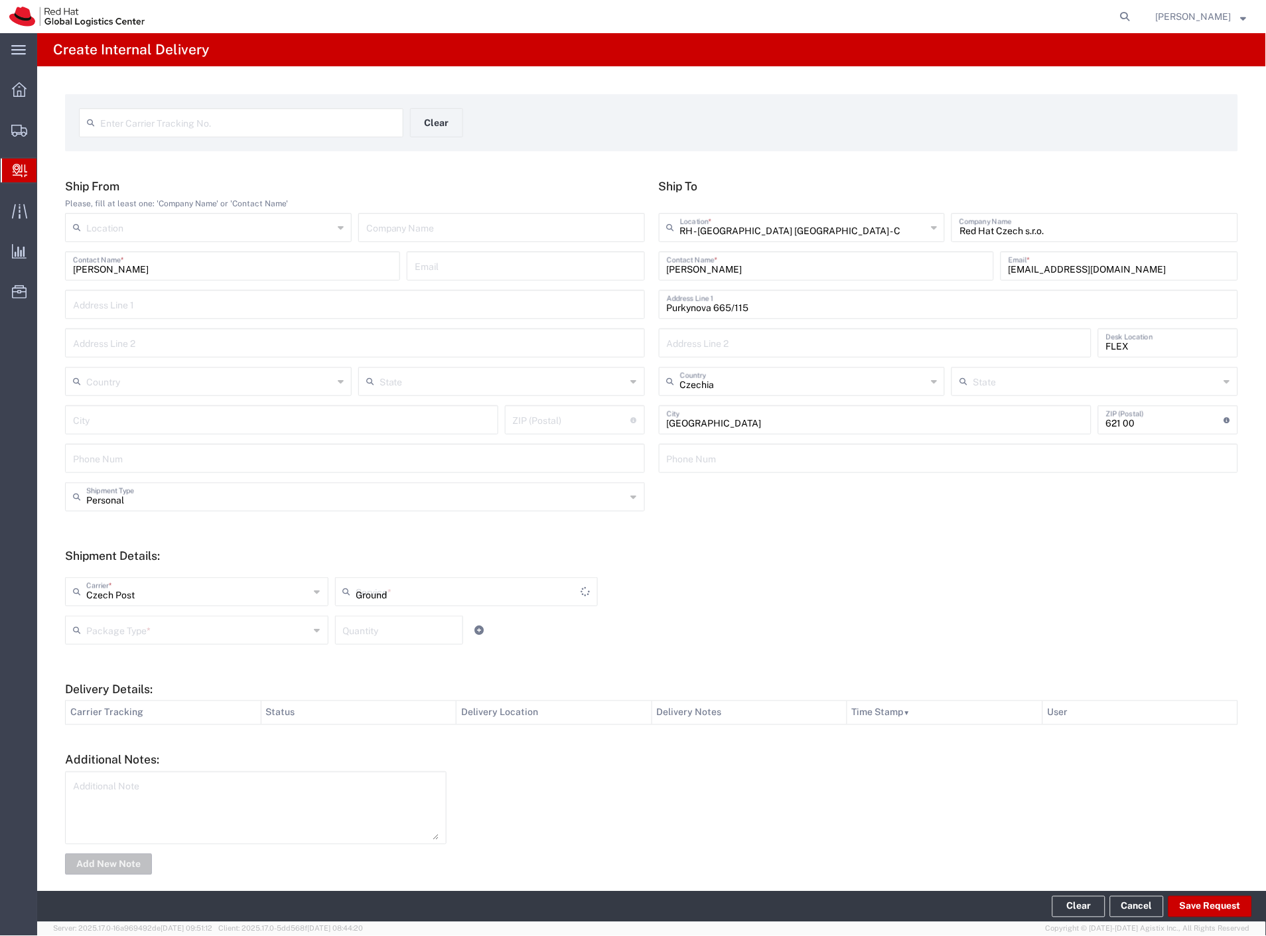
click at [105, 633] on input "text" at bounding box center [198, 629] width 224 height 23
click at [90, 746] on span "Your Packaging" at bounding box center [195, 746] width 258 height 21
type input "Your Packaging"
click at [1225, 906] on button "Save Request" at bounding box center [1210, 906] width 84 height 21
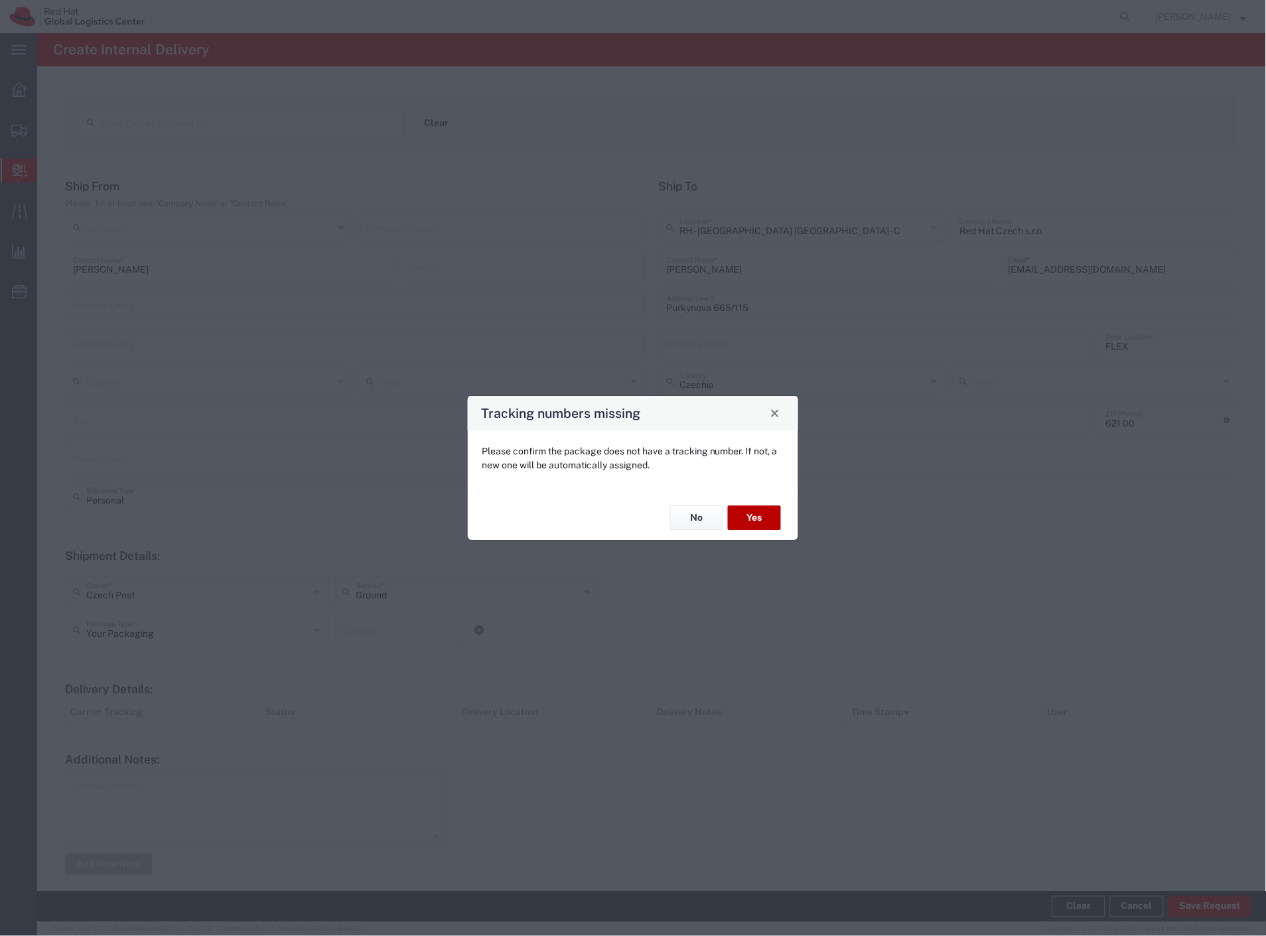
click at [765, 524] on button "Yes" at bounding box center [754, 518] width 53 height 25
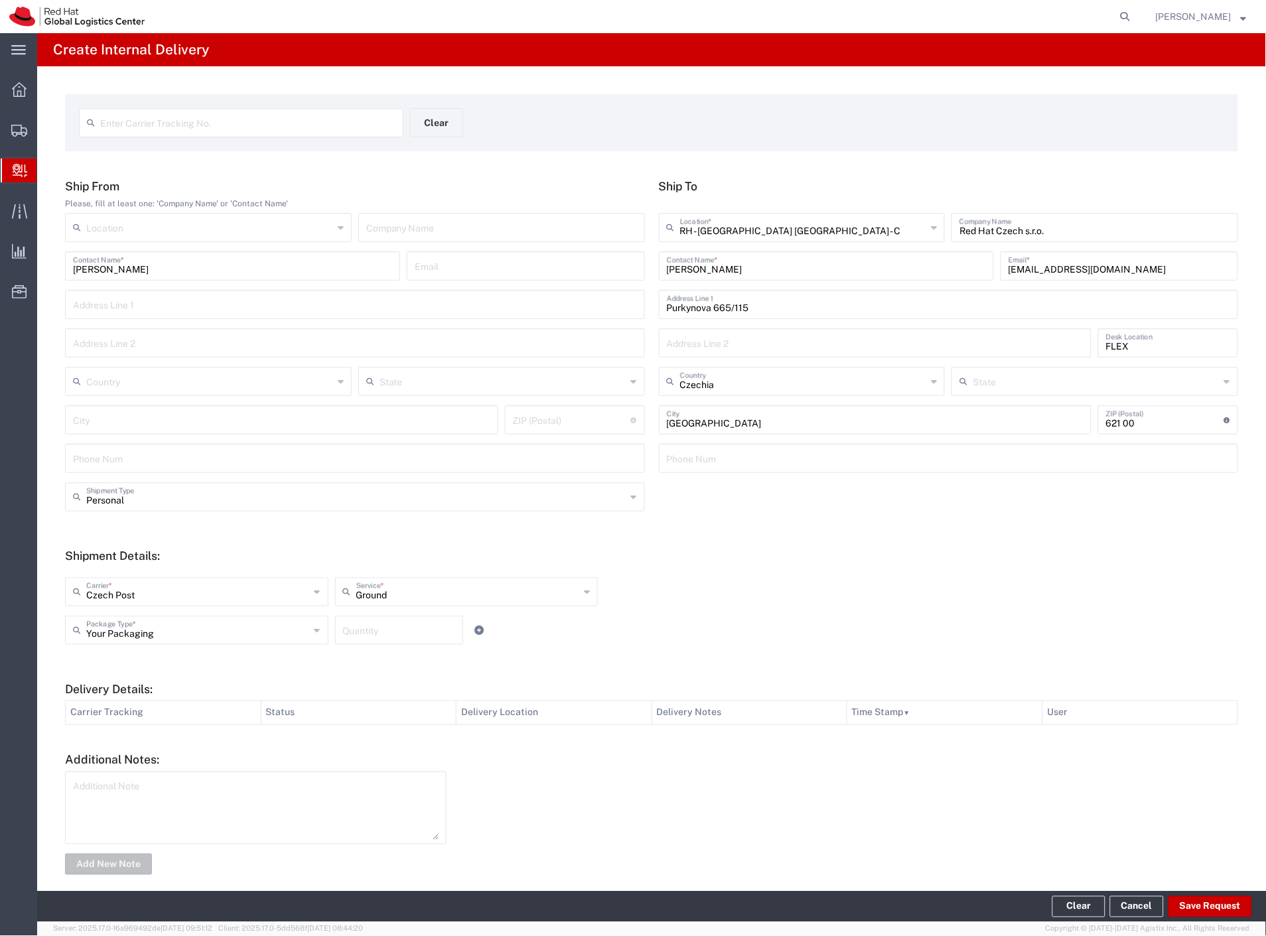
type input "Personal"
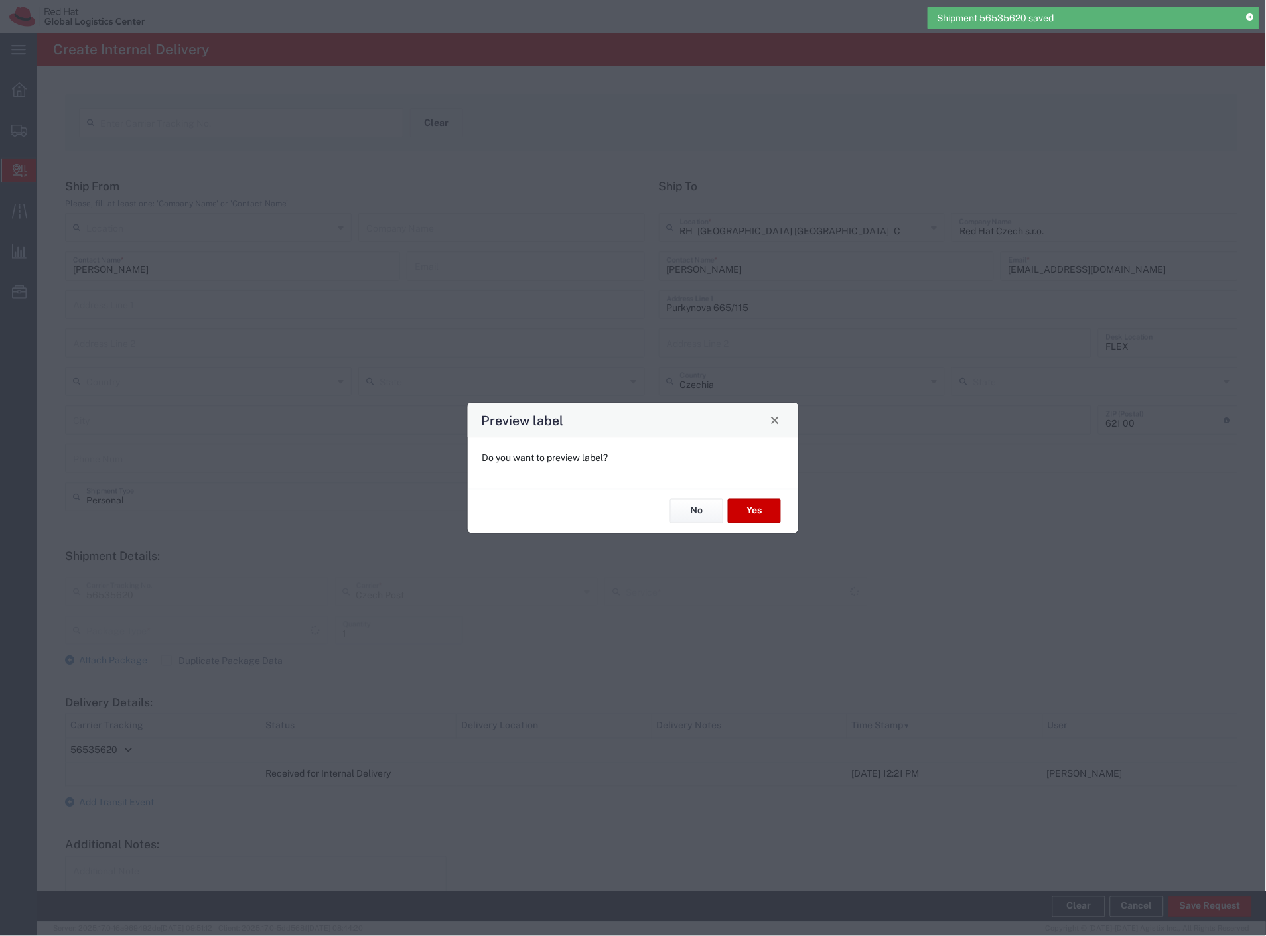
type input "Your Packaging"
type input "Ground"
click at [766, 507] on button "Yes" at bounding box center [754, 511] width 53 height 25
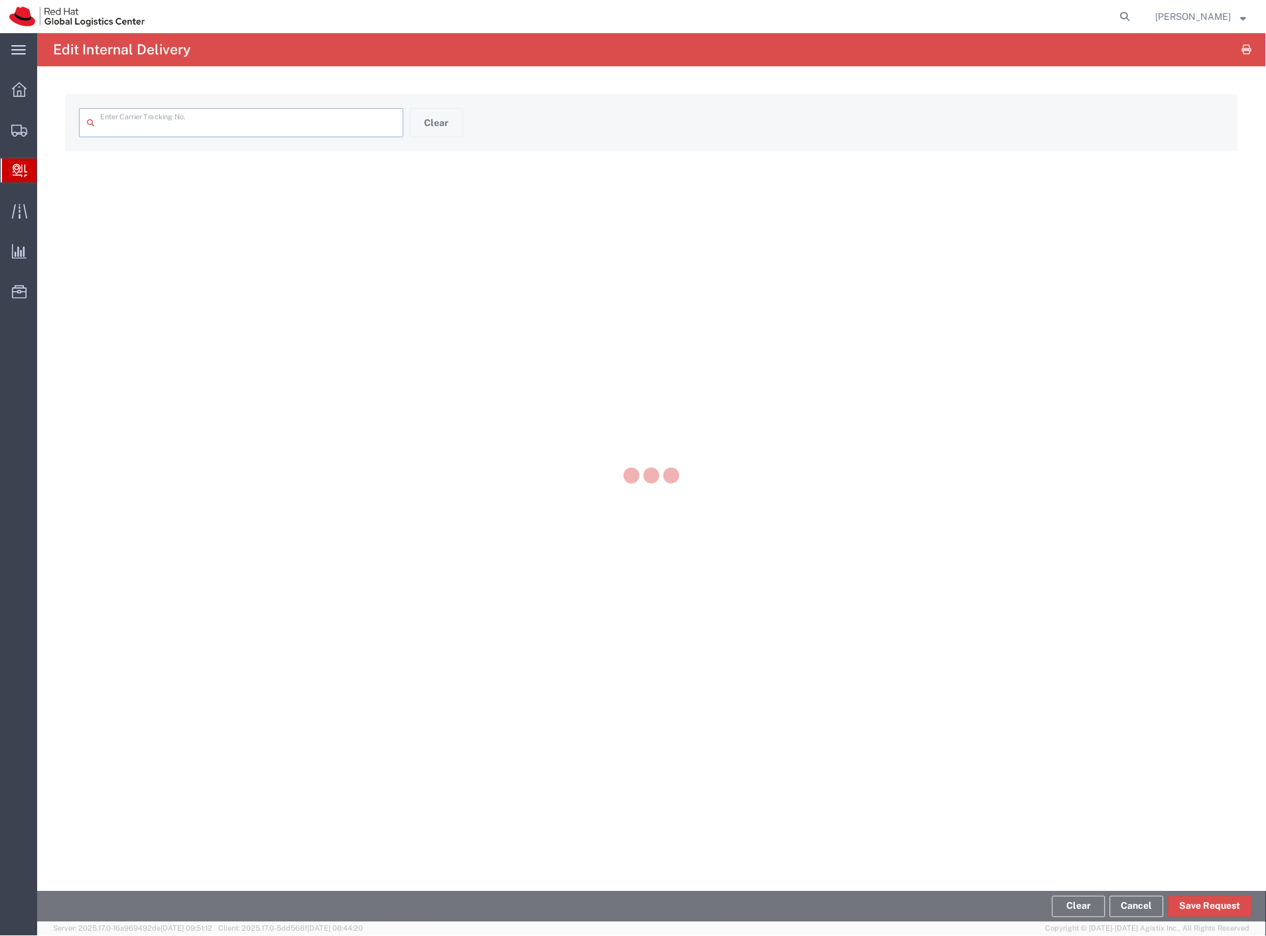
type input "56535620"
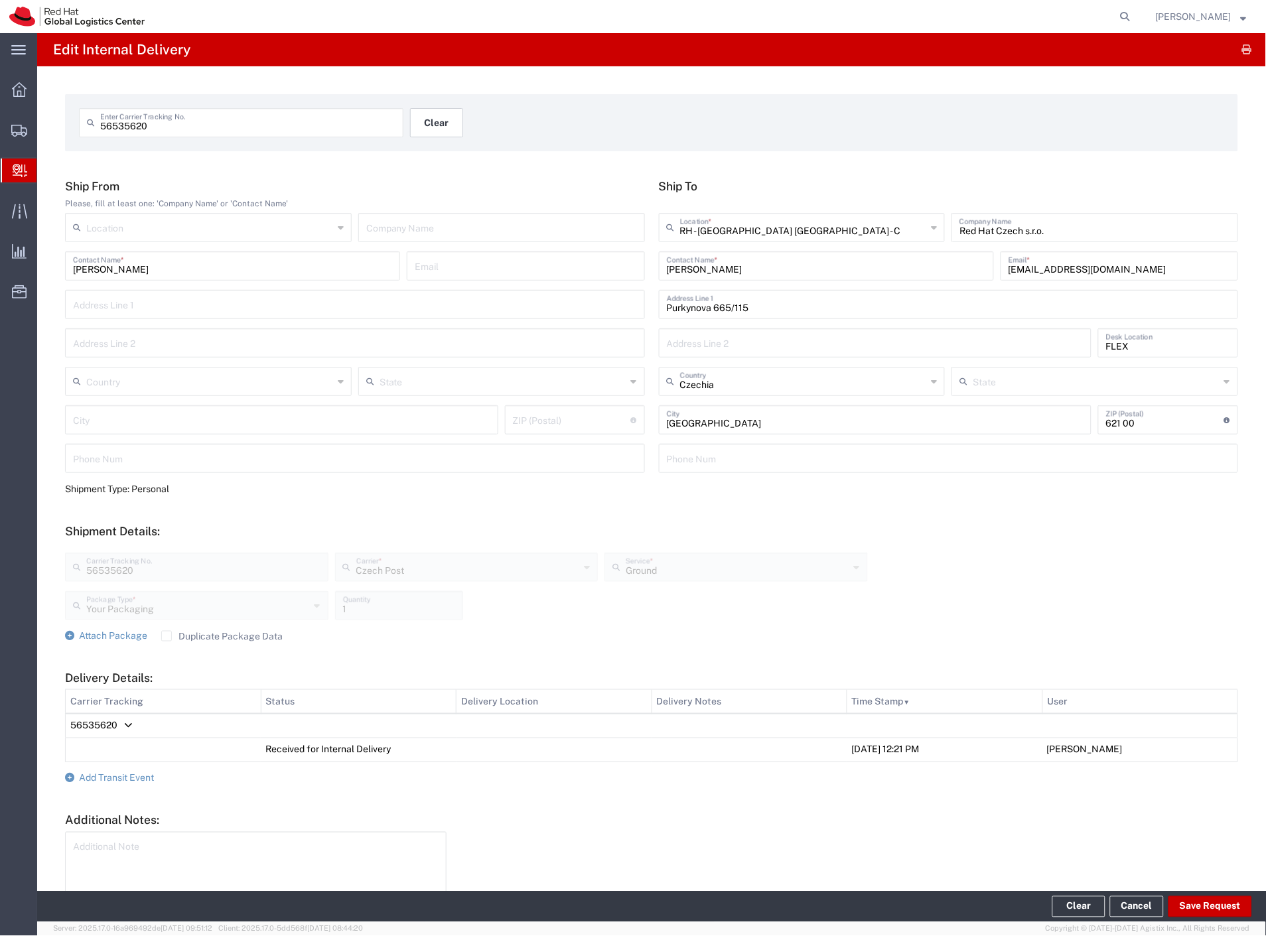
click at [425, 126] on button "Clear" at bounding box center [436, 122] width 53 height 29
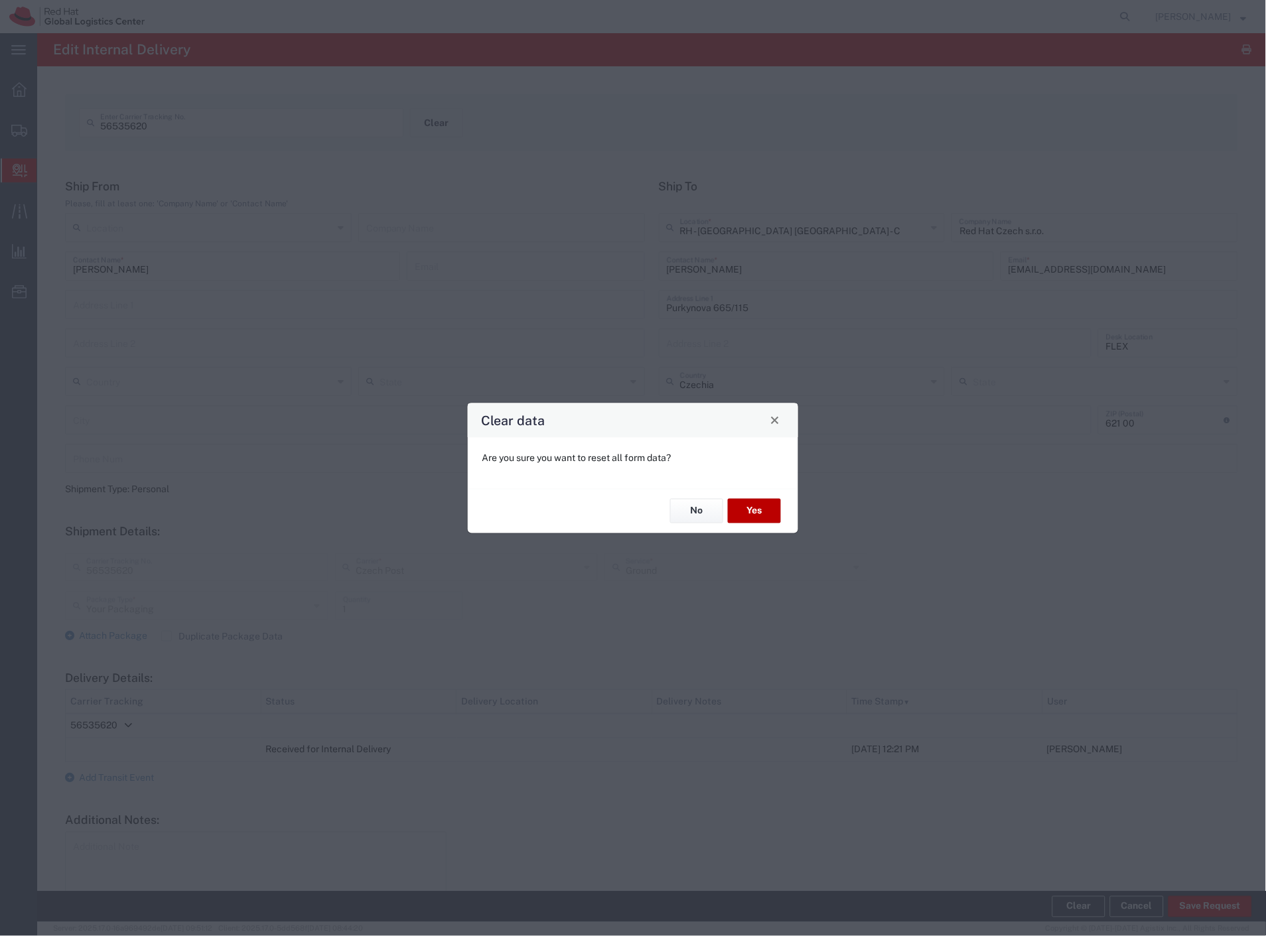
click at [759, 510] on button "Yes" at bounding box center [754, 511] width 53 height 25
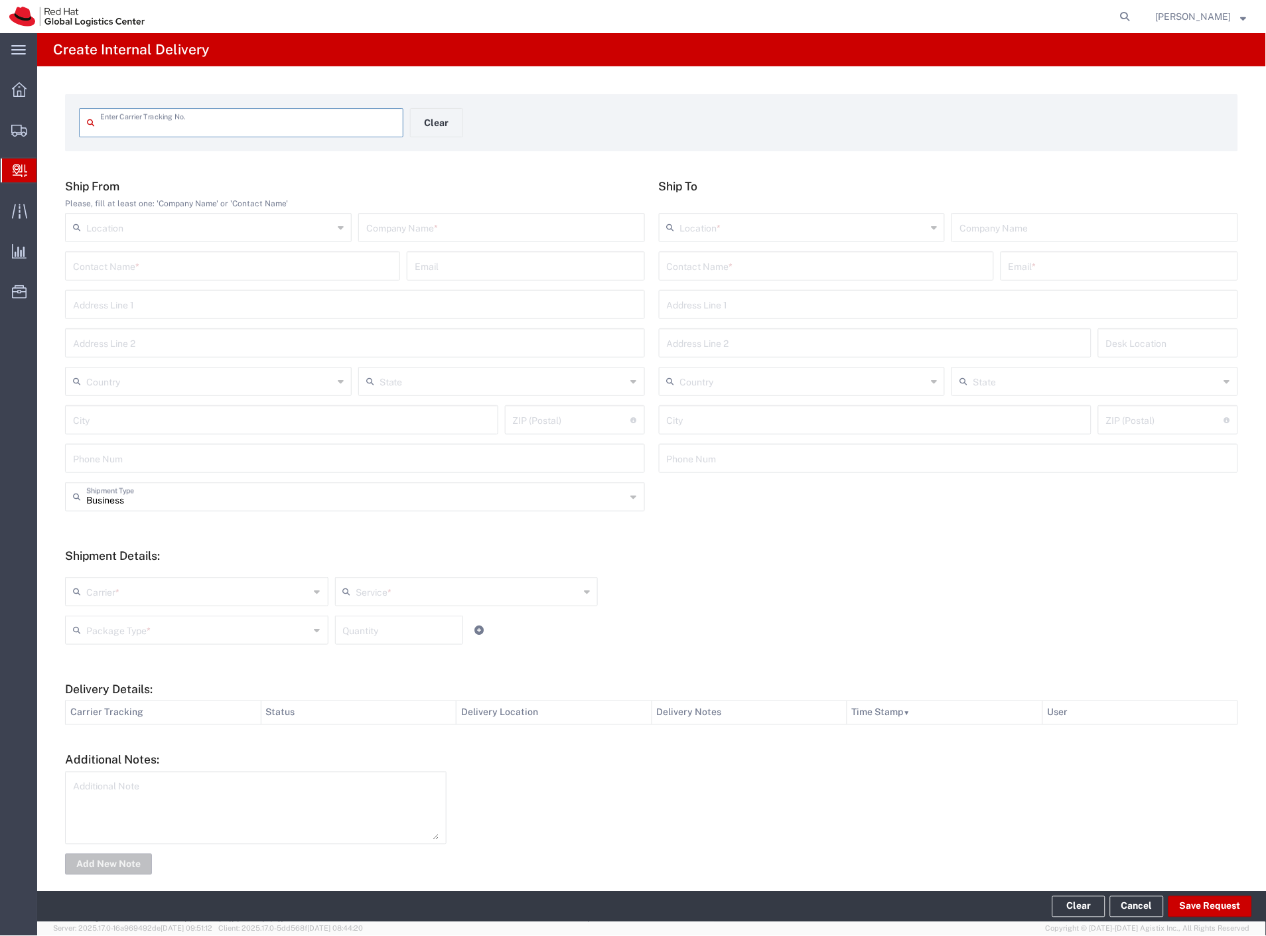
click at [429, 234] on input "text" at bounding box center [501, 226] width 271 height 23
type input "citibank card"
click at [733, 270] on input "text" at bounding box center [826, 264] width 319 height 23
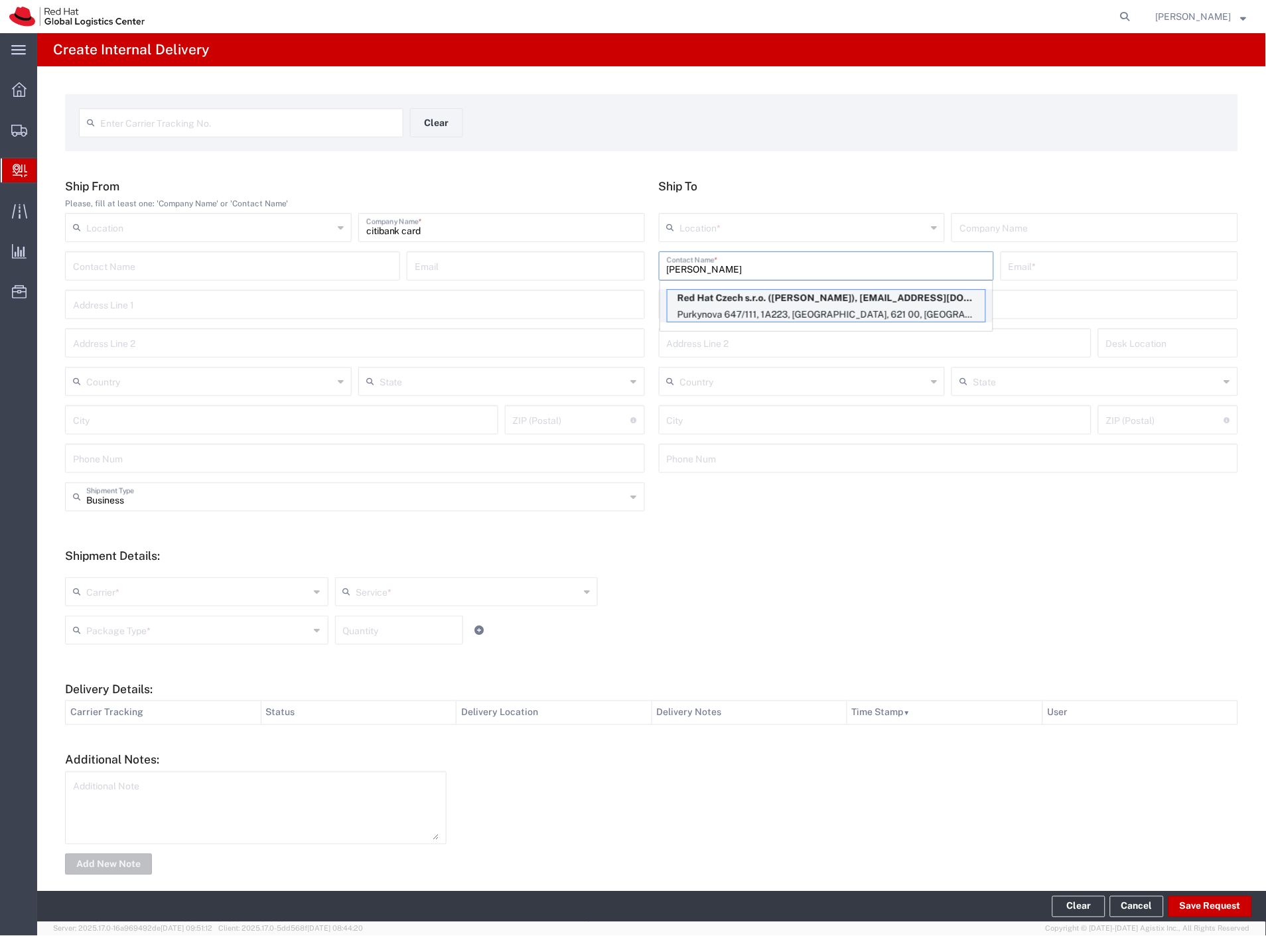
type input "[PERSON_NAME]"
click at [764, 305] on p "Red Hat Czech s.r.o. ([PERSON_NAME]), [EMAIL_ADDRESS][DOMAIN_NAME]" at bounding box center [826, 298] width 318 height 17
type input "RH - [GEOGRAPHIC_DATA] [GEOGRAPHIC_DATA] - B"
type input "Red Hat Czech s.r.o."
type input "[PERSON_NAME]"
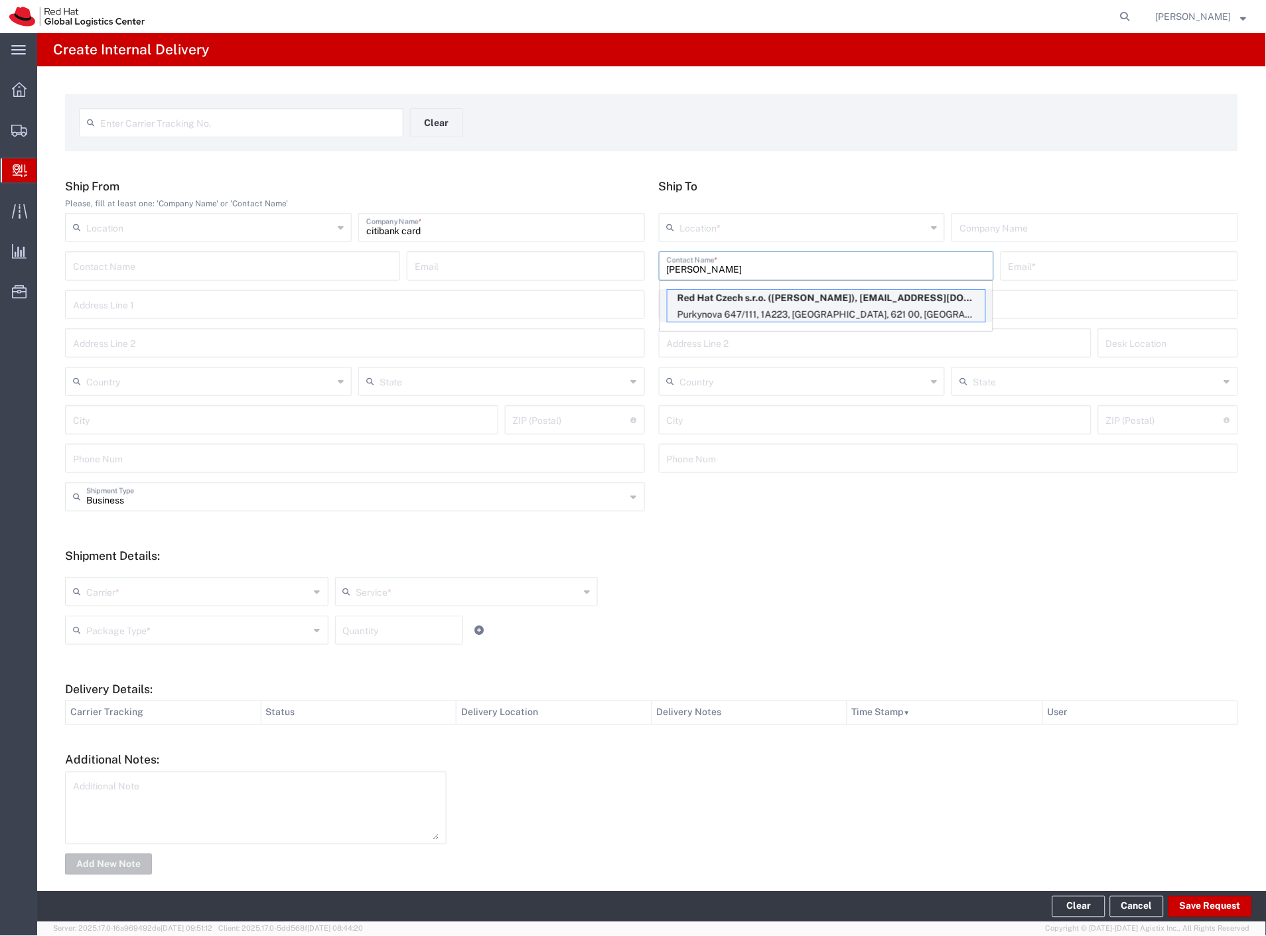
type input "[EMAIL_ADDRESS][DOMAIN_NAME]"
type input "Purkynova 647/111"
type input "1A223"
type input "Czechia"
type input "[GEOGRAPHIC_DATA]"
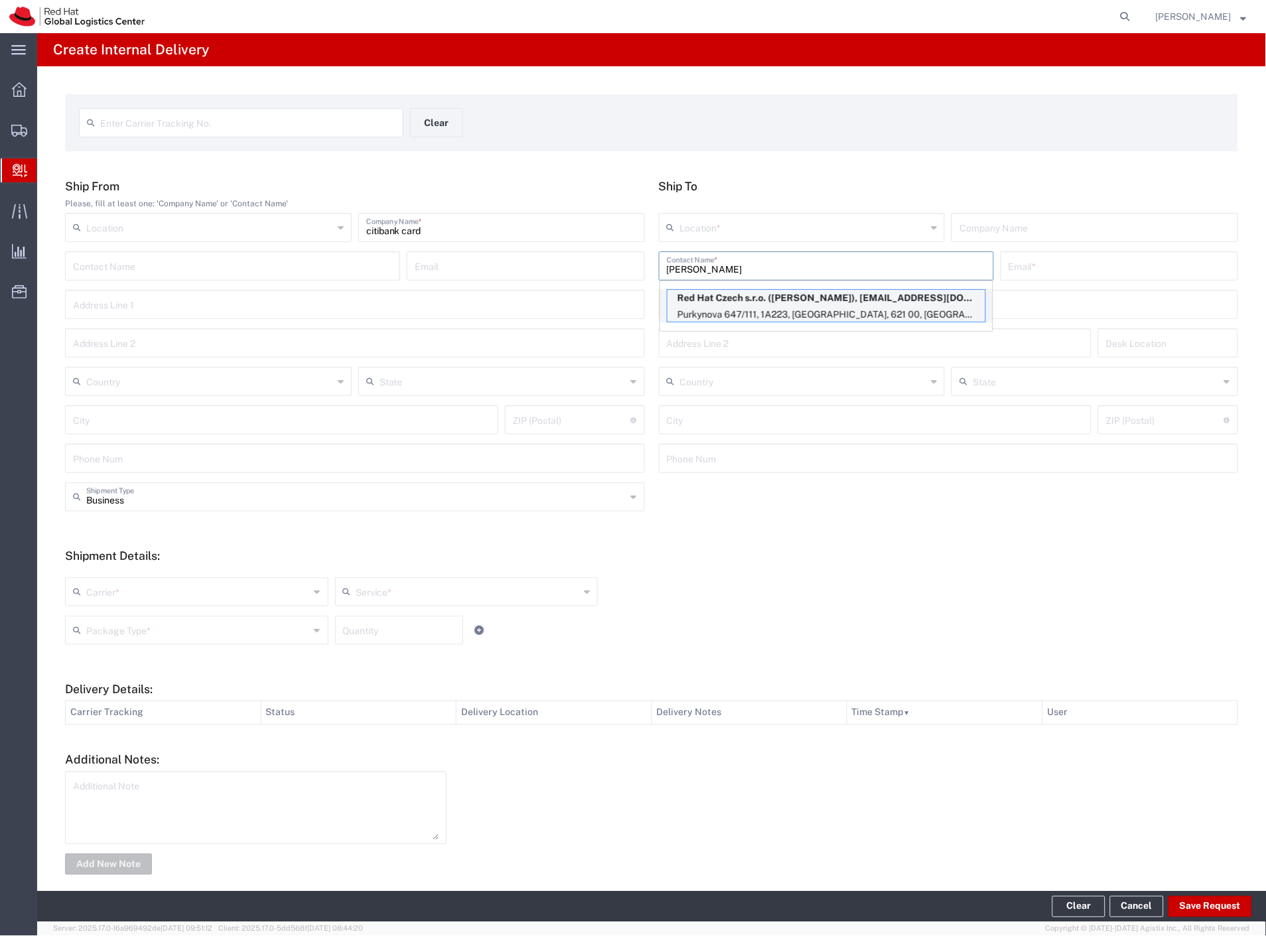
type input "621 00"
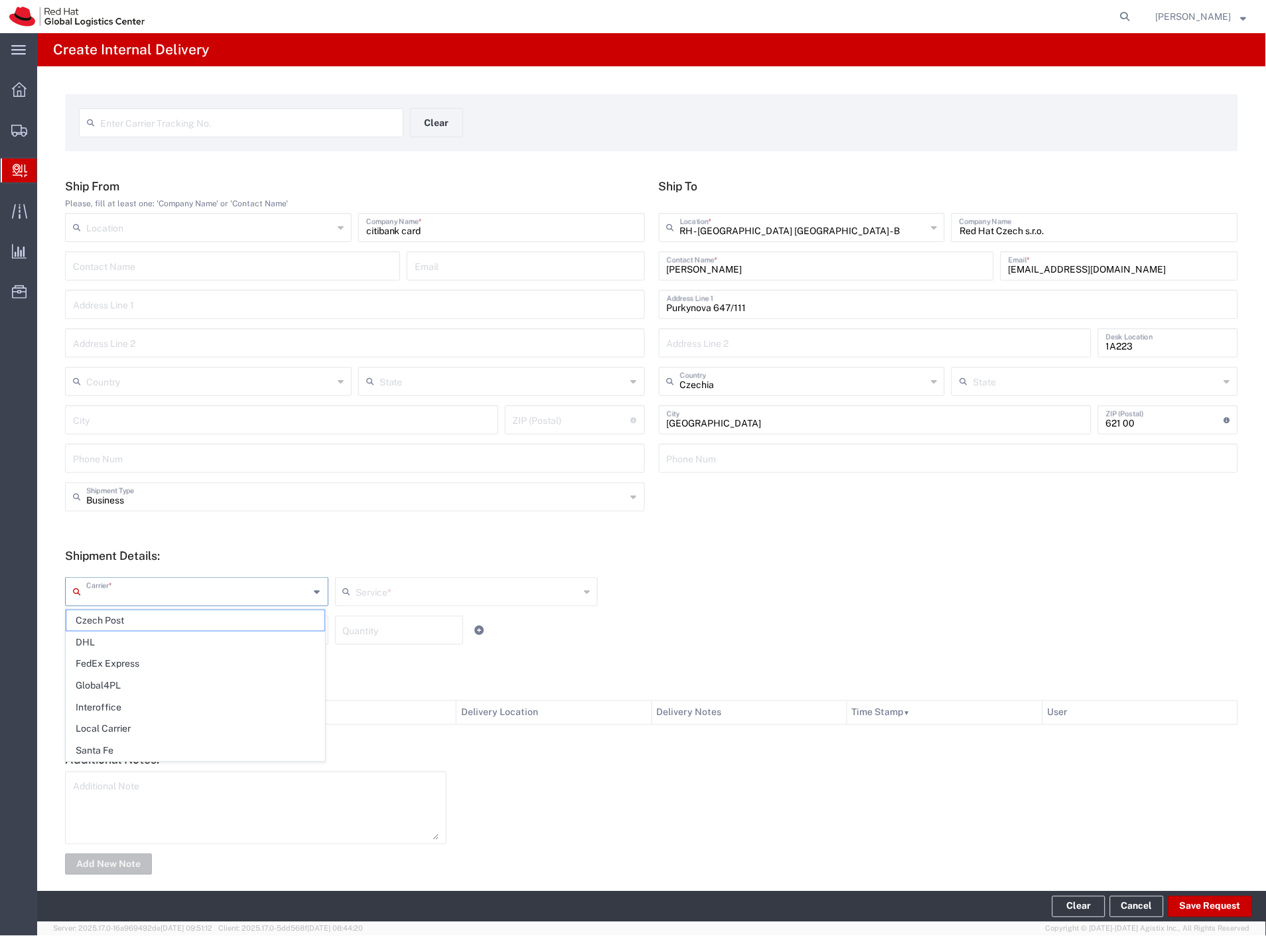
click at [102, 600] on input "text" at bounding box center [198, 590] width 224 height 23
click at [104, 627] on span "Czech Post" at bounding box center [195, 620] width 258 height 21
type input "Czech Post"
type input "Ground"
click at [104, 630] on input "text" at bounding box center [198, 629] width 224 height 23
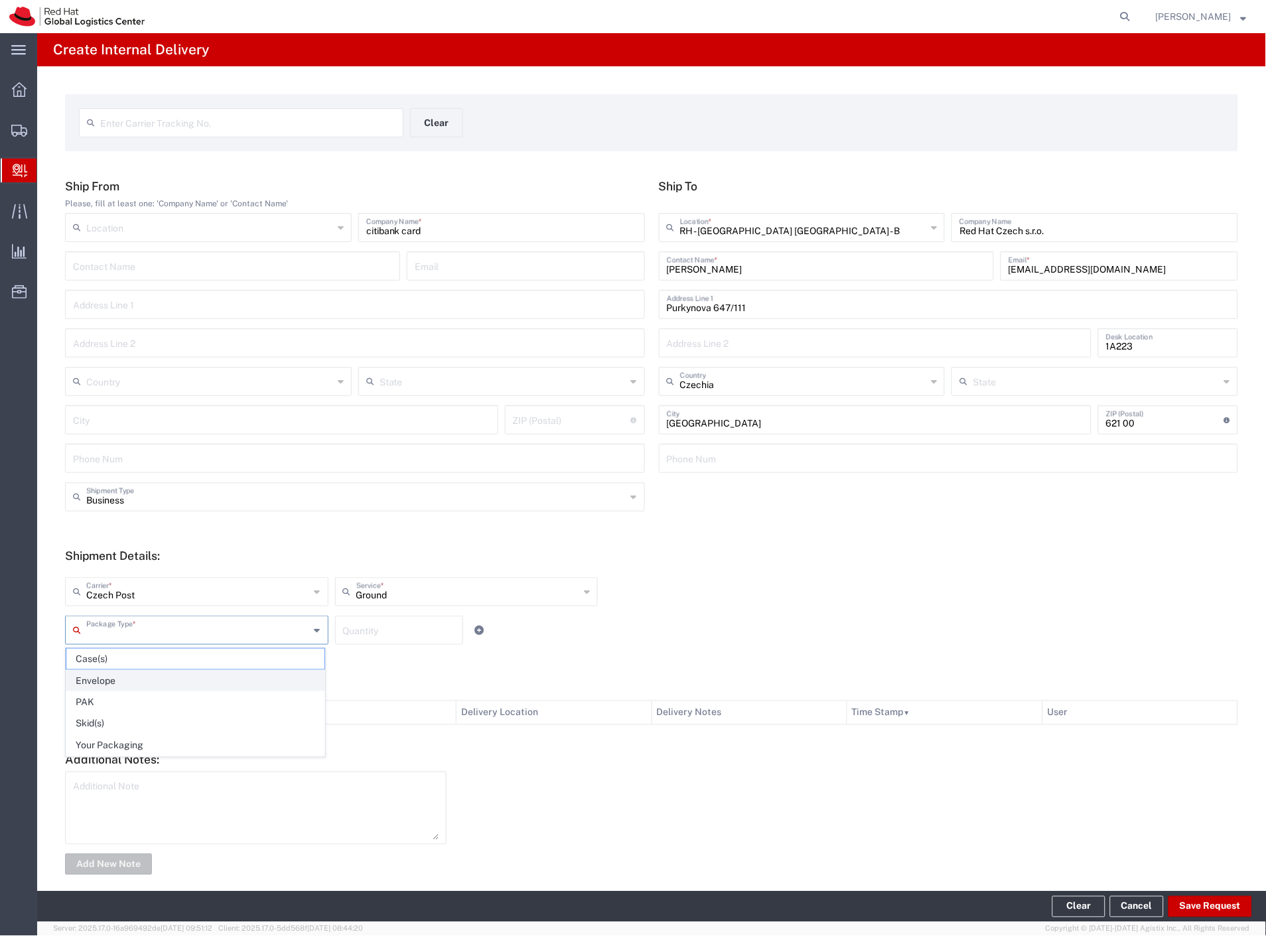
click at [105, 682] on span "Envelope" at bounding box center [195, 681] width 258 height 21
type input "Envelope"
click at [1210, 904] on button "Save Request" at bounding box center [1210, 906] width 84 height 21
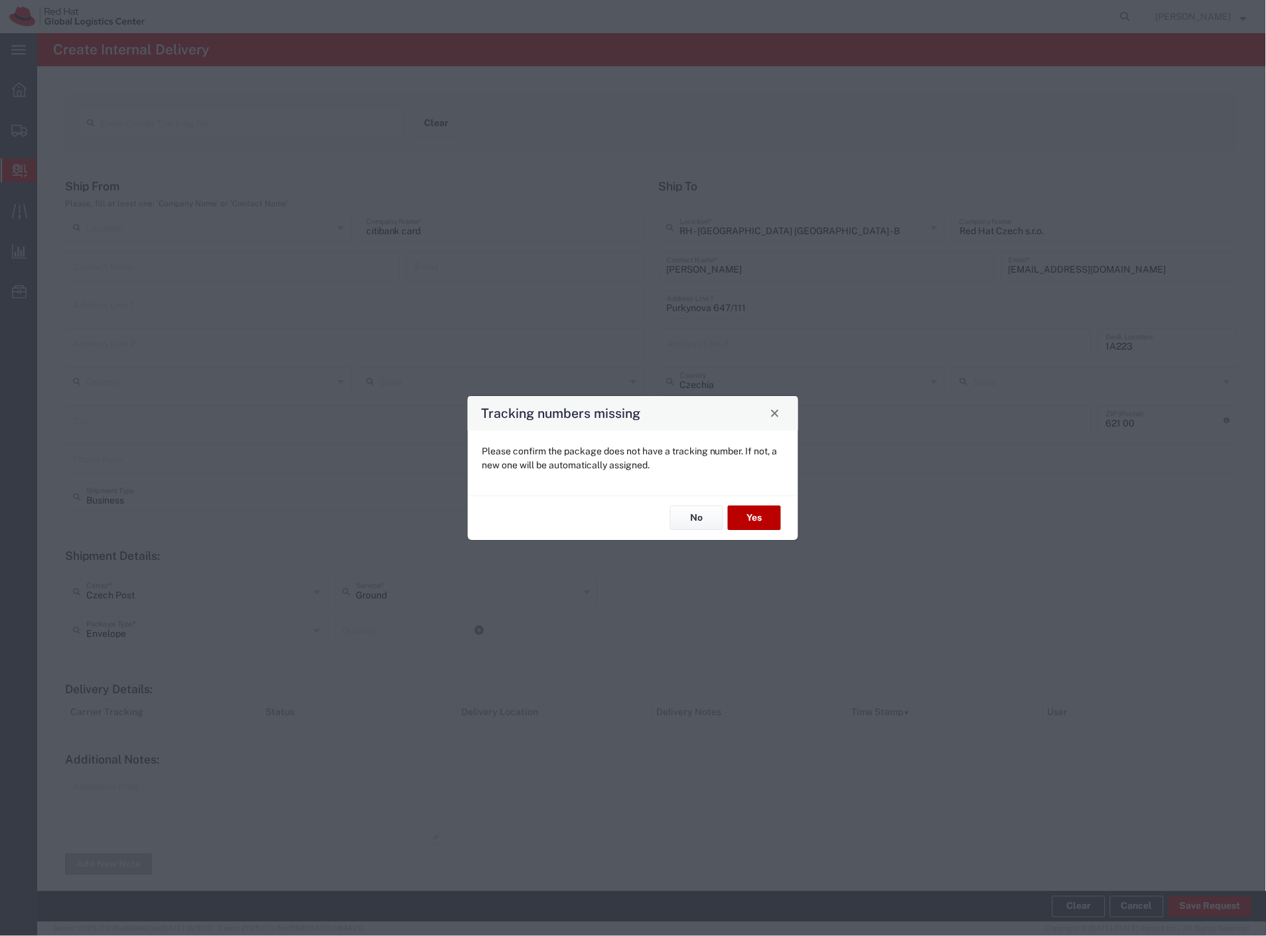
click at [760, 516] on button "Yes" at bounding box center [754, 518] width 53 height 25
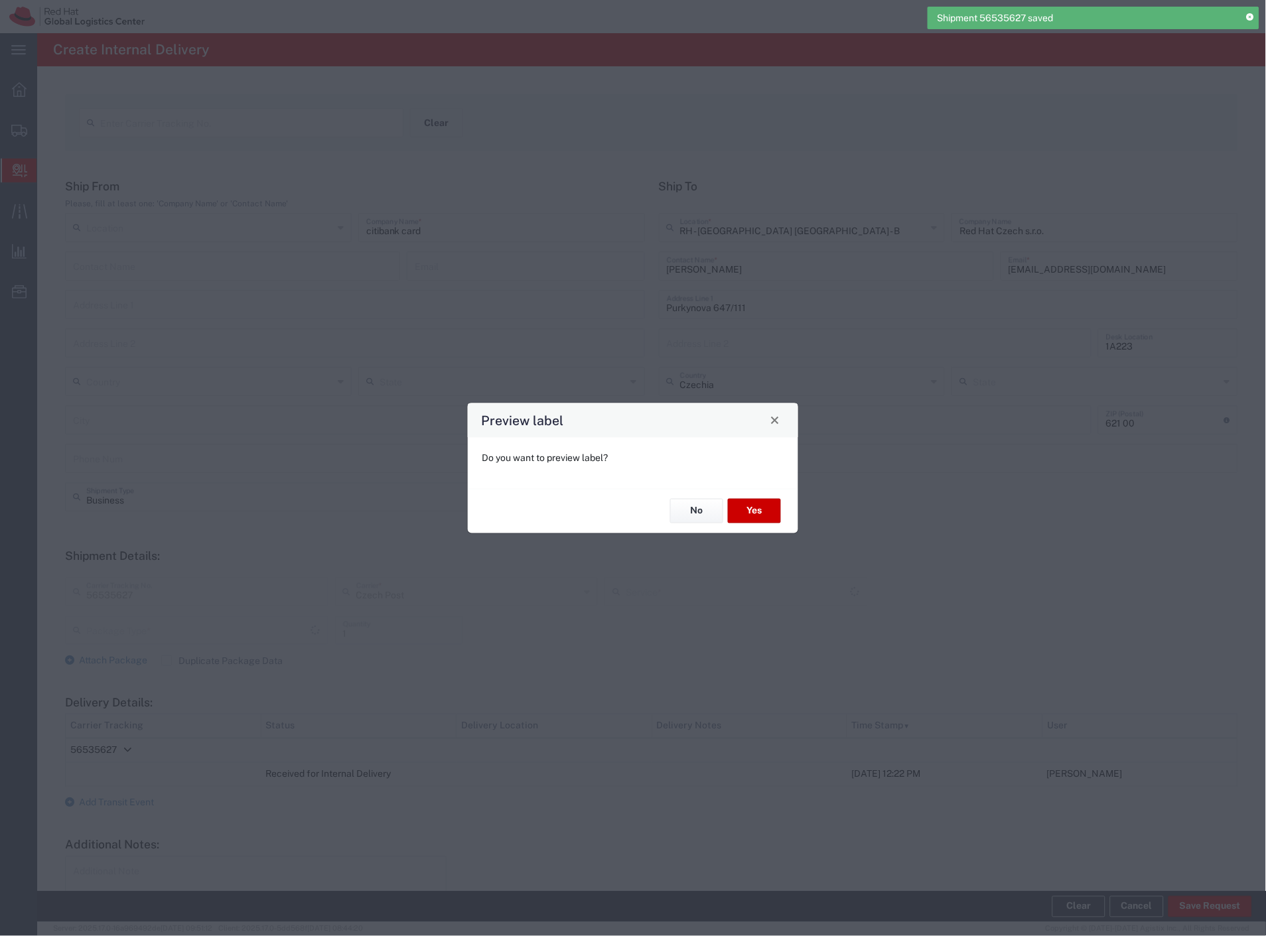
type input "Envelope"
type input "Ground"
click at [748, 513] on button "Yes" at bounding box center [754, 511] width 53 height 25
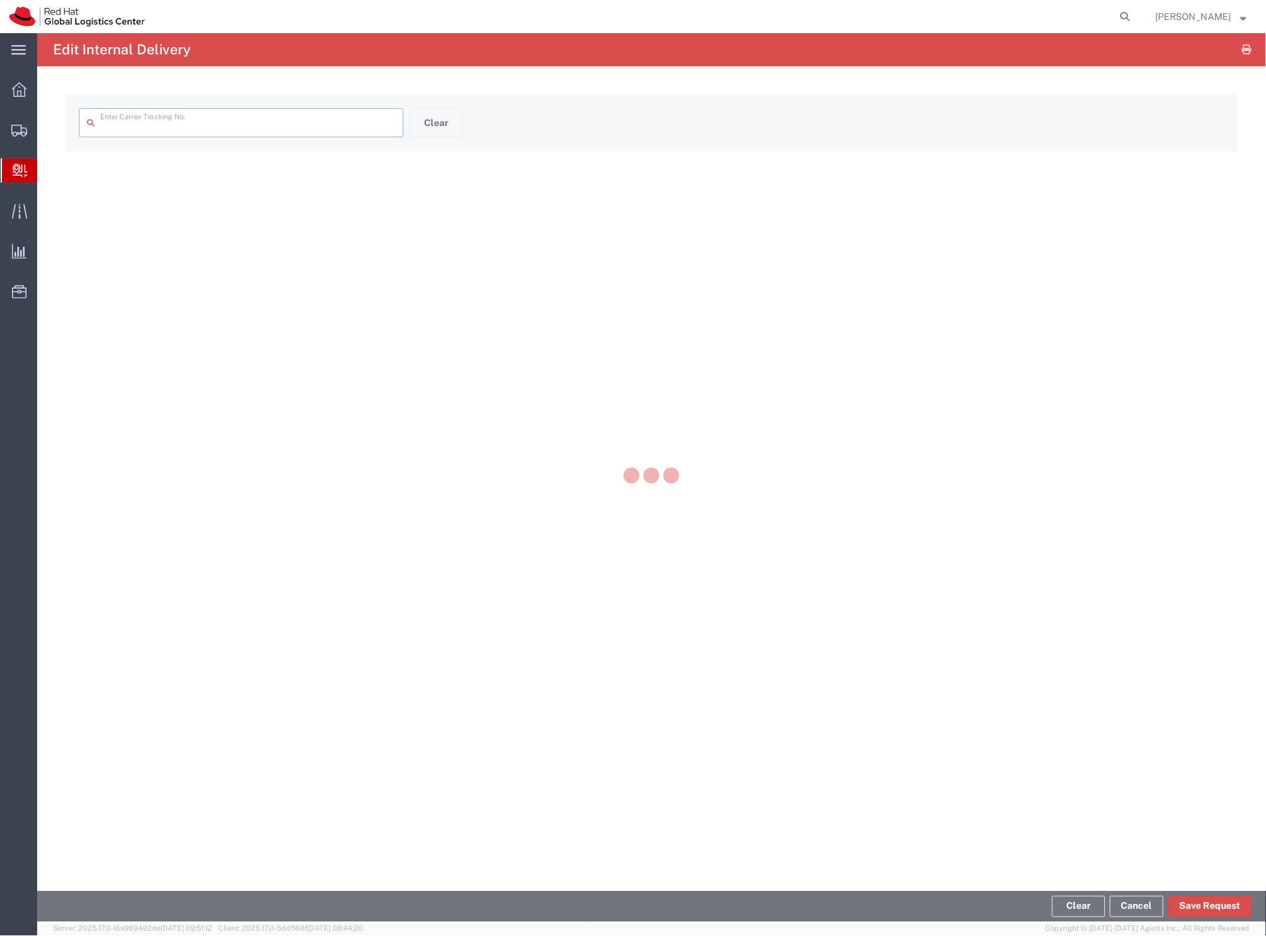
type input "56535627"
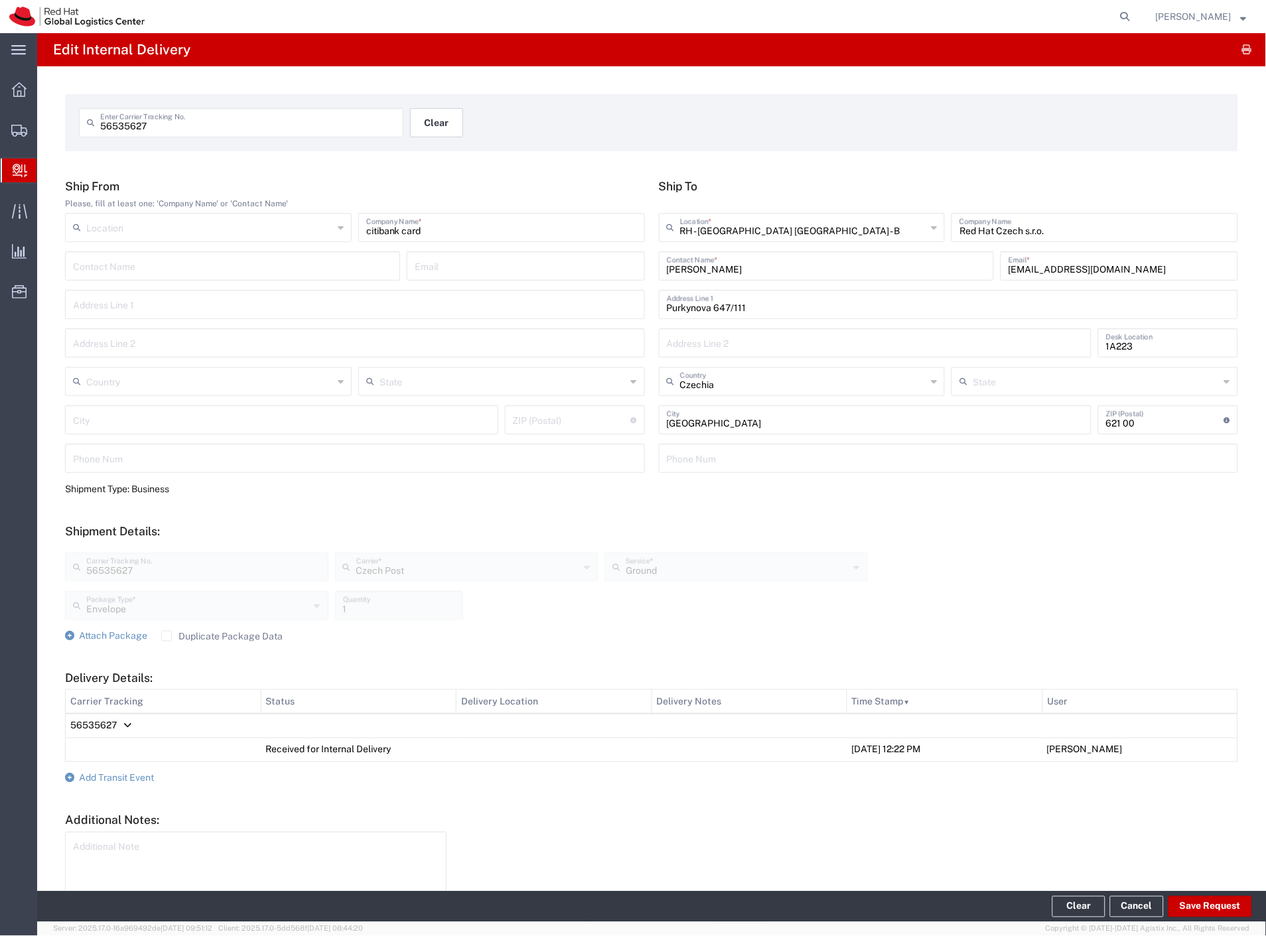
click at [421, 131] on button "Clear" at bounding box center [436, 122] width 53 height 29
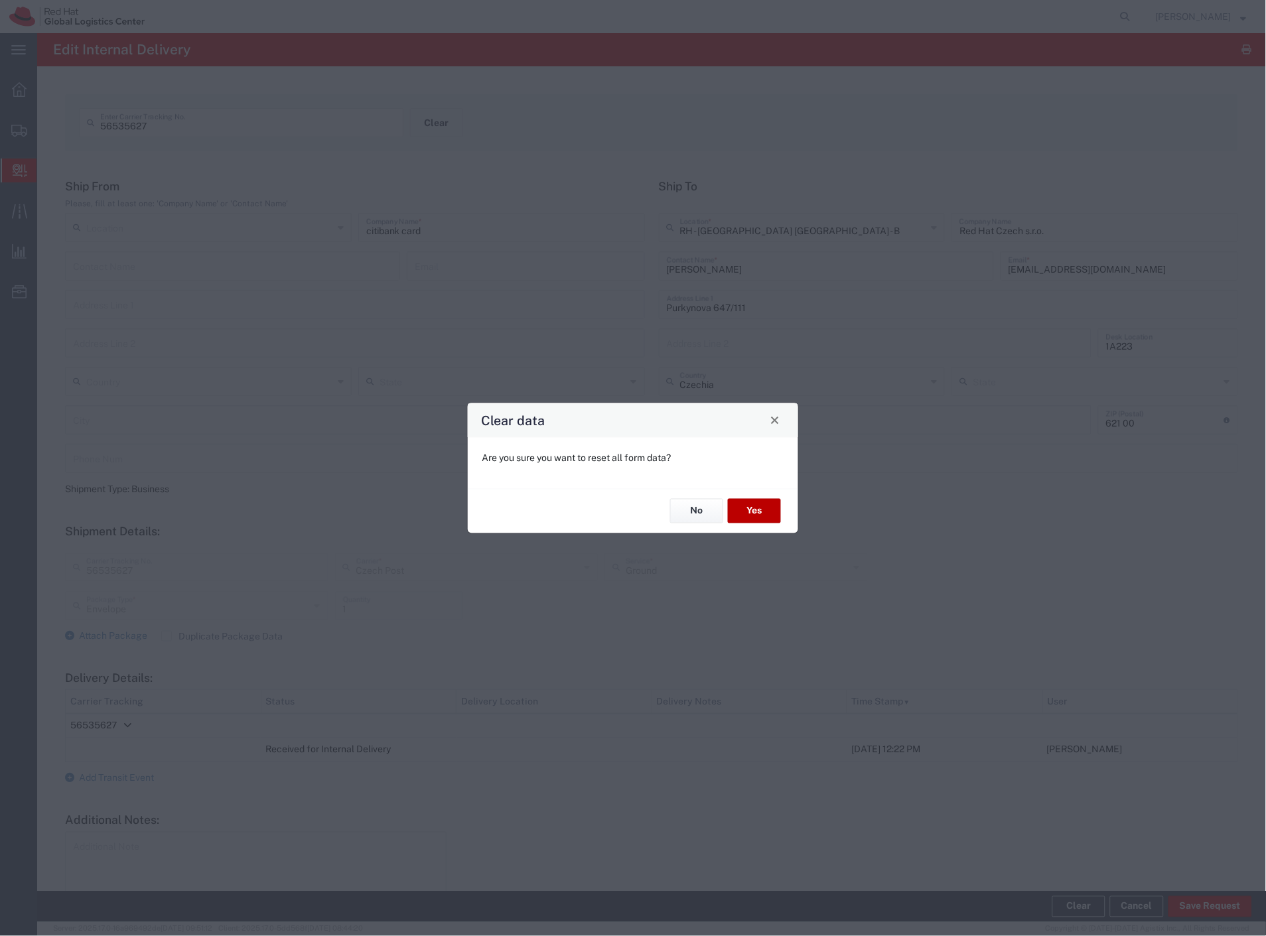
click at [757, 518] on button "Yes" at bounding box center [754, 511] width 53 height 25
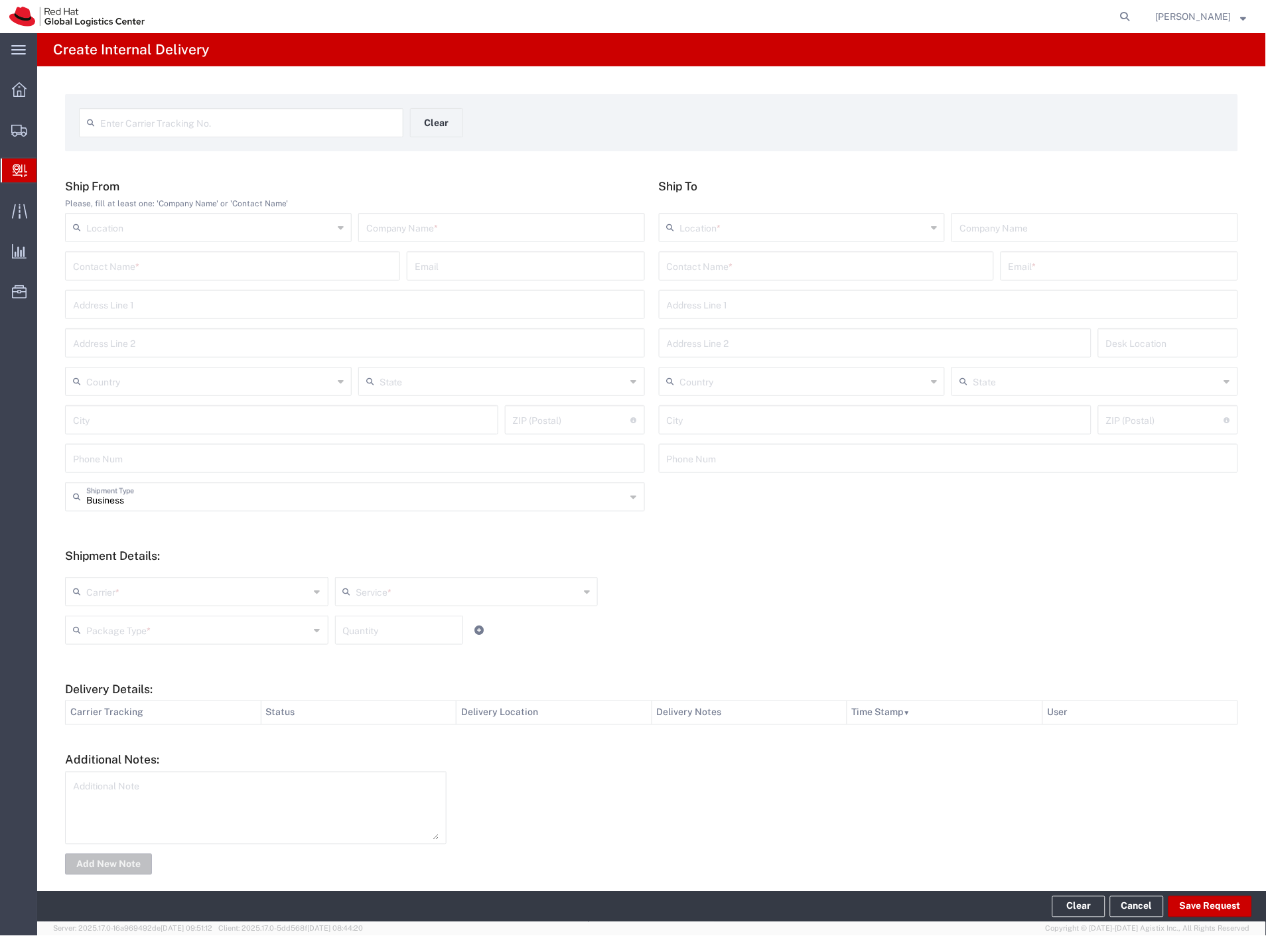
click at [328, 133] on input "text" at bounding box center [247, 121] width 295 height 23
click at [438, 219] on input "text" at bounding box center [501, 226] width 271 height 23
type input "post card"
click at [819, 269] on input "text" at bounding box center [826, 264] width 319 height 23
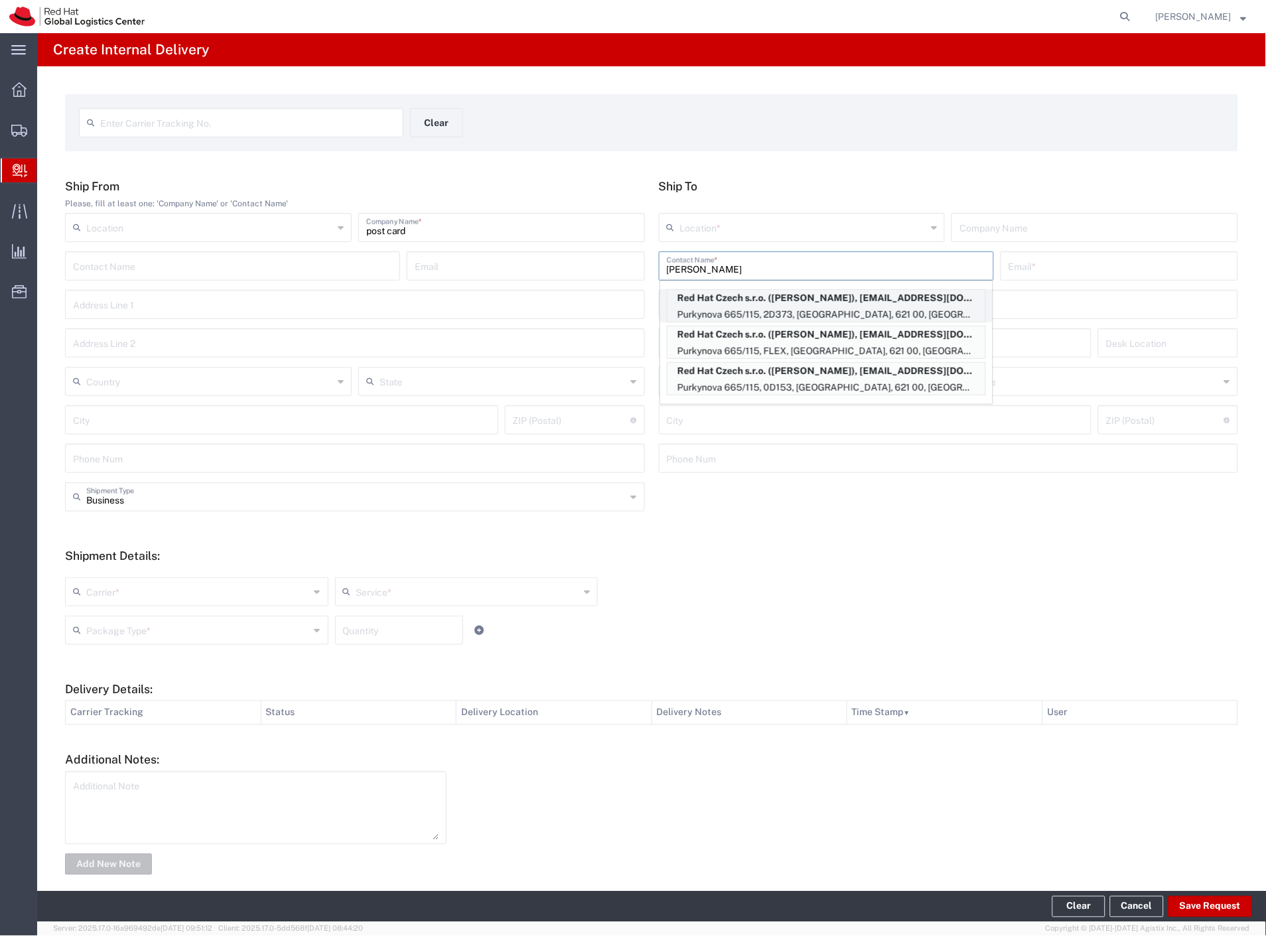
type input "[PERSON_NAME]"
click at [886, 307] on p "Red Hat Czech s.r.o. ([PERSON_NAME]), [EMAIL_ADDRESS][DOMAIN_NAME]" at bounding box center [826, 298] width 318 height 17
type input "RH - [GEOGRAPHIC_DATA] [GEOGRAPHIC_DATA] - C"
type input "Red Hat Czech s.r.o."
type input "[PERSON_NAME]"
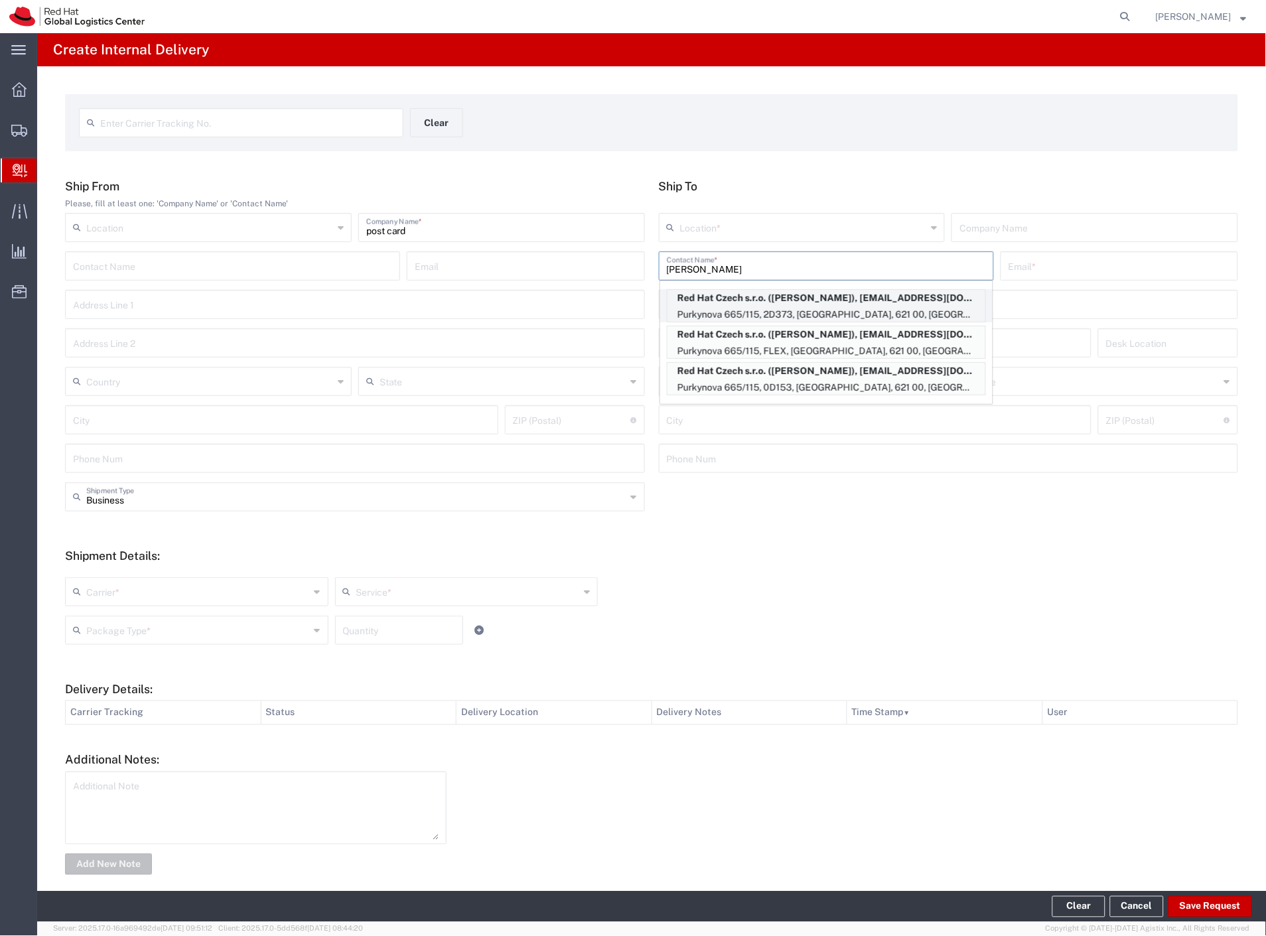
type input "[EMAIL_ADDRESS][DOMAIN_NAME]"
type input "Purkynova 665/115"
type input "2D373"
type input "Czechia"
type input "[GEOGRAPHIC_DATA]"
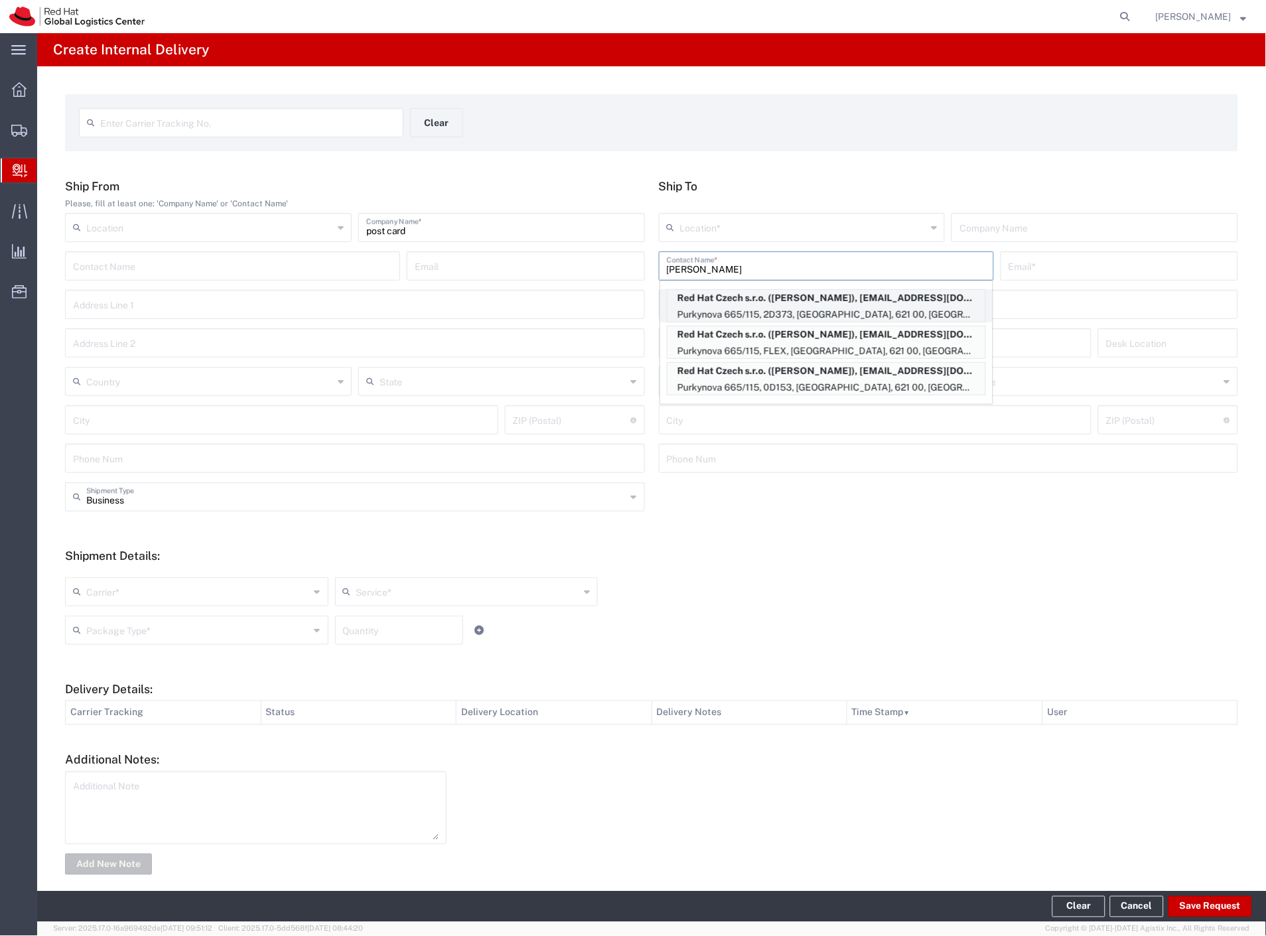
type input "621 00"
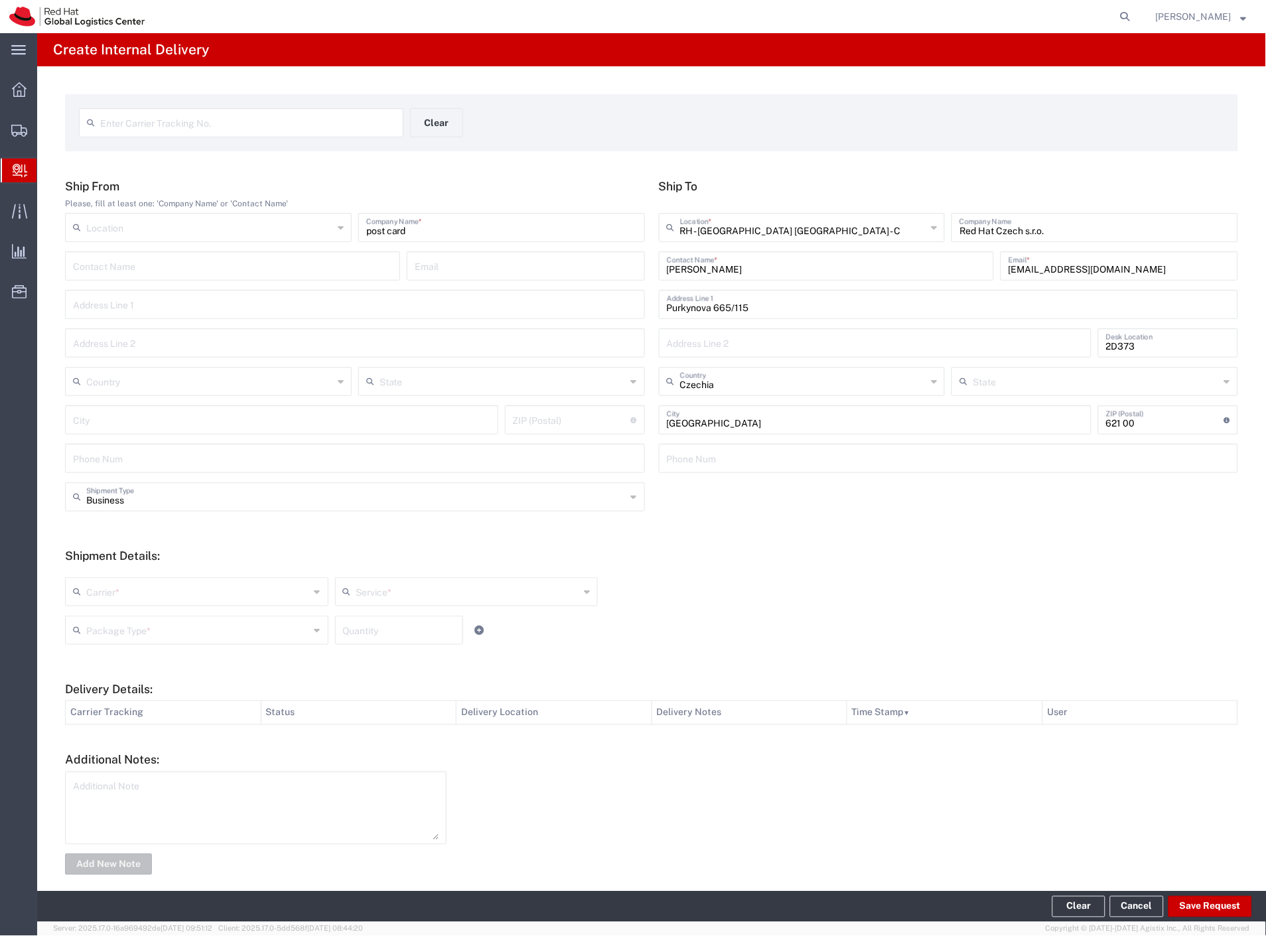
click at [186, 595] on input "text" at bounding box center [198, 590] width 224 height 23
click at [151, 619] on span "Czech Post" at bounding box center [195, 620] width 258 height 21
type input "Czech Post"
type input "Ground"
click at [142, 633] on input "text" at bounding box center [198, 629] width 224 height 23
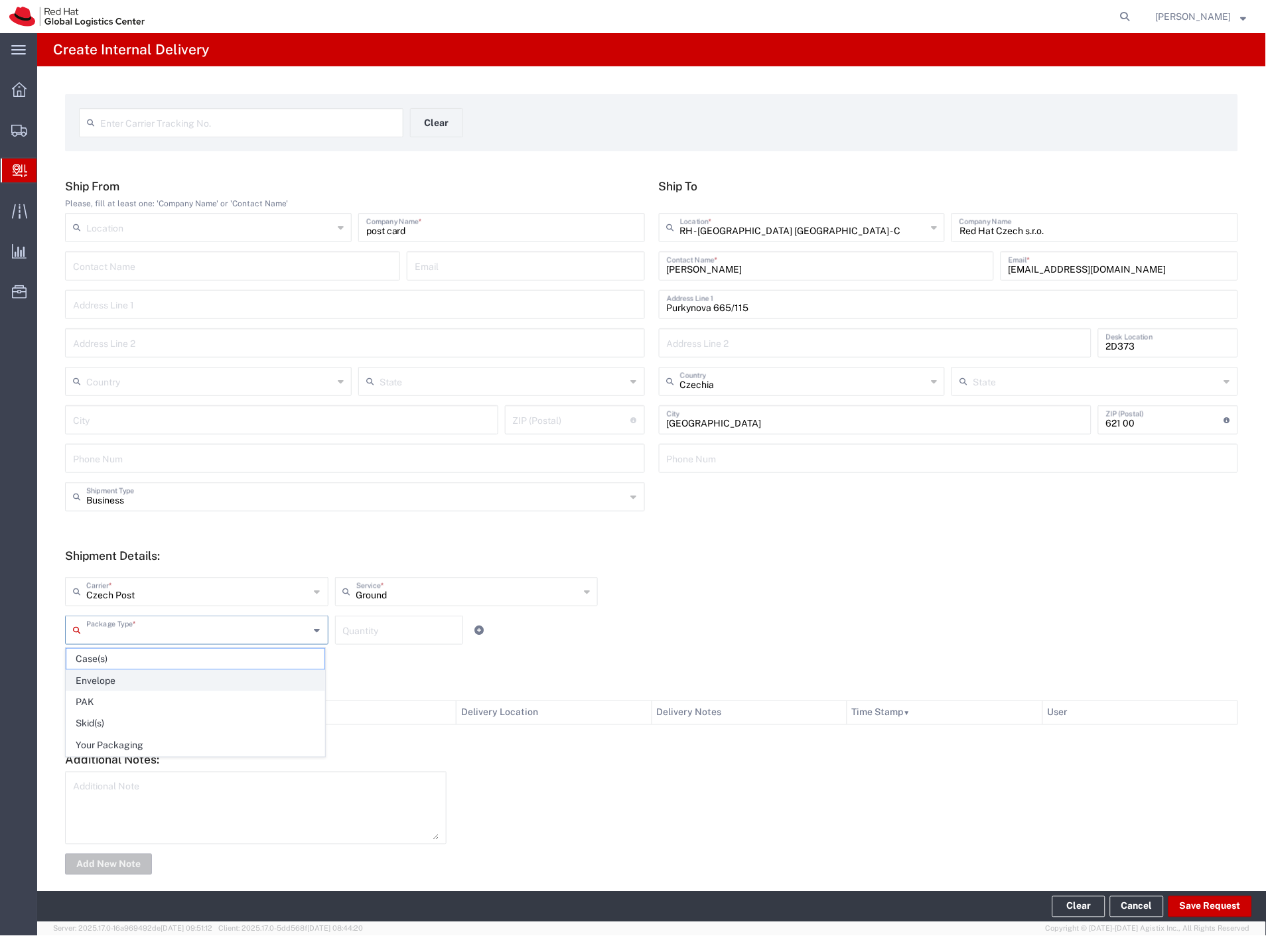
click at [138, 682] on span "Envelope" at bounding box center [195, 681] width 258 height 21
type input "Envelope"
click at [1184, 913] on button "Save Request" at bounding box center [1210, 906] width 84 height 21
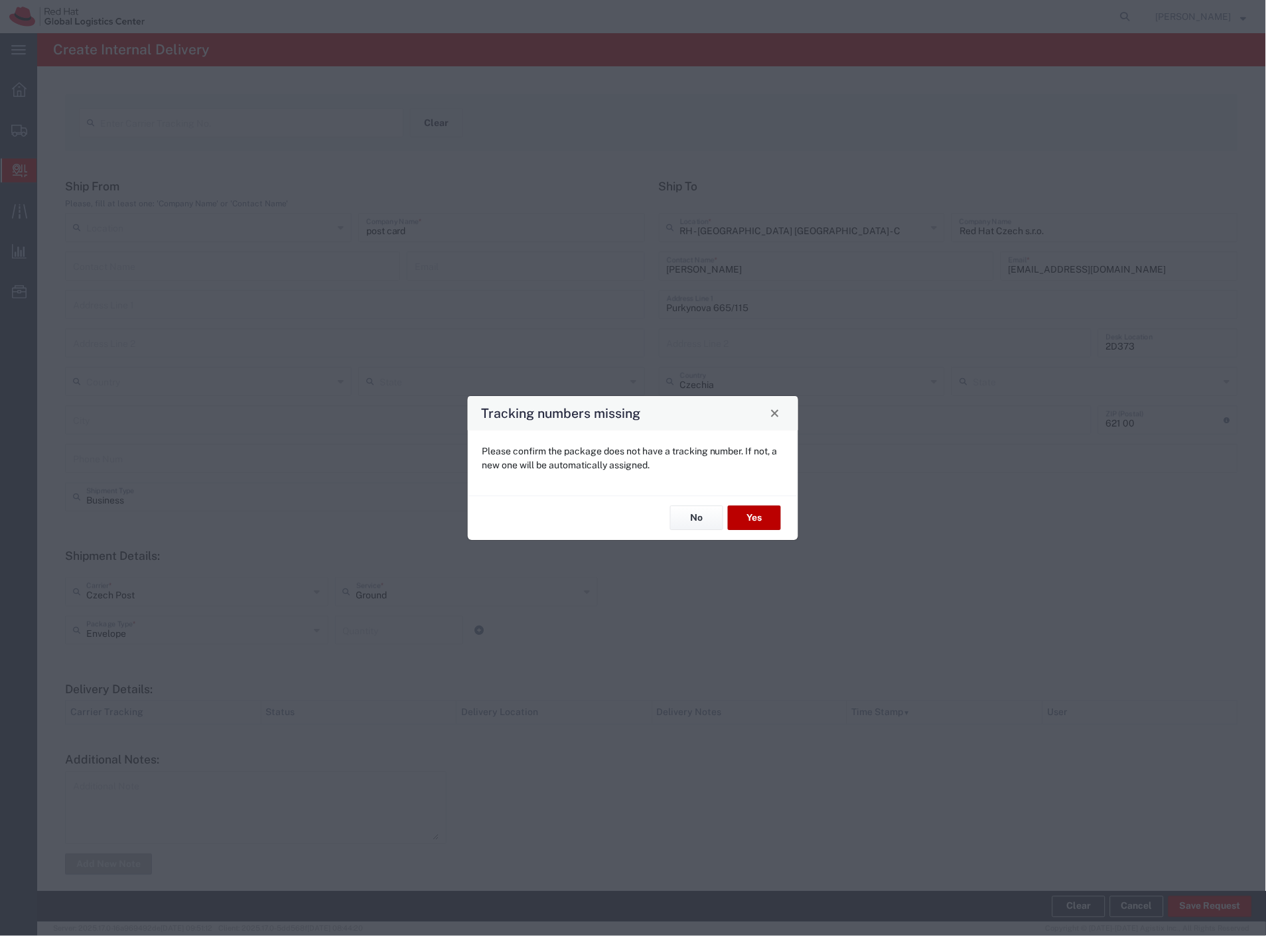
click at [753, 514] on button "Yes" at bounding box center [754, 518] width 53 height 25
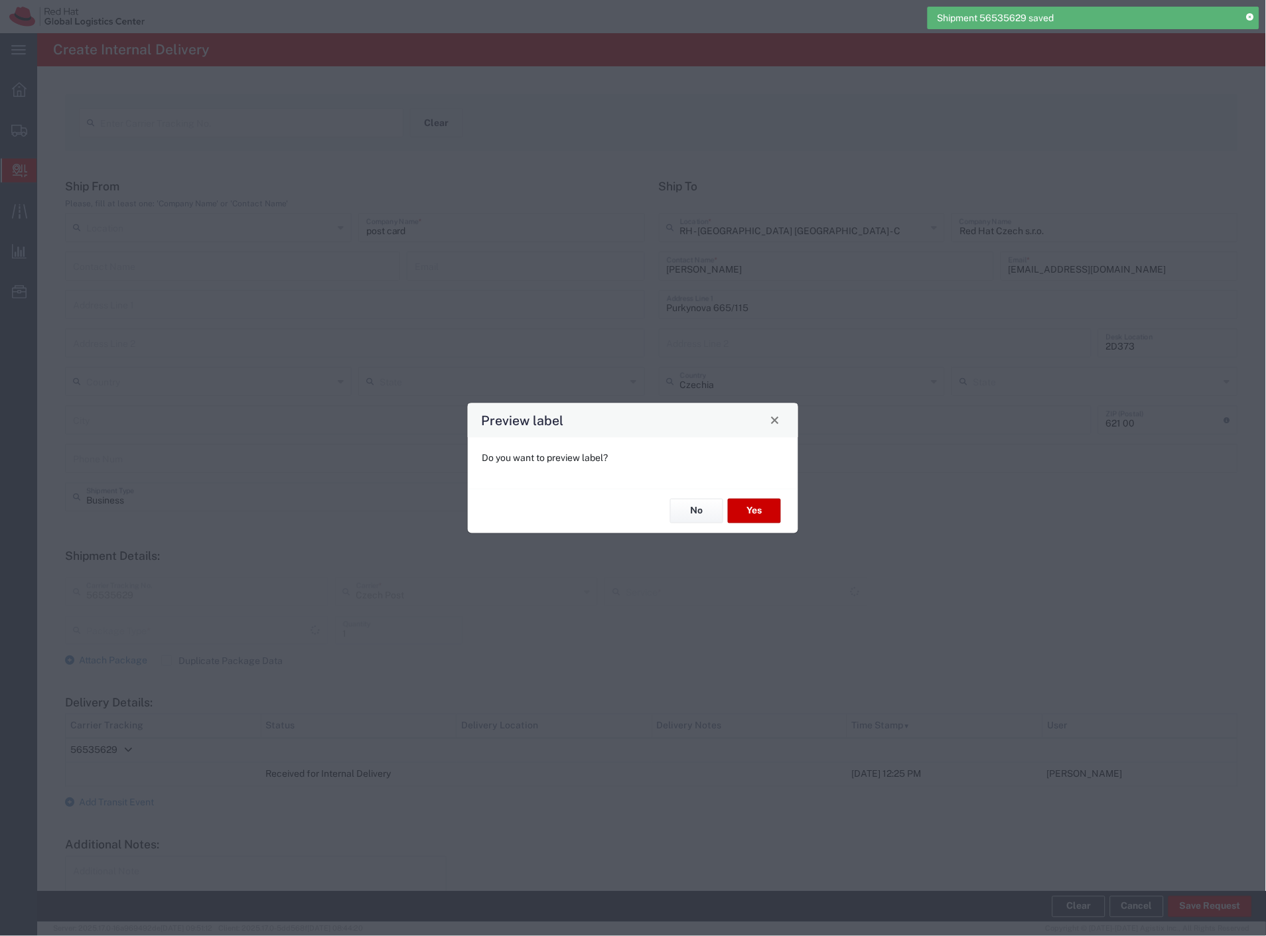
type input "Envelope"
type input "Ground"
click at [683, 516] on button "No" at bounding box center [696, 511] width 53 height 25
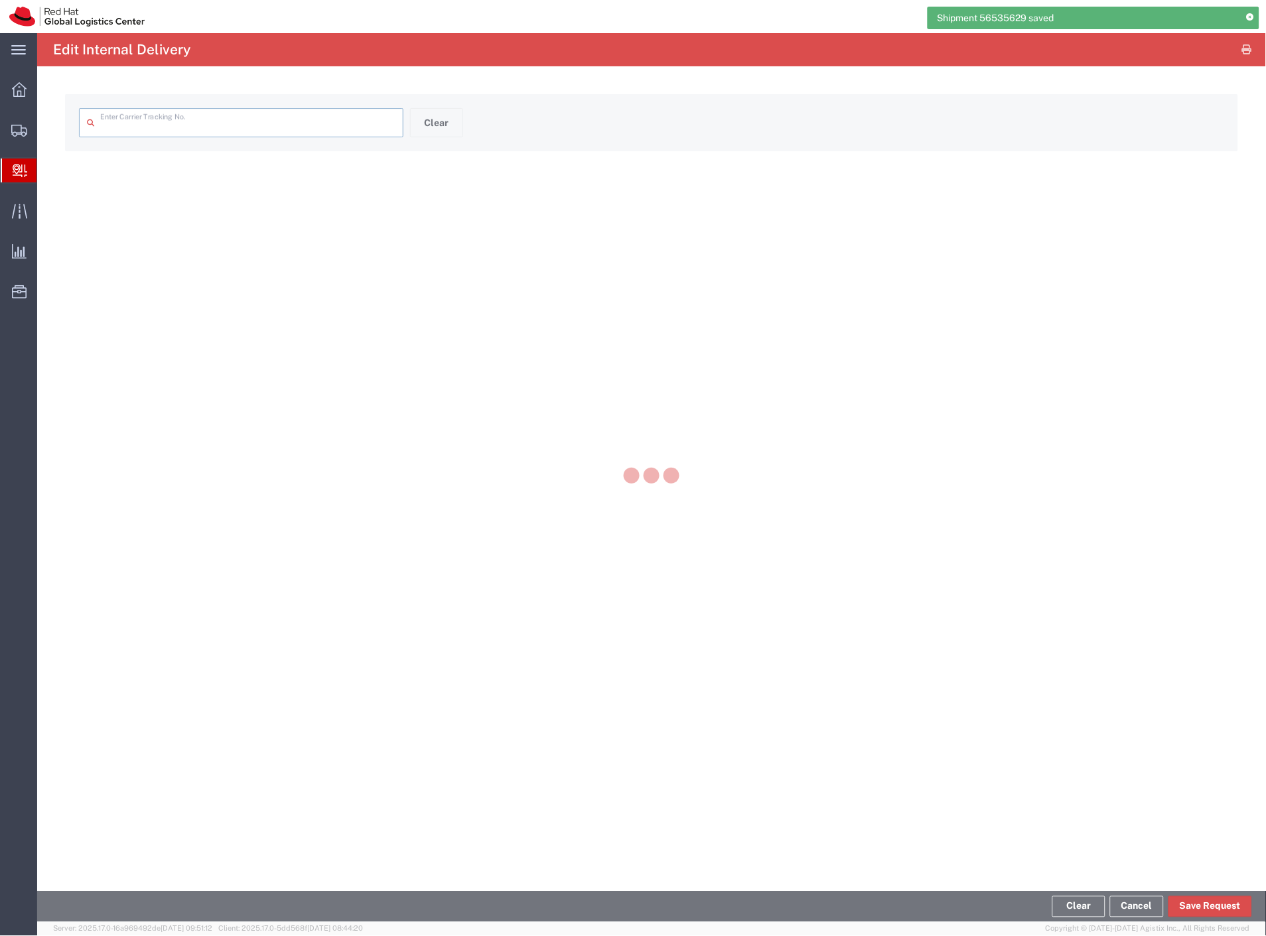
type input "56535629"
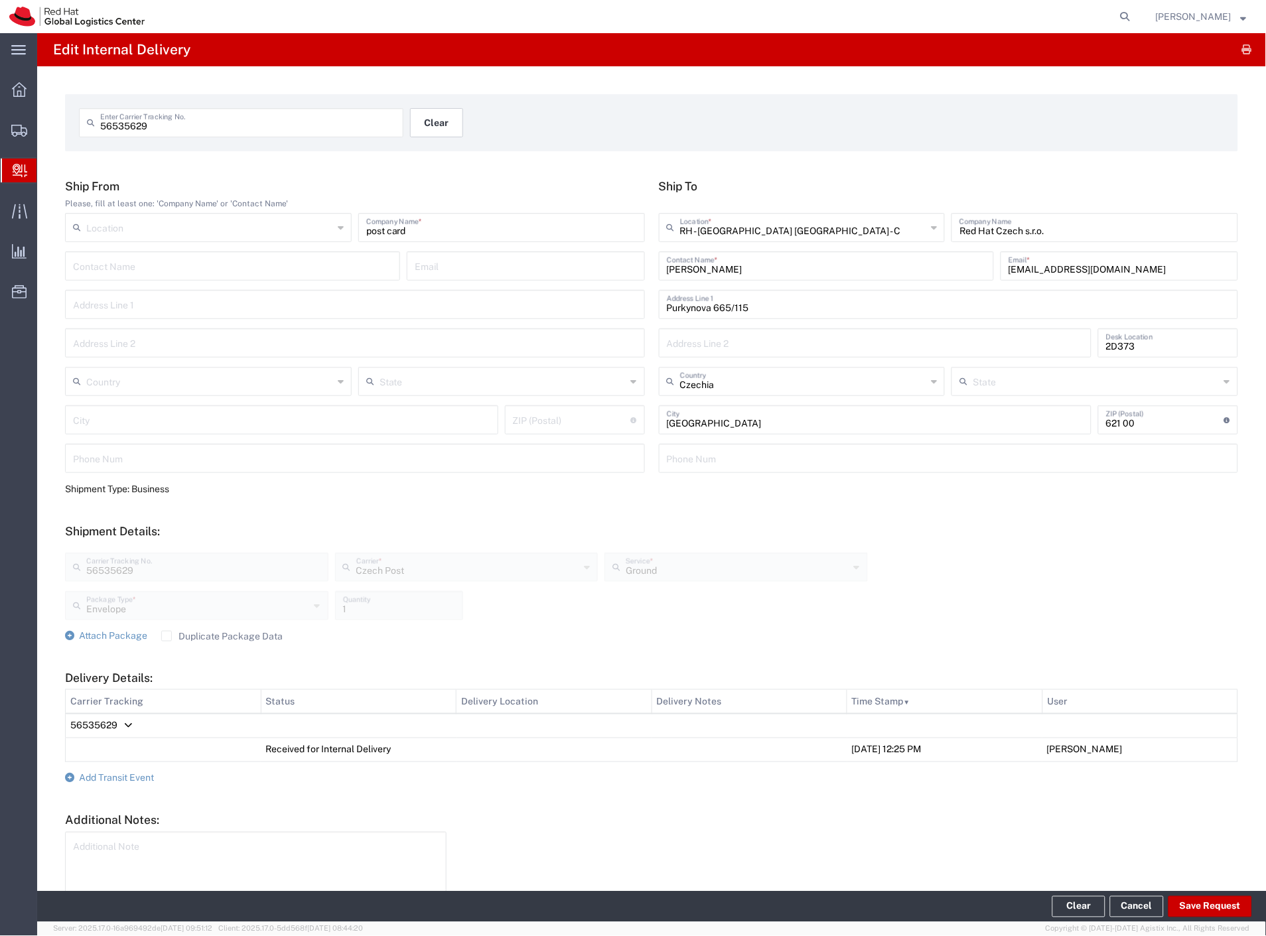
click at [447, 126] on button "Clear" at bounding box center [436, 122] width 53 height 29
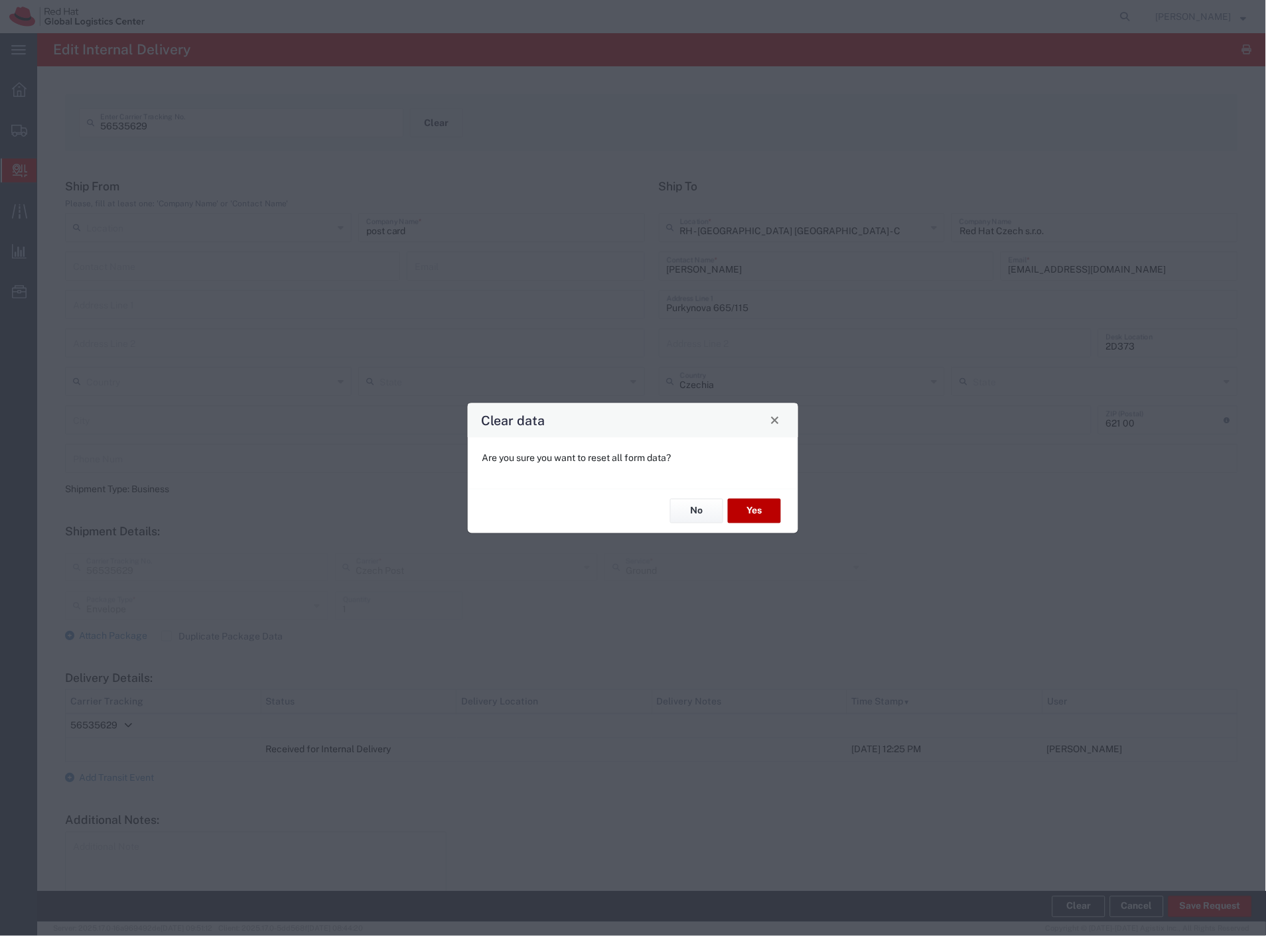
click at [767, 522] on button "Yes" at bounding box center [754, 511] width 53 height 25
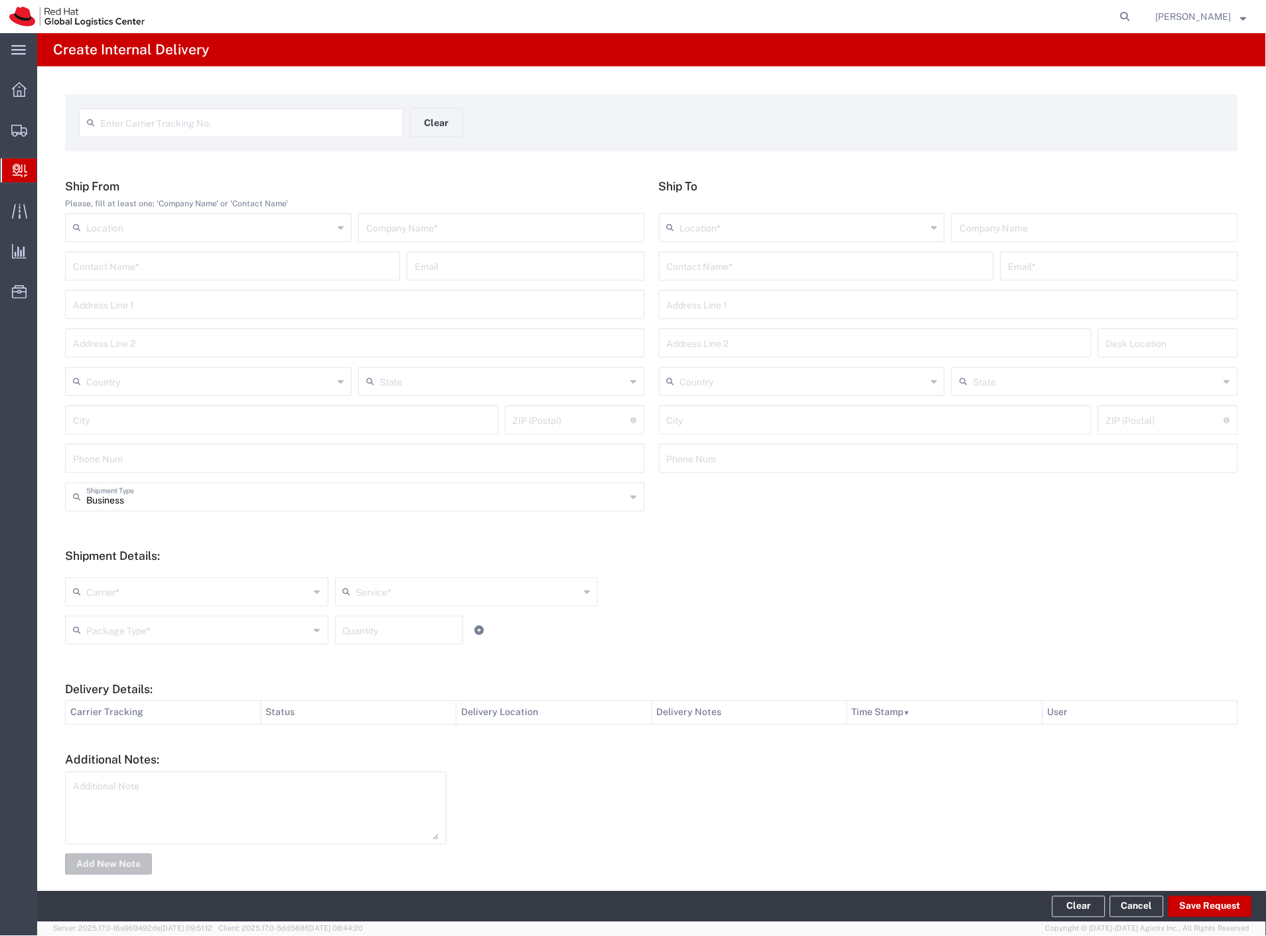
click at [47, 177] on span "Internal Delivery" at bounding box center [41, 170] width 11 height 27
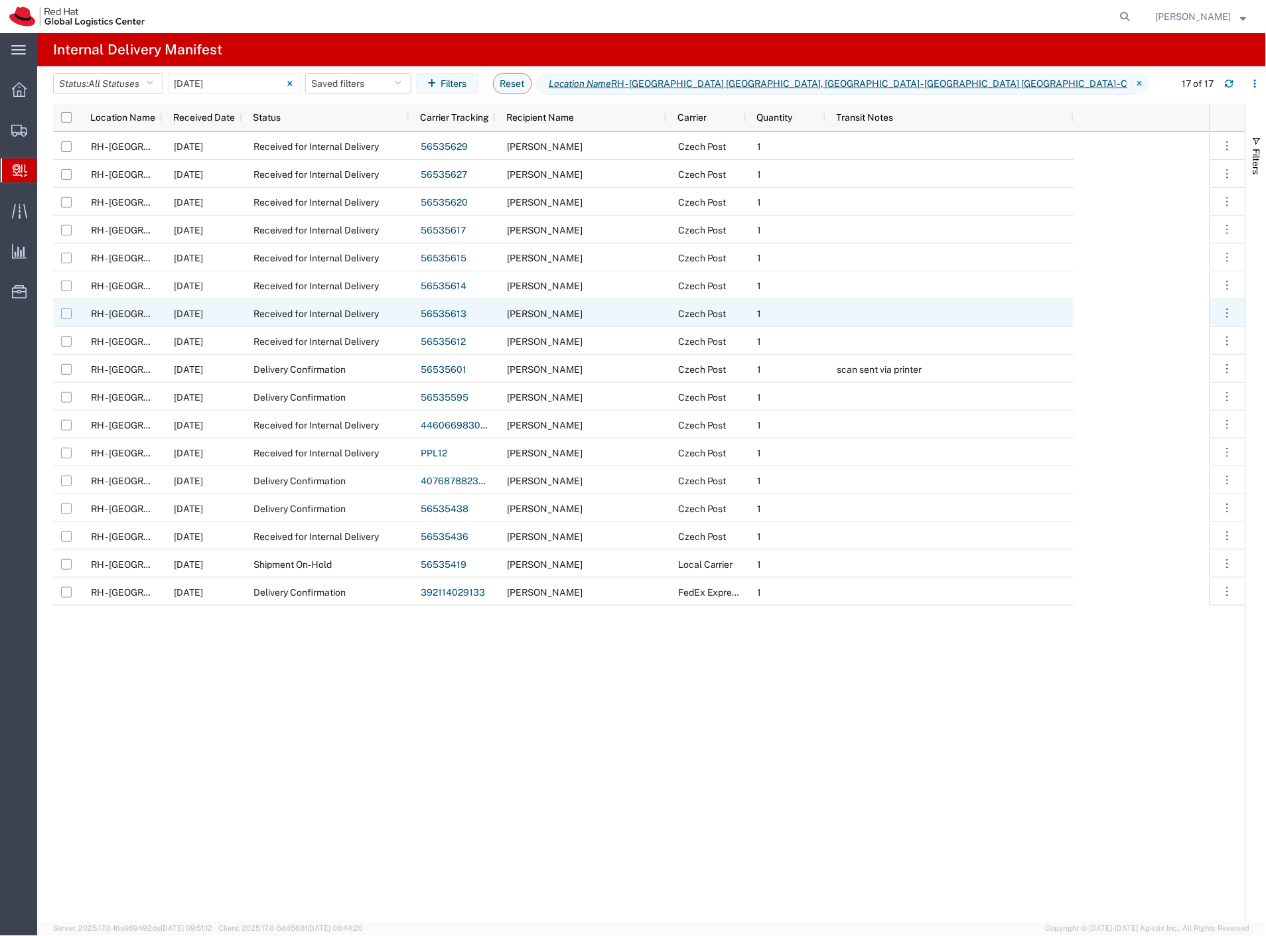
click at [64, 315] on input "Press Space to toggle row selection (unchecked)" at bounding box center [66, 314] width 11 height 11
checkbox input "true"
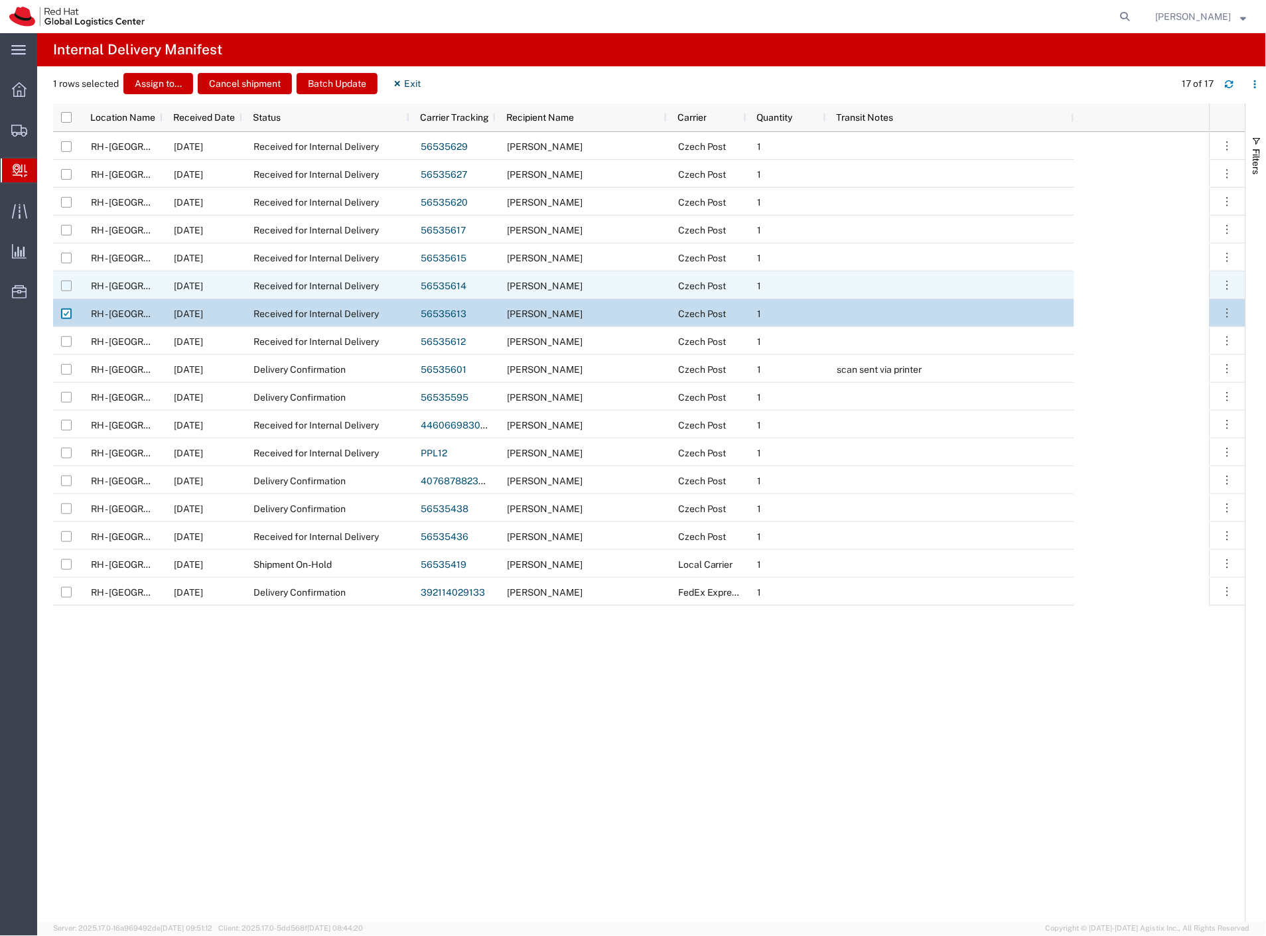
click at [67, 288] on input "Press Space to toggle row selection (unchecked)" at bounding box center [66, 286] width 11 height 11
checkbox input "true"
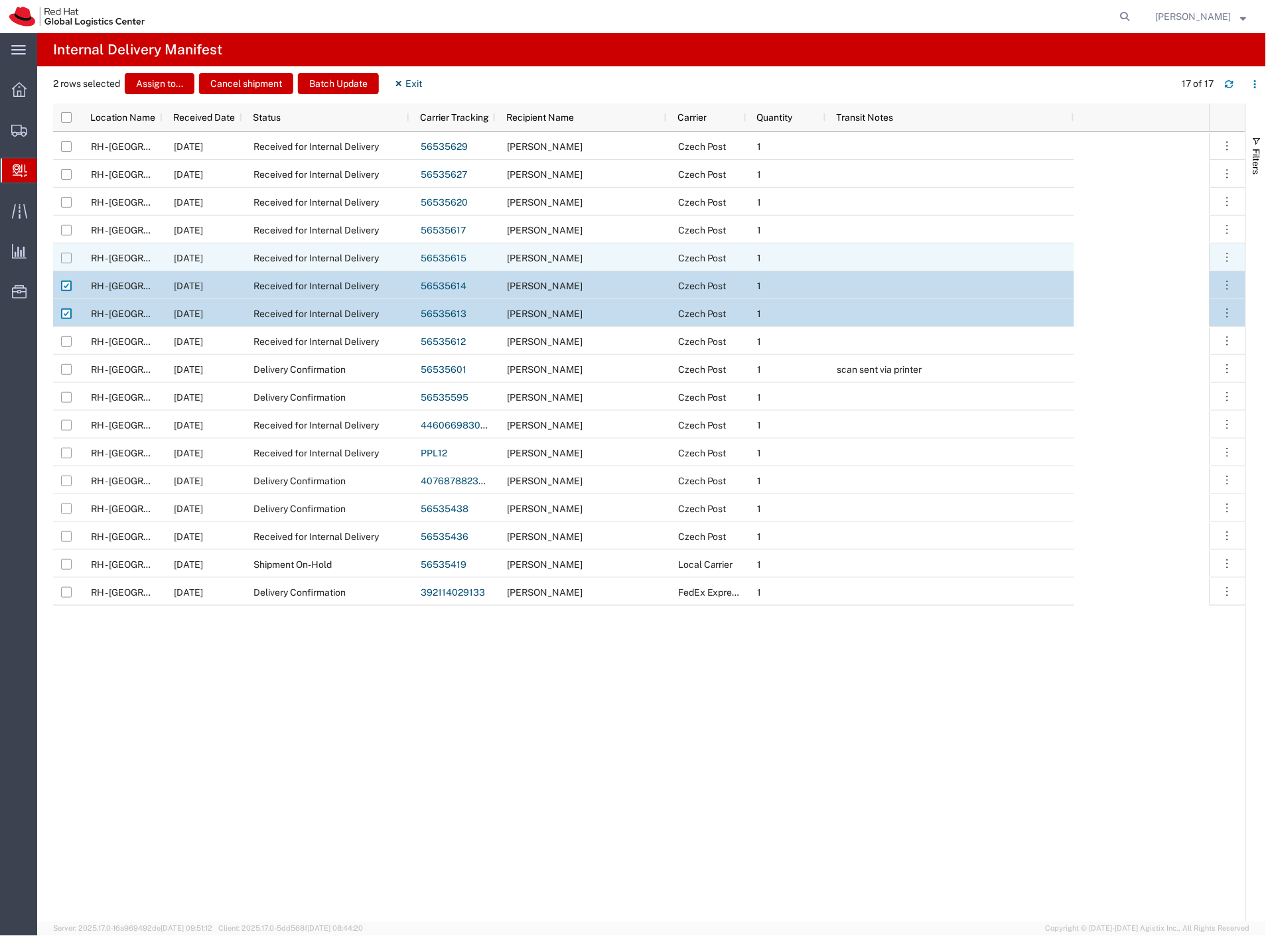
click at [64, 256] on input "Press Space to toggle row selection (unchecked)" at bounding box center [66, 258] width 11 height 11
checkbox input "true"
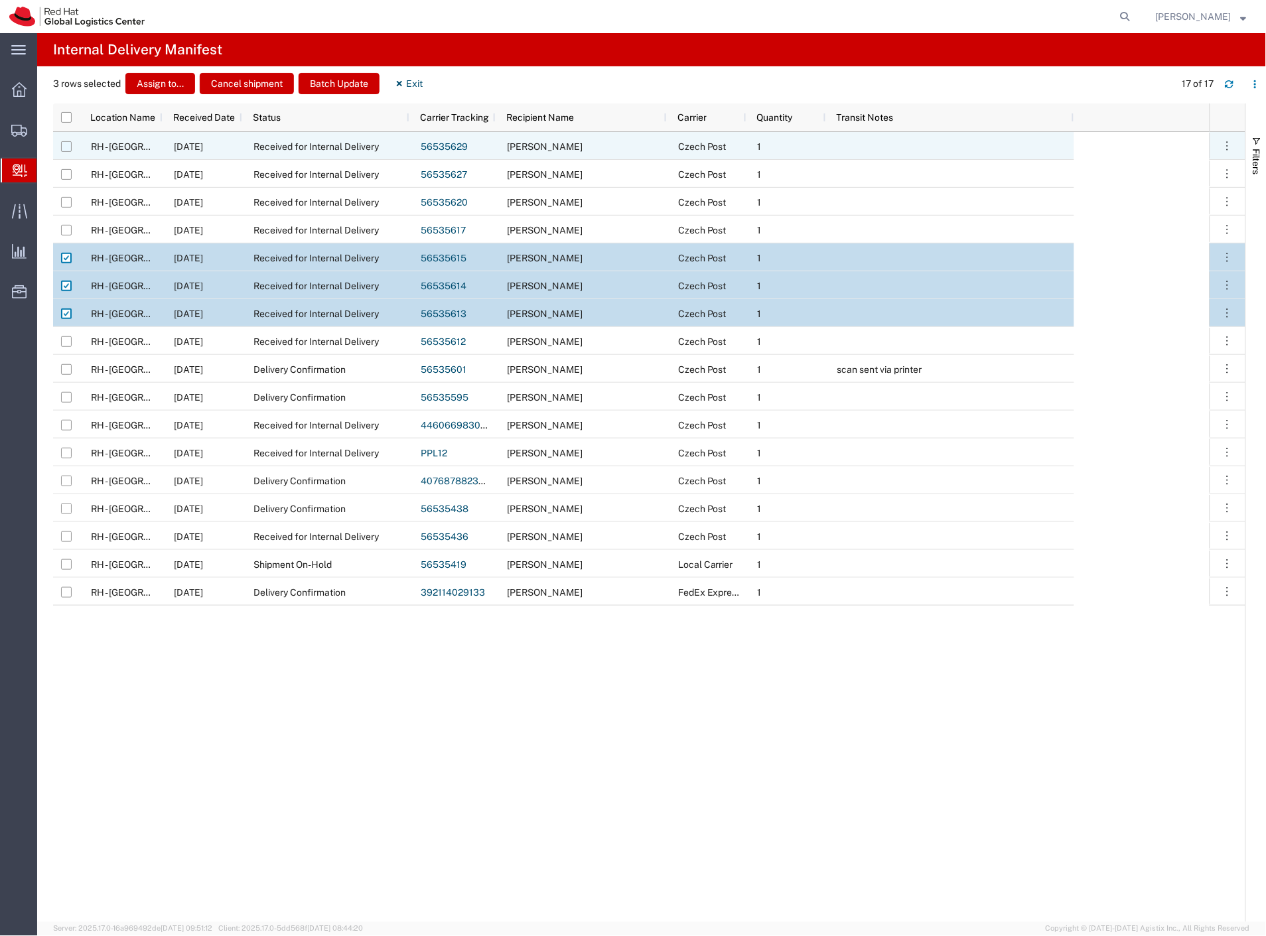
click at [67, 143] on input "Press Space to toggle row selection (unchecked)" at bounding box center [66, 146] width 11 height 11
checkbox input "true"
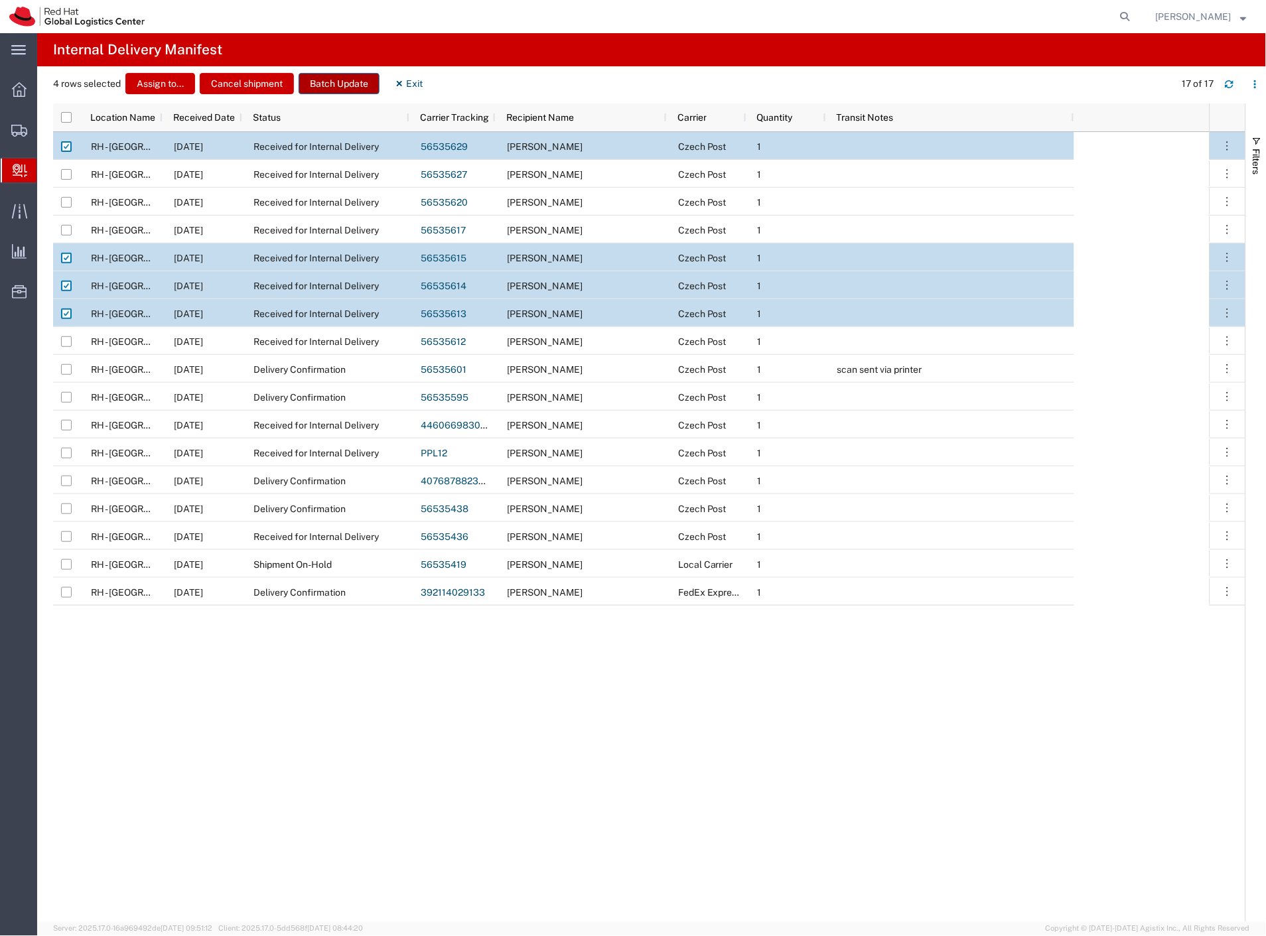
click at [346, 87] on button "Batch Update" at bounding box center [339, 83] width 81 height 21
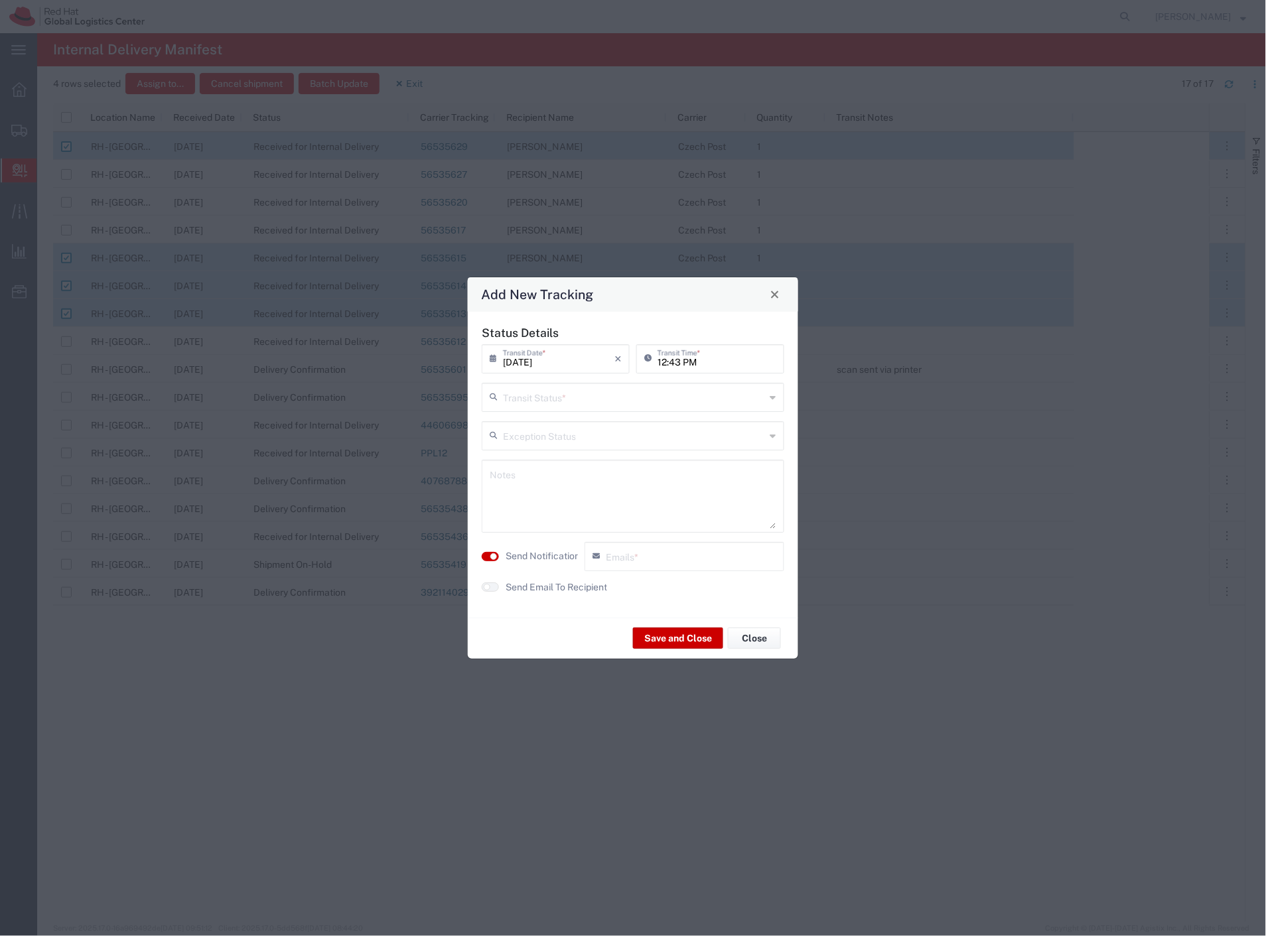
drag, startPoint x: 529, startPoint y: 401, endPoint x: 531, endPoint y: 410, distance: 8.9
click at [529, 403] on input "text" at bounding box center [634, 396] width 263 height 23
click at [529, 430] on span "Delivery Confirmation" at bounding box center [634, 426] width 300 height 21
type input "Delivery Confirmation"
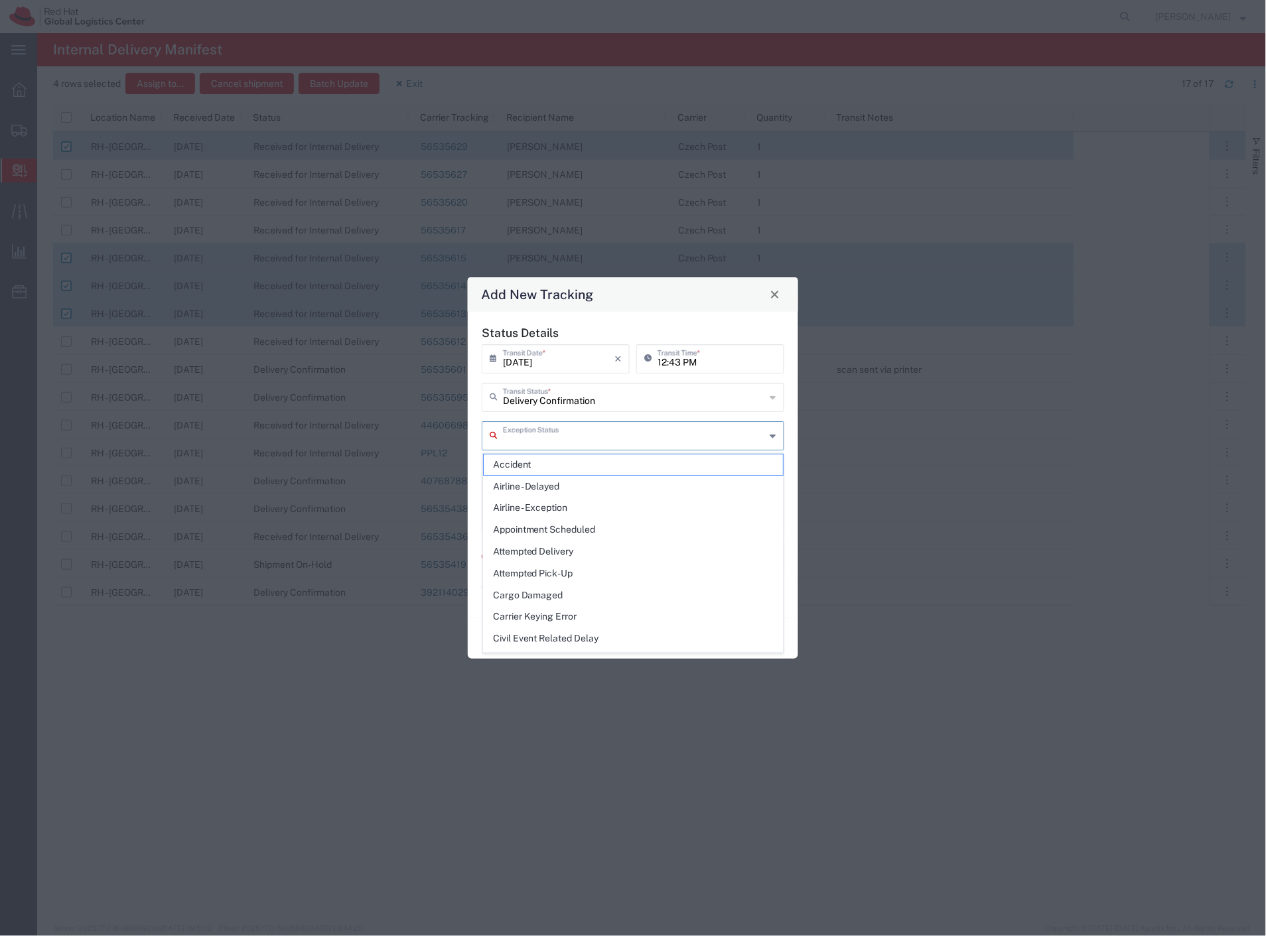
click at [543, 435] on input "text" at bounding box center [634, 434] width 263 height 23
click at [800, 415] on div "Add New Tracking Status Details [DATE] × Transit Date * Cancel Apply 12:43 PM T…" at bounding box center [633, 468] width 1266 height 936
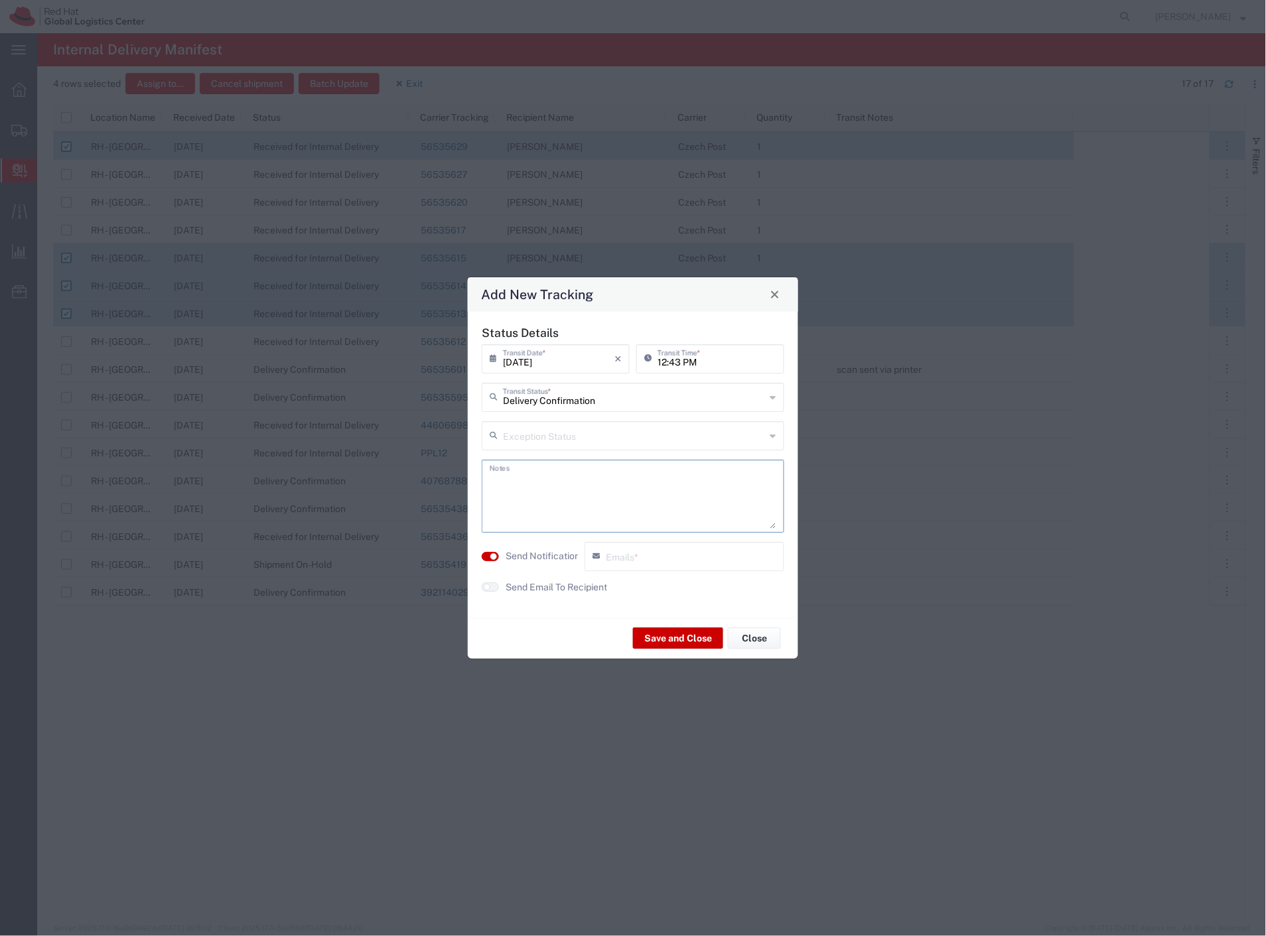
click at [668, 482] on textarea at bounding box center [633, 496] width 287 height 65
type textarea "F"
type textarea "Folders post area TPB-C"
click at [583, 587] on label "Send Email To Recipient" at bounding box center [557, 588] width 102 height 14
click at [556, 559] on label "Send Notification" at bounding box center [543, 556] width 74 height 14
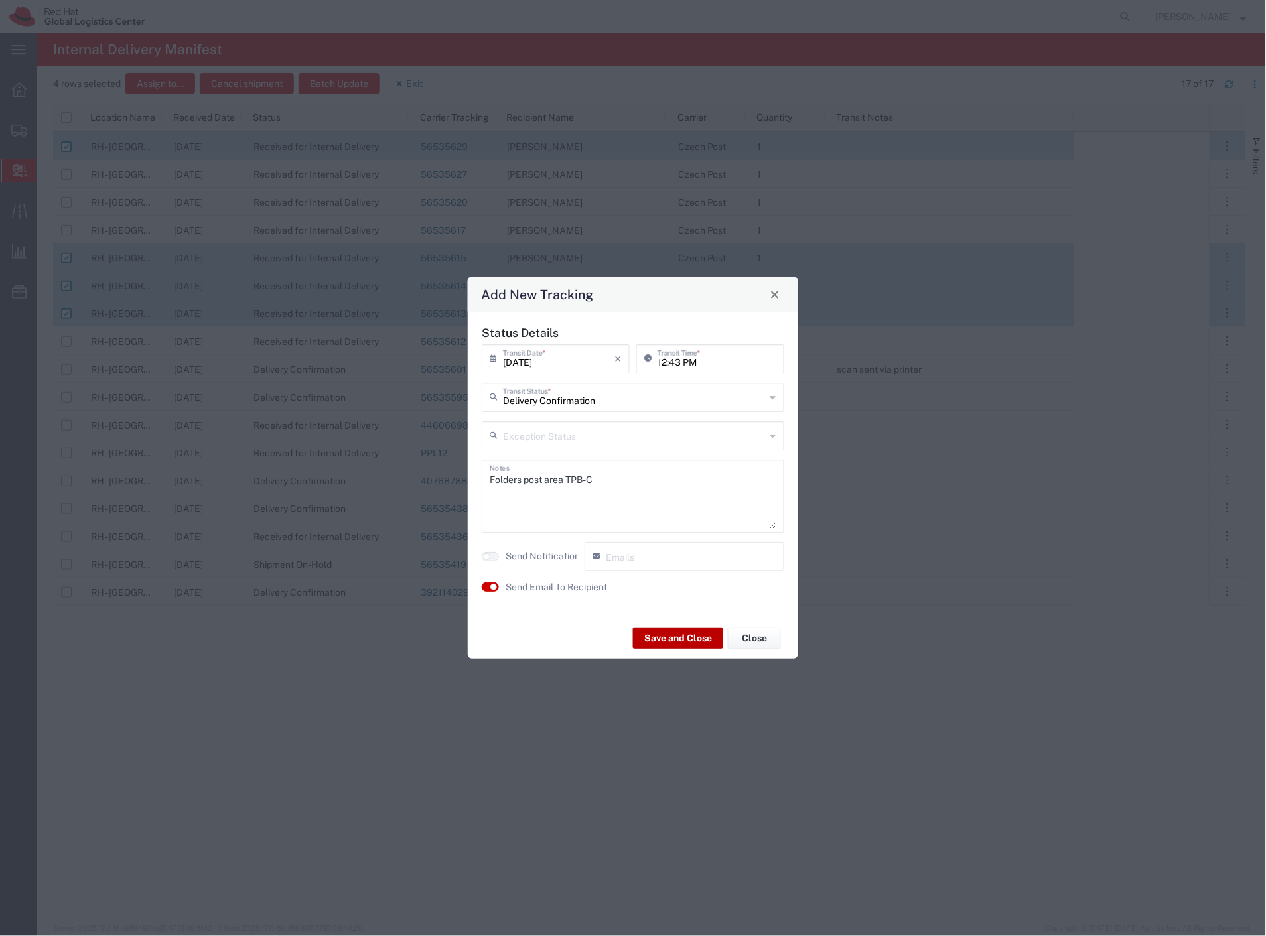
click at [666, 636] on button "Save and Close" at bounding box center [678, 638] width 90 height 21
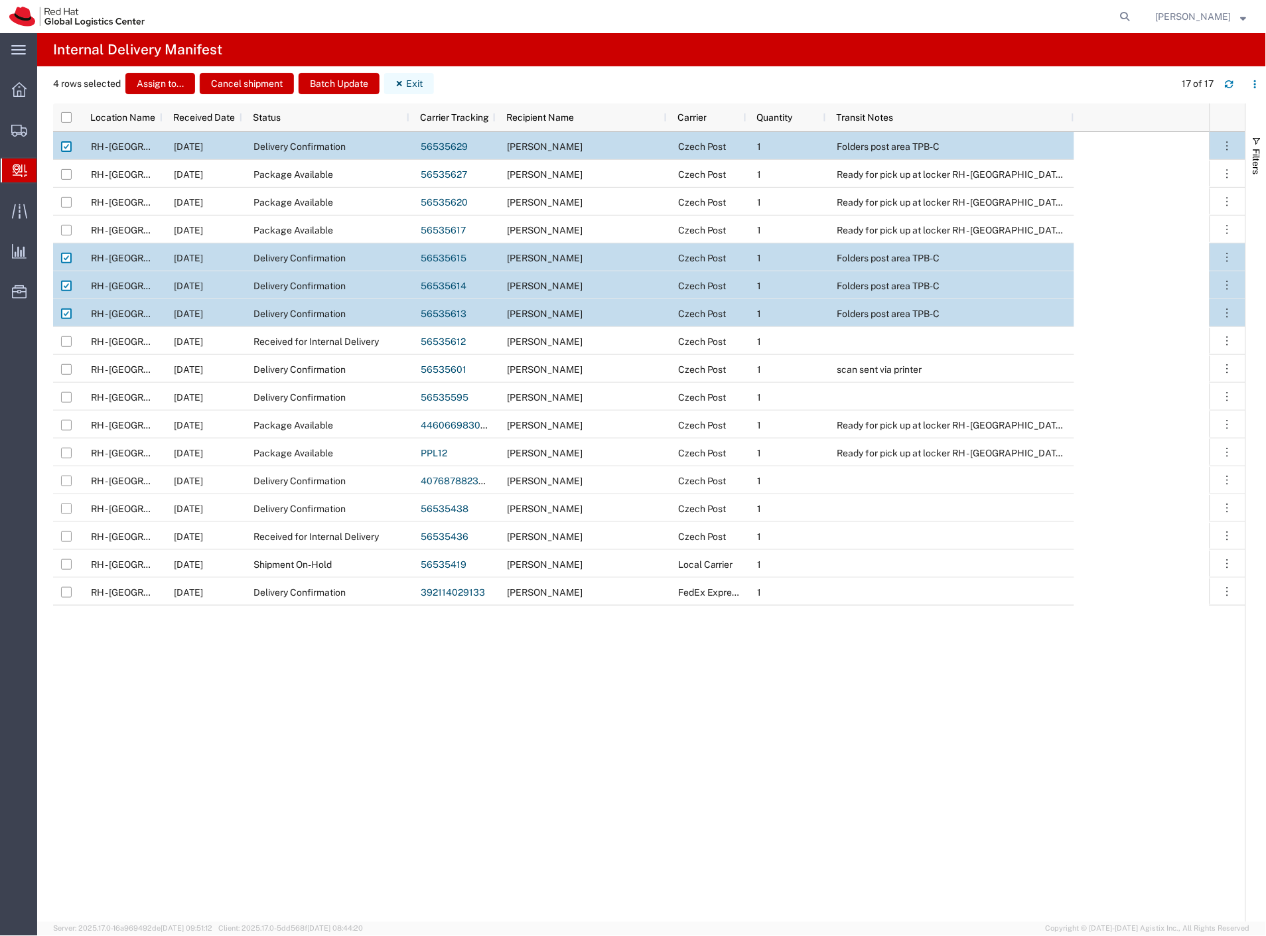
click at [419, 83] on button "Exit" at bounding box center [409, 83] width 50 height 21
checkbox input "false"
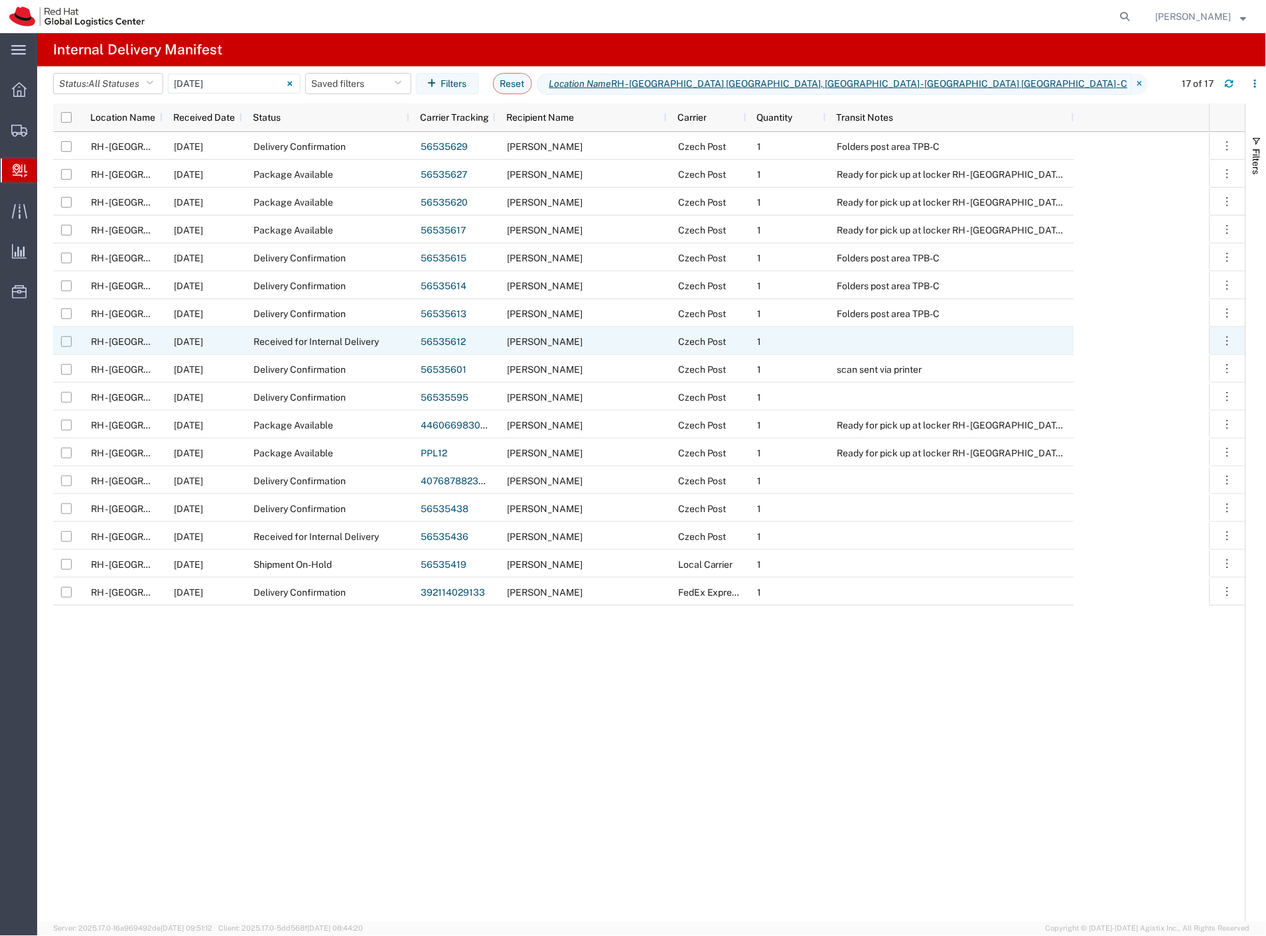
click at [69, 341] on input "Press Space to toggle row selection (unchecked)" at bounding box center [66, 341] width 11 height 11
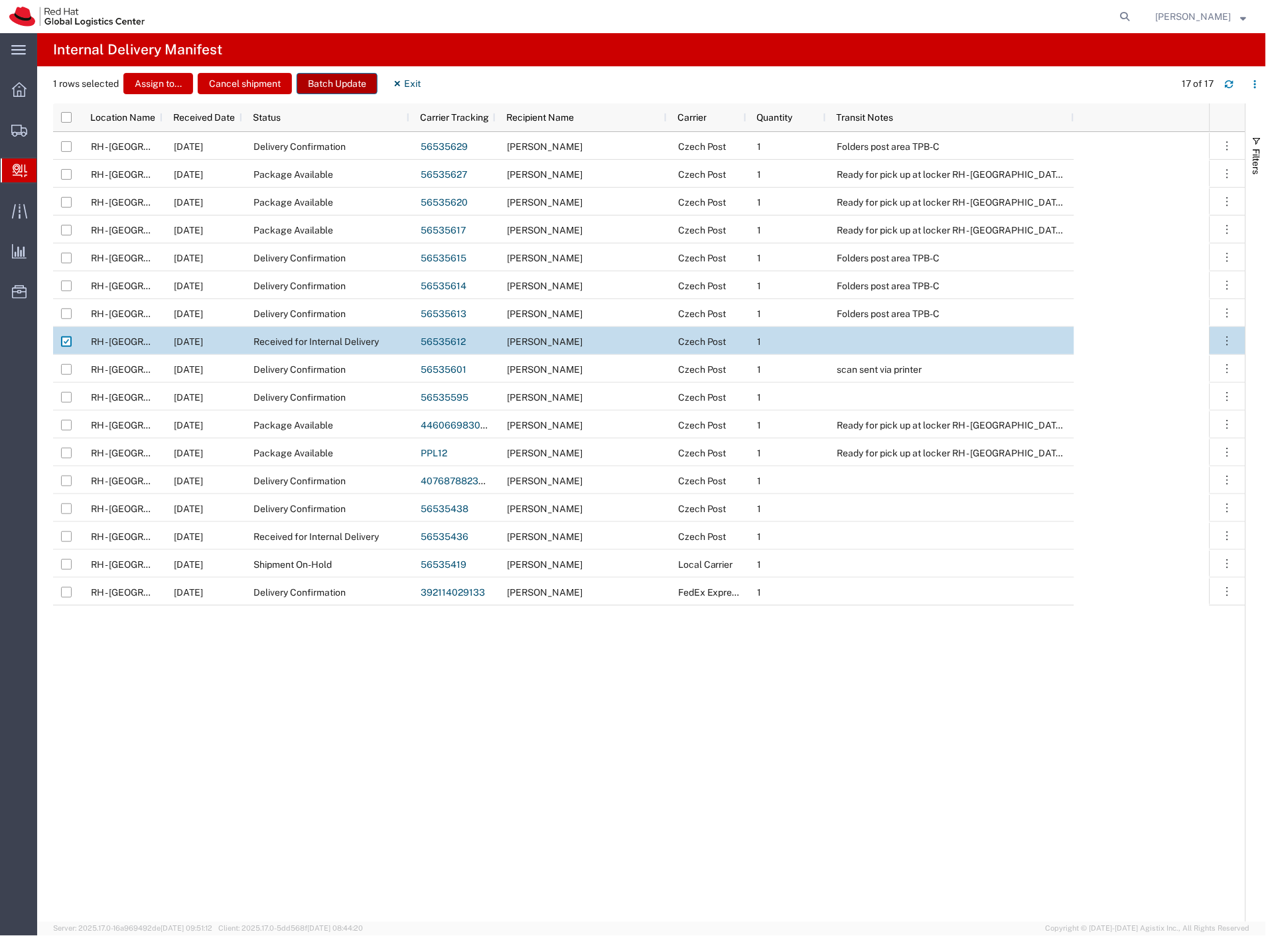
click at [352, 74] on button "Batch Update" at bounding box center [337, 83] width 81 height 21
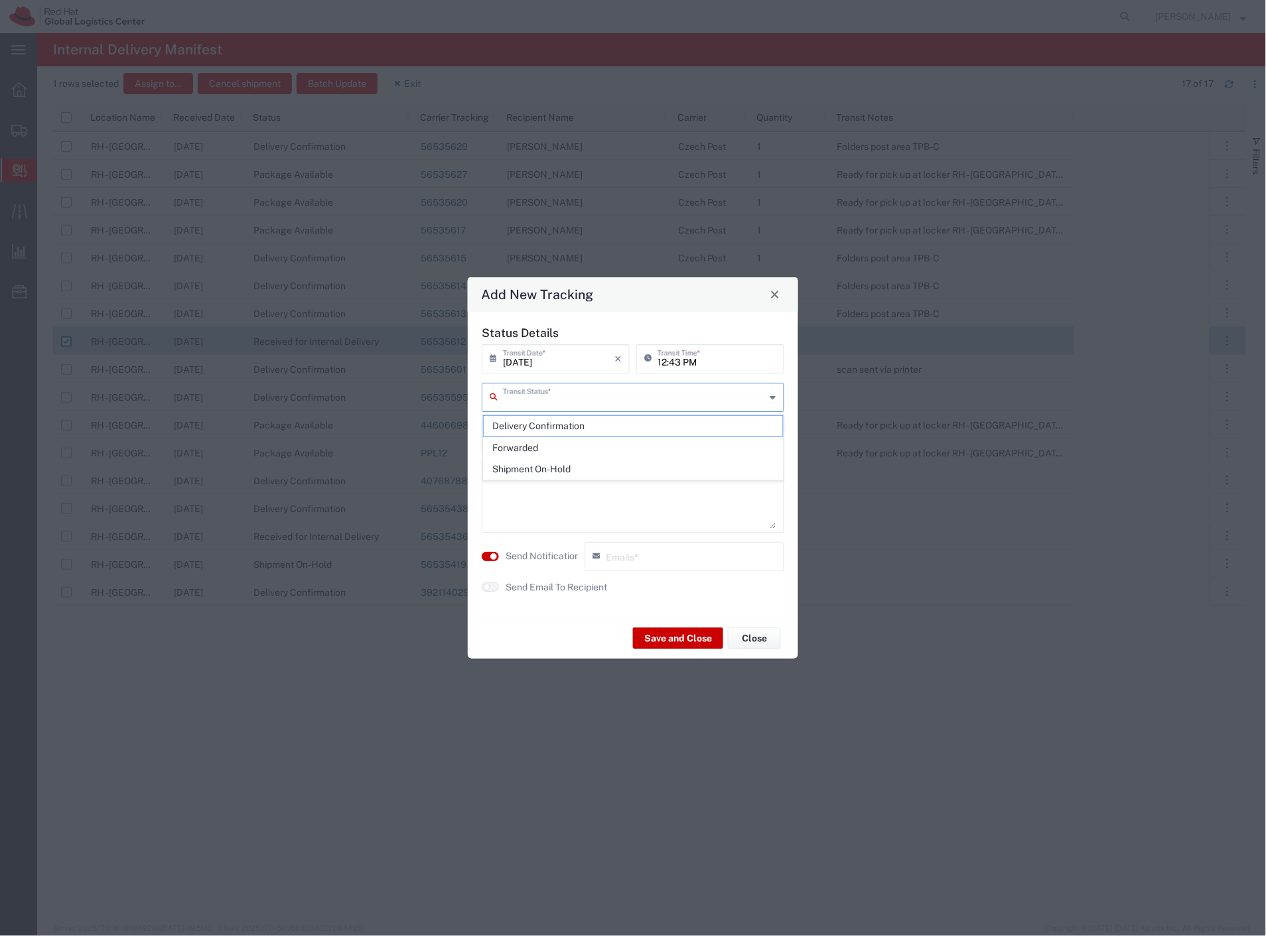
click at [553, 395] on input "text" at bounding box center [634, 396] width 263 height 23
click at [547, 419] on span "Delivery Confirmation" at bounding box center [634, 426] width 300 height 21
click at [535, 489] on textarea at bounding box center [633, 496] width 287 height 65
click at [536, 559] on label "Send Notification" at bounding box center [543, 556] width 74 height 14
click at [545, 594] on div "Status Details [DATE] × Transit Date * Cancel Apply 12:43 PM Transit Time * Del…" at bounding box center [633, 465] width 316 height 278
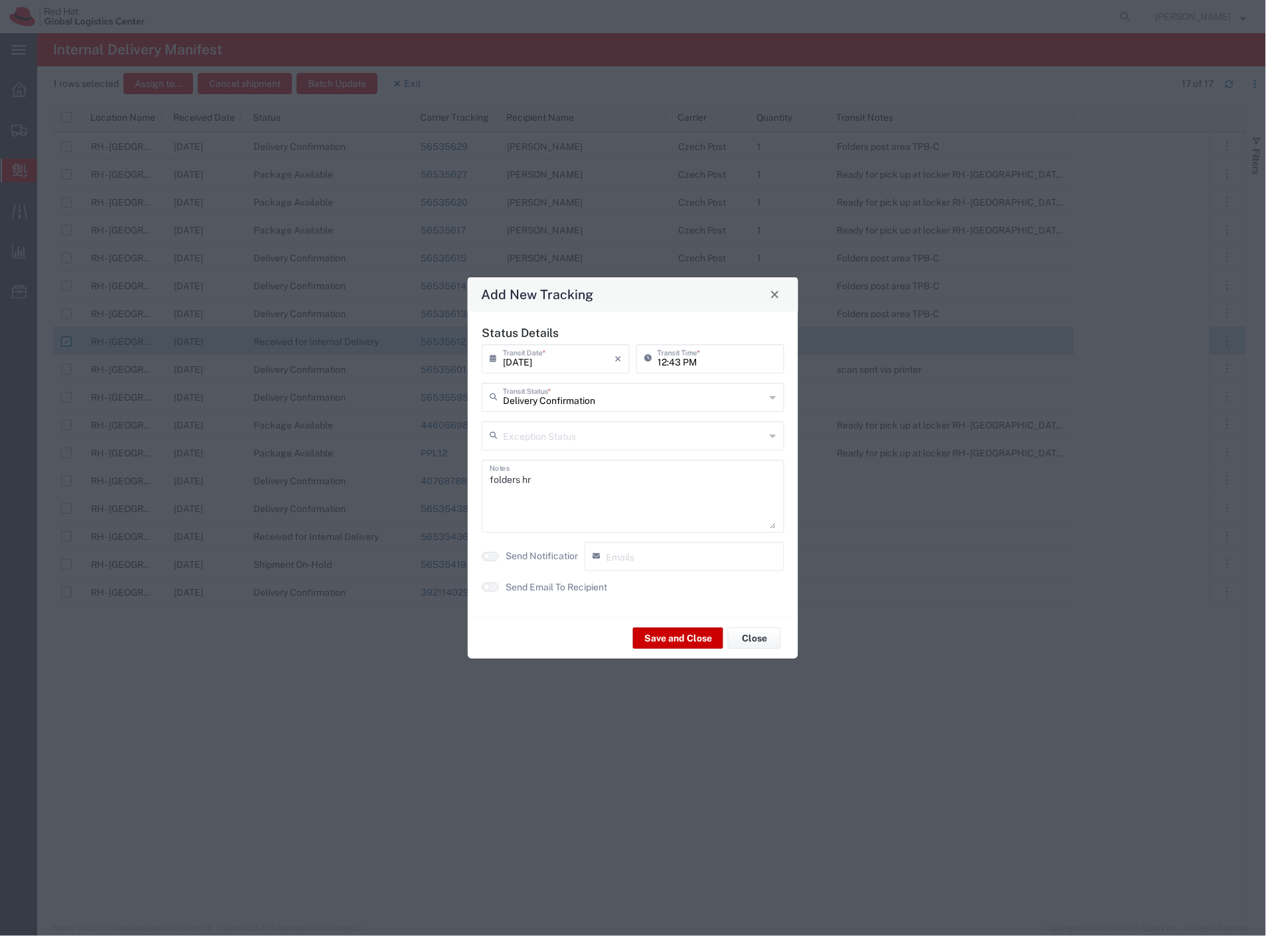
click at [567, 587] on label "Send Email To Recipient" at bounding box center [557, 588] width 102 height 14
click at [664, 639] on button "Save and Close" at bounding box center [678, 638] width 90 height 21
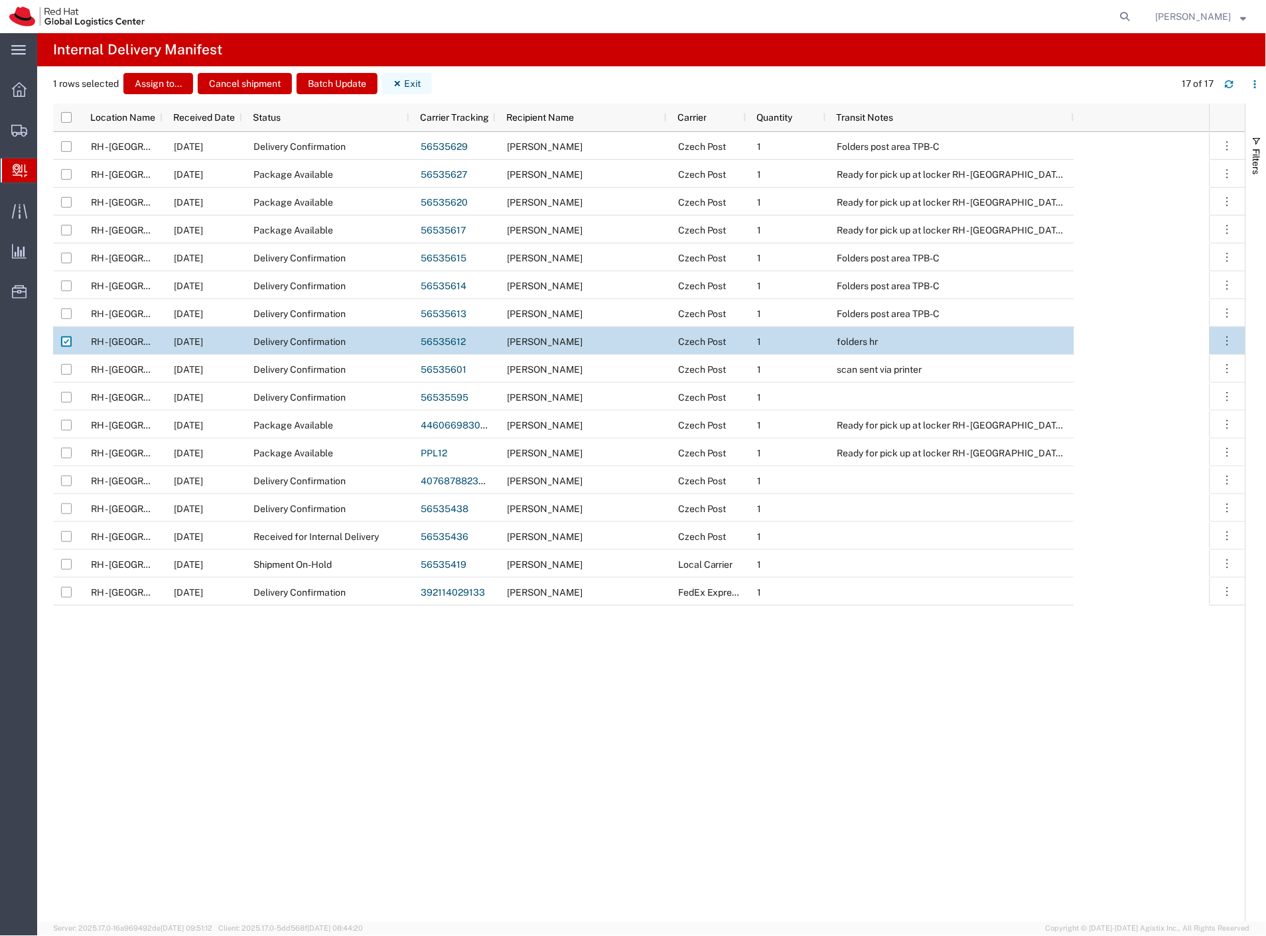
click at [421, 82] on button "Exit" at bounding box center [407, 83] width 50 height 21
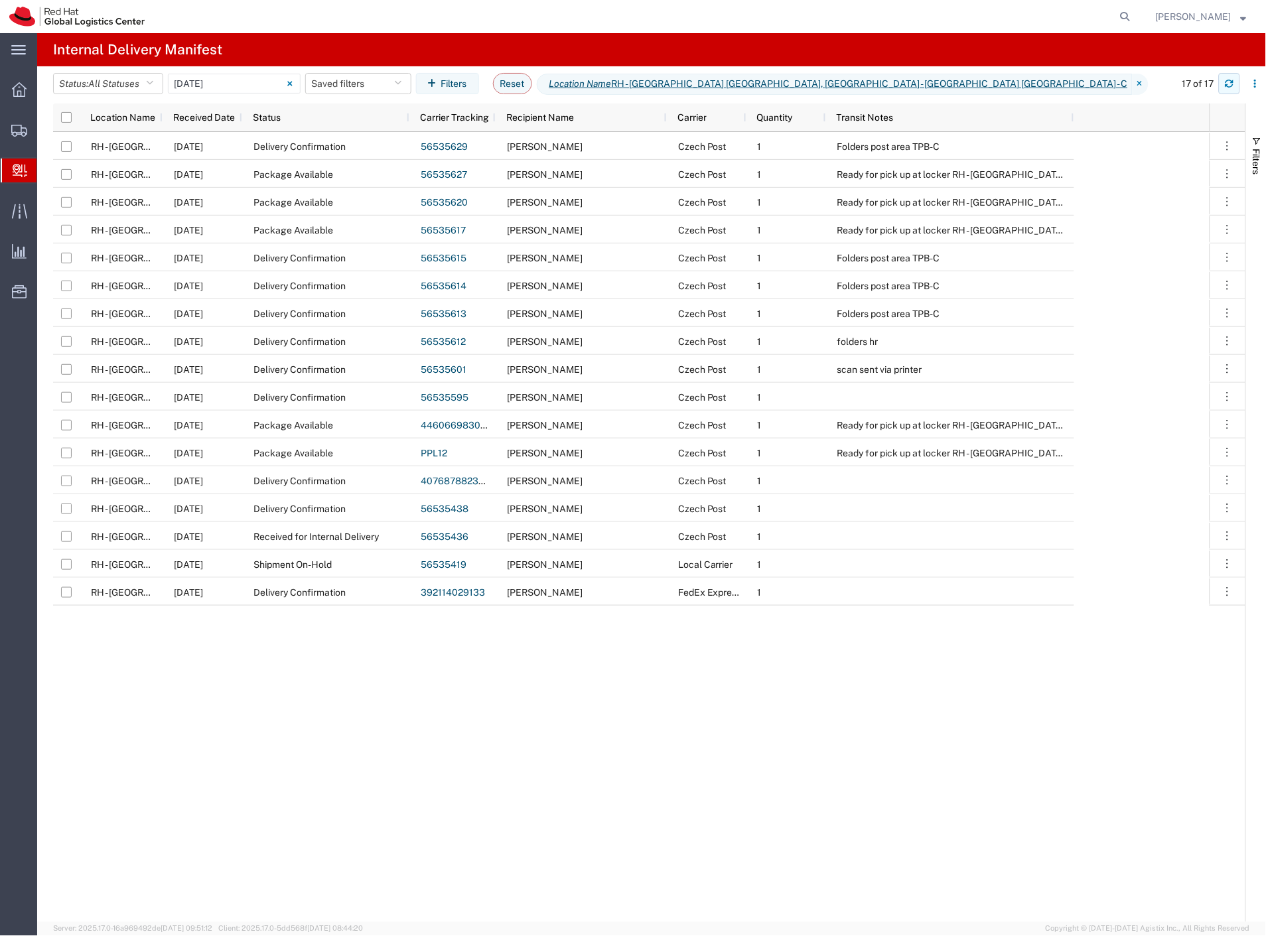
click at [1229, 87] on icon "button" at bounding box center [1229, 83] width 9 height 9
